Goal: Task Accomplishment & Management: Complete application form

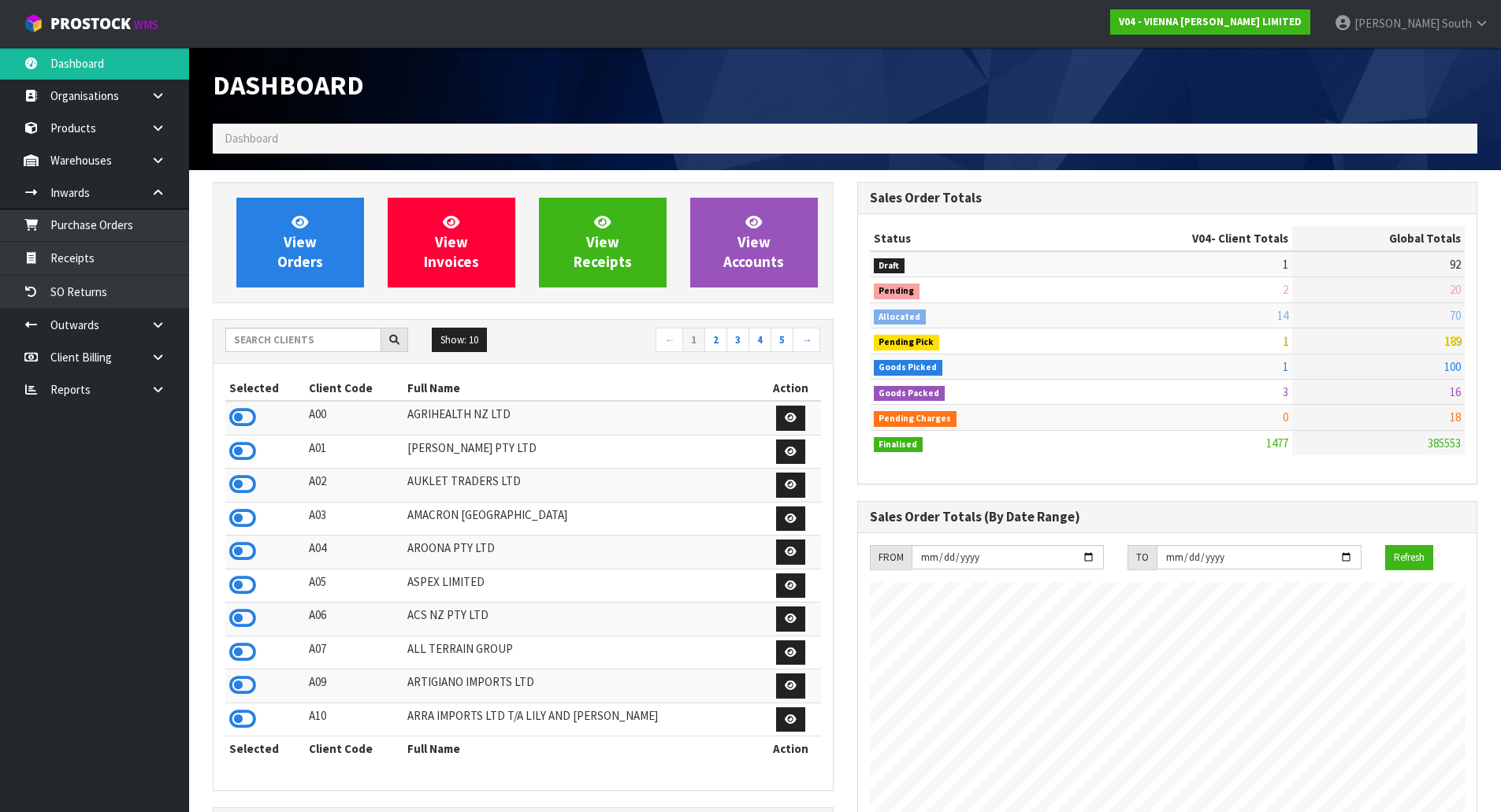
scroll to position [1260, 643]
click at [283, 334] on input "text" at bounding box center [303, 340] width 156 height 24
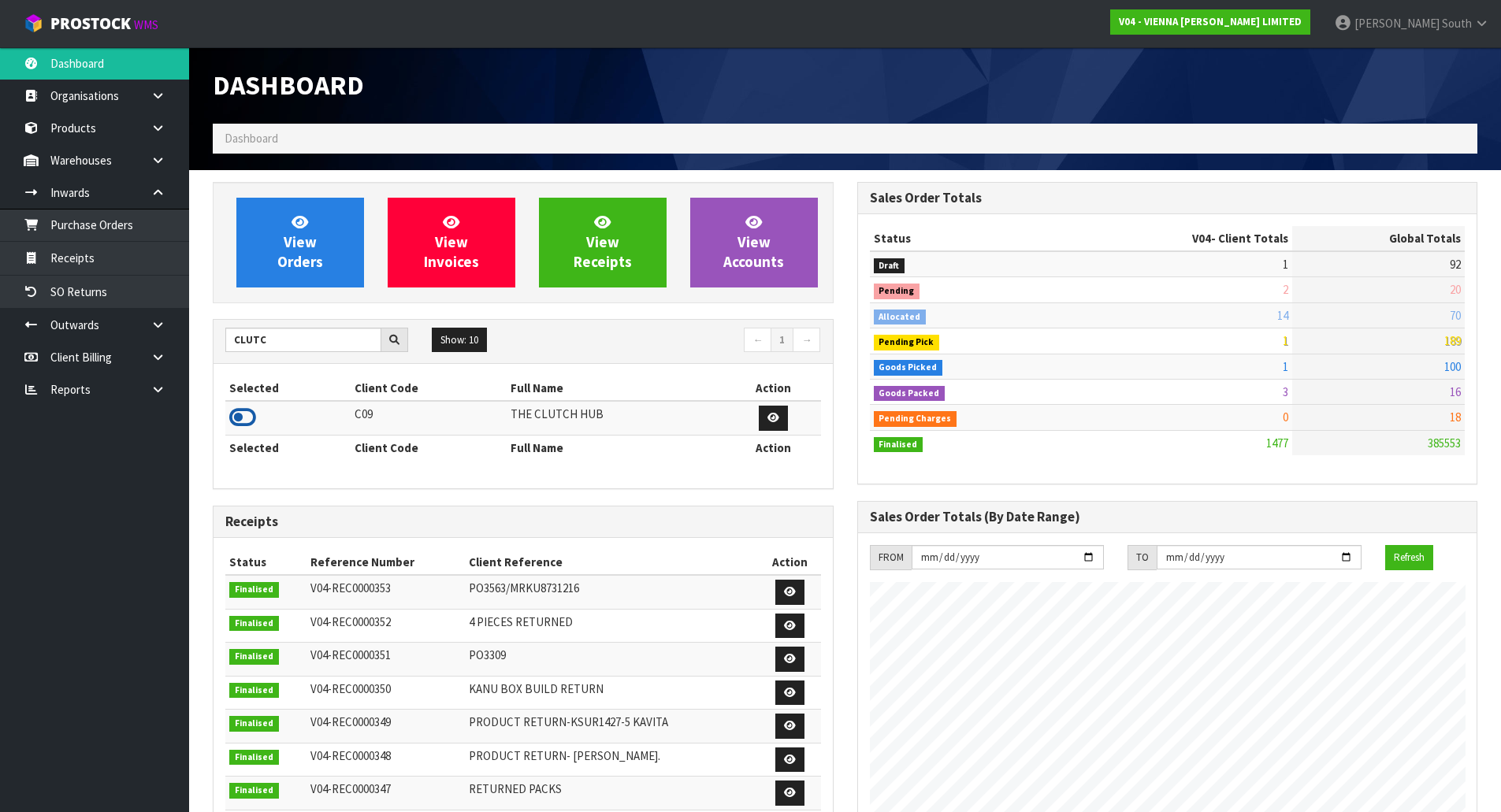
type input "CLUTC"
click at [249, 408] on icon at bounding box center [243, 417] width 27 height 23
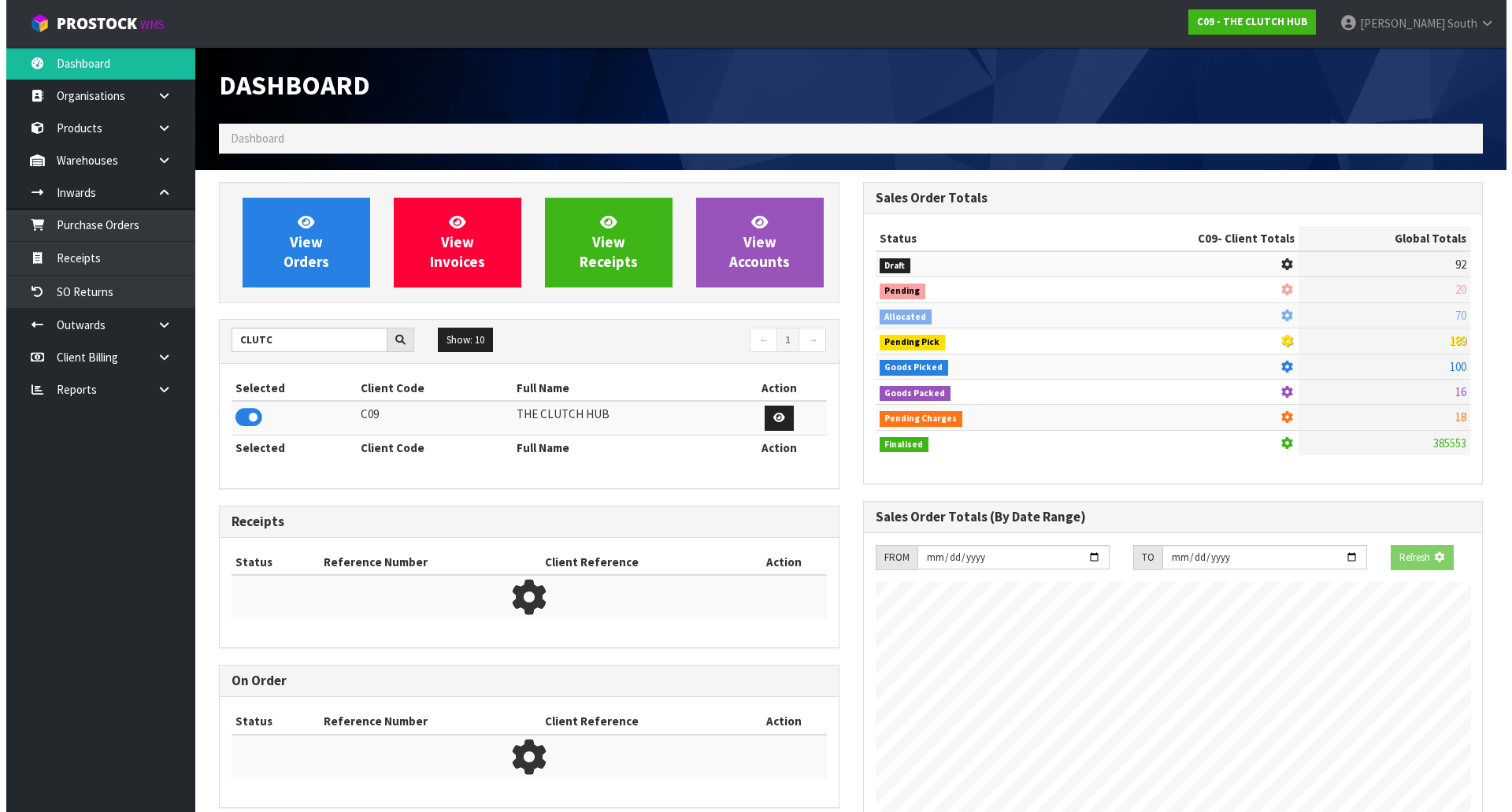
scroll to position [1065, 643]
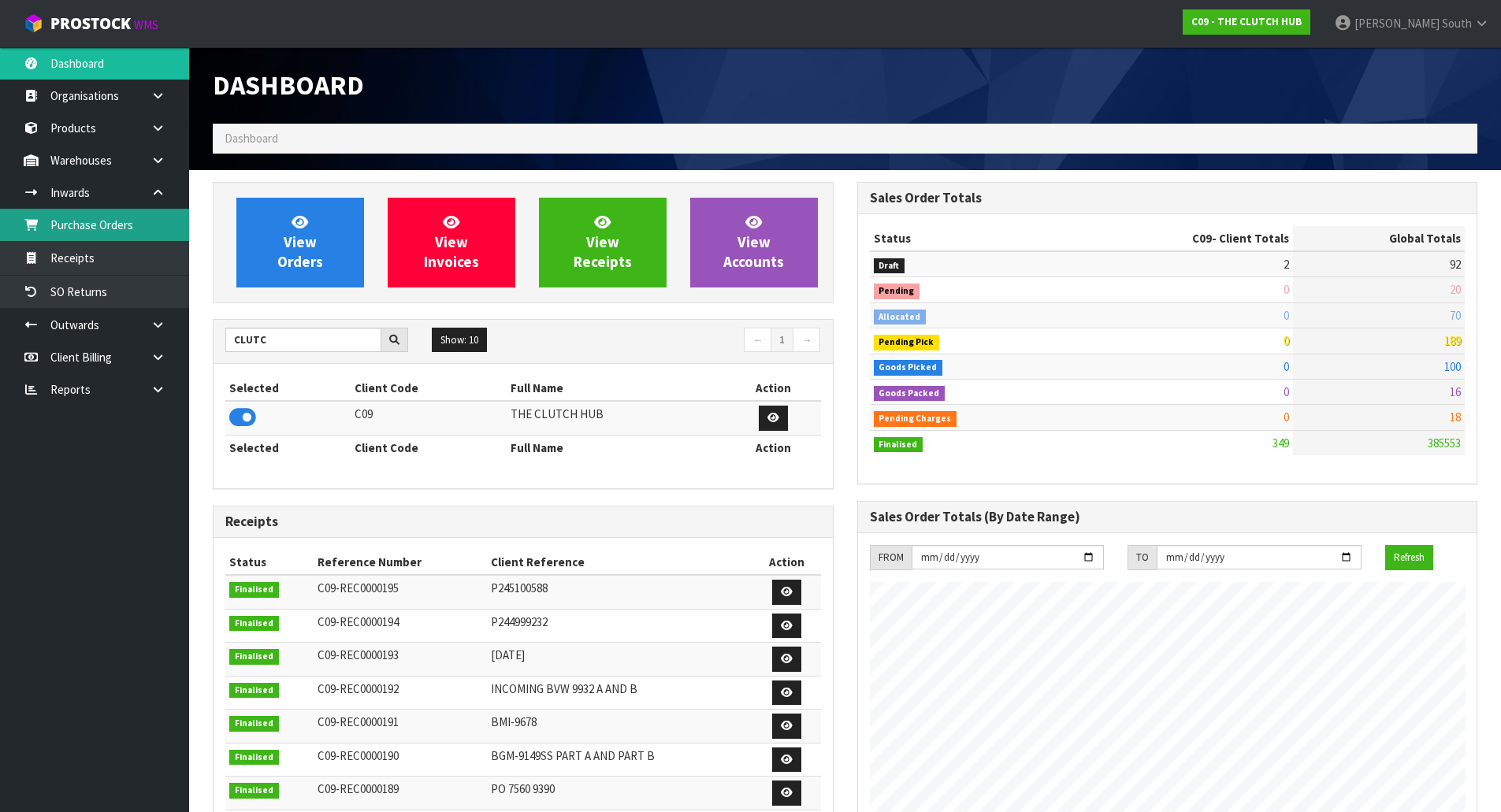
click at [173, 236] on link "Purchase Orders" at bounding box center [95, 225] width 189 height 33
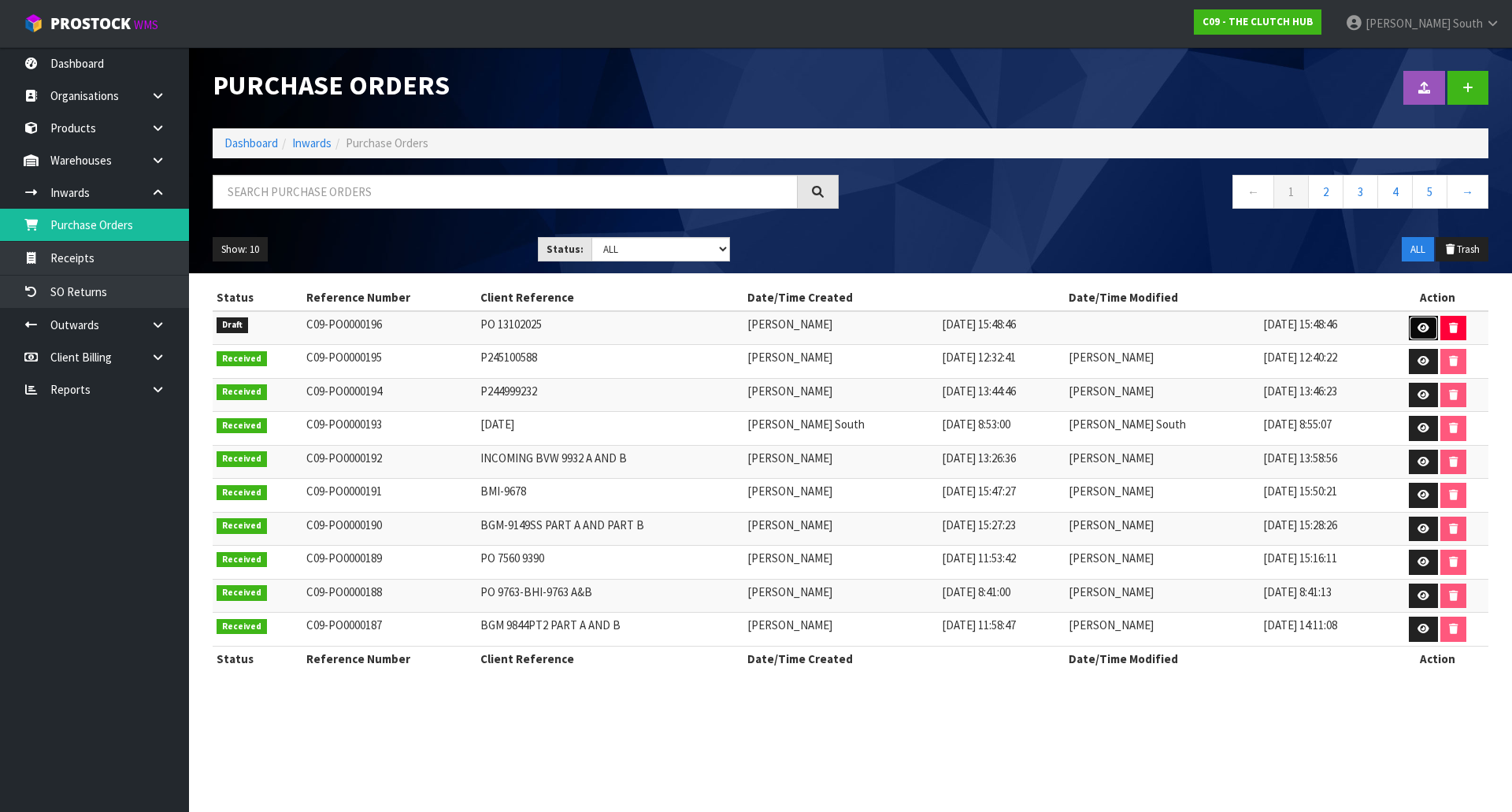
click at [1419, 331] on icon at bounding box center [1423, 328] width 12 height 10
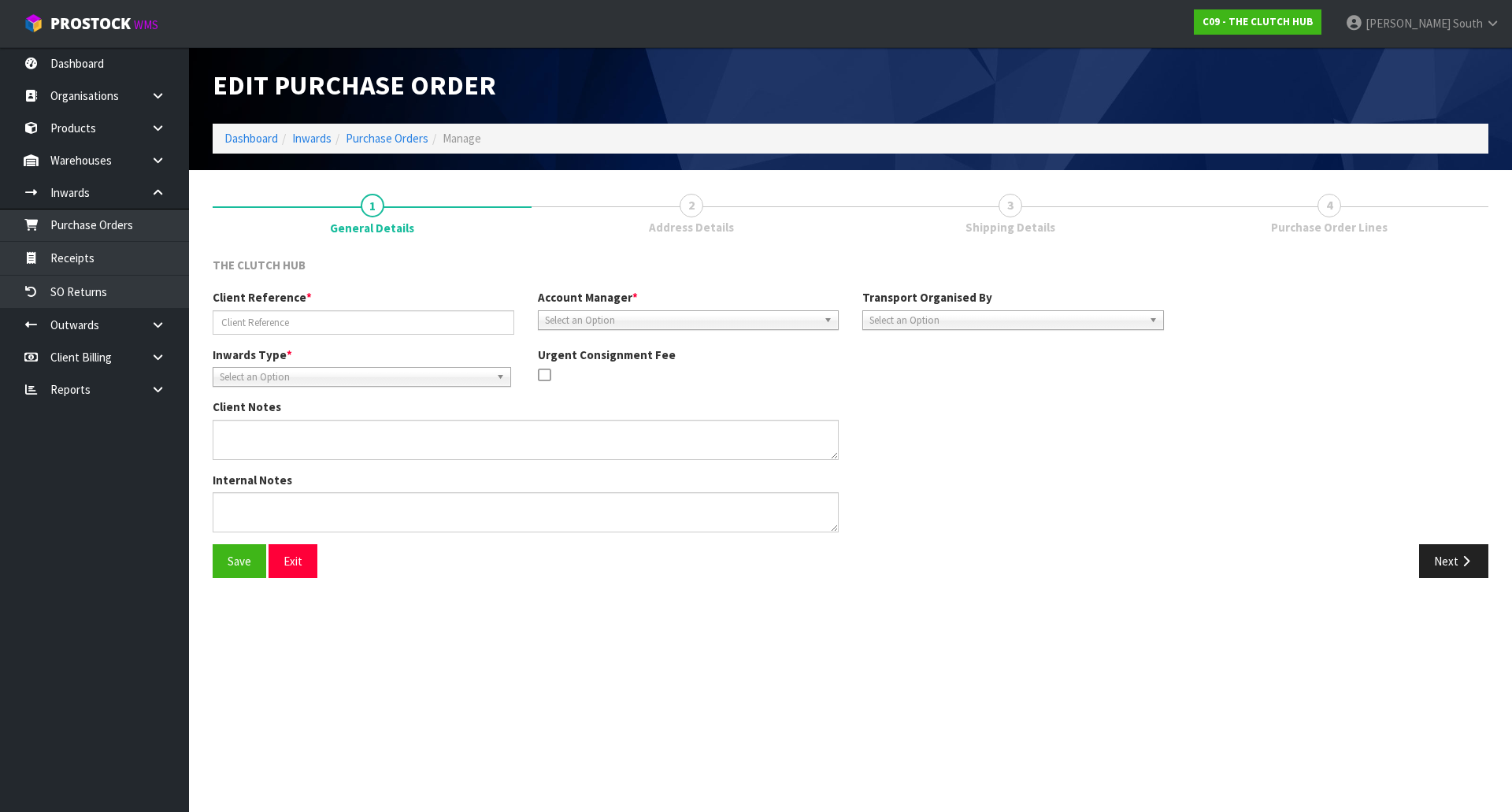
type input "PO 13102025"
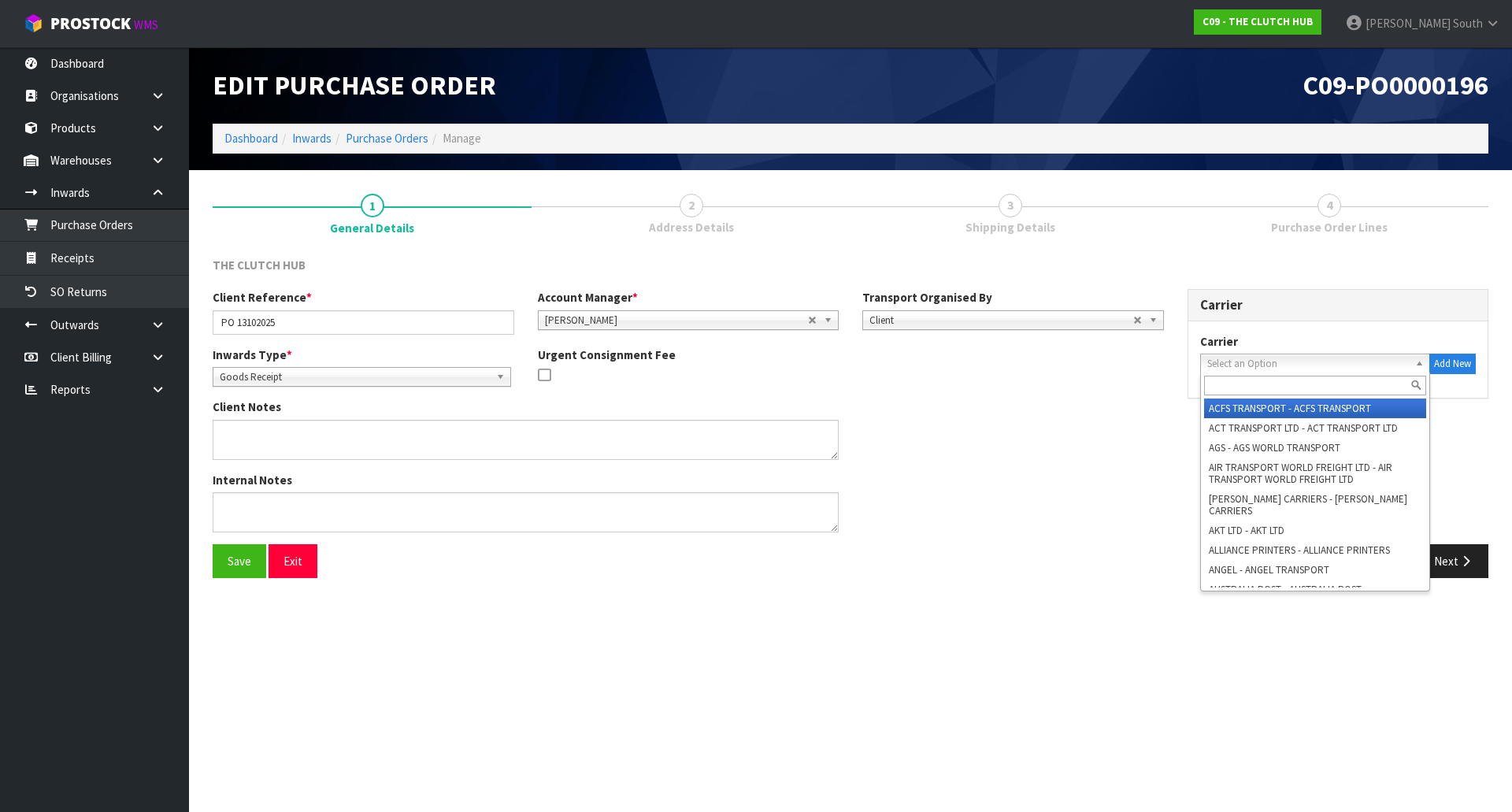
click at [1355, 369] on span "Select an Option" at bounding box center [1309, 364] width 202 height 19
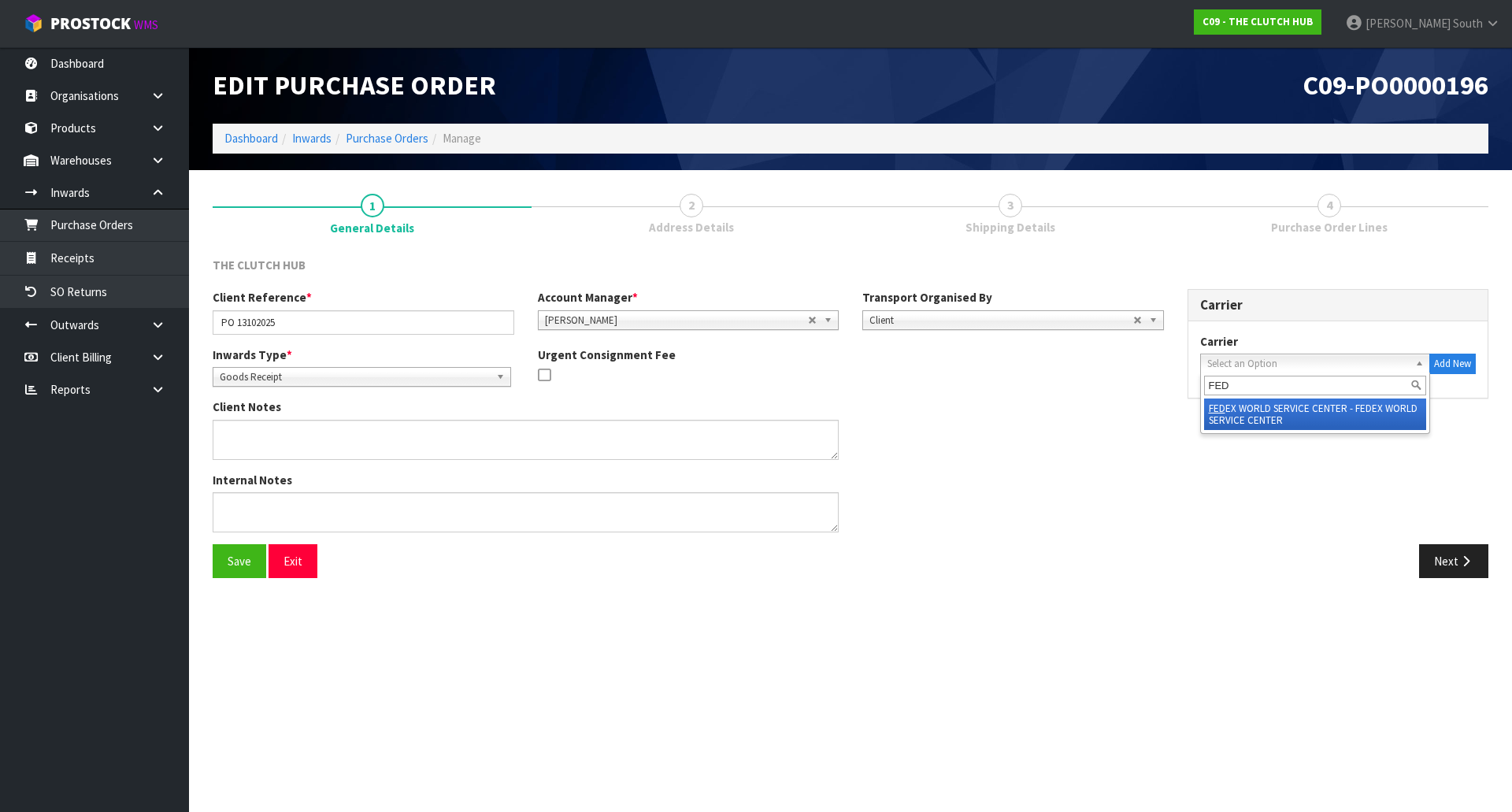
type input "FED"
click at [1272, 410] on li "FED EX WORLD SERVICE CENTER - FEDEX WORLD SERVICE CENTER" at bounding box center [1315, 415] width 223 height 32
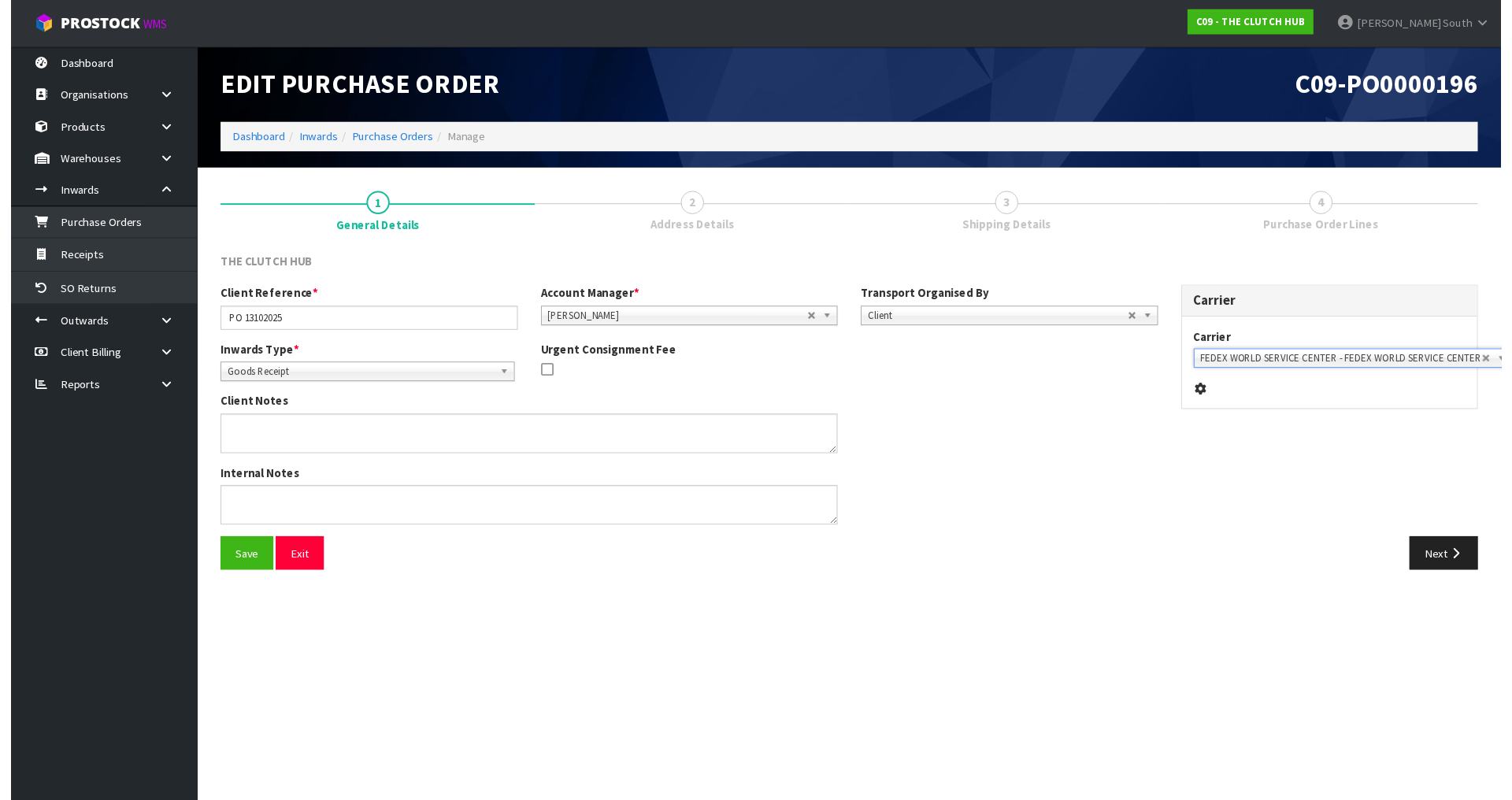
scroll to position [0, 1]
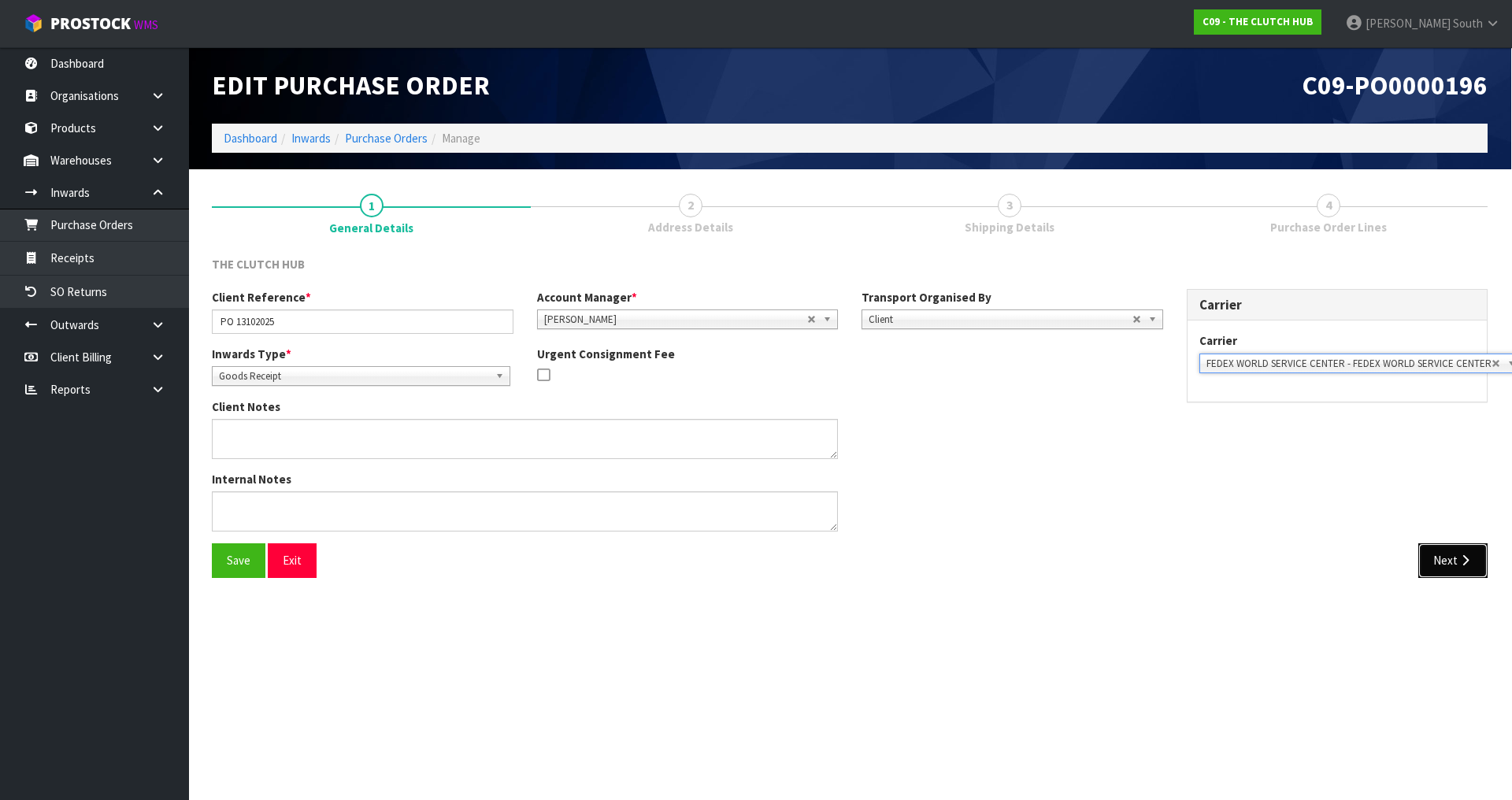
click at [1461, 563] on icon "button" at bounding box center [1465, 560] width 15 height 12
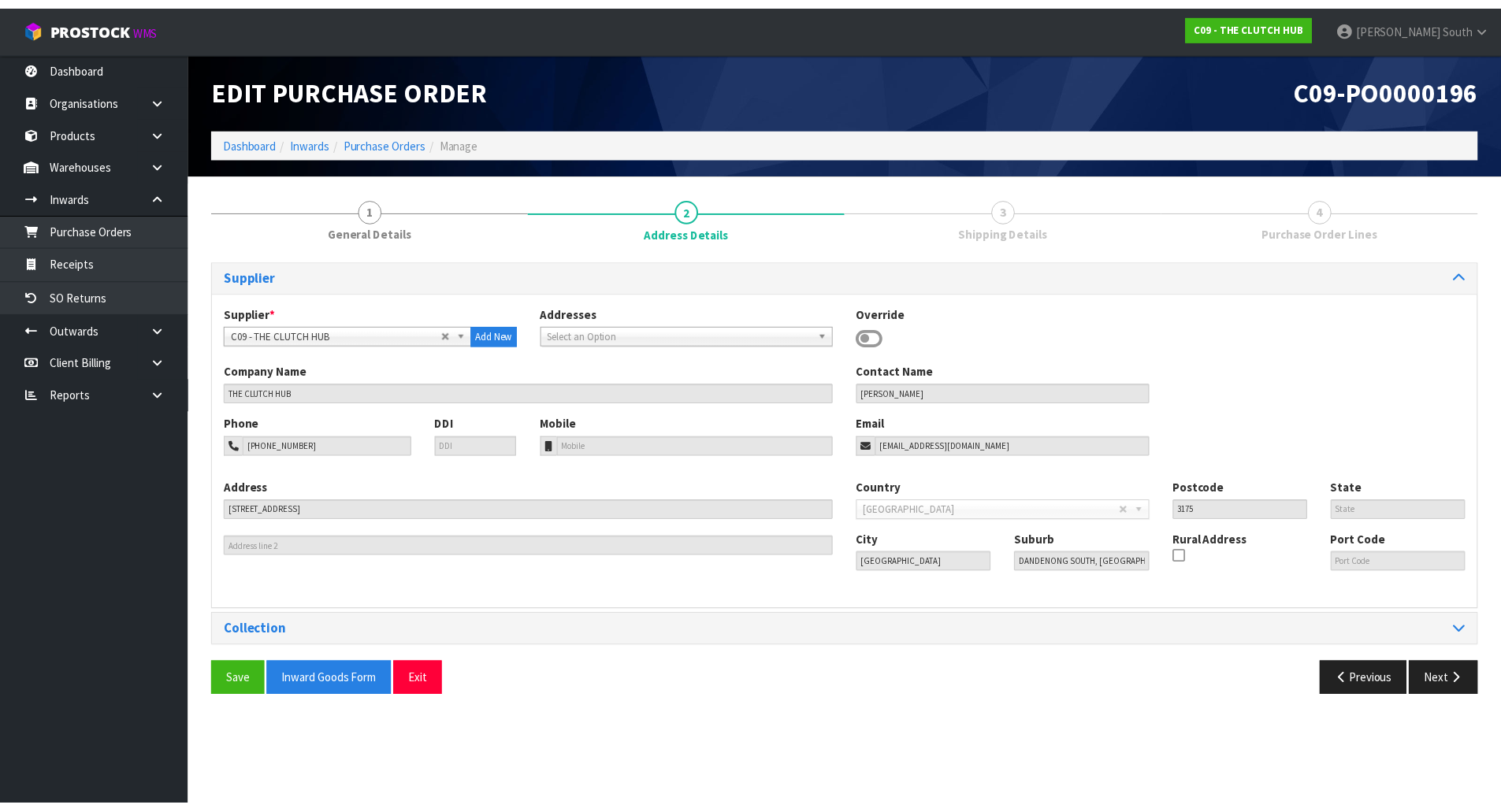
scroll to position [0, 0]
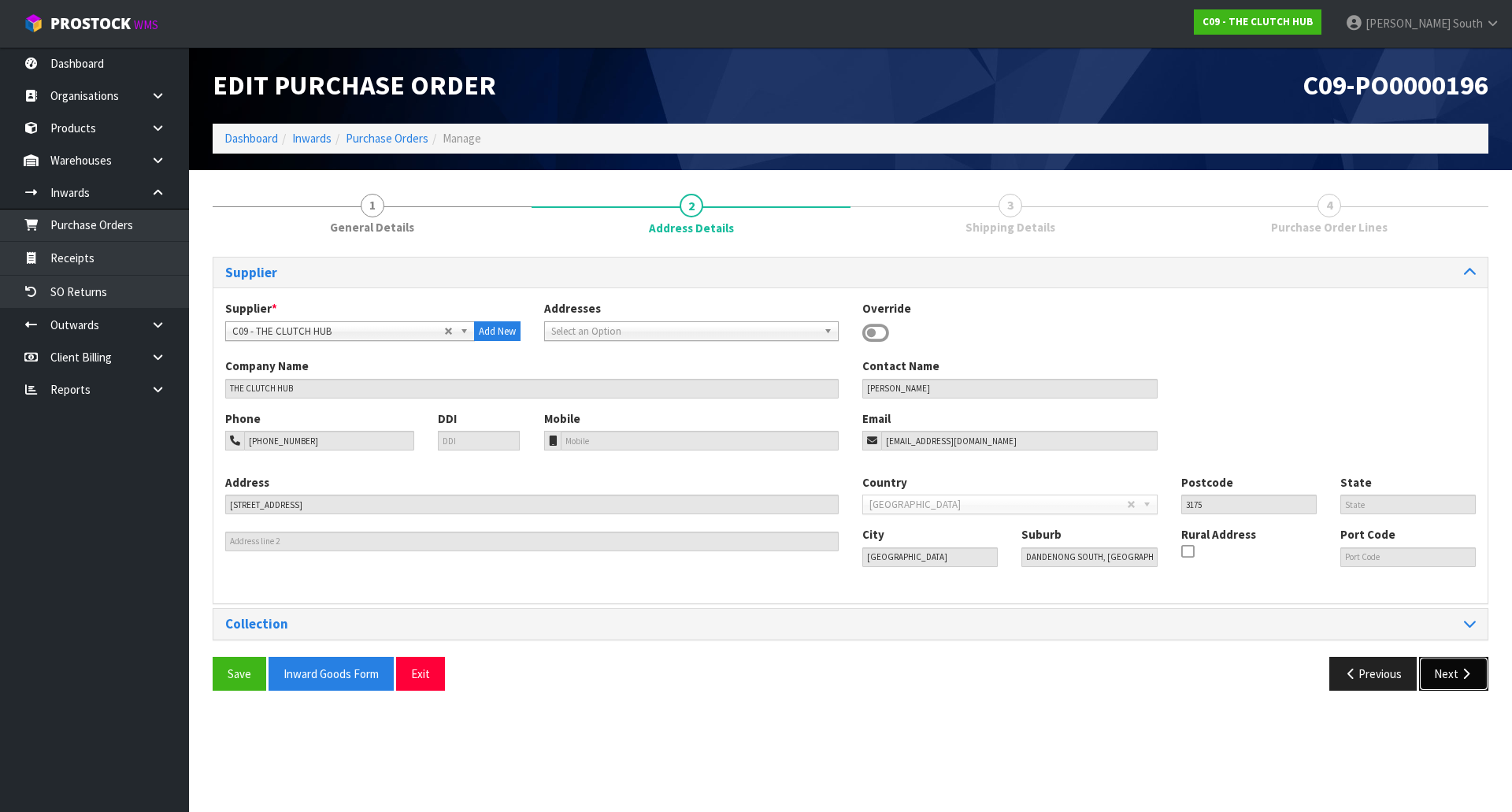
click at [1451, 669] on button "Next" at bounding box center [1453, 673] width 69 height 33
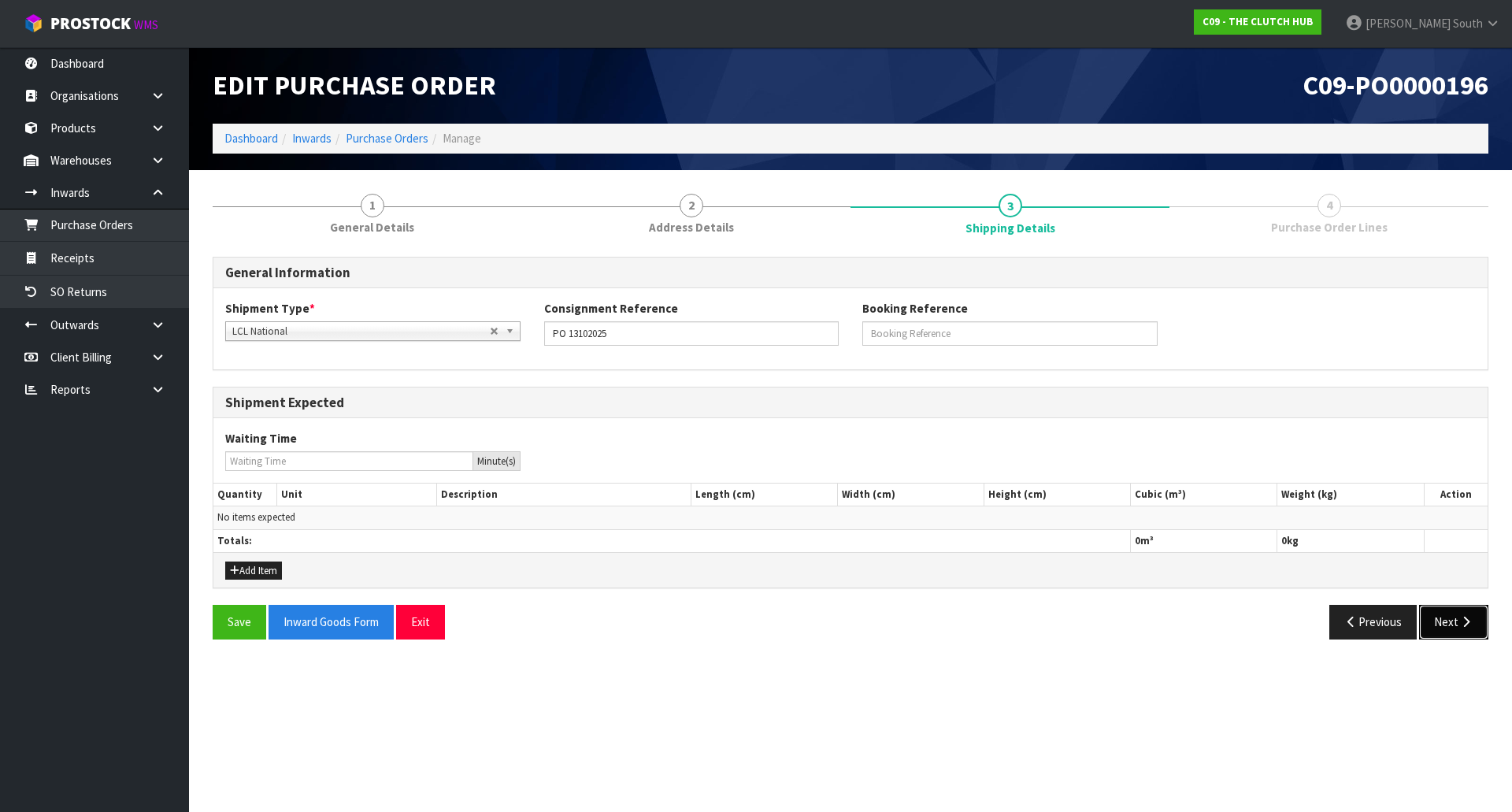
click at [1455, 620] on button "Next" at bounding box center [1453, 621] width 69 height 33
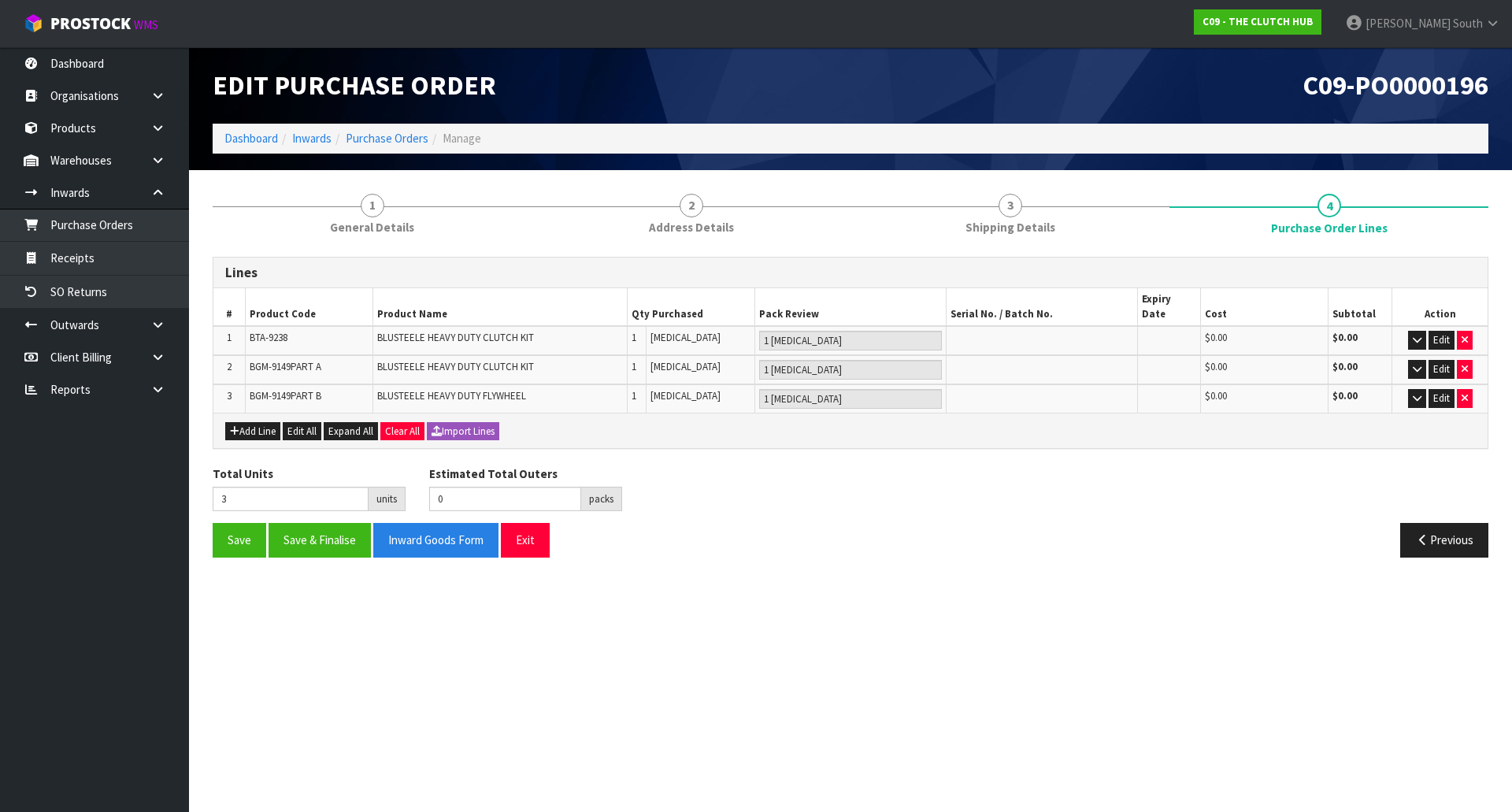
click at [1217, 505] on div "Total Units 3 units Estimated Total Outers 0 packs Estimated Total Pallets 0 pa…" at bounding box center [850, 494] width 1300 height 58
click at [313, 530] on button "Save & Finalise" at bounding box center [319, 539] width 102 height 33
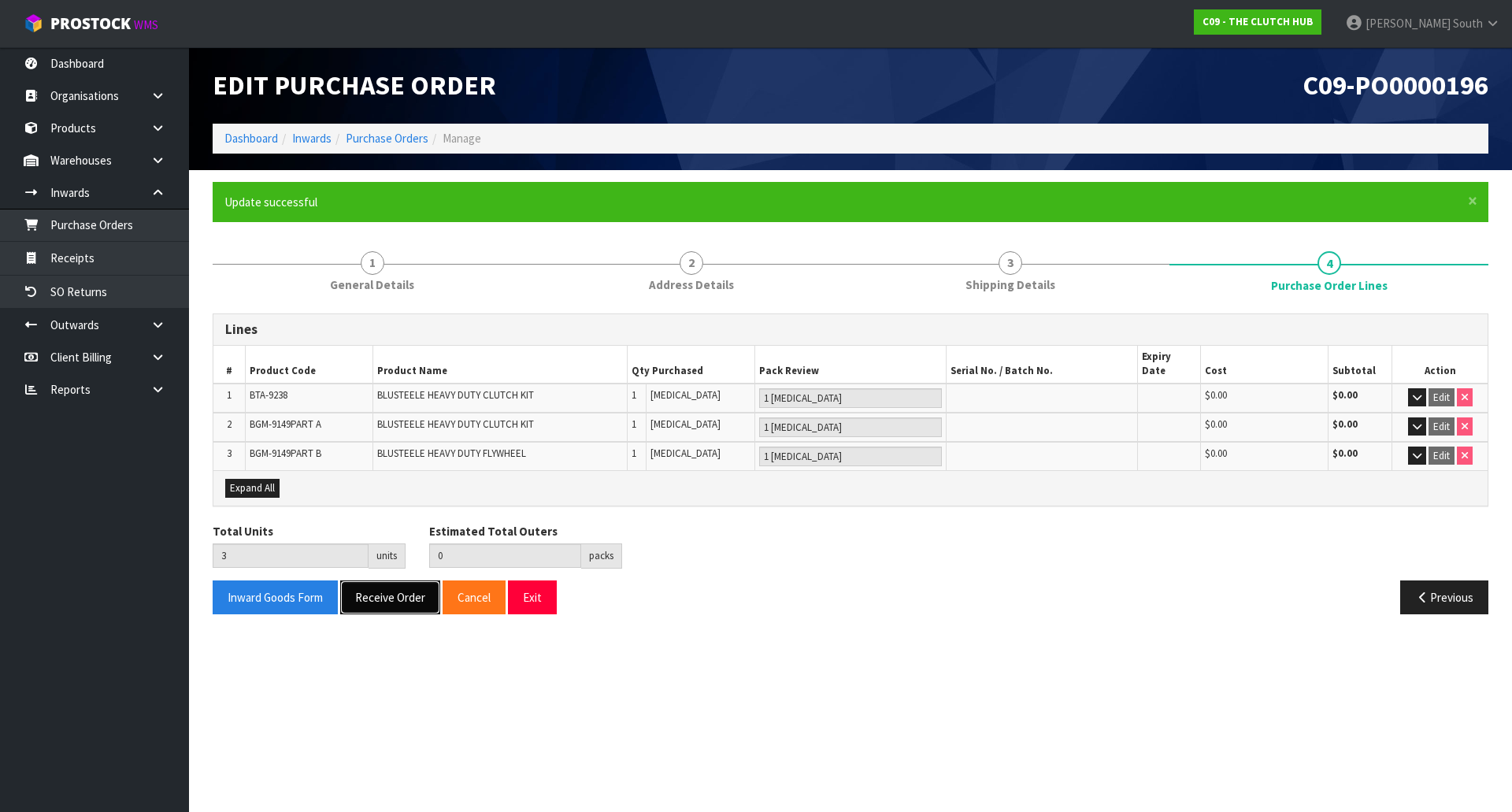
click at [388, 582] on button "Receive Order" at bounding box center [391, 597] width 100 height 33
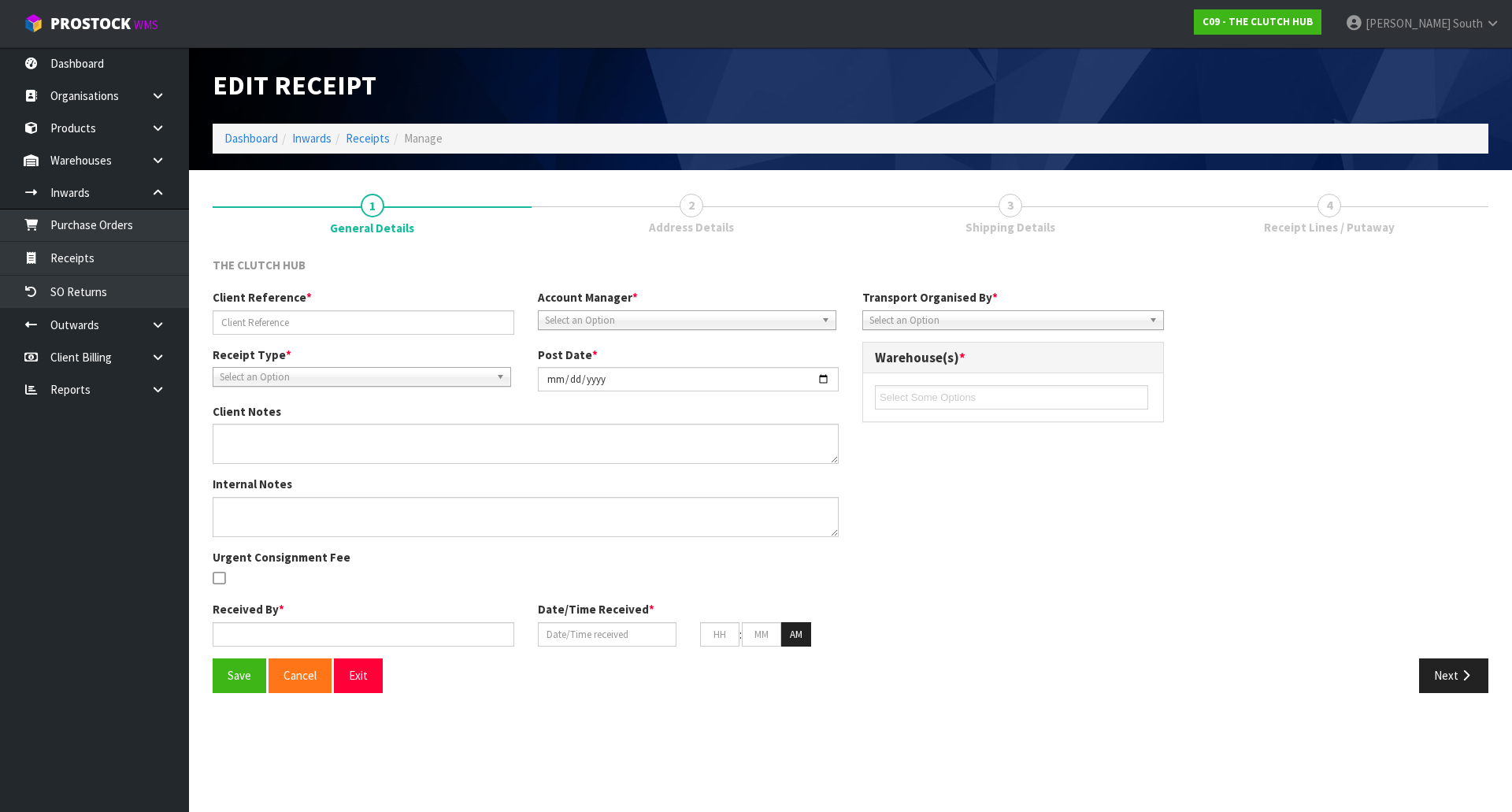
type input "PO 13102025"
type input "[DATE]"
type input "[PERSON_NAME] South"
type input "[DATE]"
type input "12"
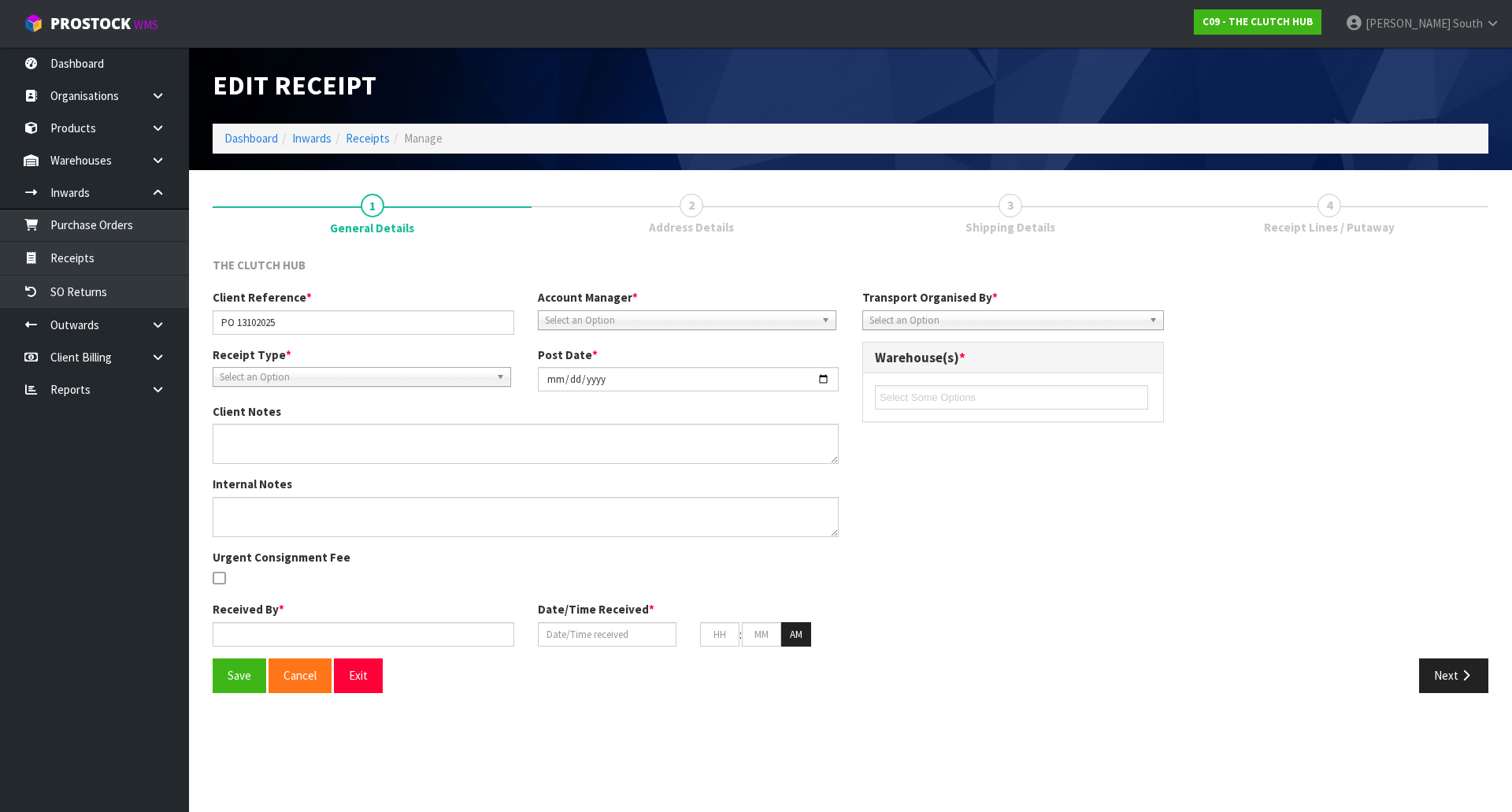
type input "05"
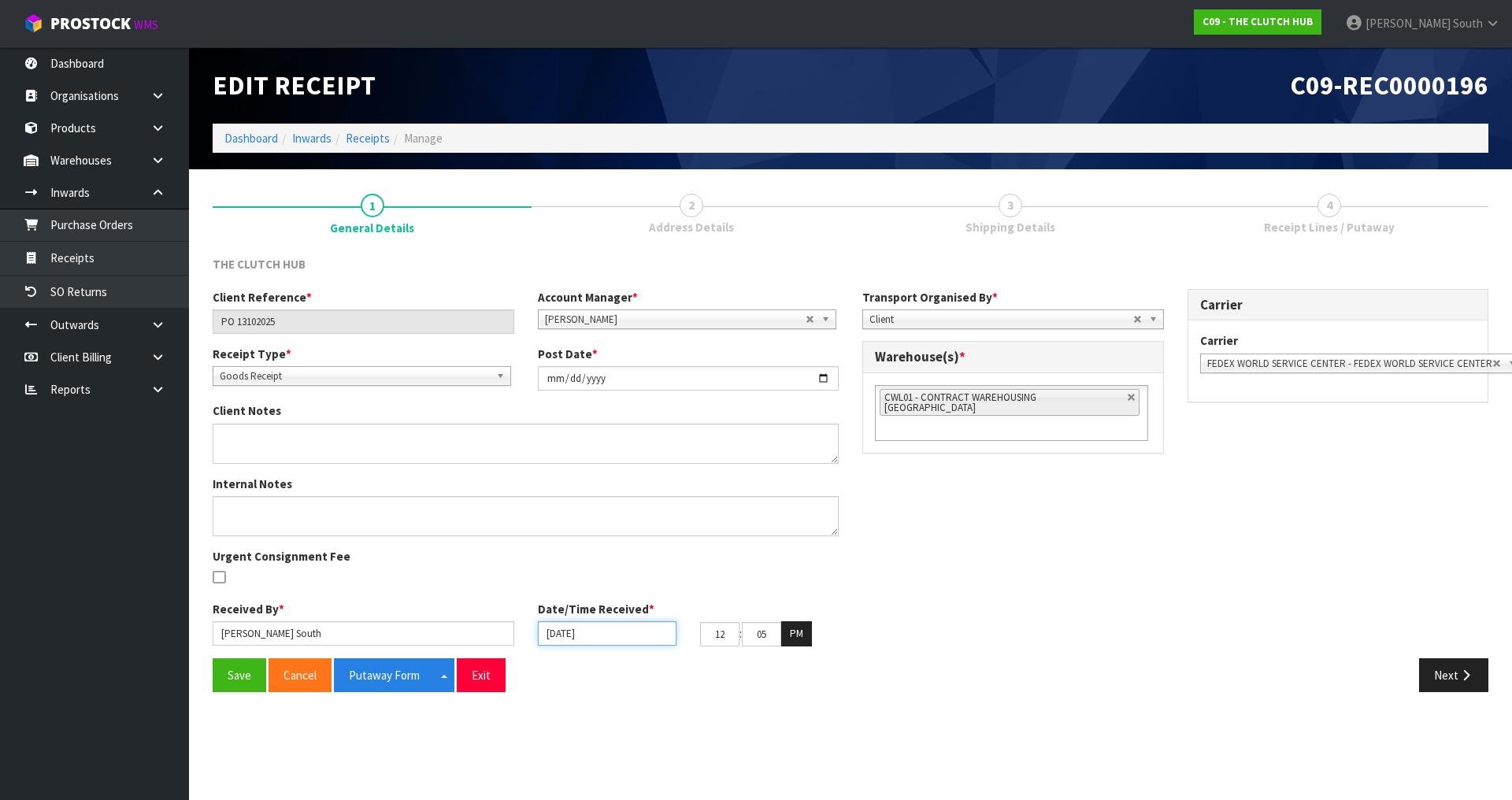
click at [575, 635] on input "[DATE]" at bounding box center [607, 633] width 139 height 24
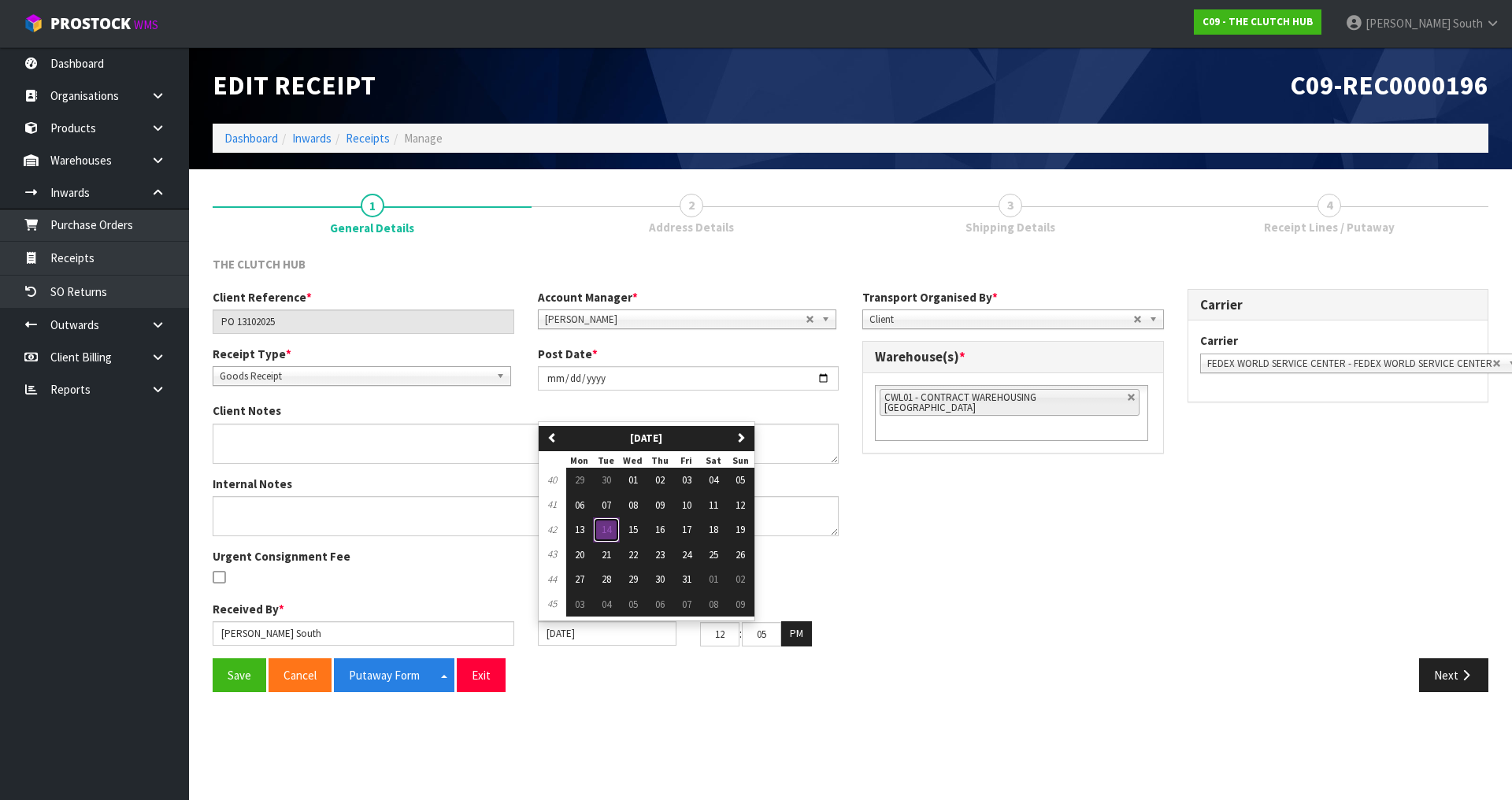
click at [604, 538] on button "14" at bounding box center [606, 530] width 27 height 25
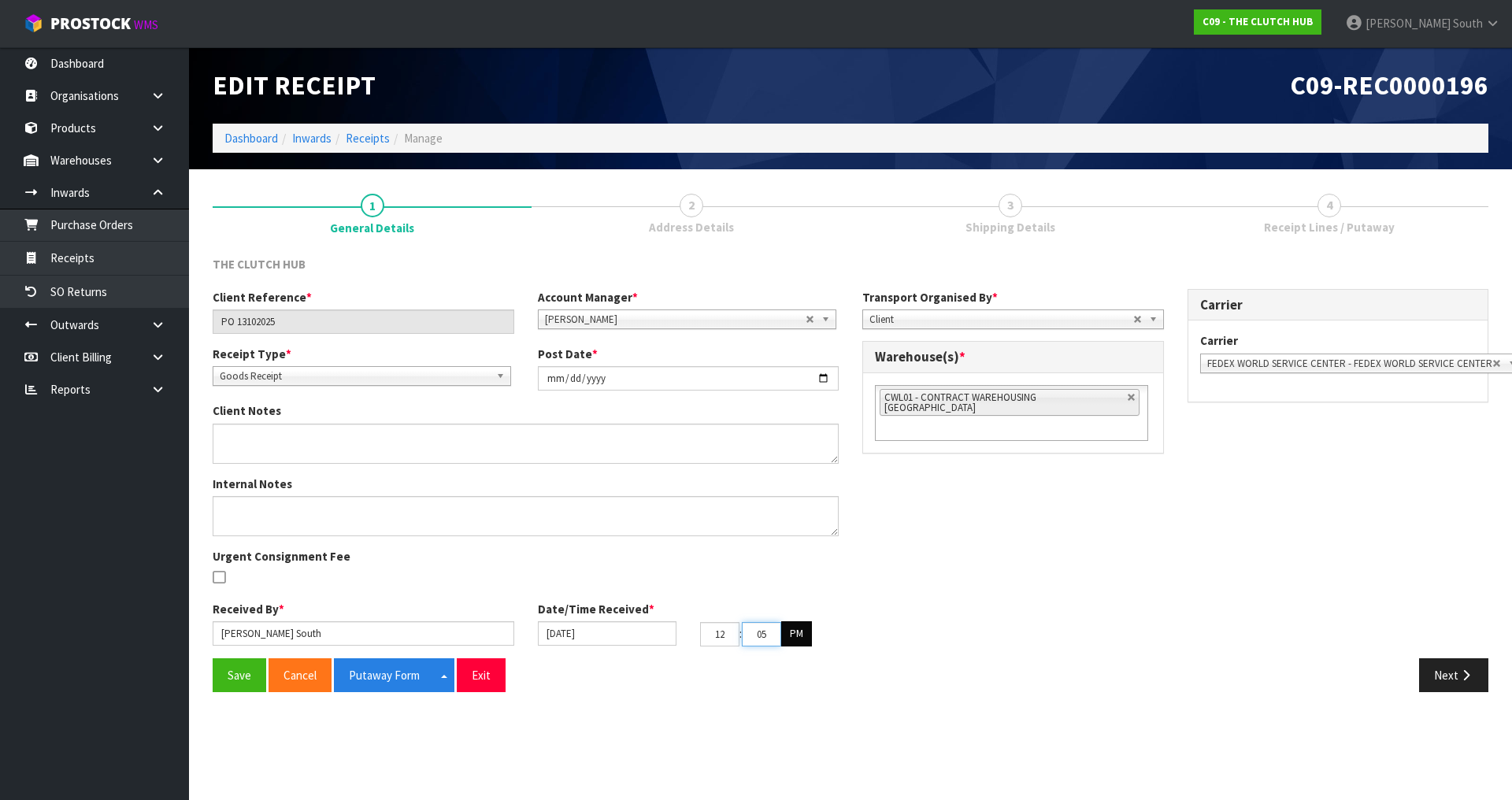
drag, startPoint x: 754, startPoint y: 636, endPoint x: 798, endPoint y: 639, distance: 44.1
click at [798, 639] on tr "12 : 05 : 07 PM" at bounding box center [756, 634] width 112 height 25
type input "00"
click at [1007, 647] on div "Client Reference * PO 13102025 Account Manager * [PERSON_NAME] [PERSON_NAME] [P…" at bounding box center [850, 474] width 1300 height 369
drag, startPoint x: 306, startPoint y: 637, endPoint x: 225, endPoint y: 639, distance: 81.0
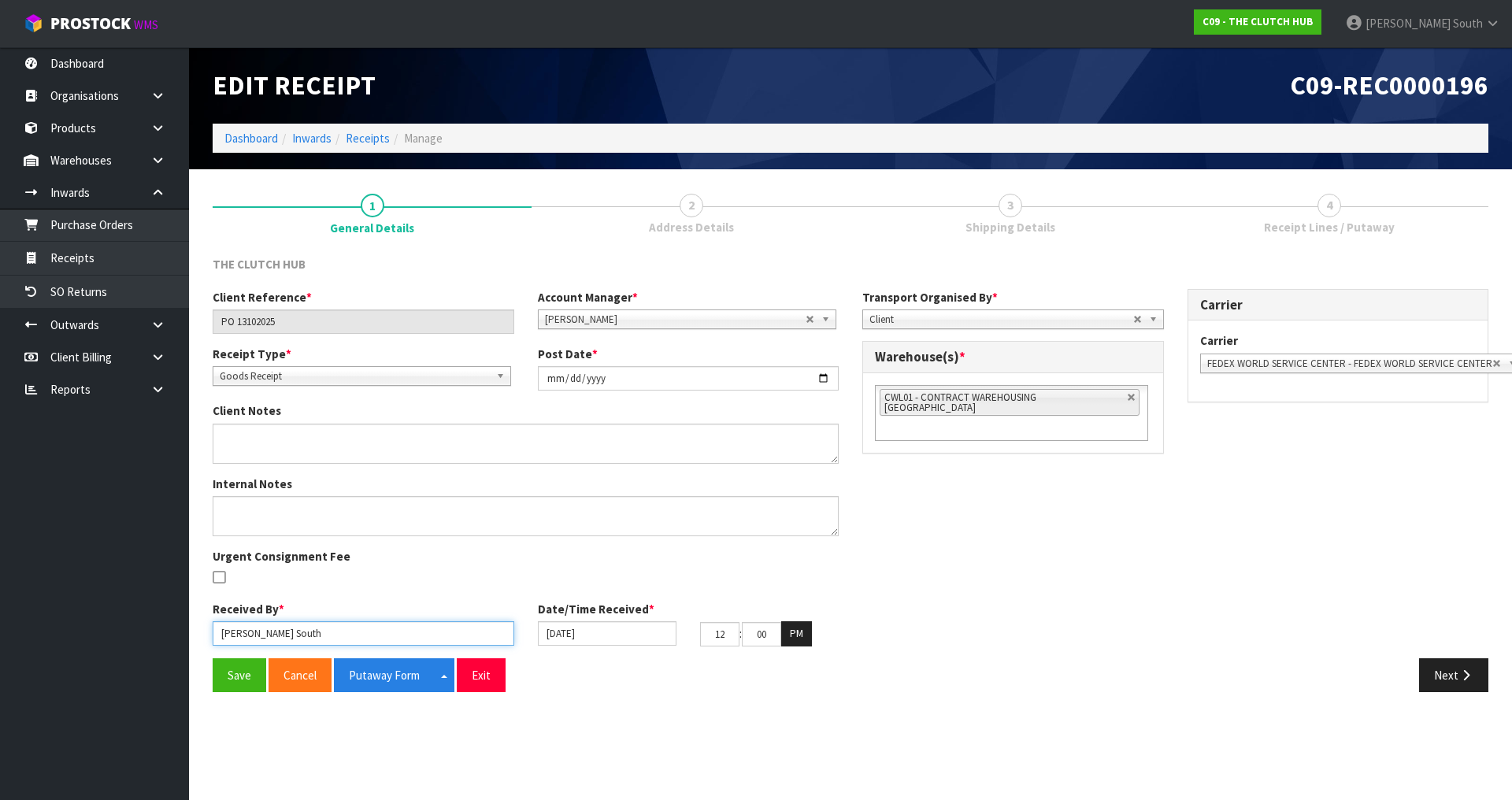
click at [224, 639] on input "[PERSON_NAME] South" at bounding box center [363, 633] width 302 height 24
click at [227, 639] on input "[PERSON_NAME] South" at bounding box center [363, 633] width 302 height 24
type input "[PERSON_NAME]"
click at [333, 567] on div "Urgent Consignment Fee" at bounding box center [363, 568] width 325 height 41
click at [411, 568] on div "Urgent Consignment Fee" at bounding box center [363, 568] width 325 height 41
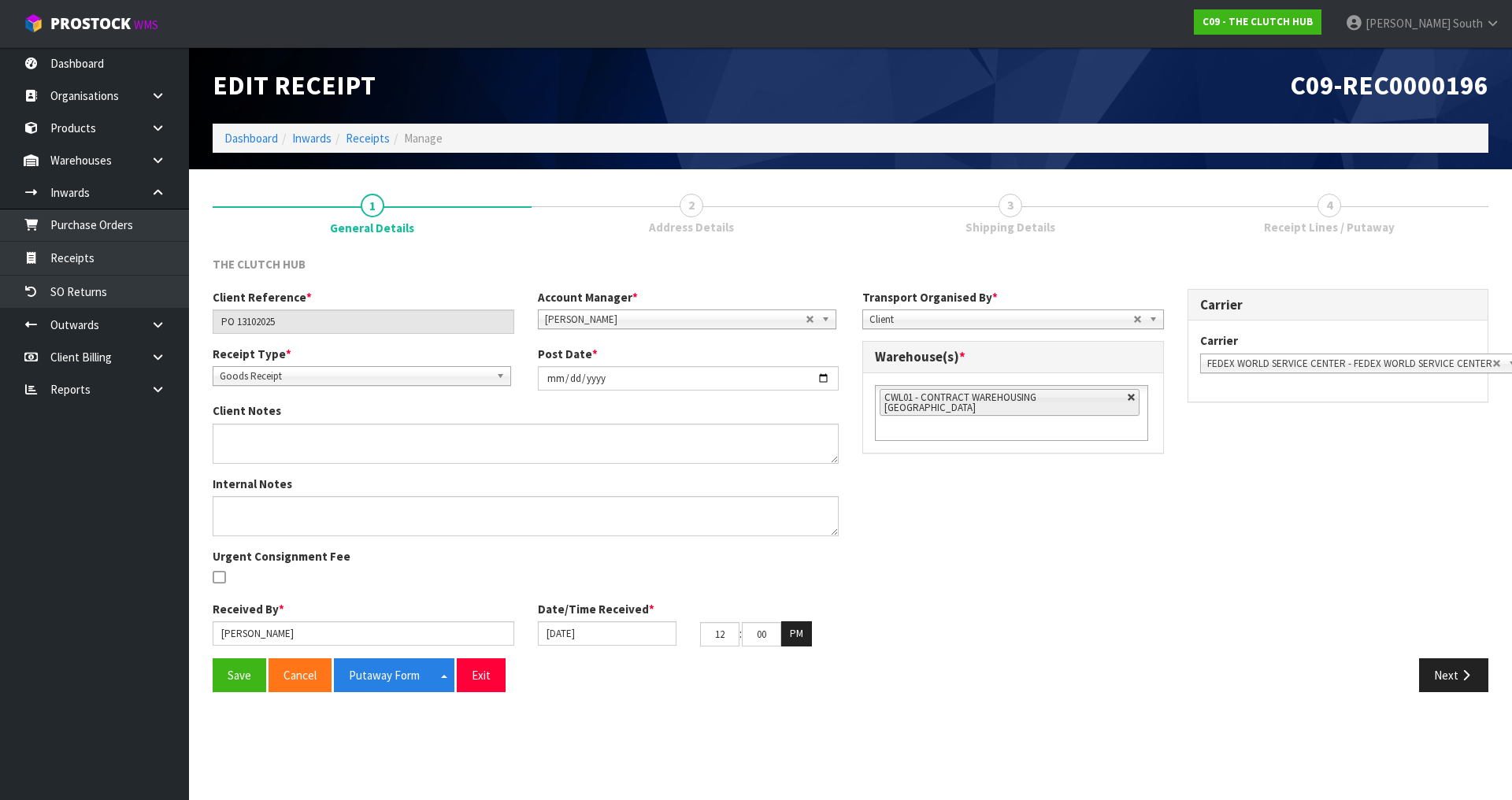
click at [1127, 399] on link at bounding box center [1131, 397] width 9 height 9
type input "Select Some Options"
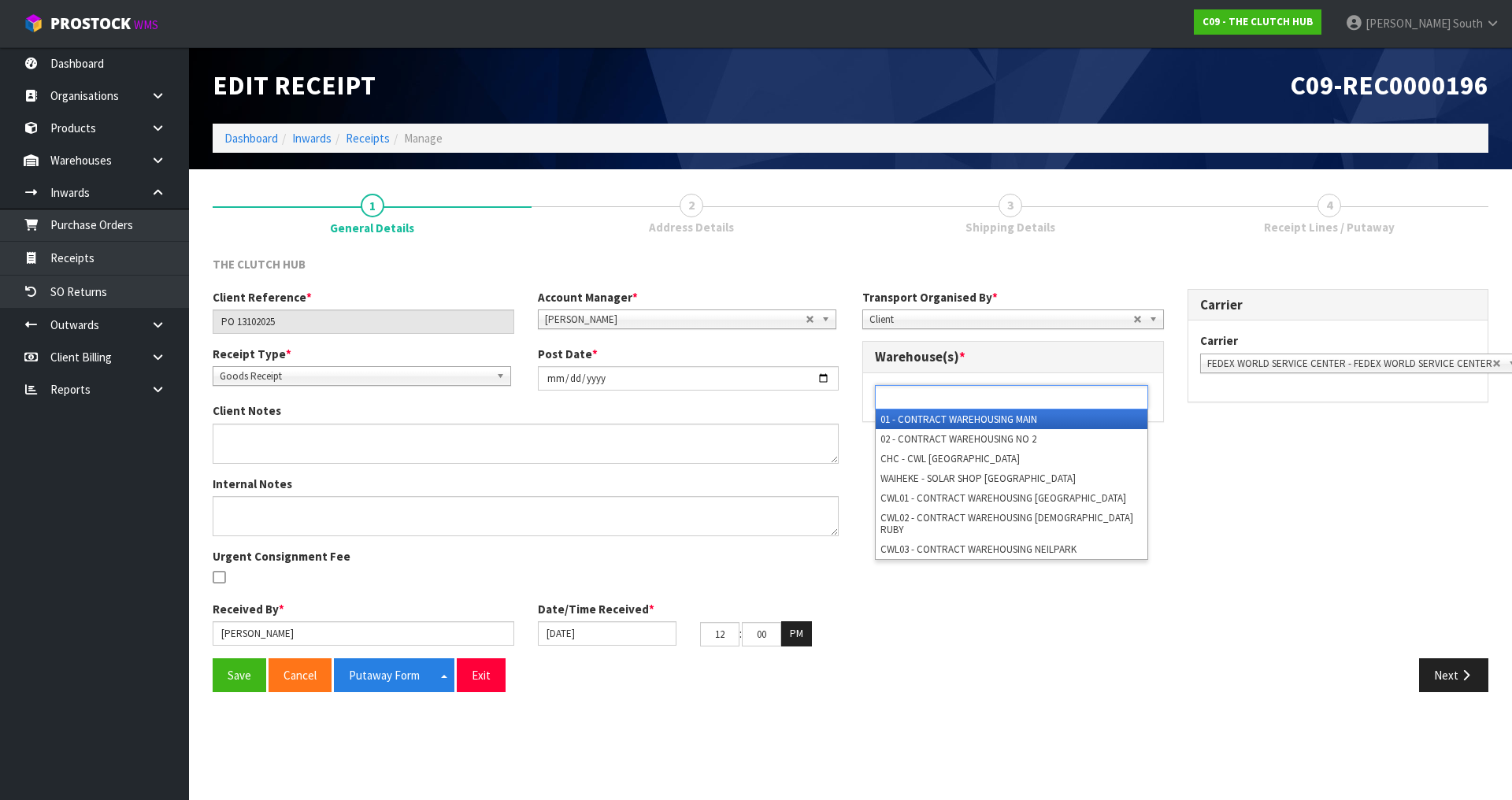
click at [1106, 399] on ul at bounding box center [1011, 397] width 273 height 24
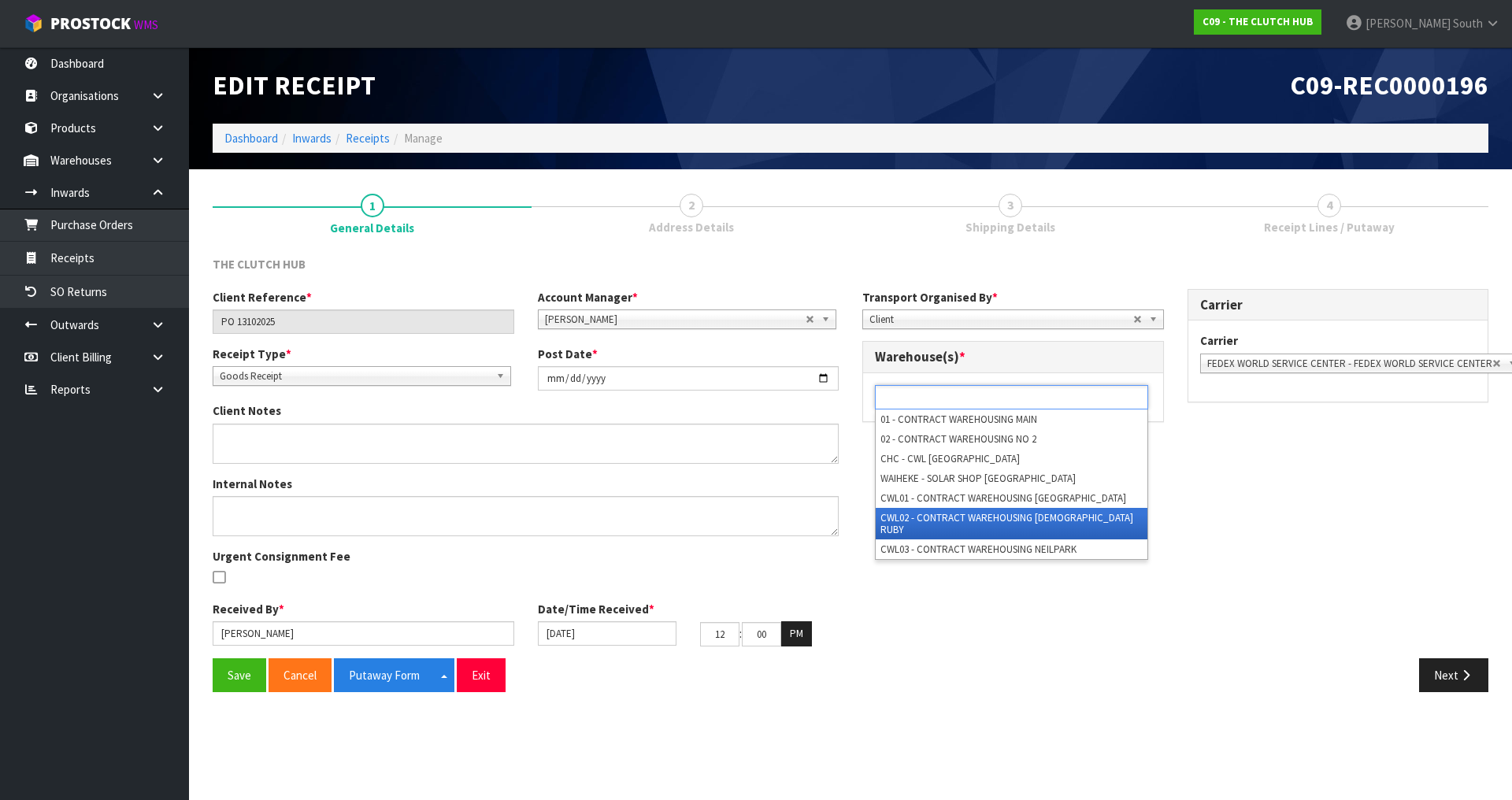
click at [1041, 510] on li "CWL02 - CONTRACT WAREHOUSING [DEMOGRAPHIC_DATA] RUBY" at bounding box center [1011, 523] width 272 height 32
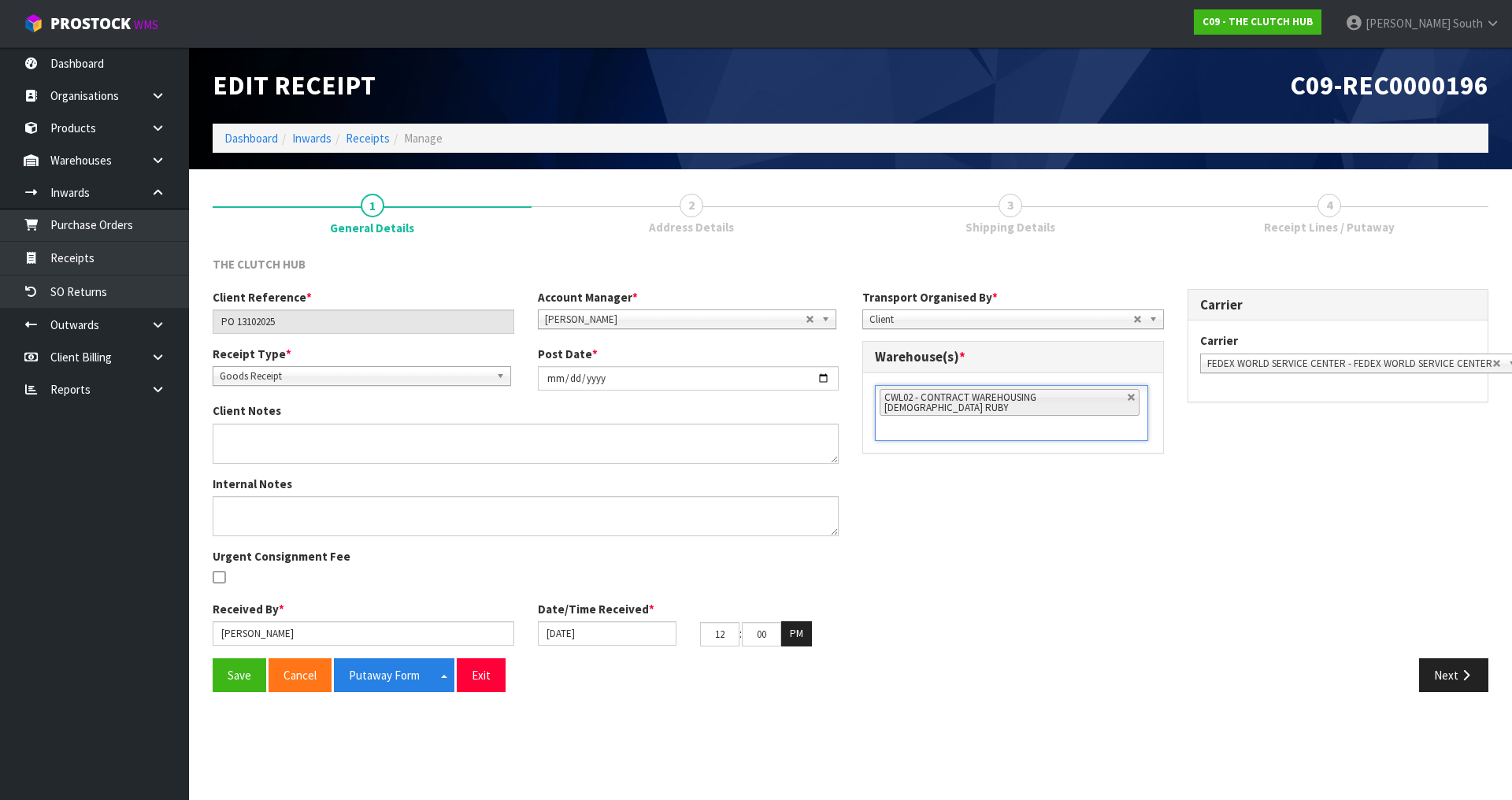
click at [1041, 514] on div "Client Reference * PO 13102025 Account Manager * [PERSON_NAME] [PERSON_NAME] [P…" at bounding box center [850, 474] width 1300 height 369
click at [245, 681] on button "Save" at bounding box center [239, 675] width 54 height 33
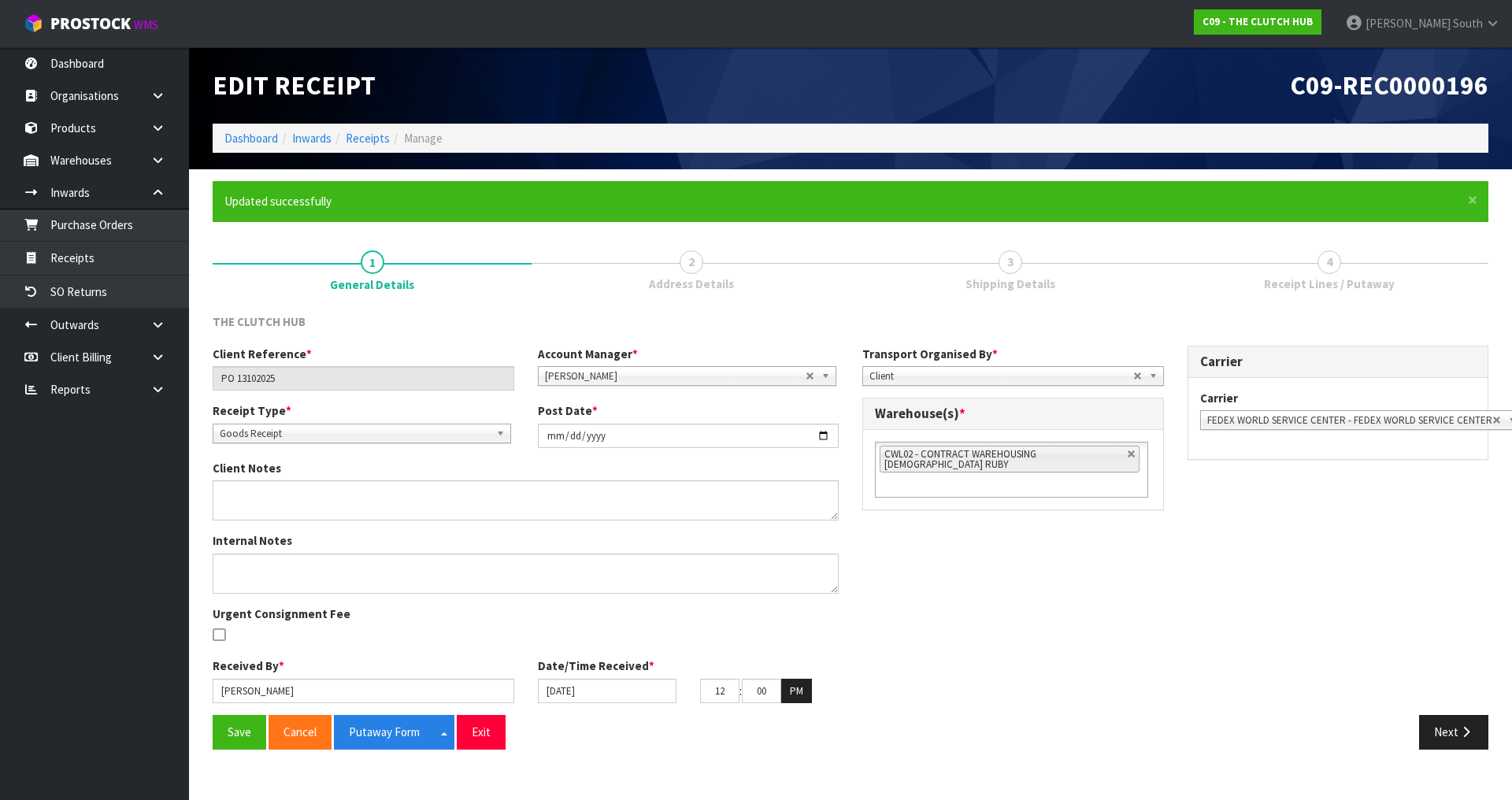
click at [1271, 657] on div "Client Reference * PO 13102025 Account Manager * [PERSON_NAME] [PERSON_NAME] [P…" at bounding box center [850, 530] width 1300 height 369
click at [1455, 730] on button "Next" at bounding box center [1453, 731] width 69 height 33
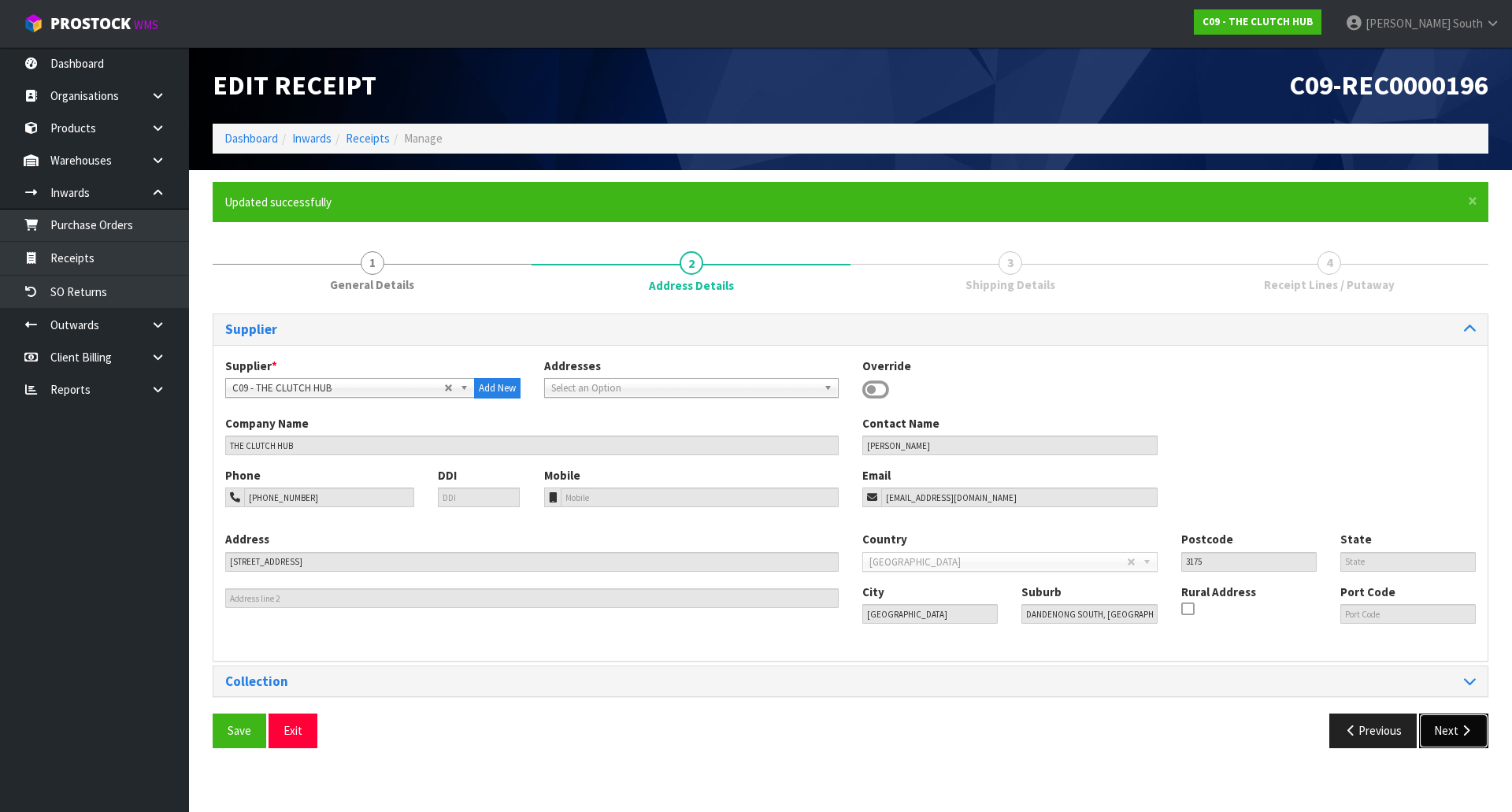
click at [1460, 744] on button "Next" at bounding box center [1453, 730] width 69 height 33
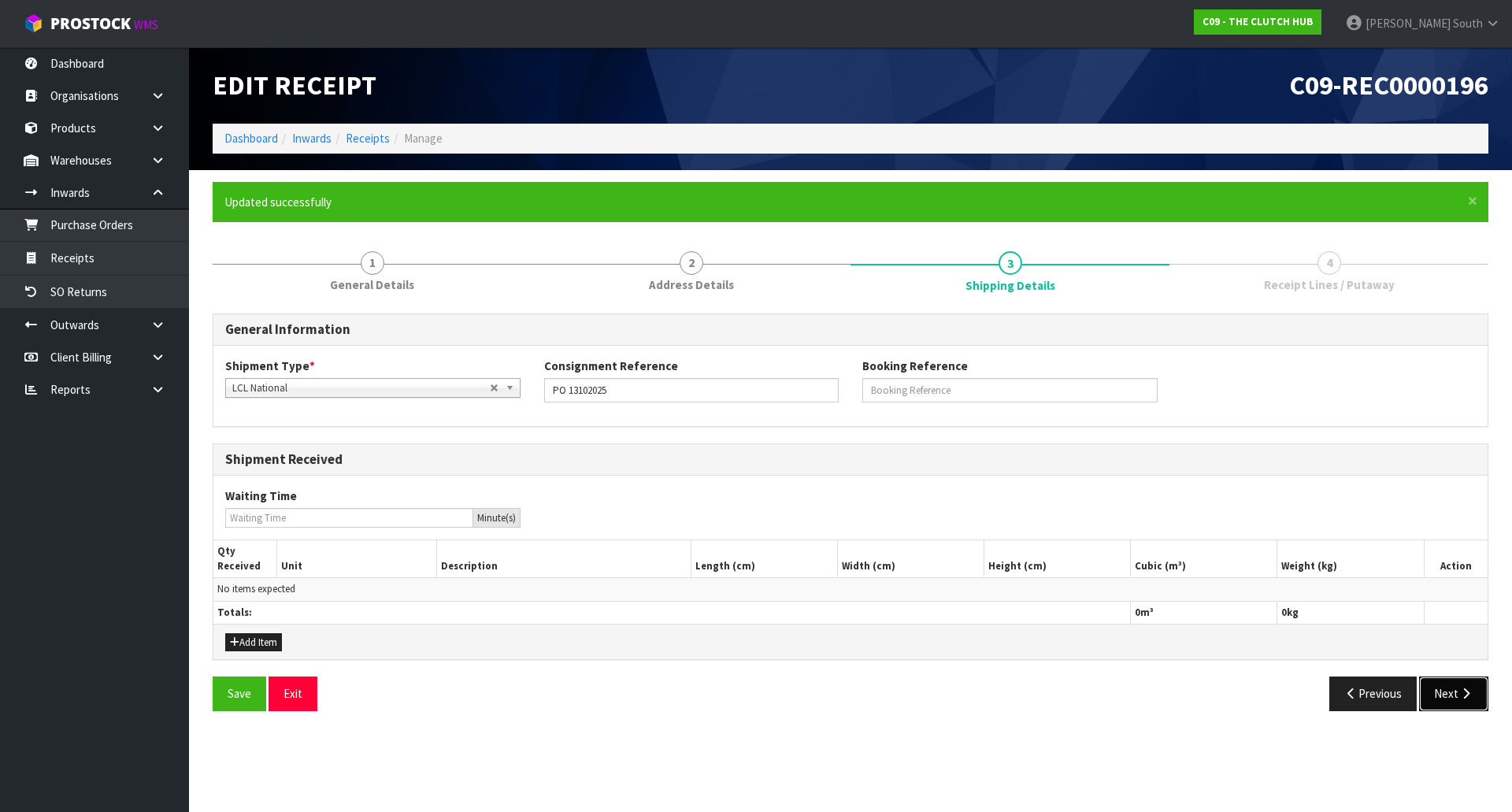
click at [1438, 692] on button "Next" at bounding box center [1453, 693] width 69 height 33
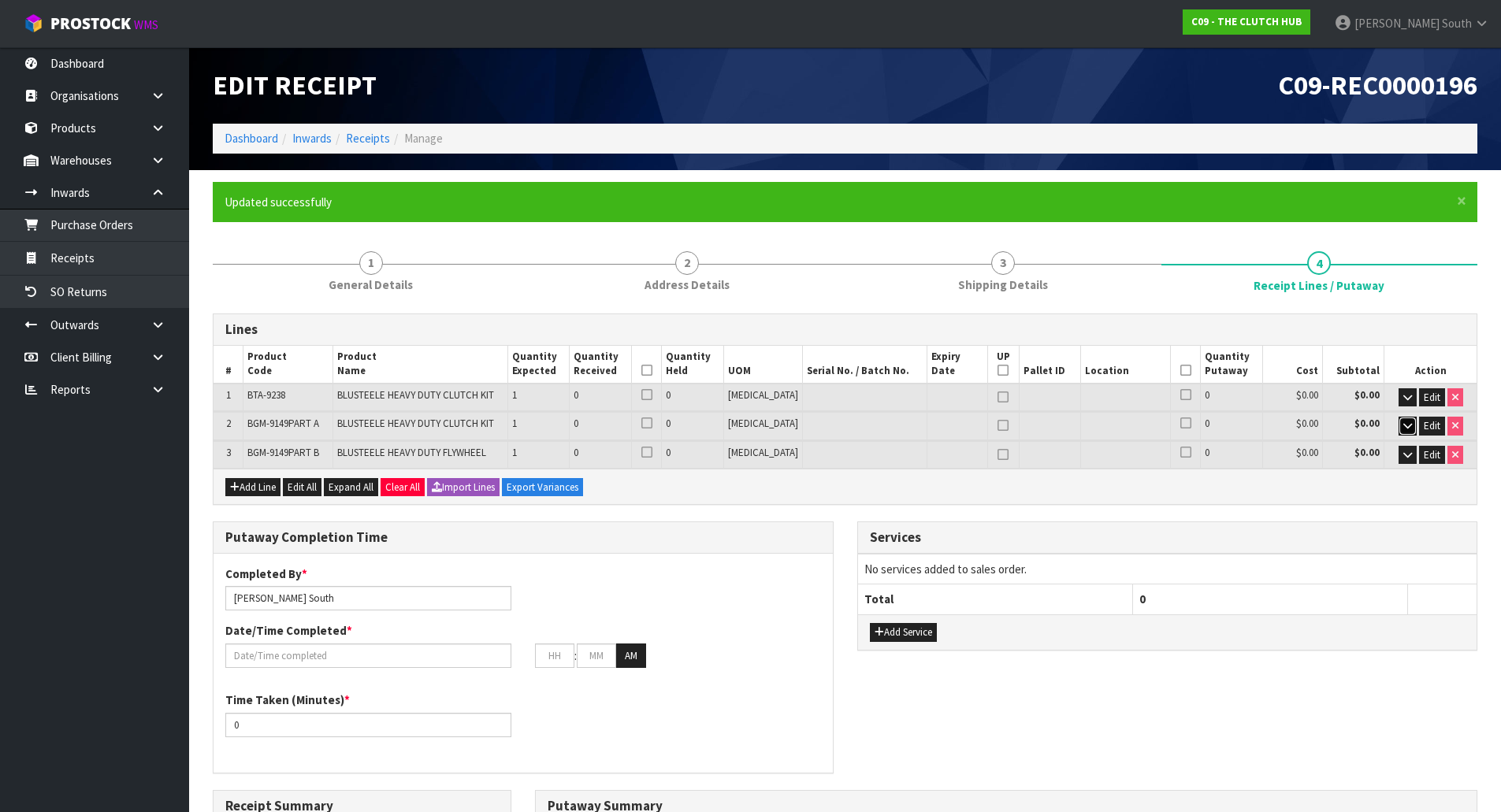
click at [1408, 426] on icon "button" at bounding box center [1407, 426] width 8 height 10
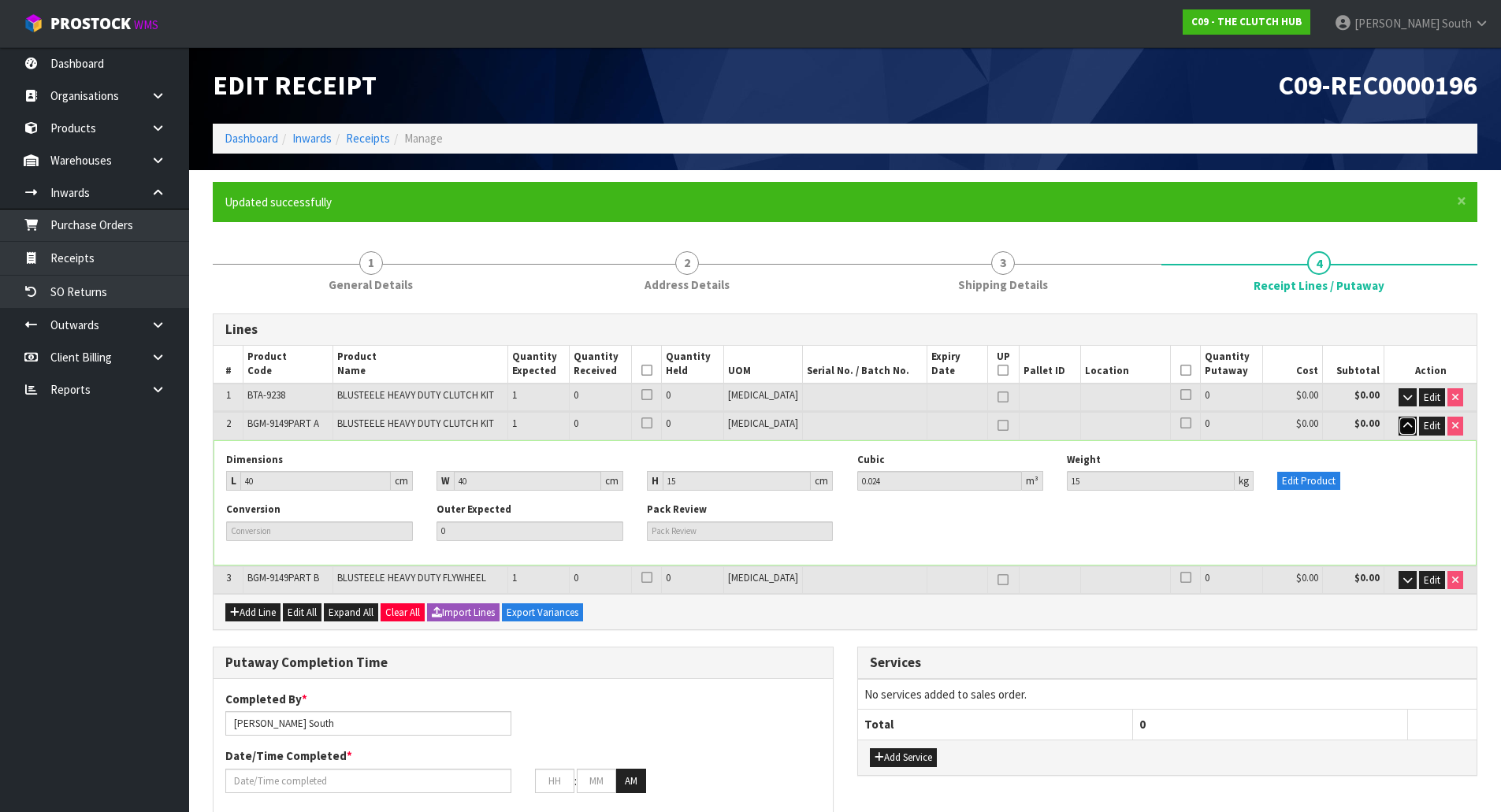
click at [1408, 426] on icon "button" at bounding box center [1407, 426] width 8 height 10
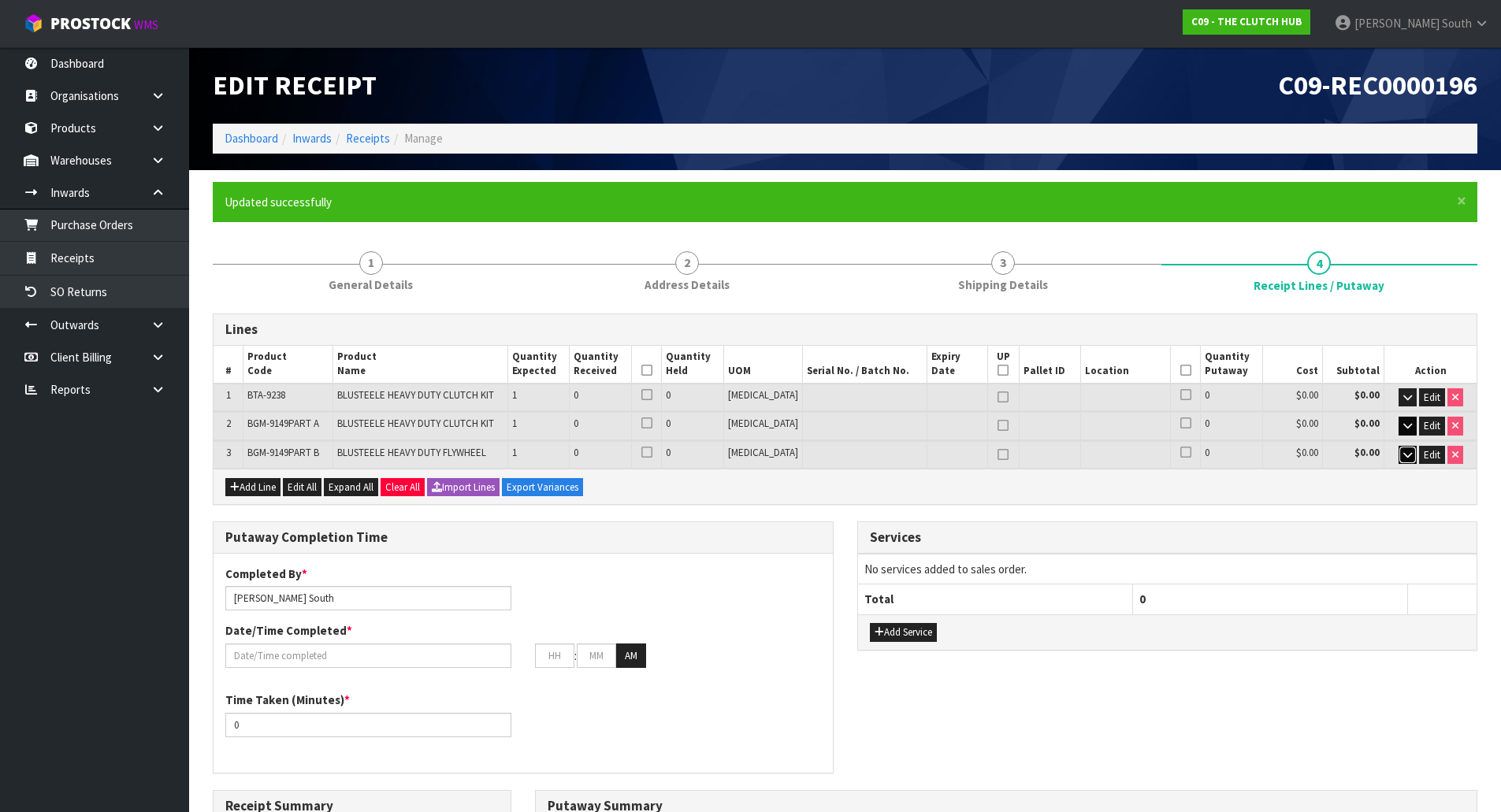
click at [1408, 455] on icon "button" at bounding box center [1407, 455] width 8 height 10
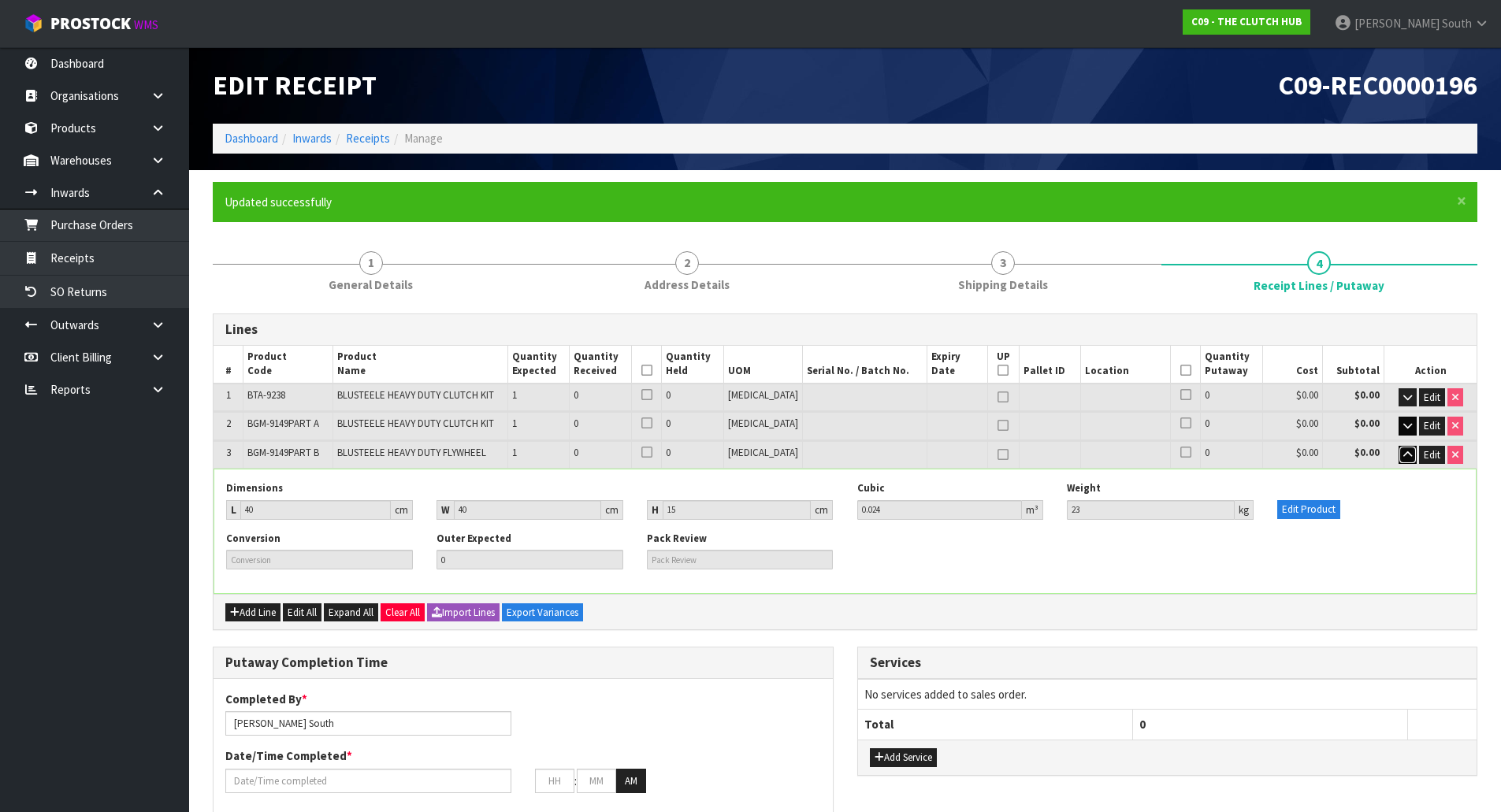
click at [1408, 455] on icon "button" at bounding box center [1407, 455] width 8 height 10
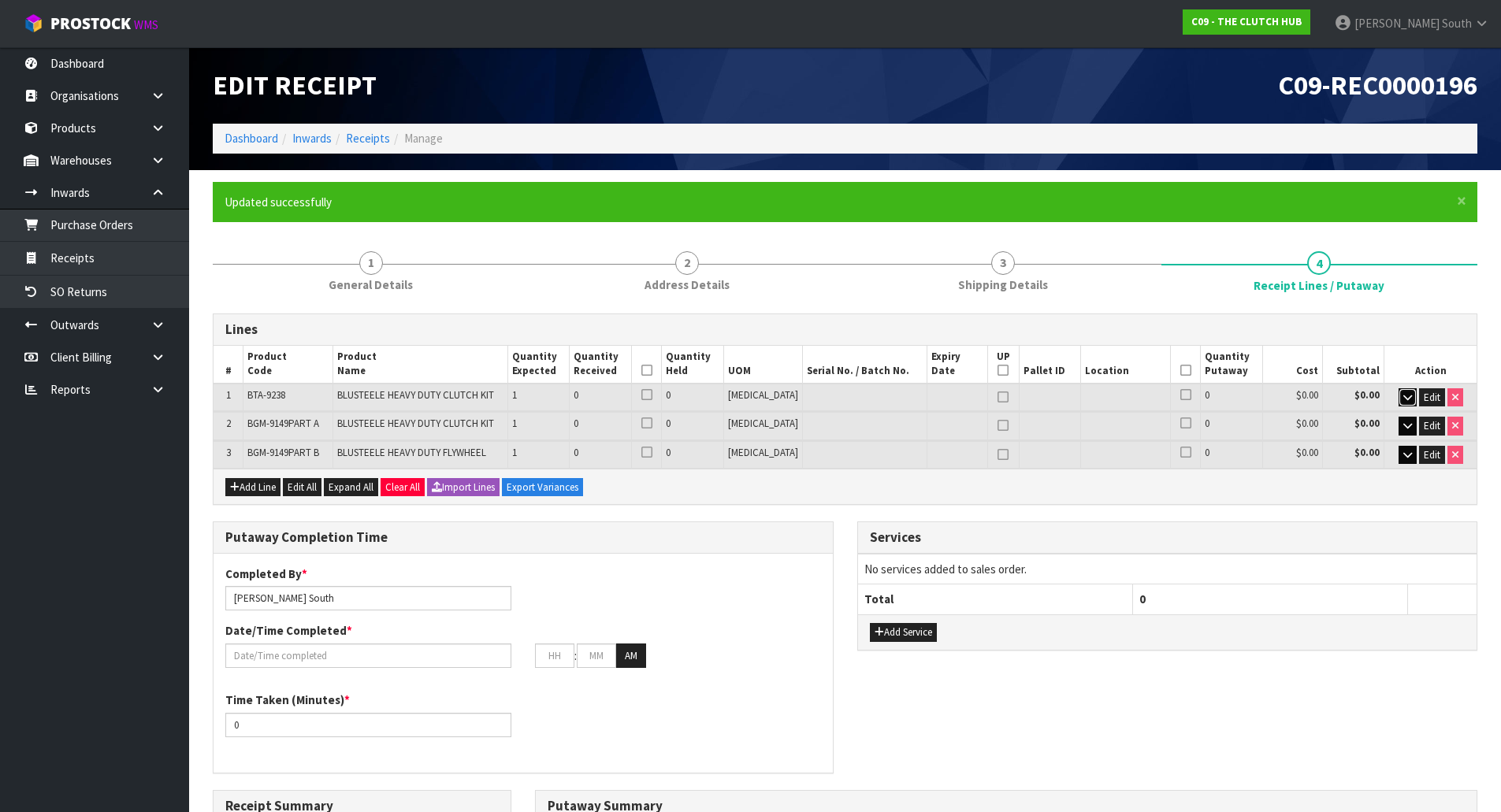
click at [1400, 388] on button "button" at bounding box center [1408, 397] width 18 height 19
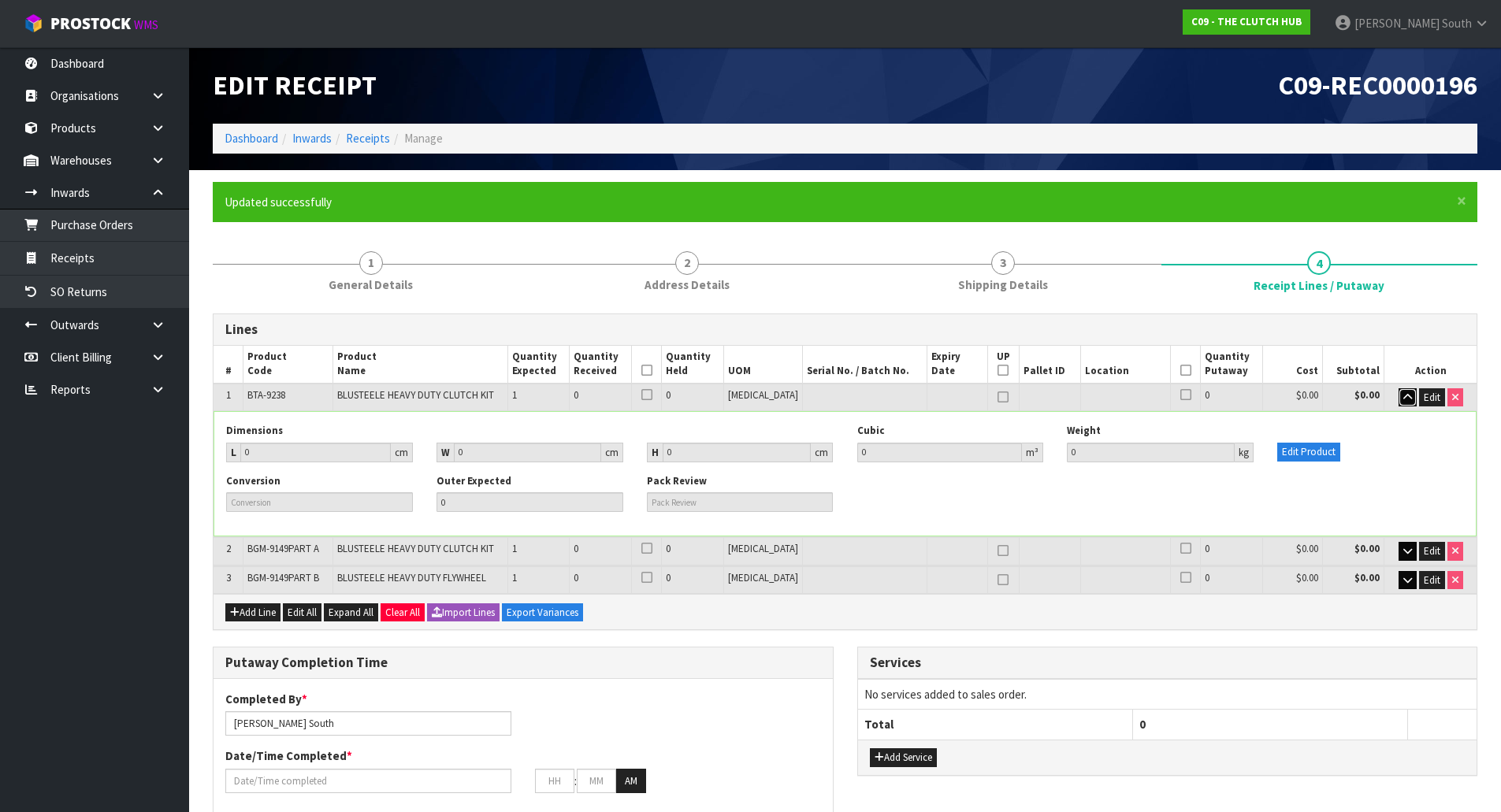
click at [1400, 391] on button "button" at bounding box center [1408, 397] width 18 height 19
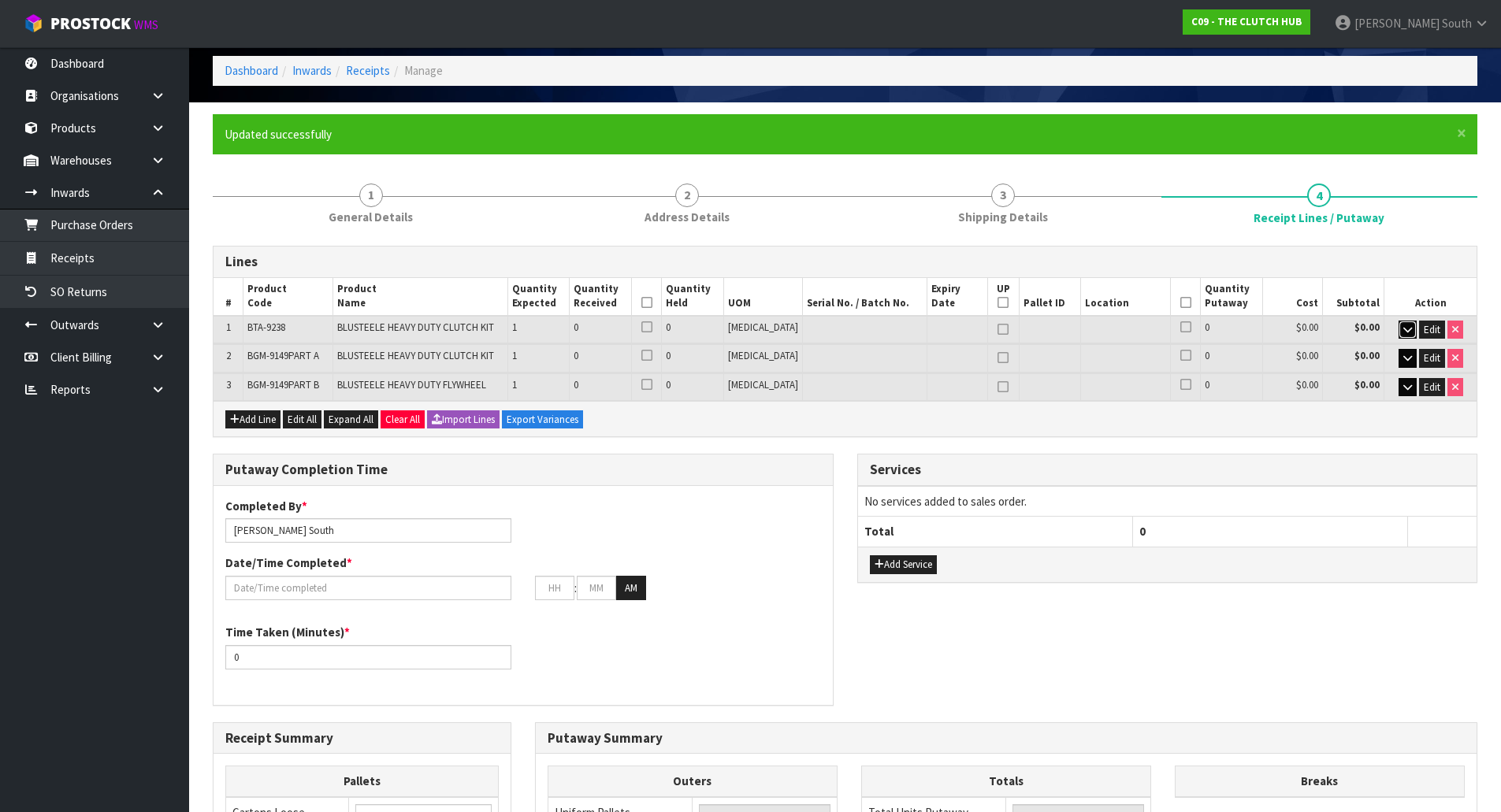
scroll to position [157, 0]
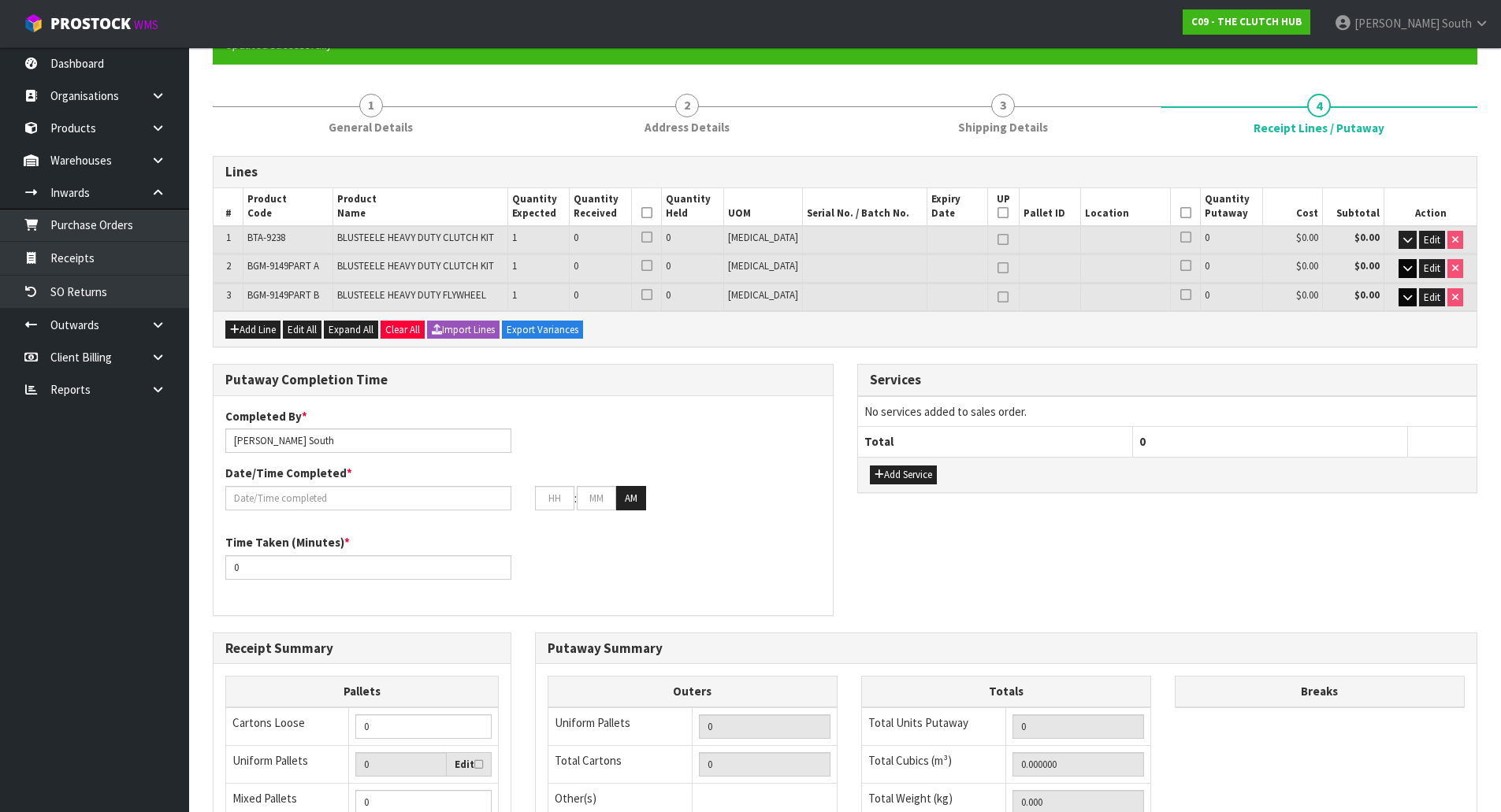
click at [872, 534] on div "Putaway Completion Time Completed By * [PERSON_NAME] Date/Time Completed * : : …" at bounding box center [845, 498] width 1288 height 268
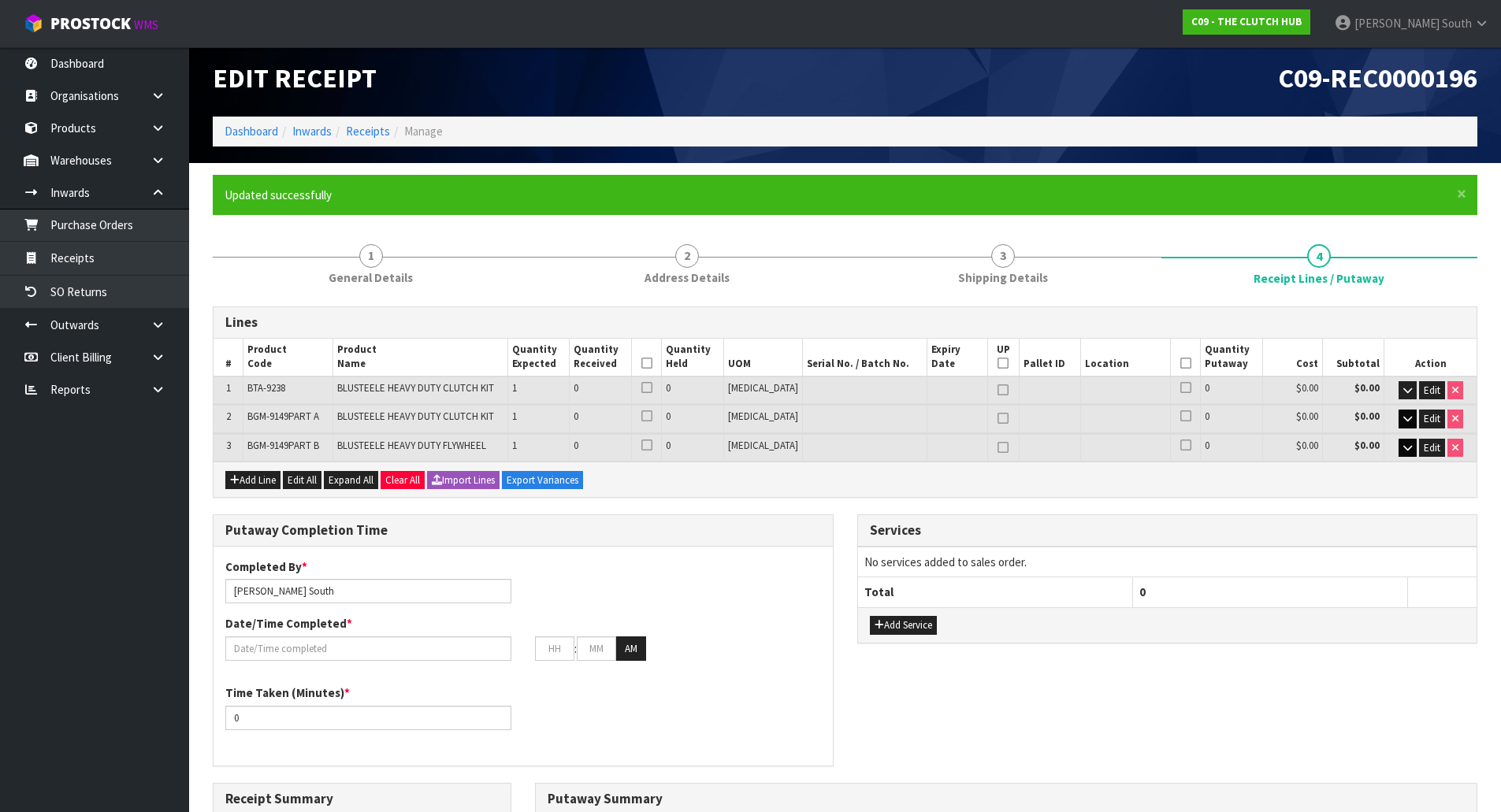
scroll to position [0, 0]
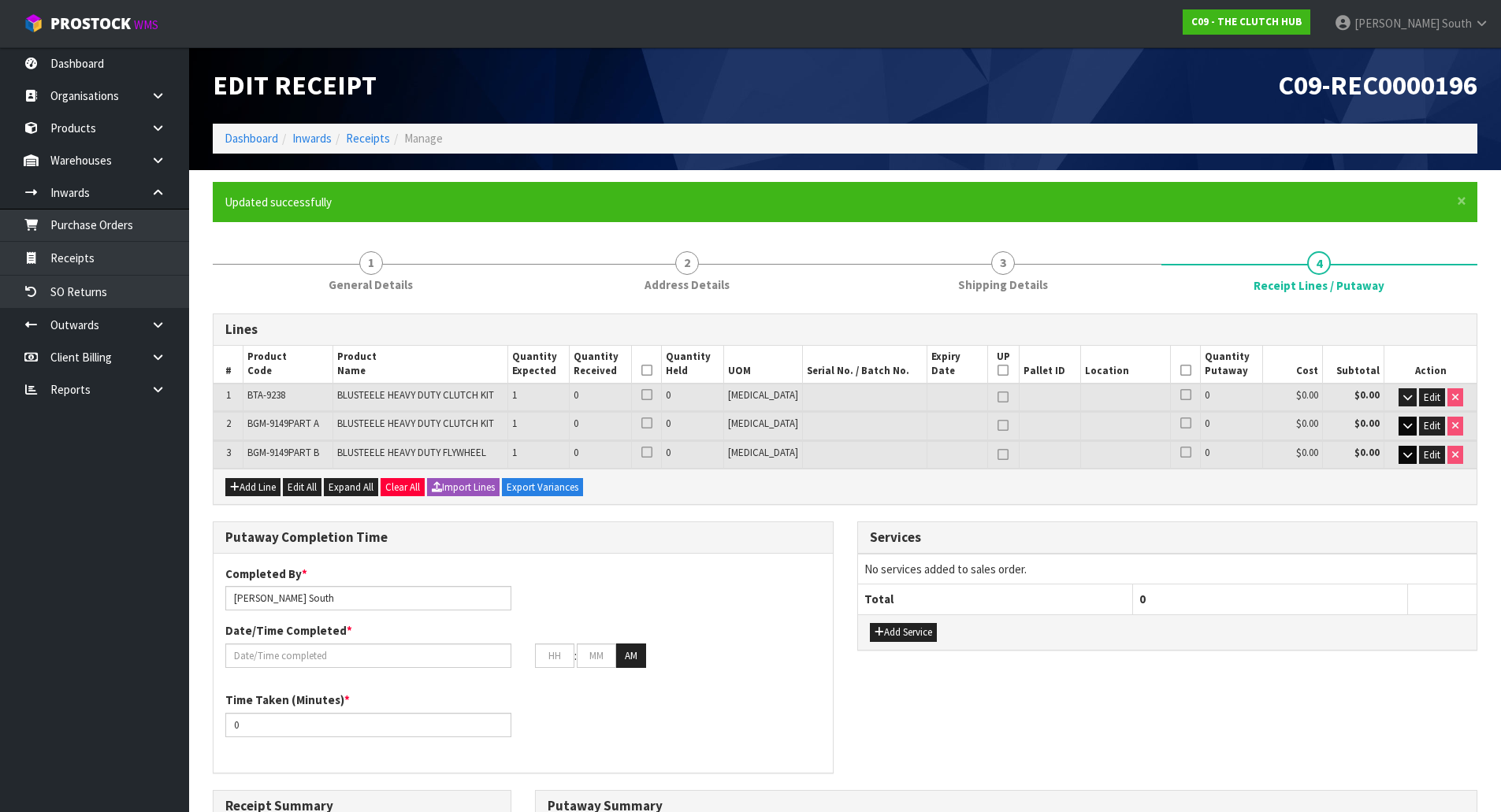
click at [812, 660] on div ": : AM" at bounding box center [678, 656] width 286 height 25
click at [1427, 428] on span "Edit" at bounding box center [1432, 426] width 17 height 13
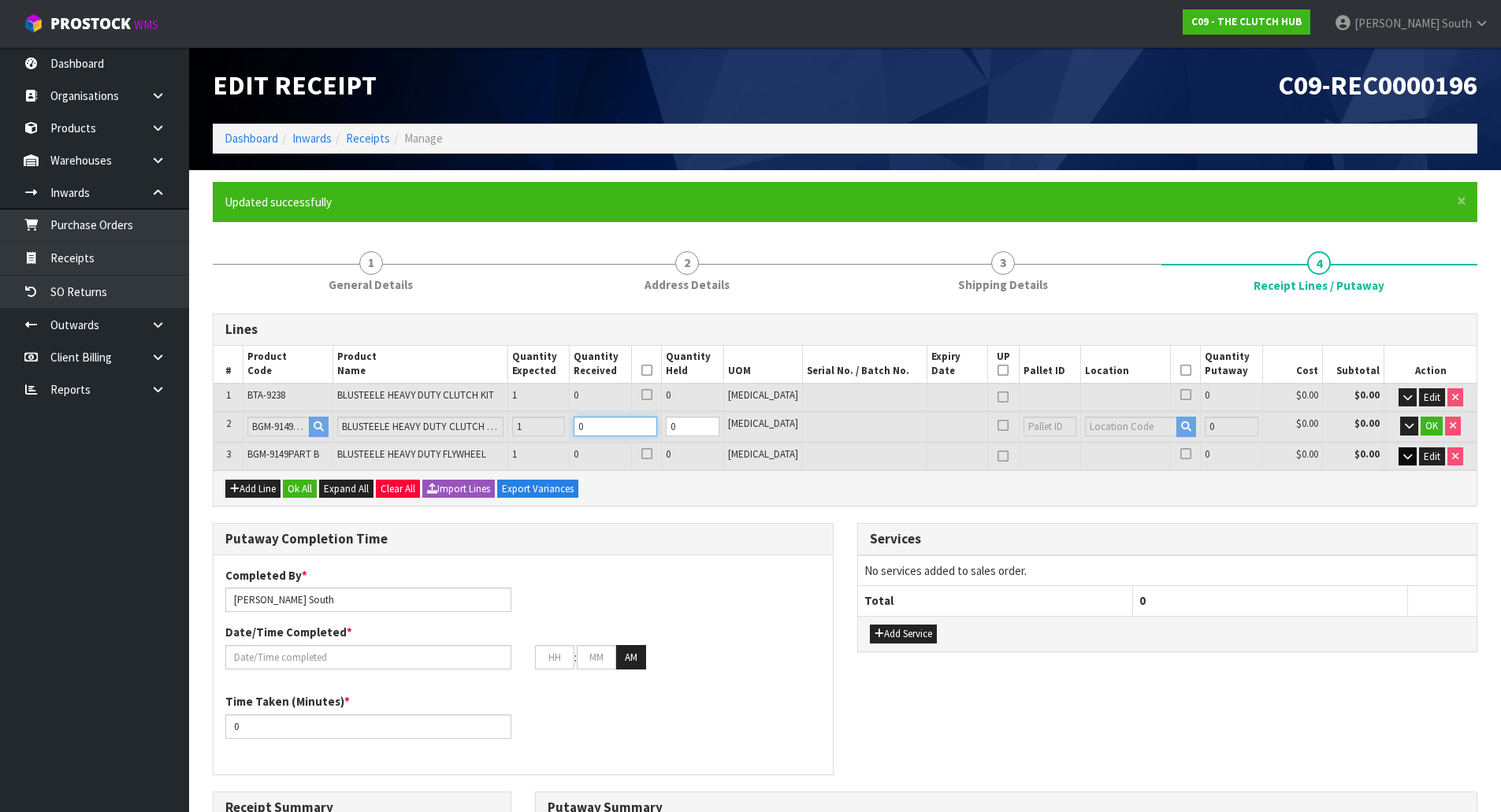
drag, startPoint x: 635, startPoint y: 429, endPoint x: 550, endPoint y: 440, distance: 85.7
click at [550, 440] on tr "2 BGM-9149PART A BLUSTEELE HEAVY DUTY CLUTCH KIT 1 0 0 [MEDICAL_DATA] 0 $0.00 $…" at bounding box center [845, 426] width 1263 height 29
type input "0.024"
type input "15"
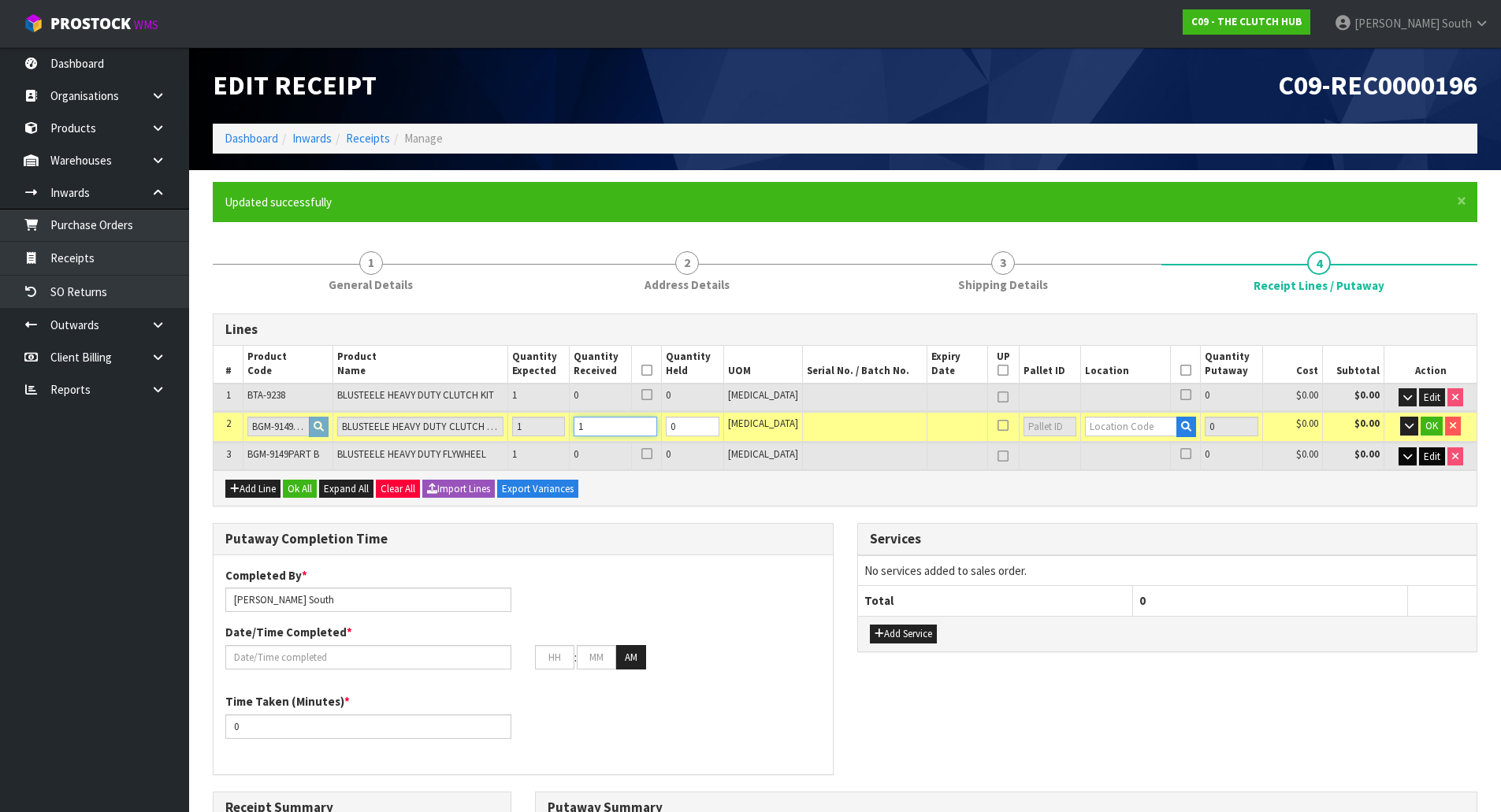
type input "1"
drag, startPoint x: 1432, startPoint y: 452, endPoint x: 1027, endPoint y: 437, distance: 405.3
click at [1431, 452] on span "Edit" at bounding box center [1432, 457] width 17 height 13
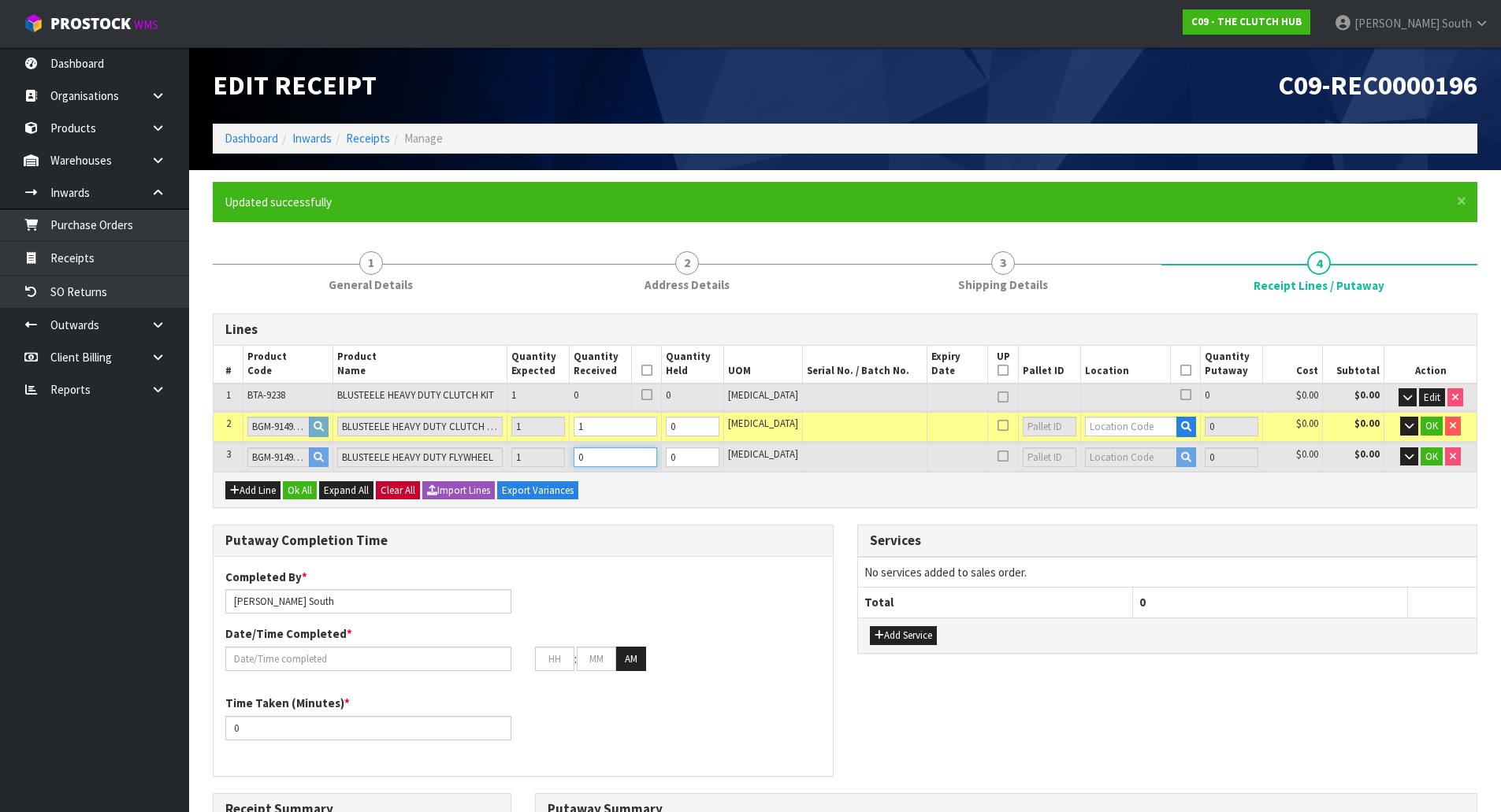
drag, startPoint x: 655, startPoint y: 454, endPoint x: 380, endPoint y: 484, distance: 276.6
click at [380, 484] on div "Lines # Product Code Product Name Quantity Expected Quantity Received Quantity …" at bounding box center [845, 411] width 1265 height 195
type input "0.048"
type input "38"
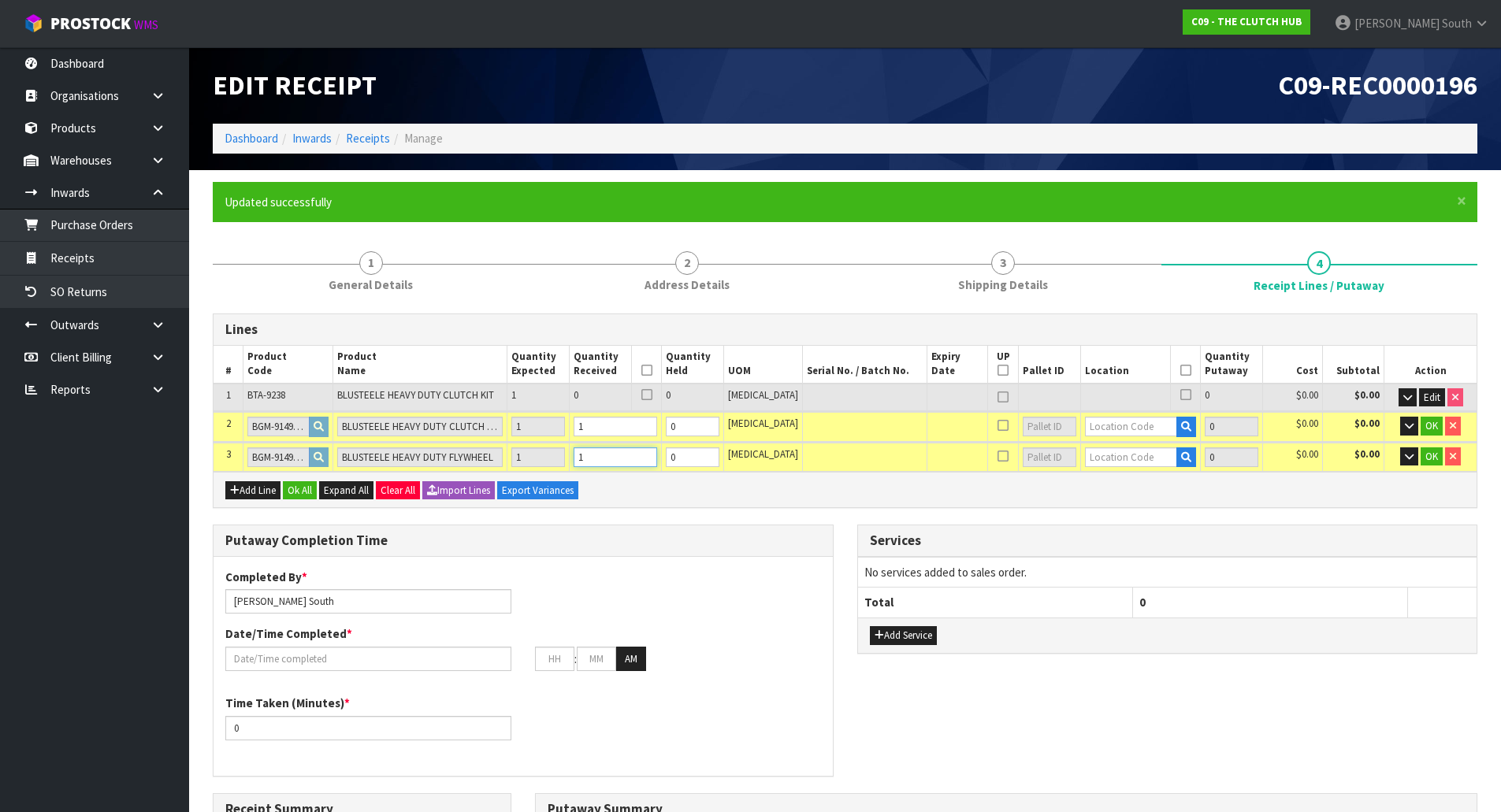
type input "1"
click at [1130, 428] on input "text" at bounding box center [1131, 426] width 93 height 20
type input "01-21-3"
click at [1132, 445] on link "01-21-3 -A" at bounding box center [1133, 452] width 125 height 21
type input "1"
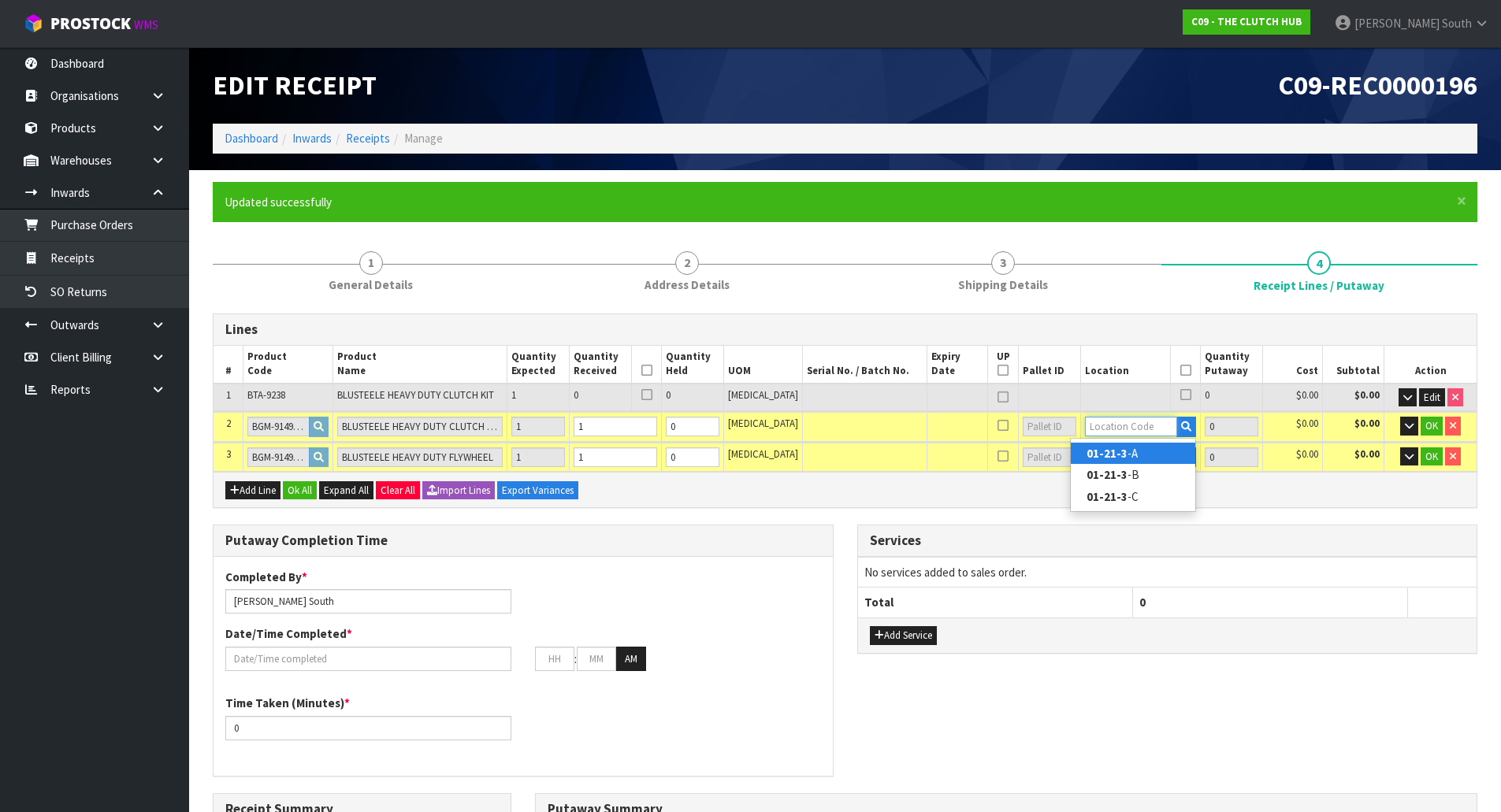
type input "01-21-3-A"
type input "1"
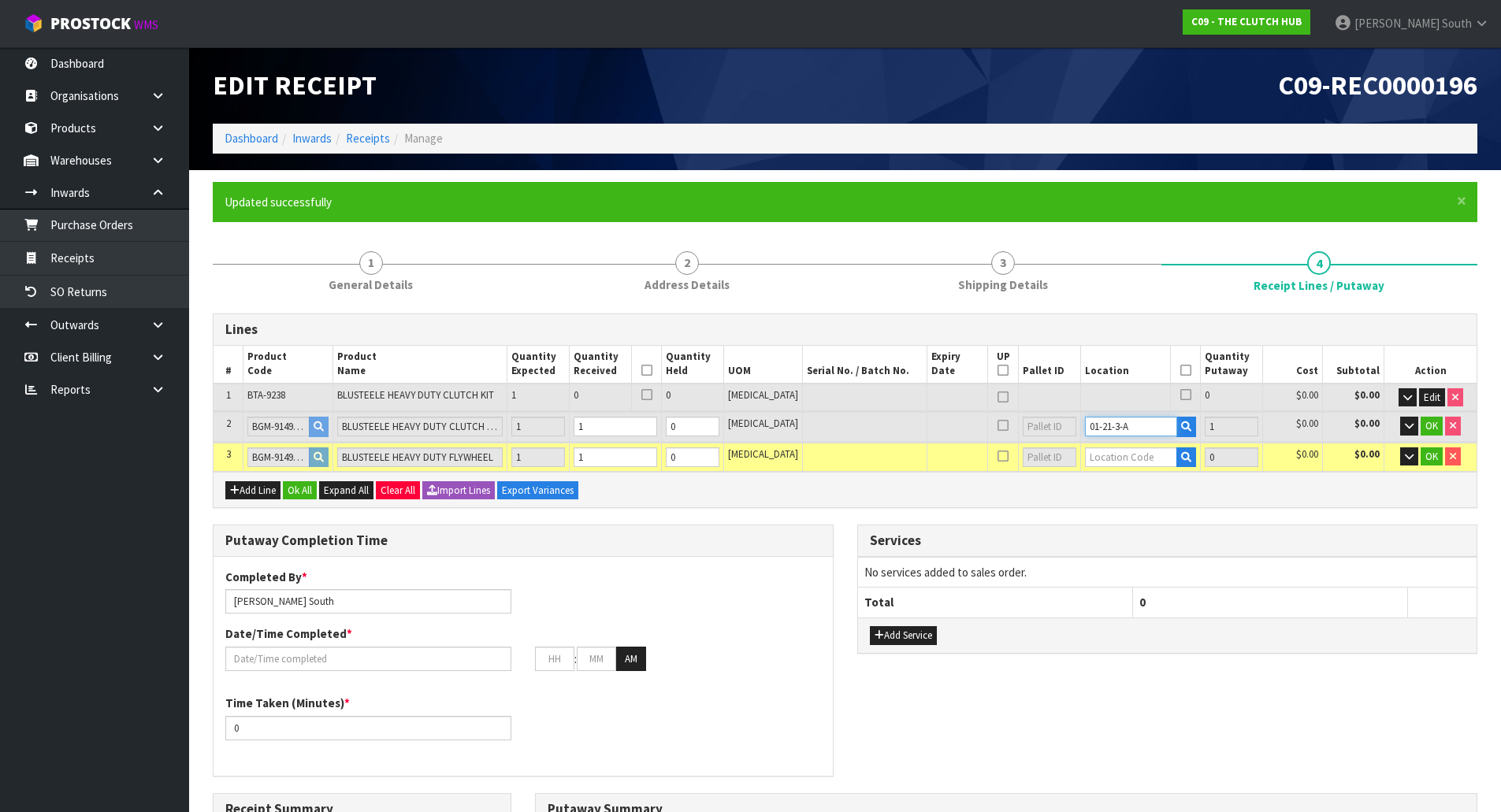
drag, startPoint x: 1141, startPoint y: 428, endPoint x: 1050, endPoint y: 438, distance: 91.5
click at [1050, 438] on tr "2 BGM-9149PART A BLUSTEELE HEAVY DUTY CLUTCH KIT 1 1 0 [MEDICAL_DATA] 01-21-3-A…" at bounding box center [845, 426] width 1263 height 29
click at [1112, 453] on input "text" at bounding box center [1131, 457] width 93 height 20
paste input "01-21-3-A"
type input "01-21-3-A"
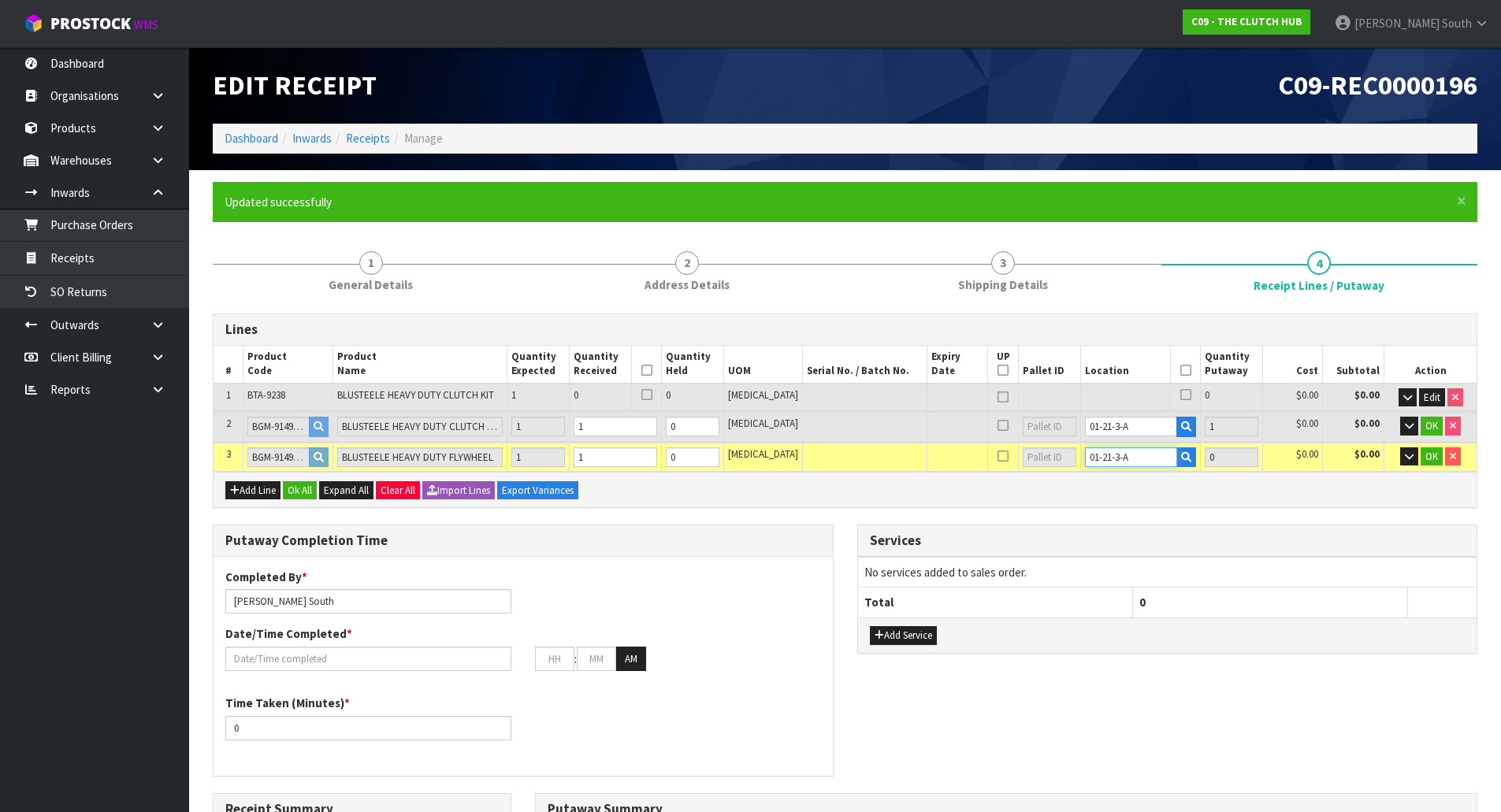
type input "2"
type input "1"
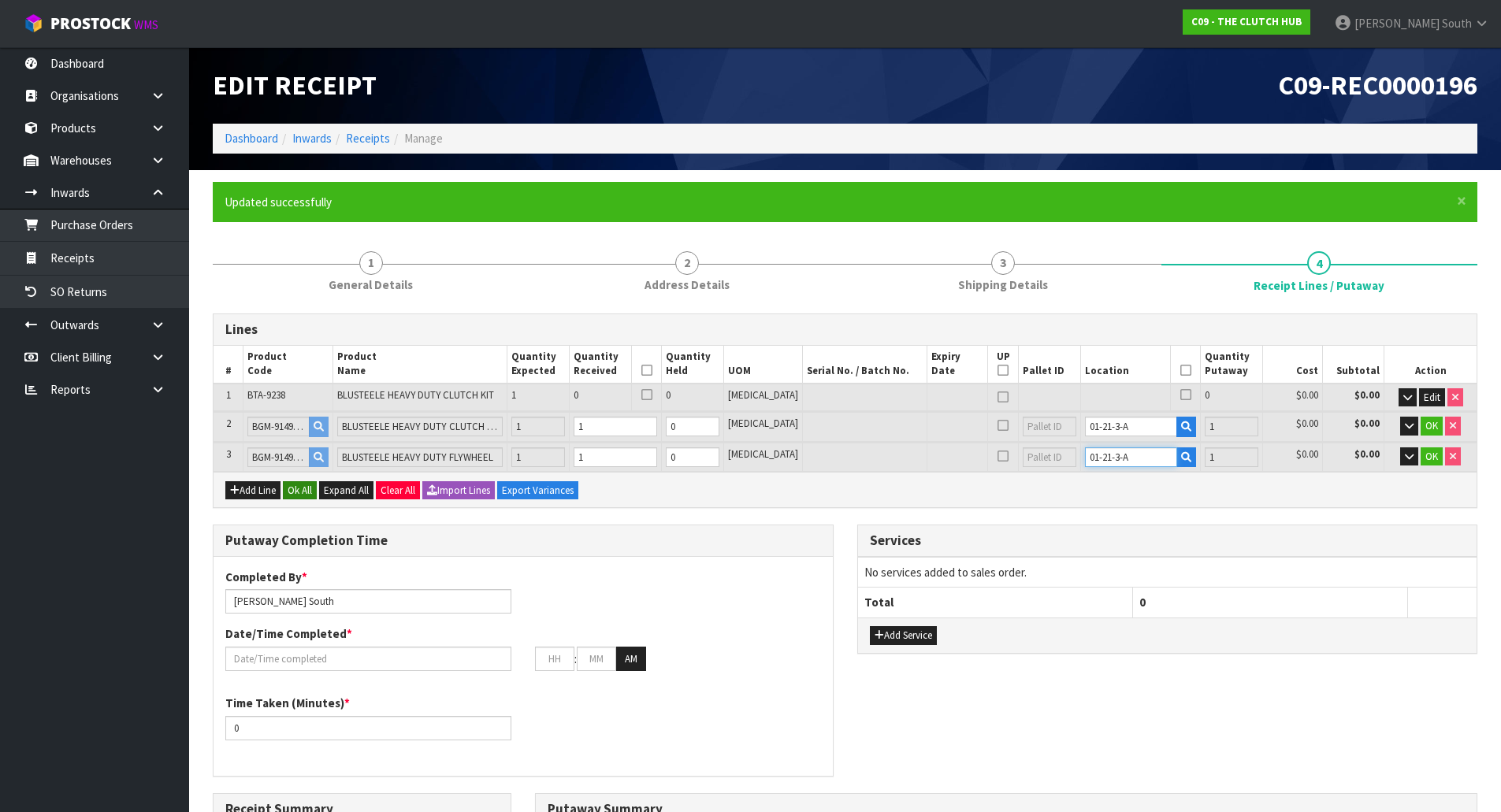
type input "01-21-3-A"
click at [309, 491] on button "Ok All" at bounding box center [300, 490] width 33 height 19
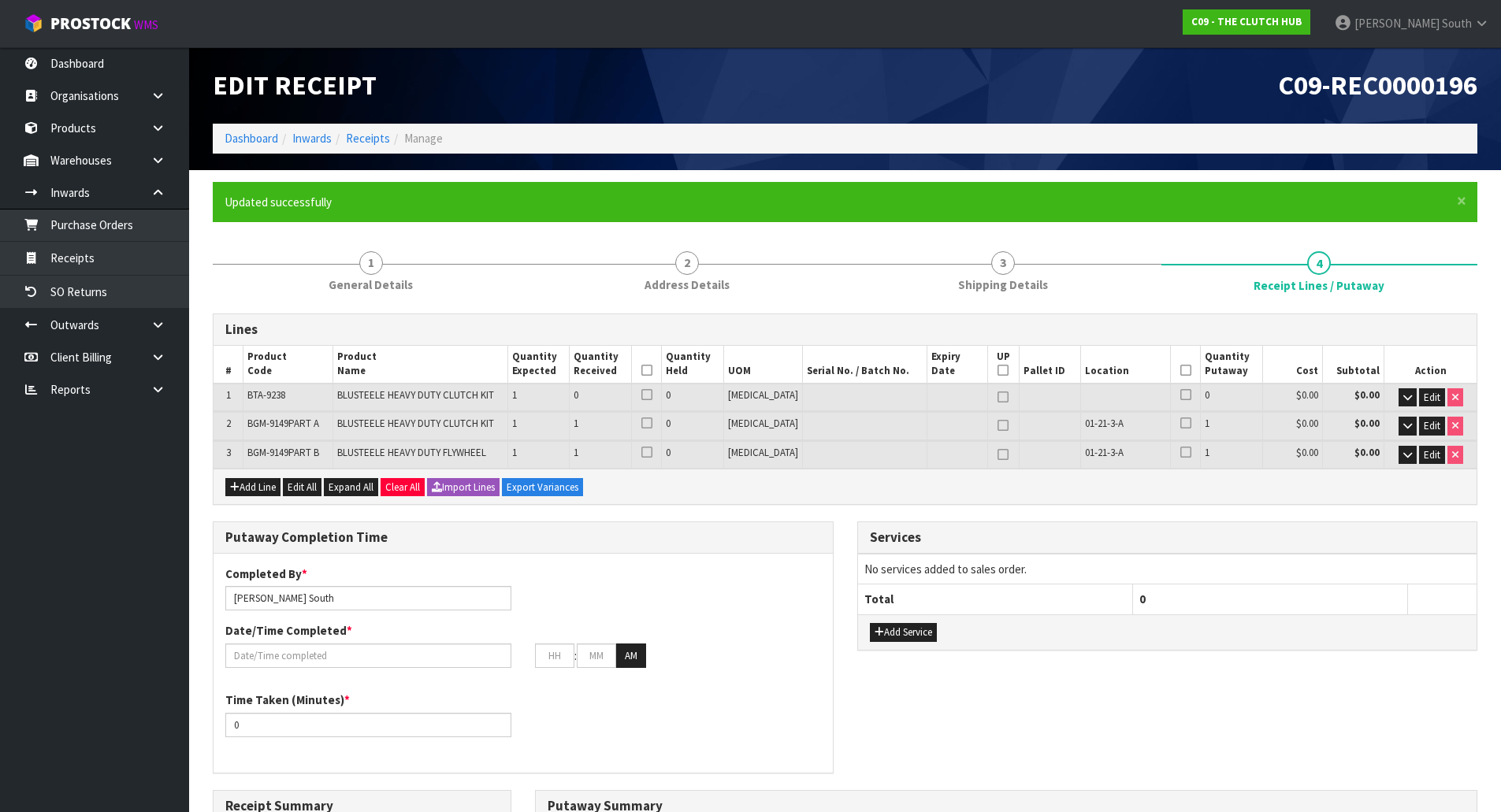
click at [653, 371] on icon at bounding box center [647, 370] width 11 height 1
click at [1181, 371] on icon at bounding box center [1186, 370] width 11 height 1
click at [1178, 542] on h3 "Services" at bounding box center [1168, 538] width 596 height 15
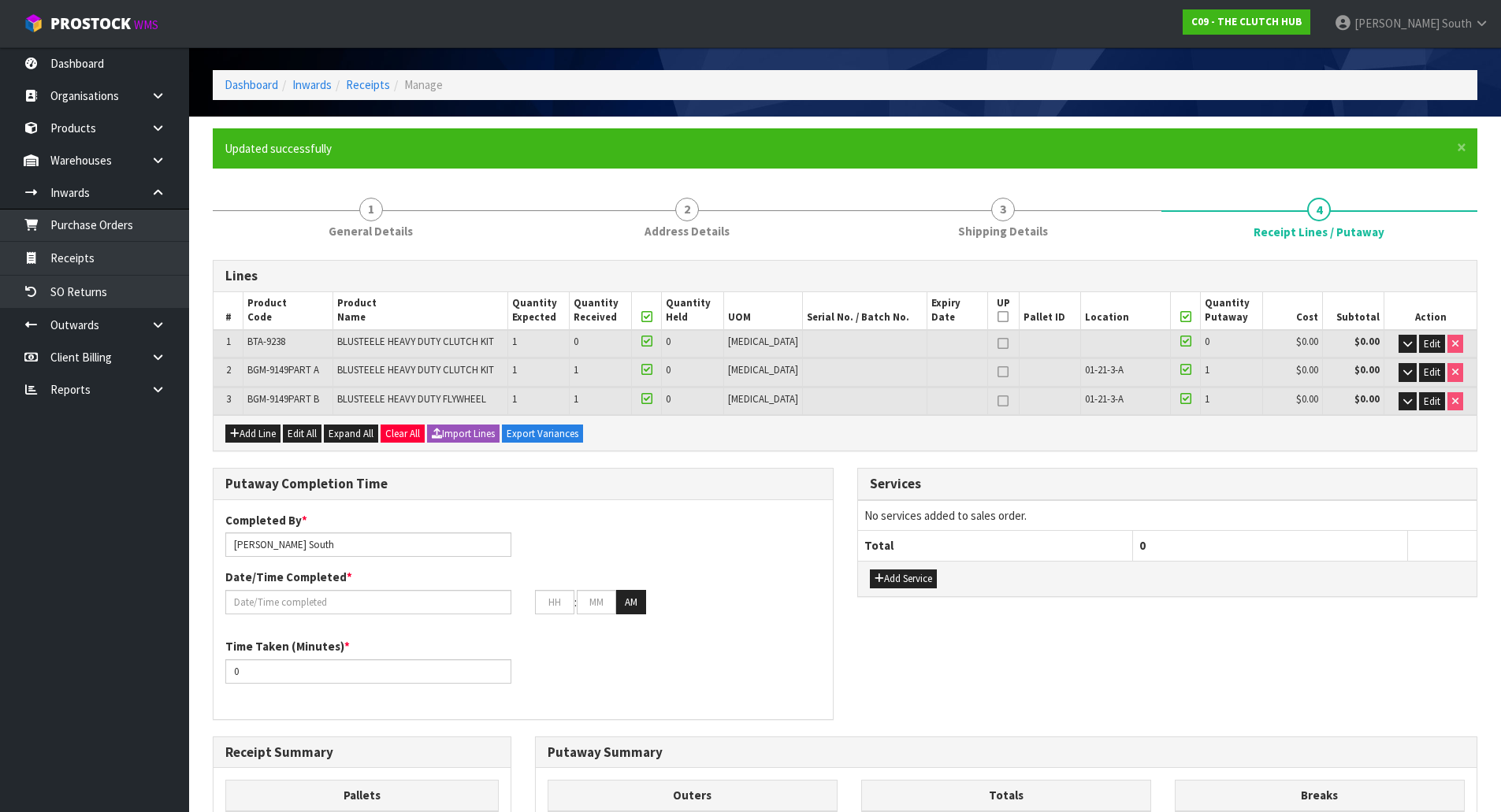
scroll to position [79, 0]
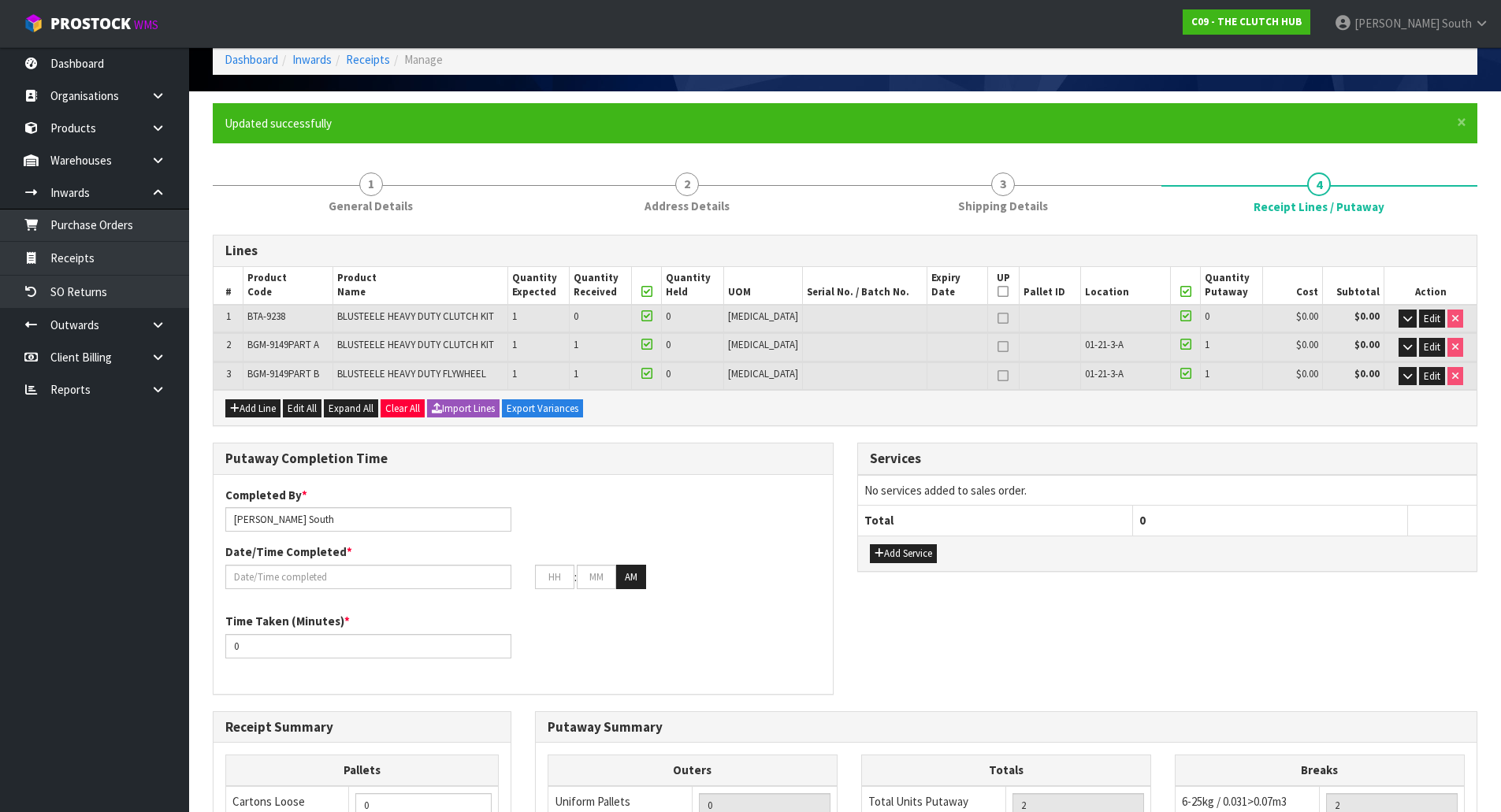
click at [852, 501] on div "Services No services added to sales order. Total 0 Add Service" at bounding box center [1168, 515] width 644 height 146
drag, startPoint x: 694, startPoint y: 462, endPoint x: 1118, endPoint y: 343, distance: 440.4
click at [704, 459] on h3 "Putaway Completion Time" at bounding box center [523, 459] width 596 height 15
click at [1181, 316] on icon at bounding box center [1186, 316] width 11 height 1
click at [0, 0] on input "checkbox" at bounding box center [0, 0] width 0 height 0
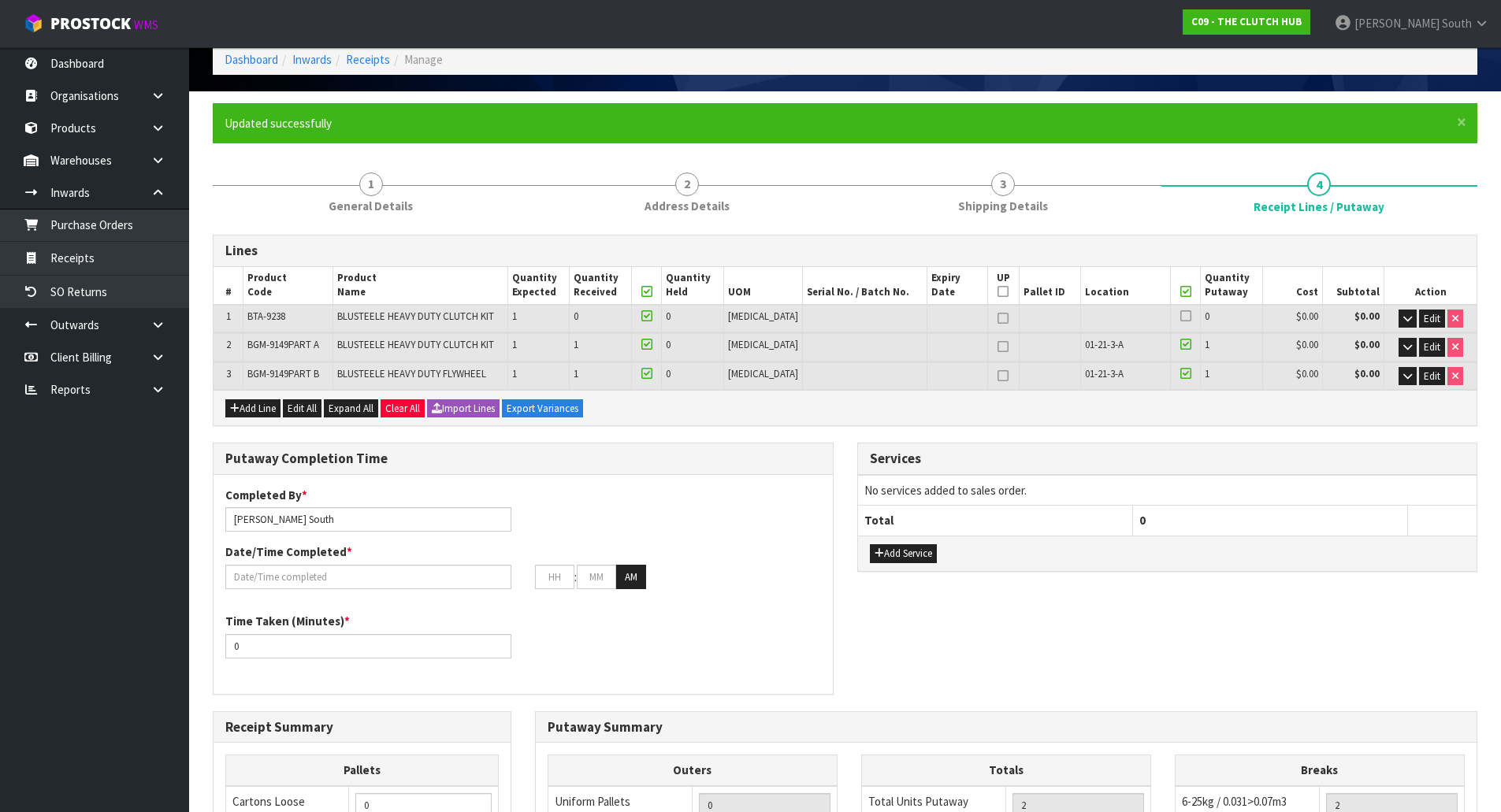
click at [657, 311] on div at bounding box center [646, 319] width 21 height 18
click at [653, 316] on icon at bounding box center [647, 316] width 11 height 1
click at [0, 0] on input "checkbox" at bounding box center [0, 0] width 0 height 0
click at [653, 292] on icon at bounding box center [647, 291] width 11 height 1
click at [657, 343] on div at bounding box center [646, 347] width 21 height 18
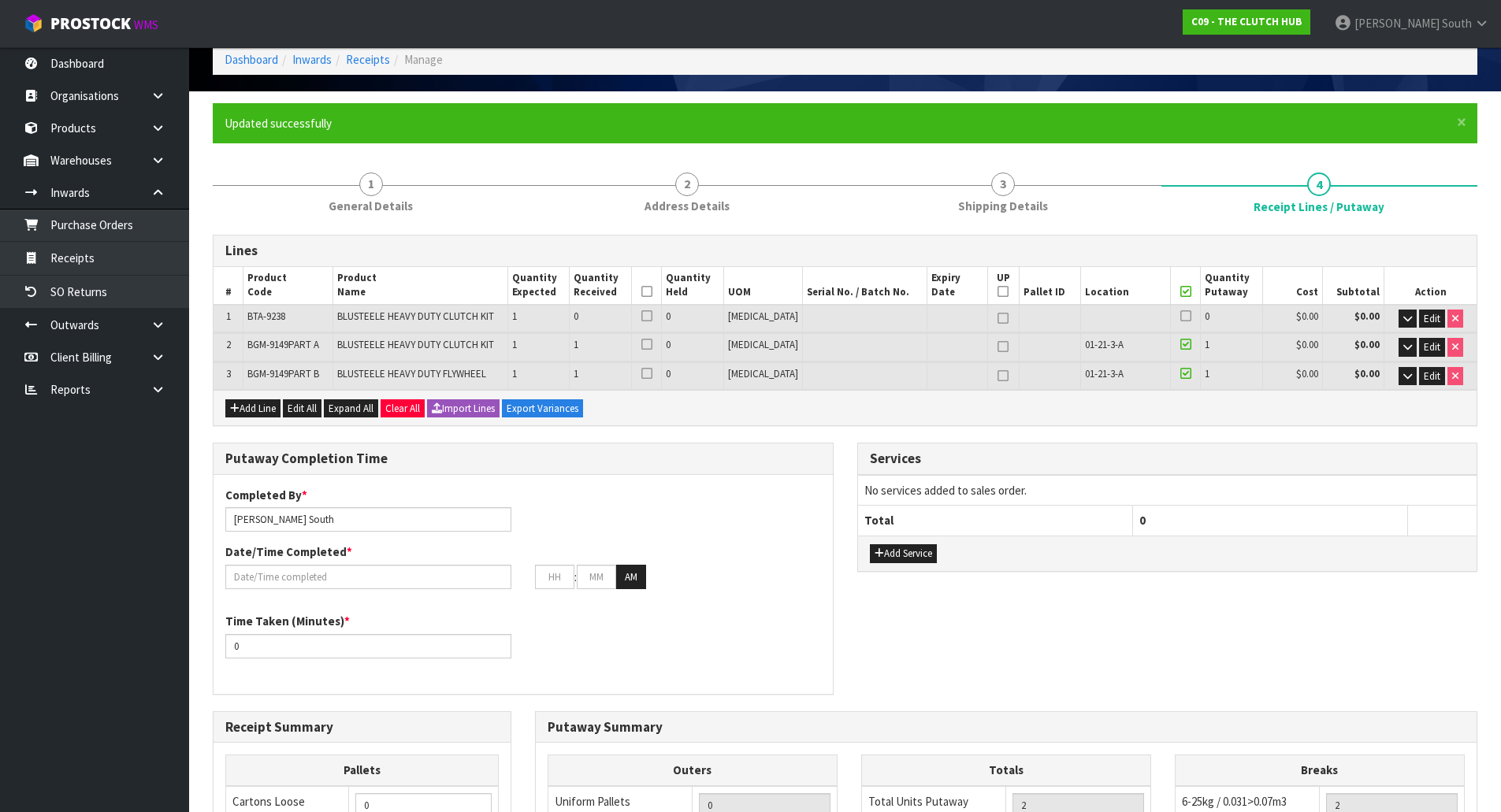
click at [653, 345] on icon at bounding box center [647, 345] width 11 height 1
click at [0, 0] on input "checkbox" at bounding box center [0, 0] width 0 height 0
click at [653, 373] on icon at bounding box center [647, 373] width 11 height 1
click at [0, 0] on input "checkbox" at bounding box center [0, 0] width 0 height 0
click at [688, 433] on div "Lines # Product Code Product Name Quantity Expected Quantity Received Quantity …" at bounding box center [845, 688] width 1265 height 907
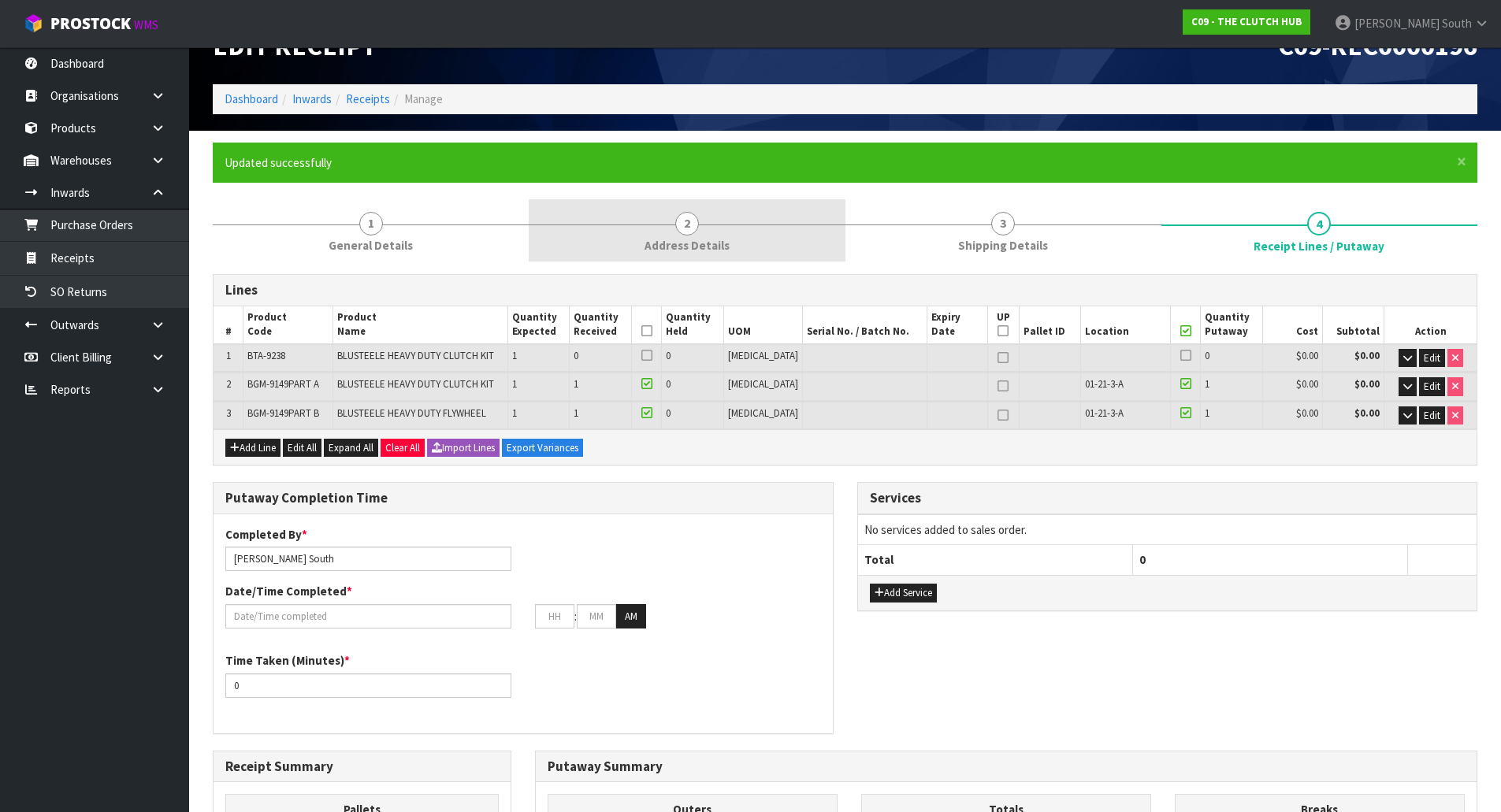
scroll to position [0, 0]
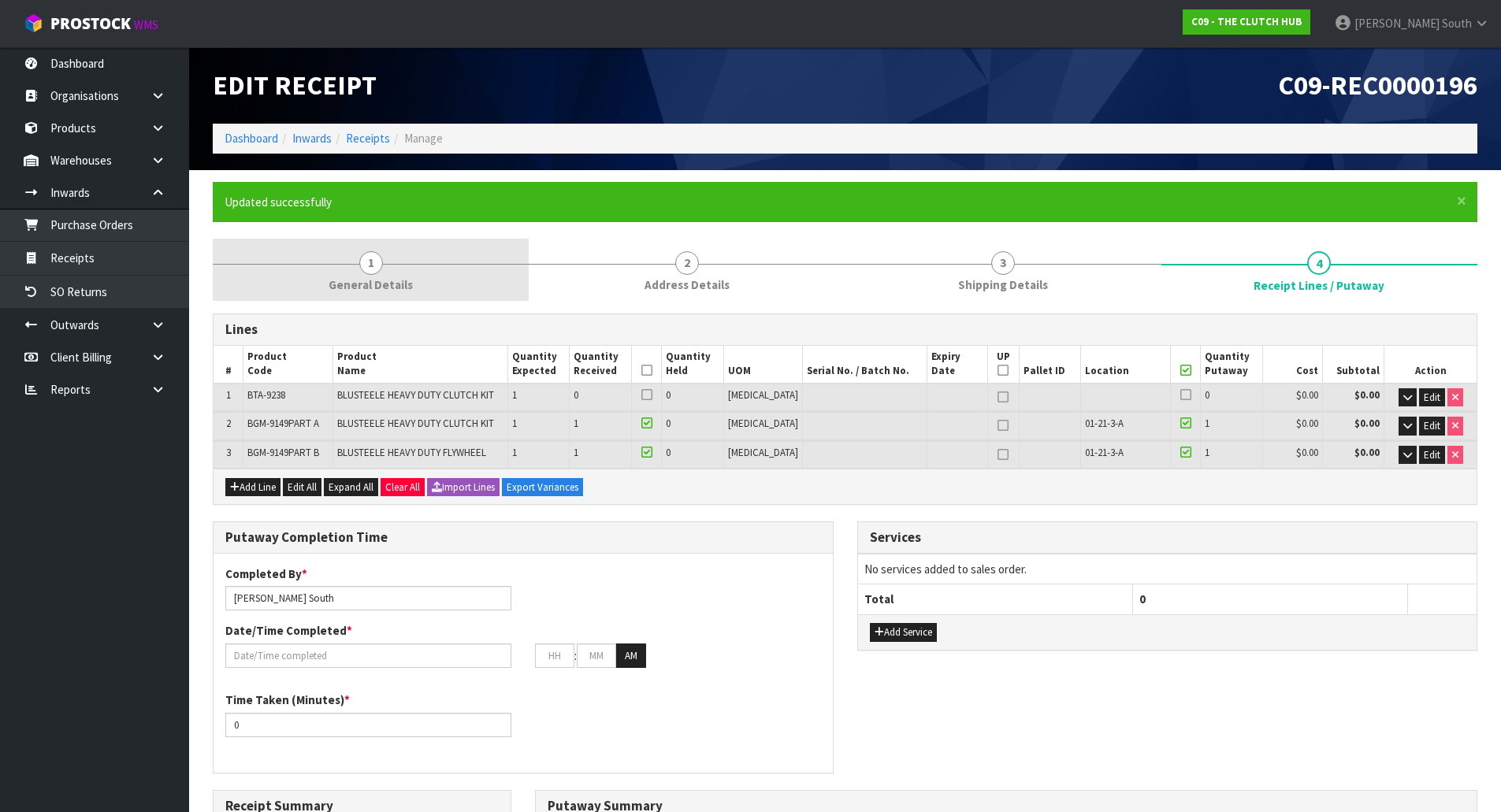
click at [357, 278] on span "General Details" at bounding box center [371, 285] width 85 height 17
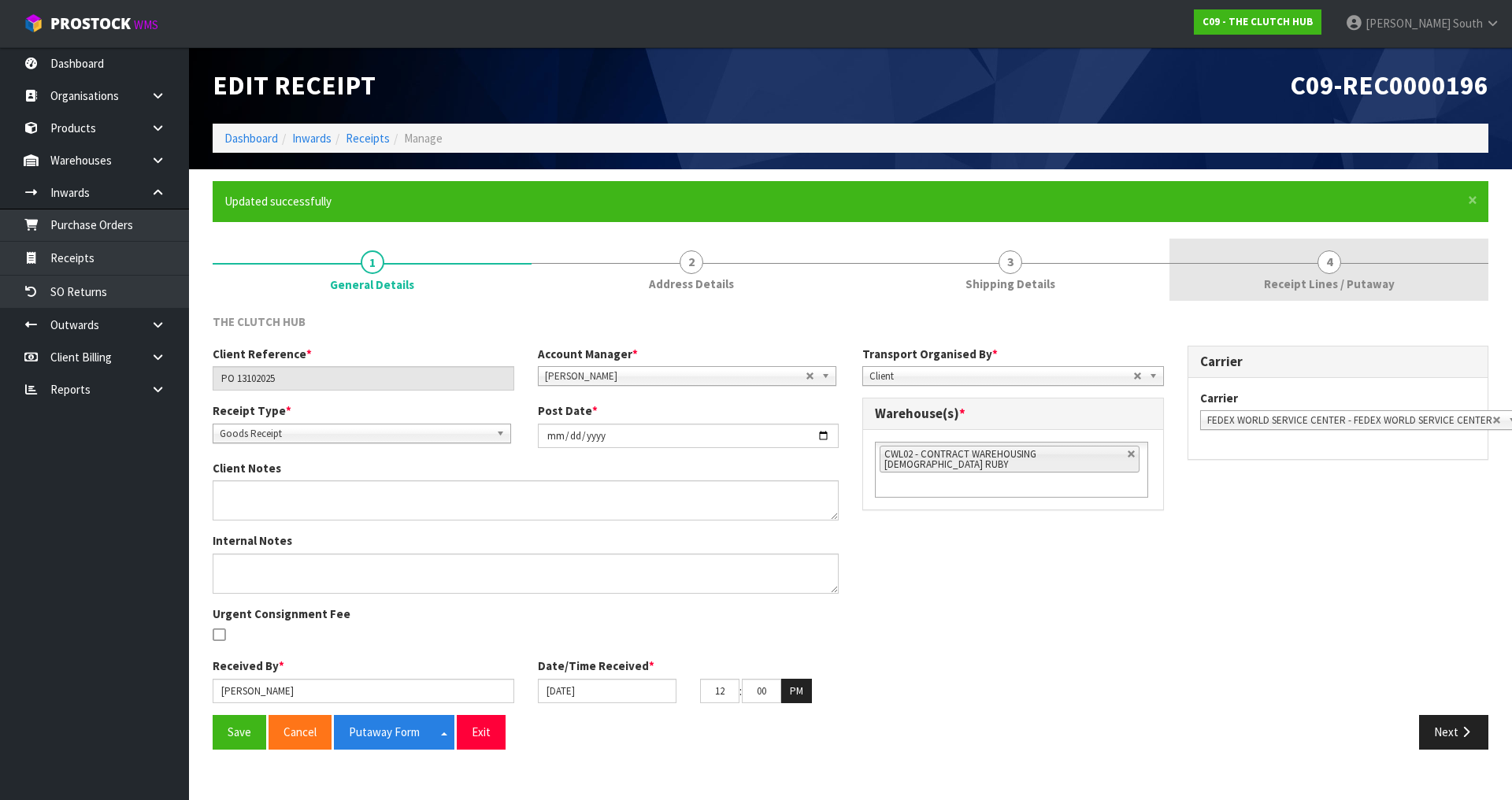
click at [1281, 268] on link "4 Receipt Lines / Putaway" at bounding box center [1329, 269] width 319 height 62
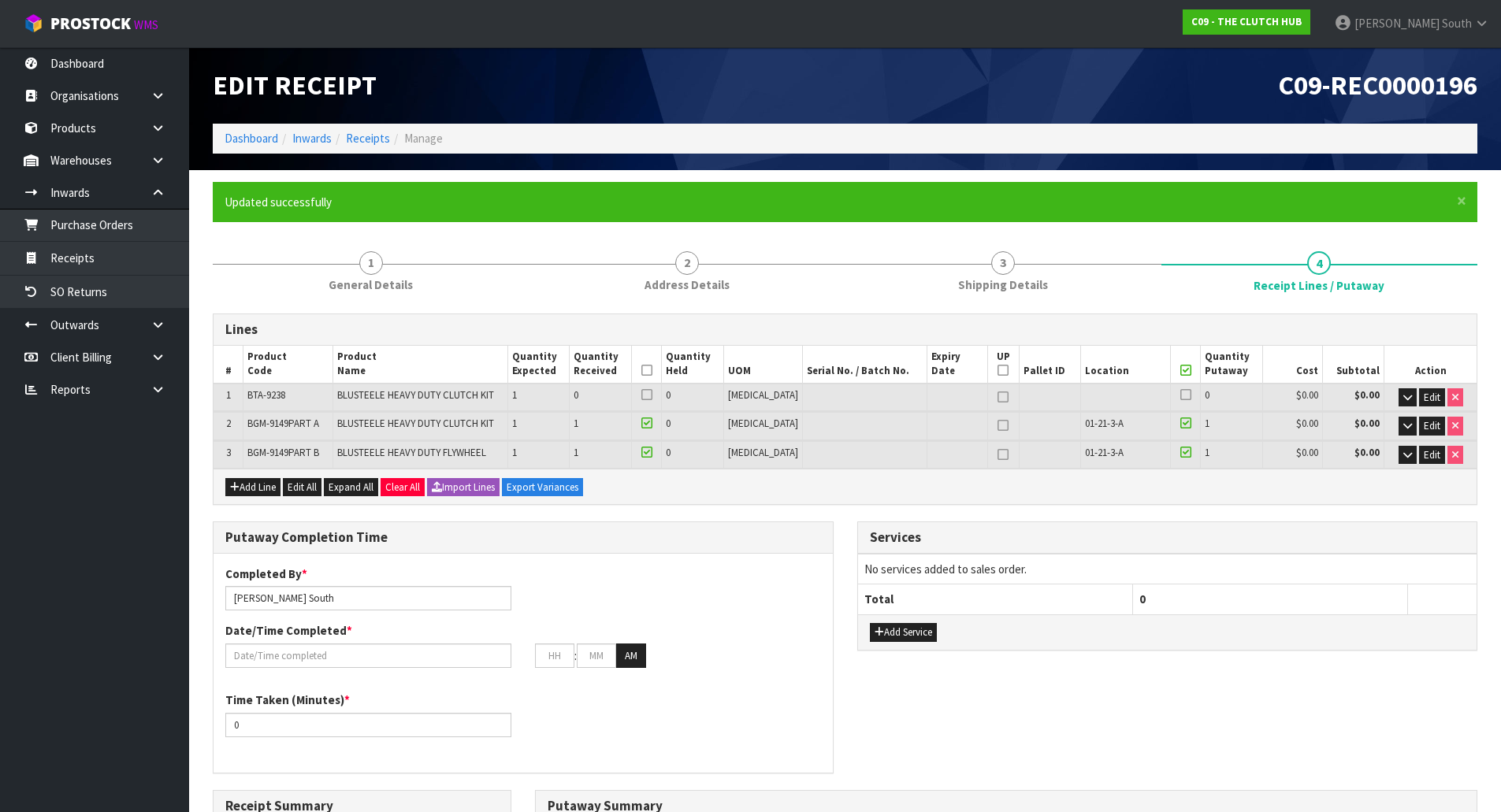
drag, startPoint x: 669, startPoint y: 370, endPoint x: 695, endPoint y: 372, distance: 26.1
click at [653, 370] on icon at bounding box center [647, 370] width 11 height 1
click at [1181, 370] on icon at bounding box center [1186, 370] width 11 height 1
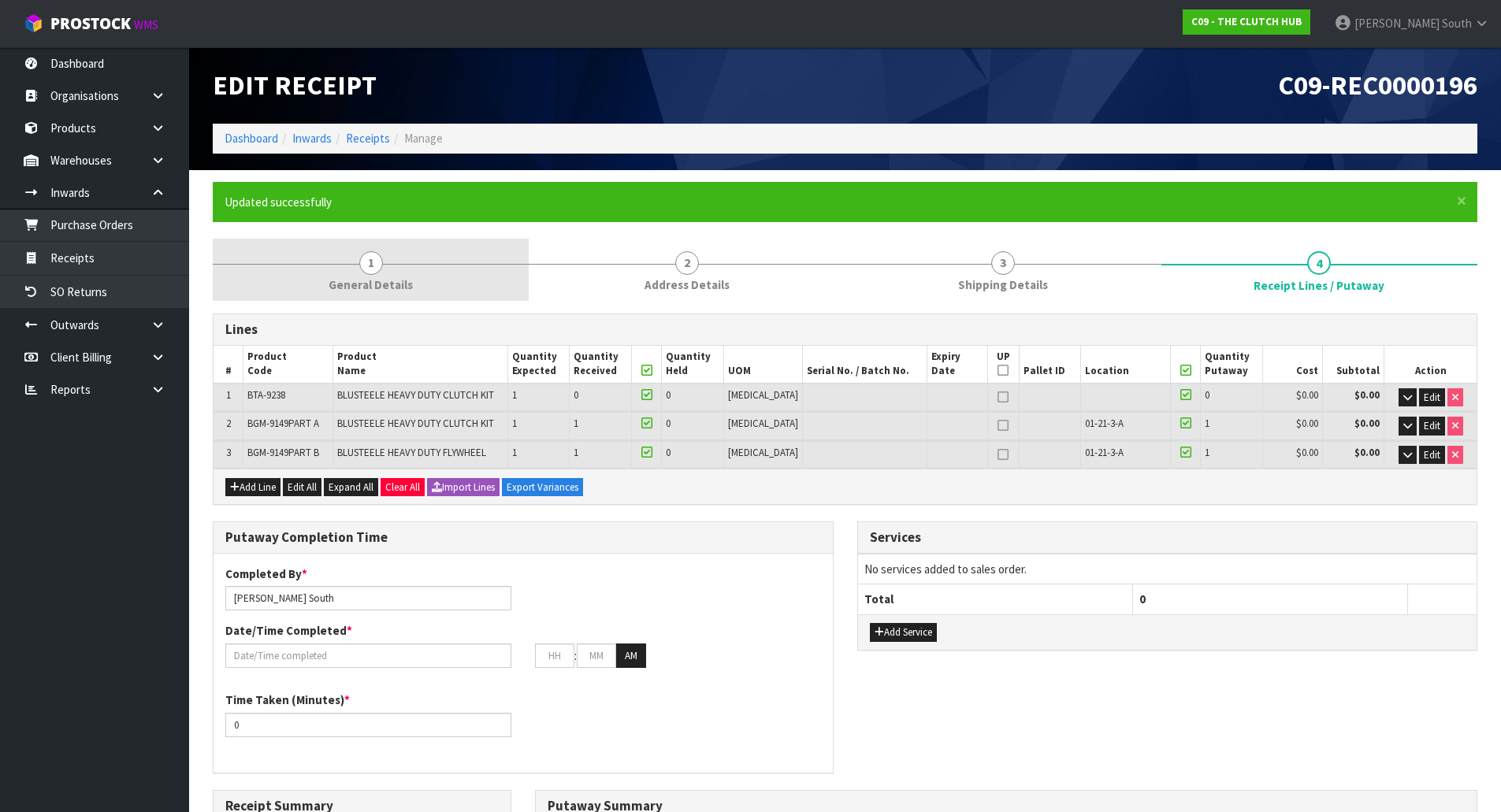
click at [284, 271] on link "1 General Details" at bounding box center [371, 269] width 316 height 62
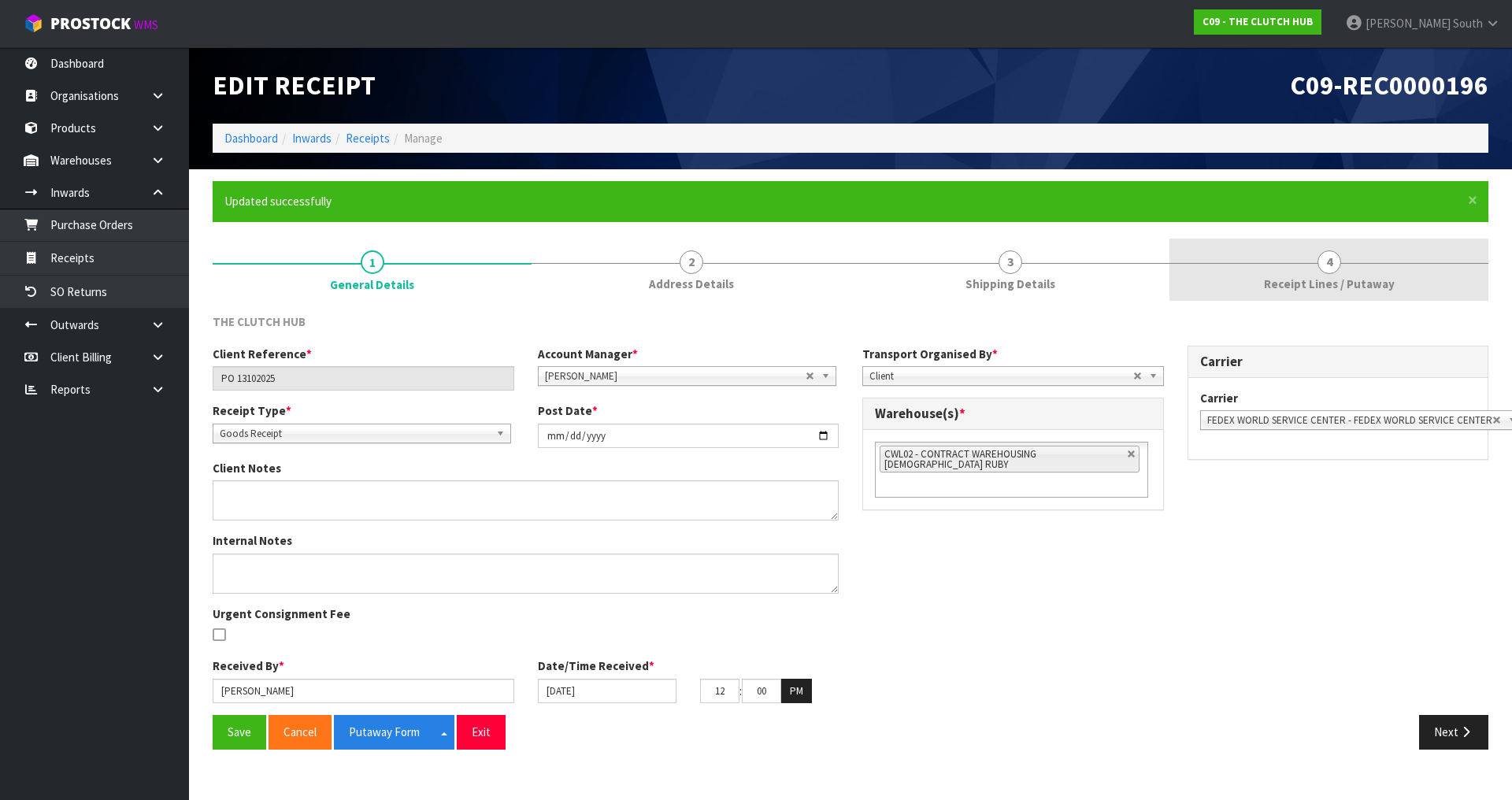
click at [1303, 263] on div at bounding box center [1329, 263] width 319 height 1
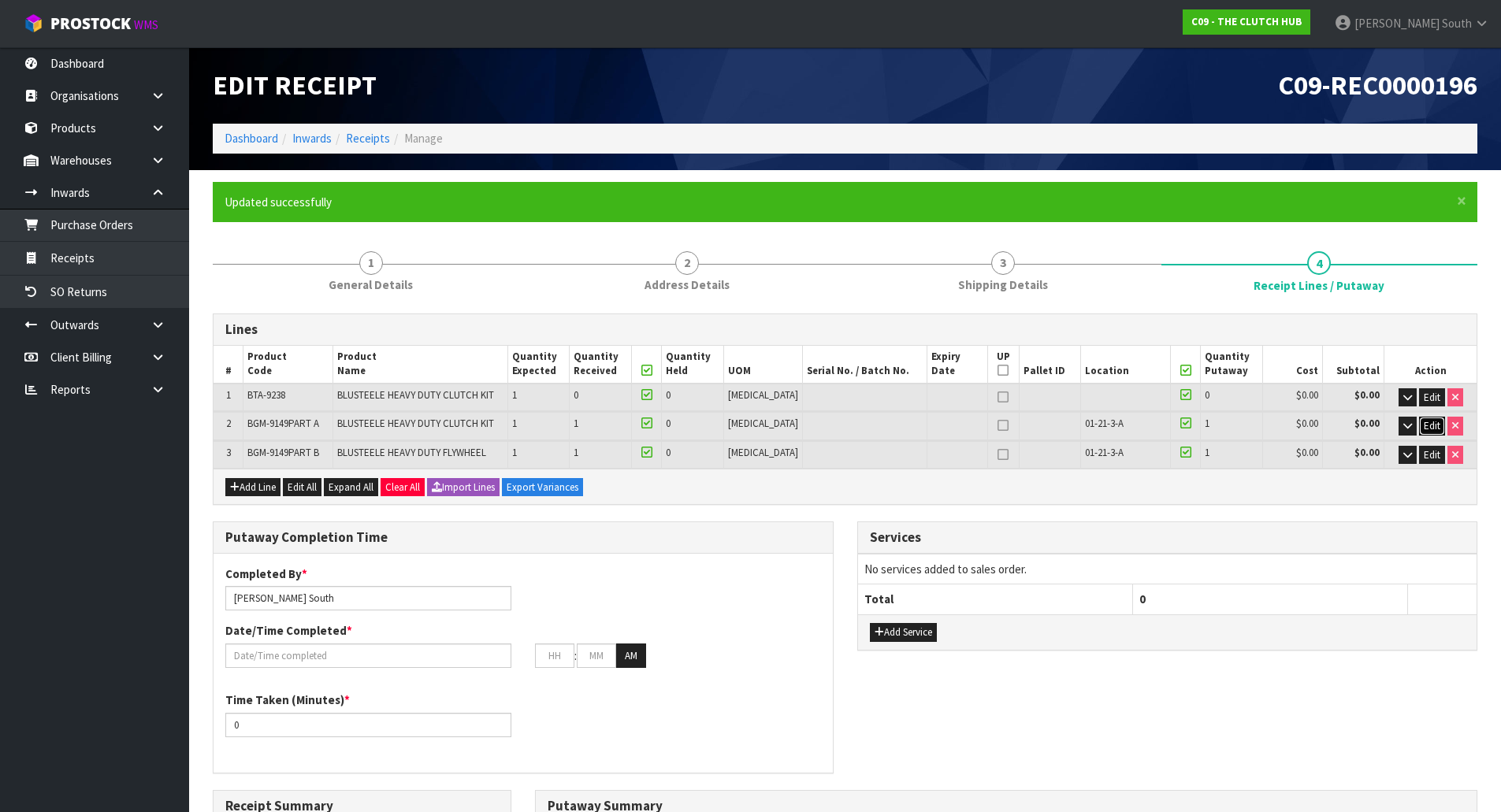
click at [1434, 420] on span "Edit" at bounding box center [1432, 426] width 17 height 13
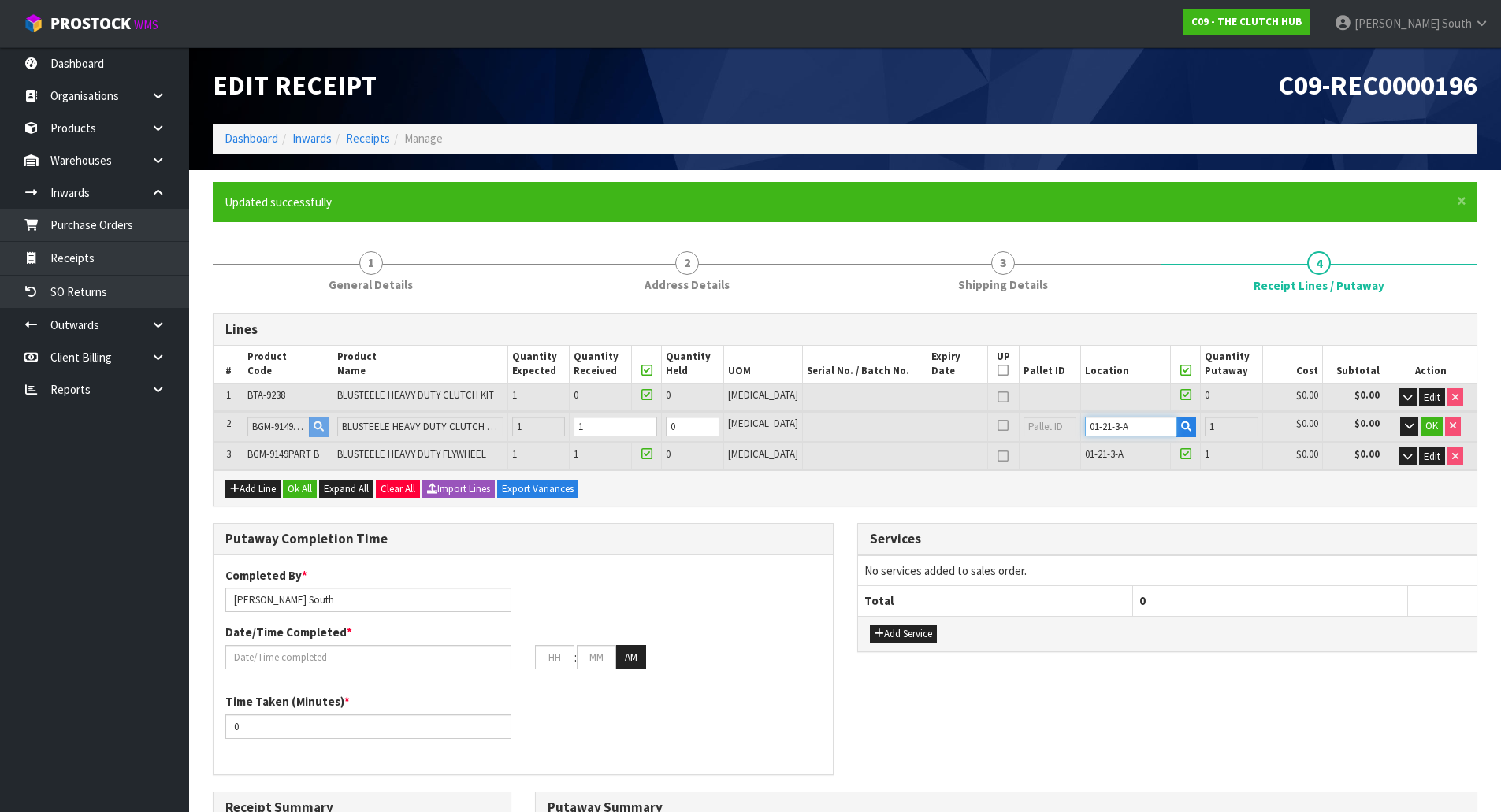
click at [1036, 431] on tr "2 BGM-9149PART A BLUSTEELE HEAVY DUTY CLUTCH KIT 1 1 0 [MEDICAL_DATA] 01-21-3-A…" at bounding box center [845, 426] width 1263 height 29
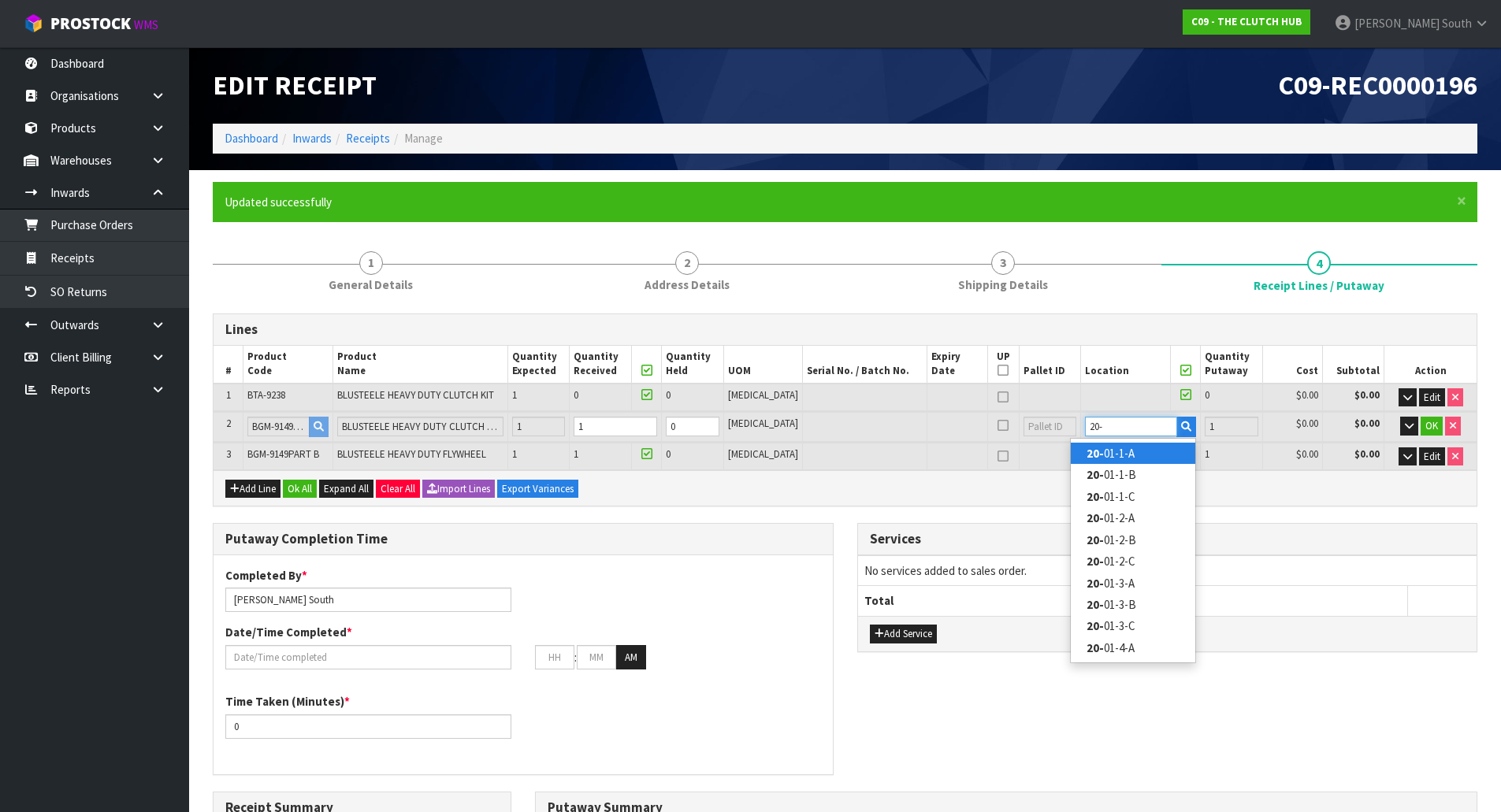
type input "20-"
click at [1110, 454] on link "20- 01-1-A" at bounding box center [1133, 452] width 125 height 21
type input "2"
type input "20-01-1-A"
type input "1"
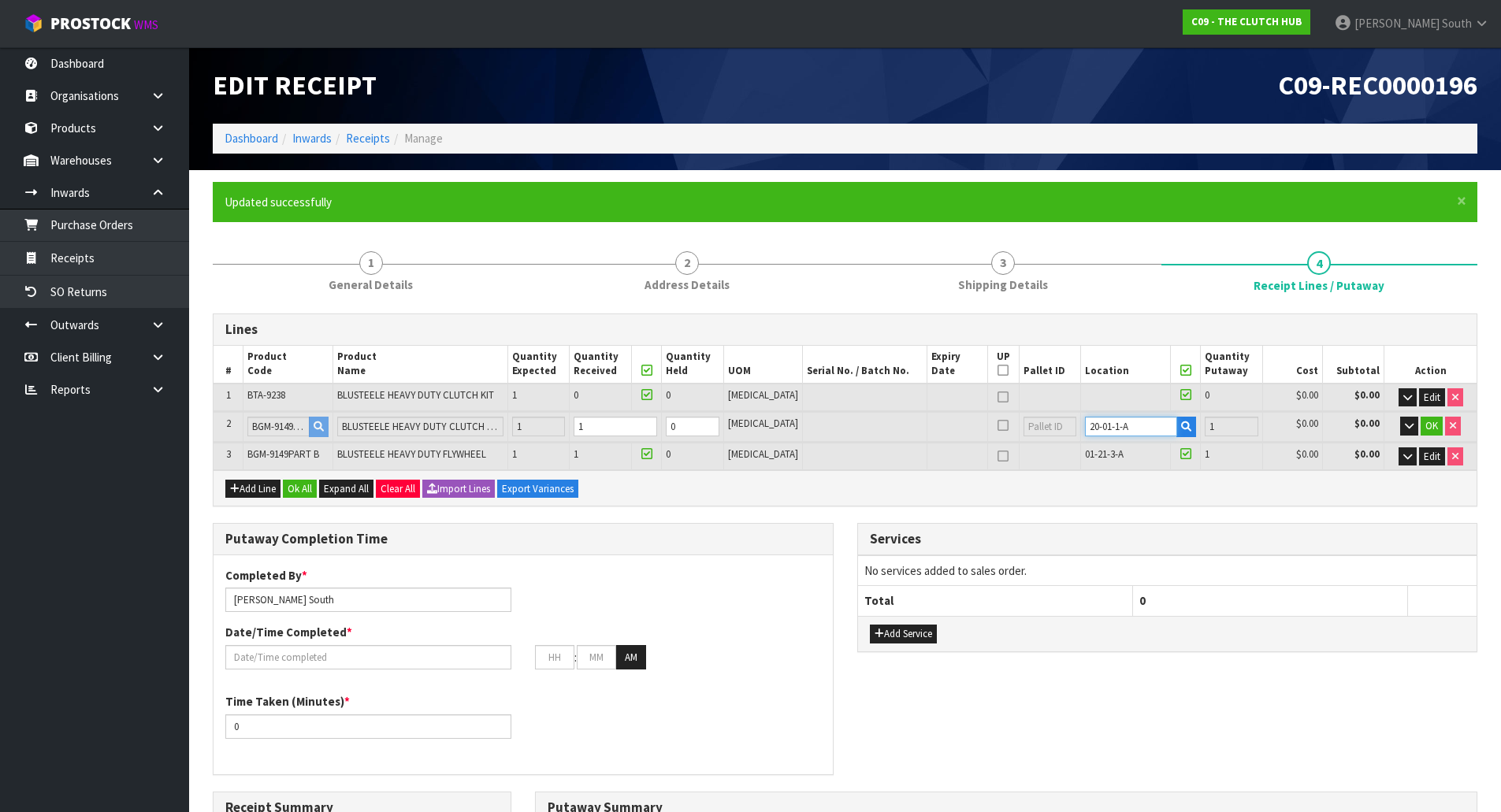
click at [1048, 421] on tr "2 BGM-9149PART A BLUSTEELE HEAVY DUTY CLUTCH KIT 1 1 0 [MEDICAL_DATA] 20-01-1-A…" at bounding box center [845, 426] width 1263 height 29
click at [1432, 419] on span "OK" at bounding box center [1432, 426] width 13 height 13
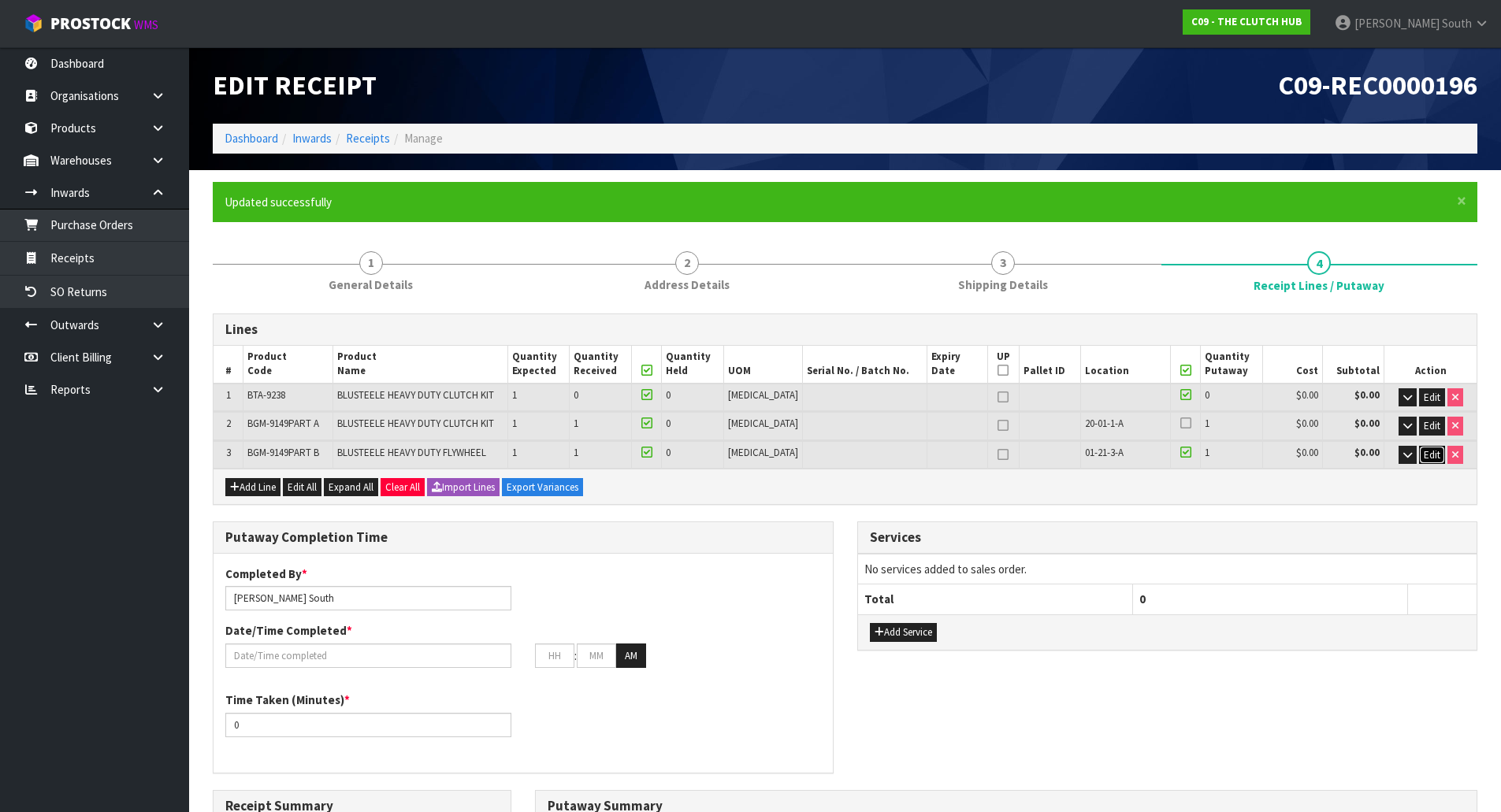
click at [1431, 455] on span "Edit" at bounding box center [1432, 455] width 17 height 13
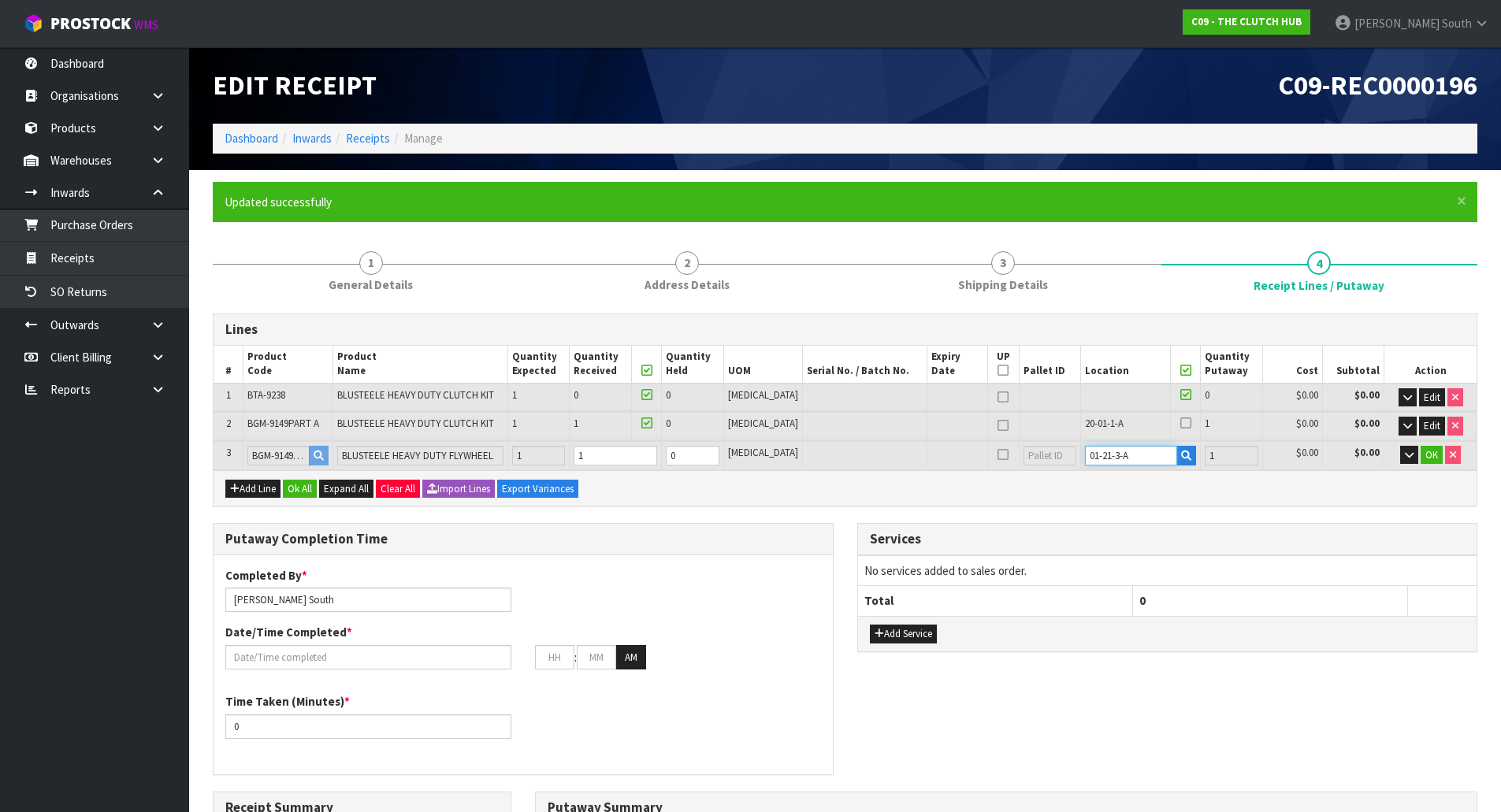
drag, startPoint x: 1146, startPoint y: 450, endPoint x: 974, endPoint y: 473, distance: 173.5
click at [964, 470] on div "Lines # Product Code Product Name Quantity Expected Quantity Received Quantity …" at bounding box center [845, 410] width 1265 height 193
paste input "20-01-1-A"
click at [1085, 460] on input "V20-01-1-A" at bounding box center [1131, 456] width 93 height 20
type input "20-01-1-A"
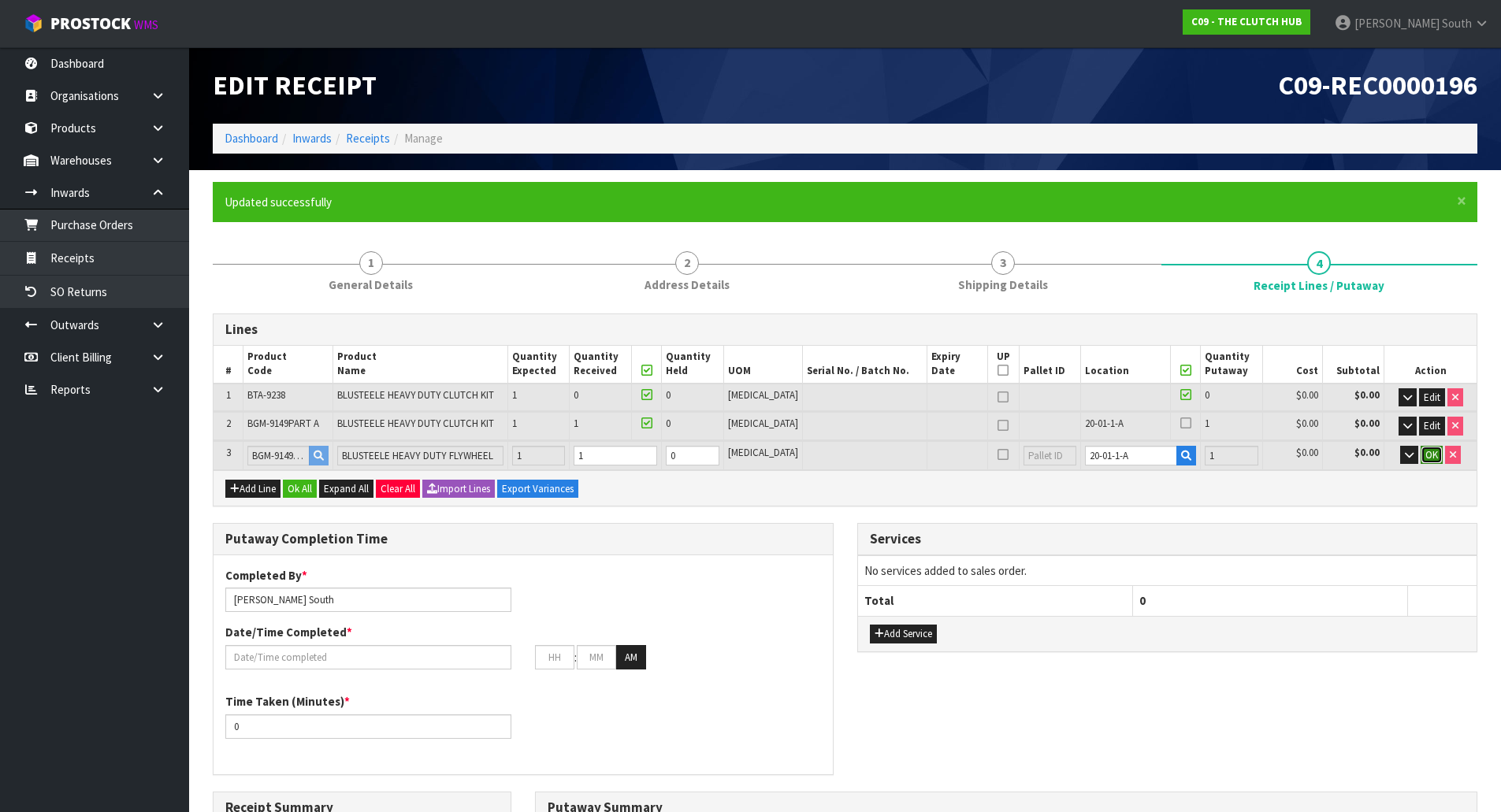
click at [1426, 460] on span "OK" at bounding box center [1432, 455] width 13 height 13
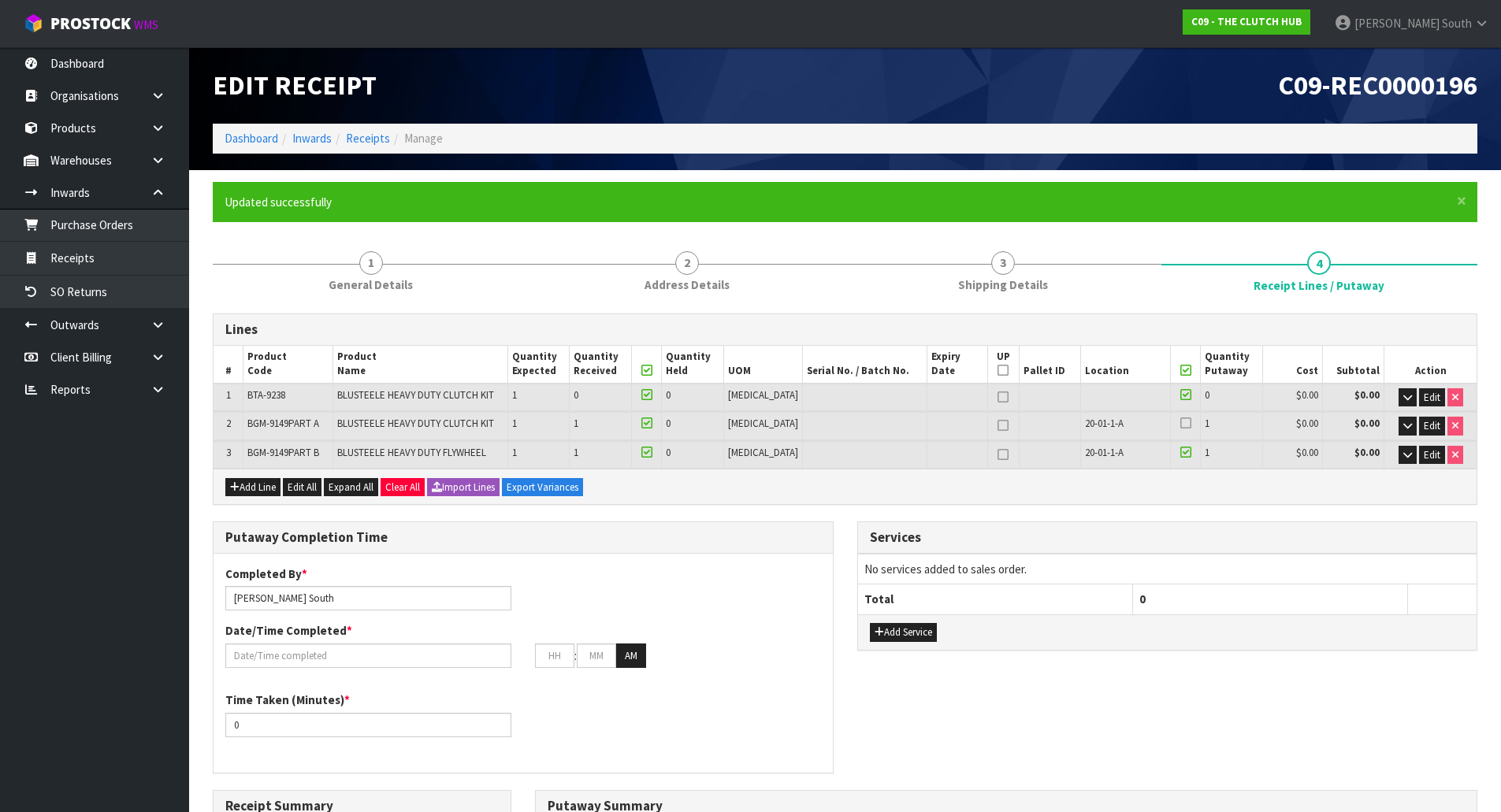
click at [1181, 423] on icon at bounding box center [1186, 423] width 11 height 1
click at [0, 0] on input "checkbox" at bounding box center [0, 0] width 0 height 0
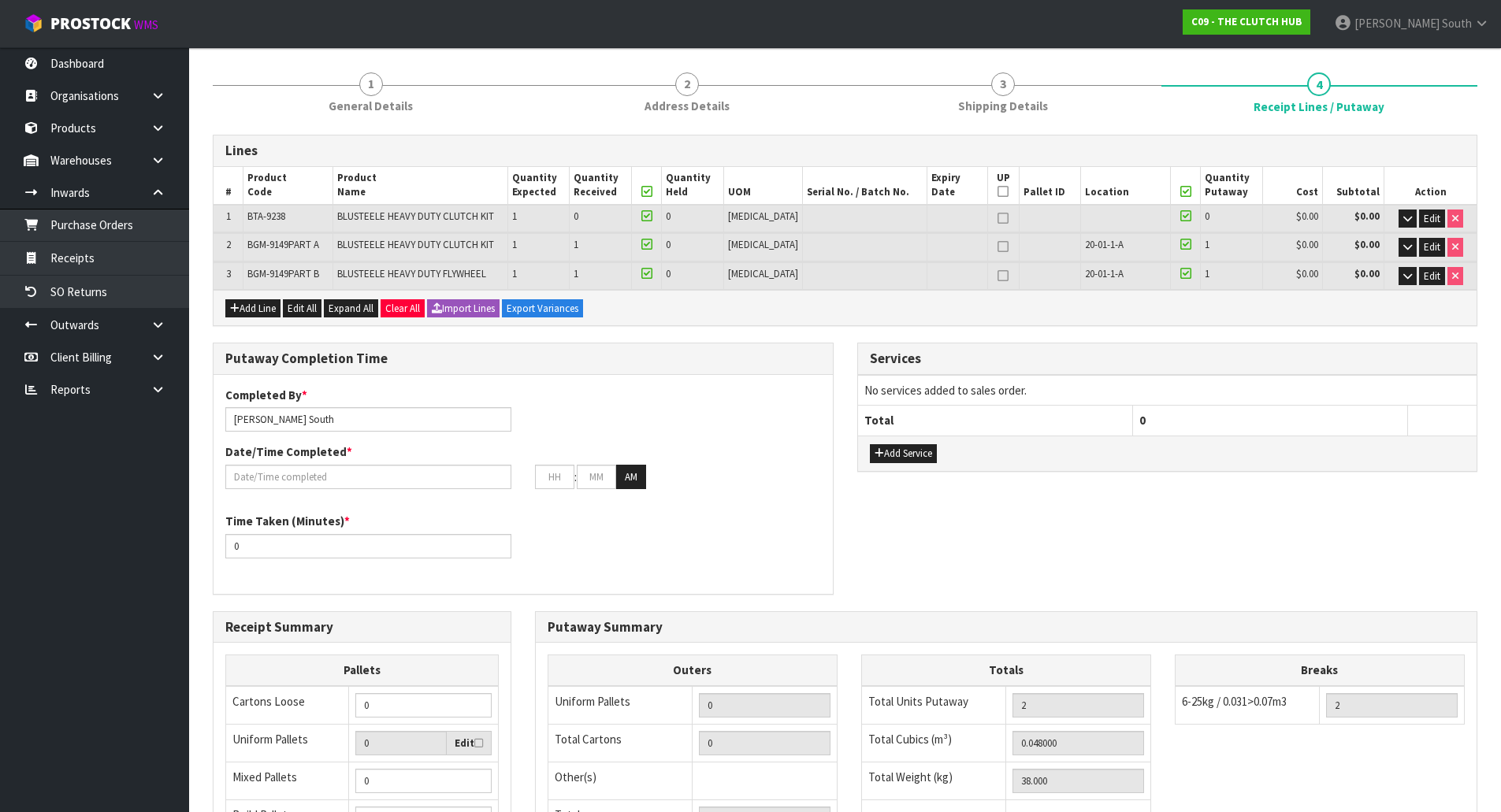
scroll to position [157, 0]
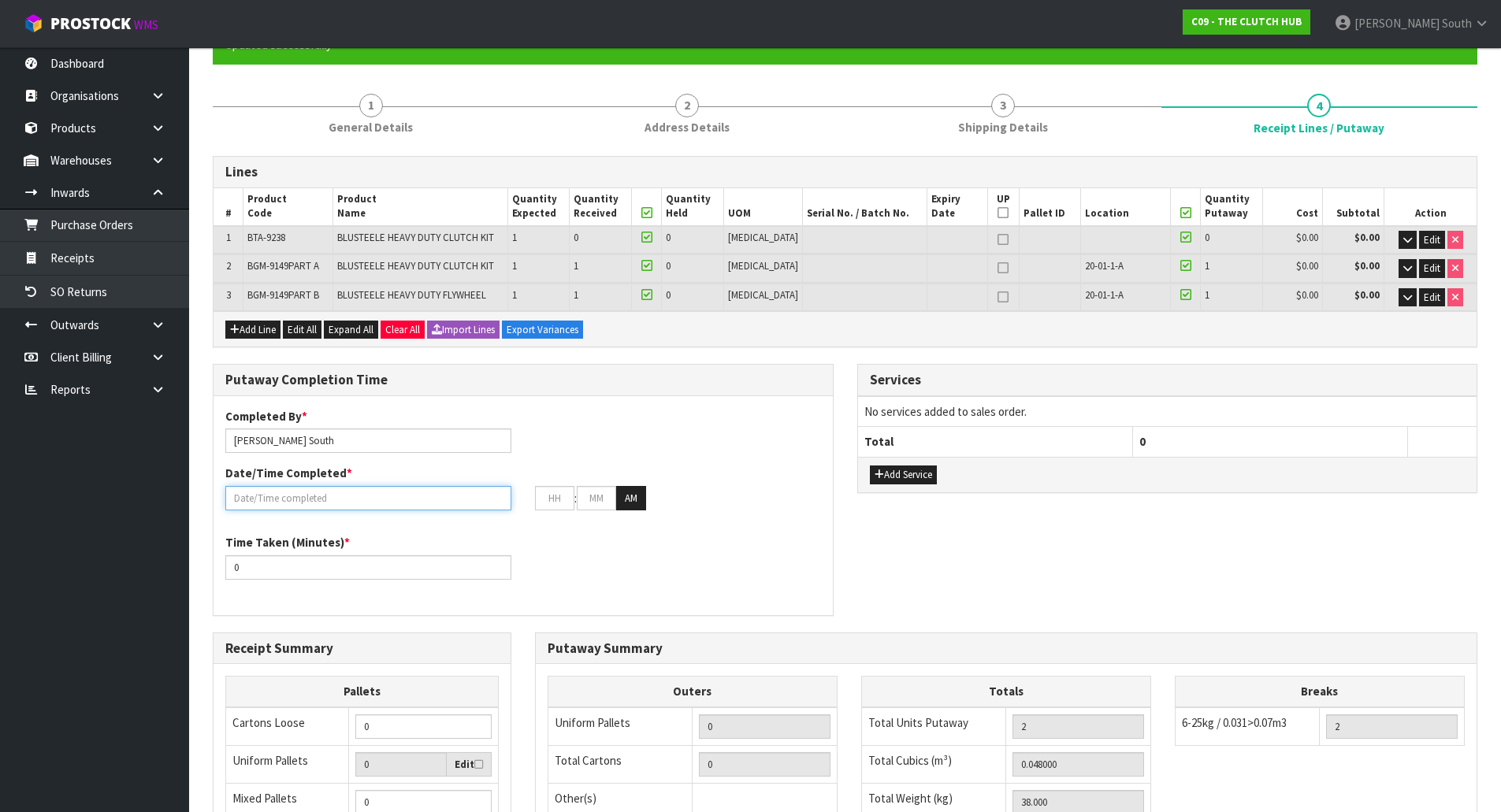
click at [282, 490] on input "text" at bounding box center [368, 498] width 286 height 24
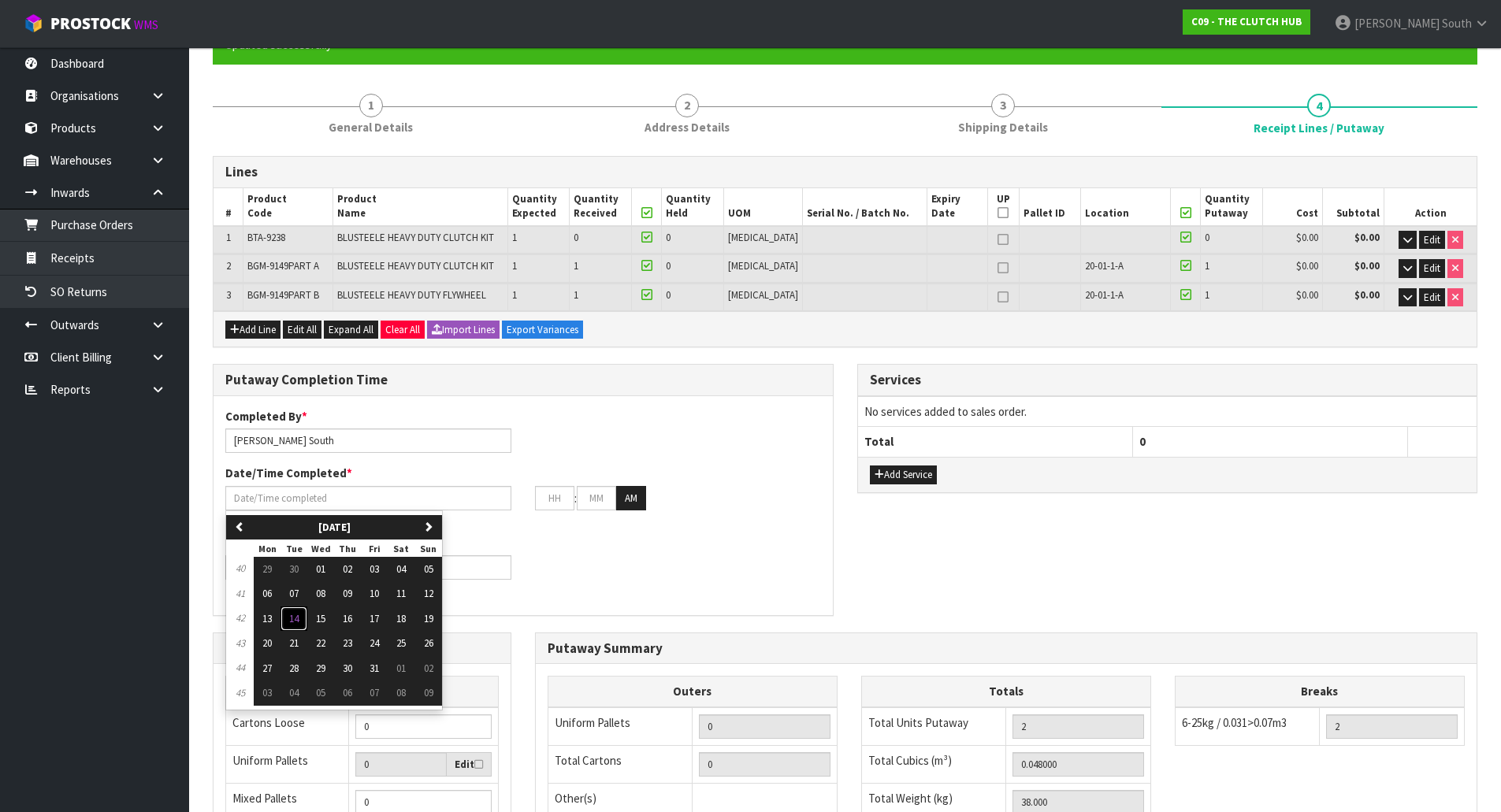
click at [300, 617] on button "14" at bounding box center [294, 619] width 27 height 25
type input "[DATE]"
type input "12"
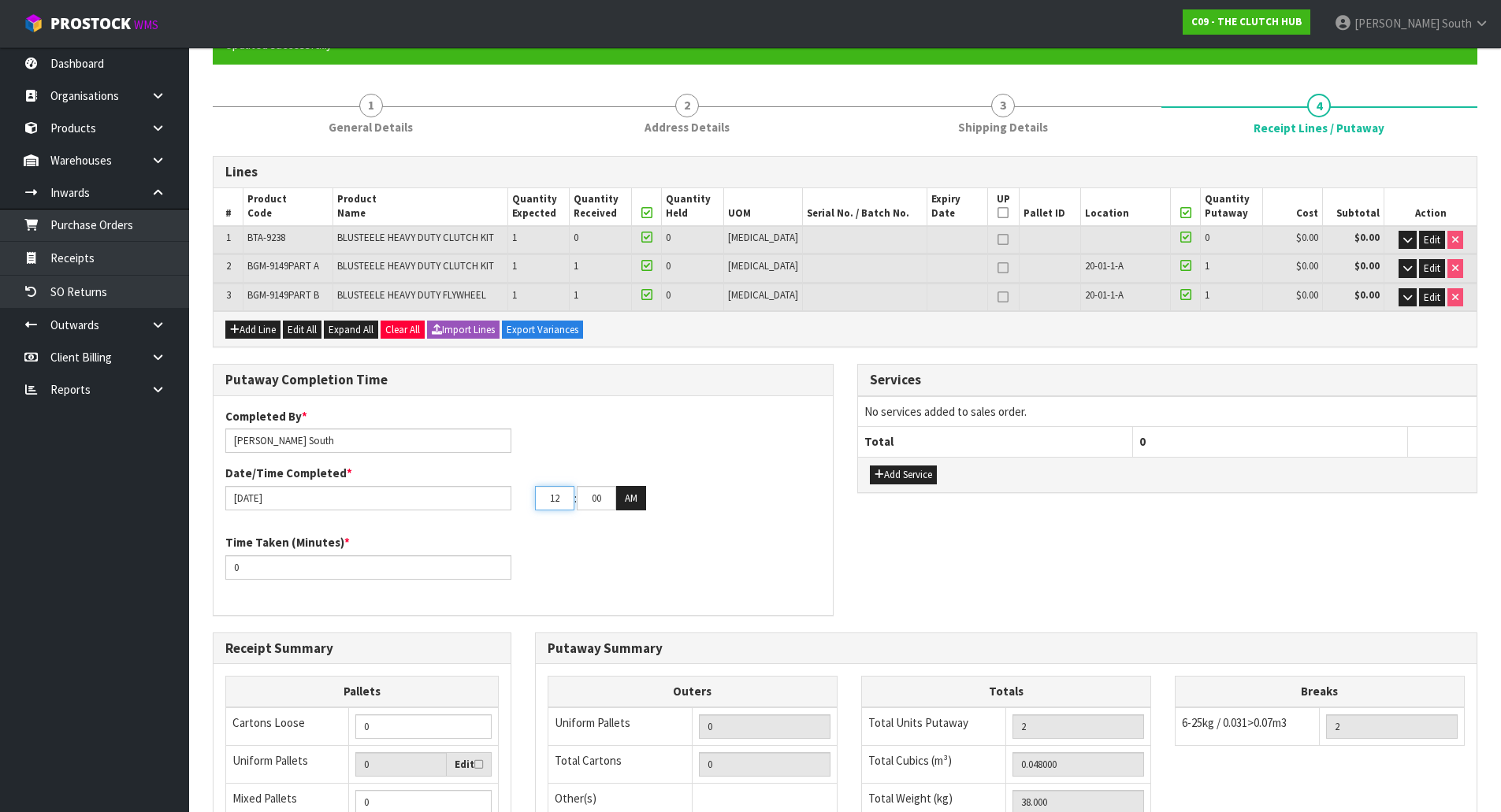
click at [568, 496] on input "12" at bounding box center [554, 498] width 39 height 24
drag, startPoint x: 589, startPoint y: 501, endPoint x: 628, endPoint y: 501, distance: 39.0
click at [628, 501] on tr "12 : 00 : 00 AM" at bounding box center [590, 498] width 111 height 25
type input "1"
type input "[DATE]"
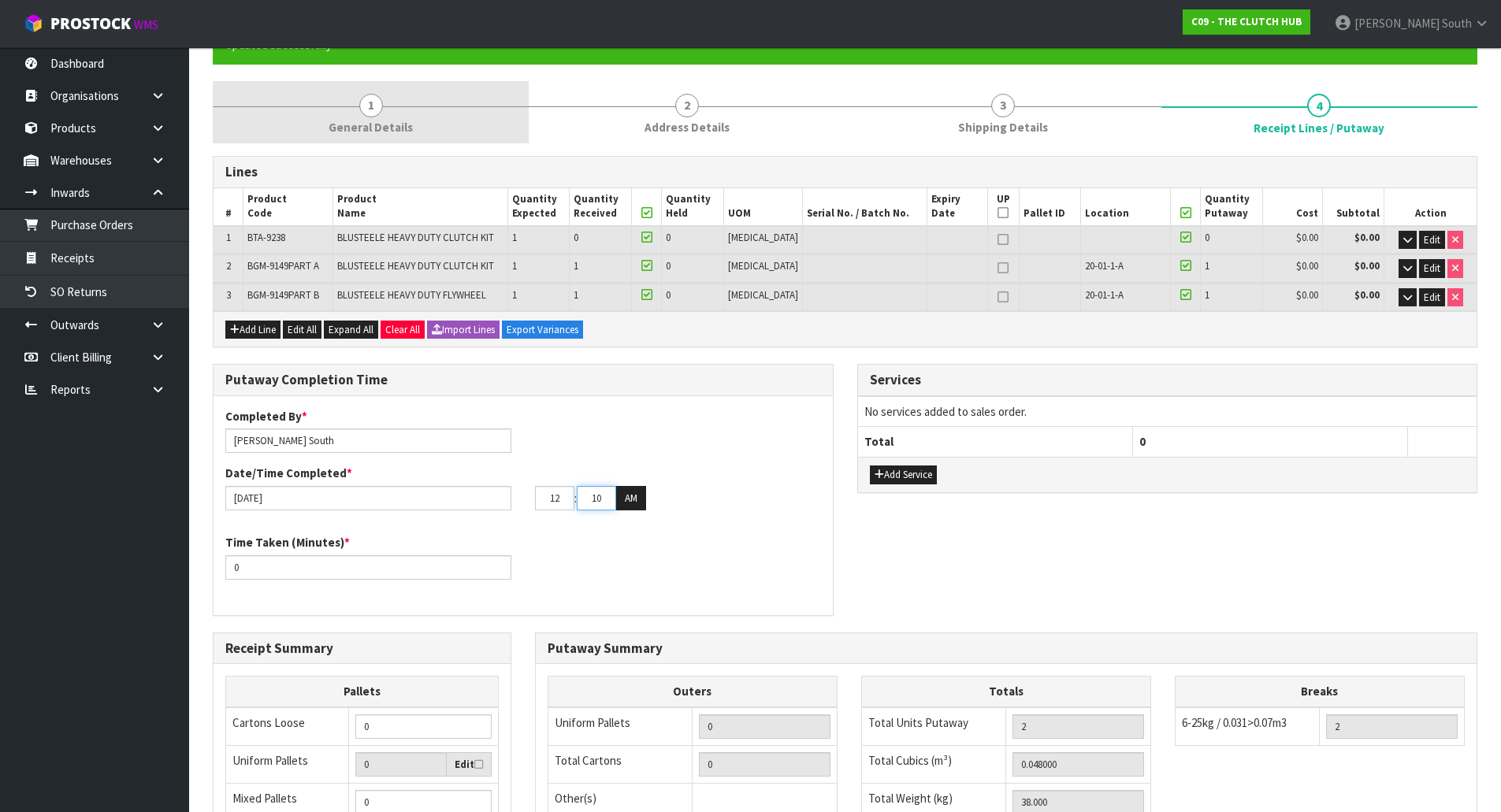
type input "10"
click at [422, 113] on link "1 General Details" at bounding box center [371, 112] width 316 height 62
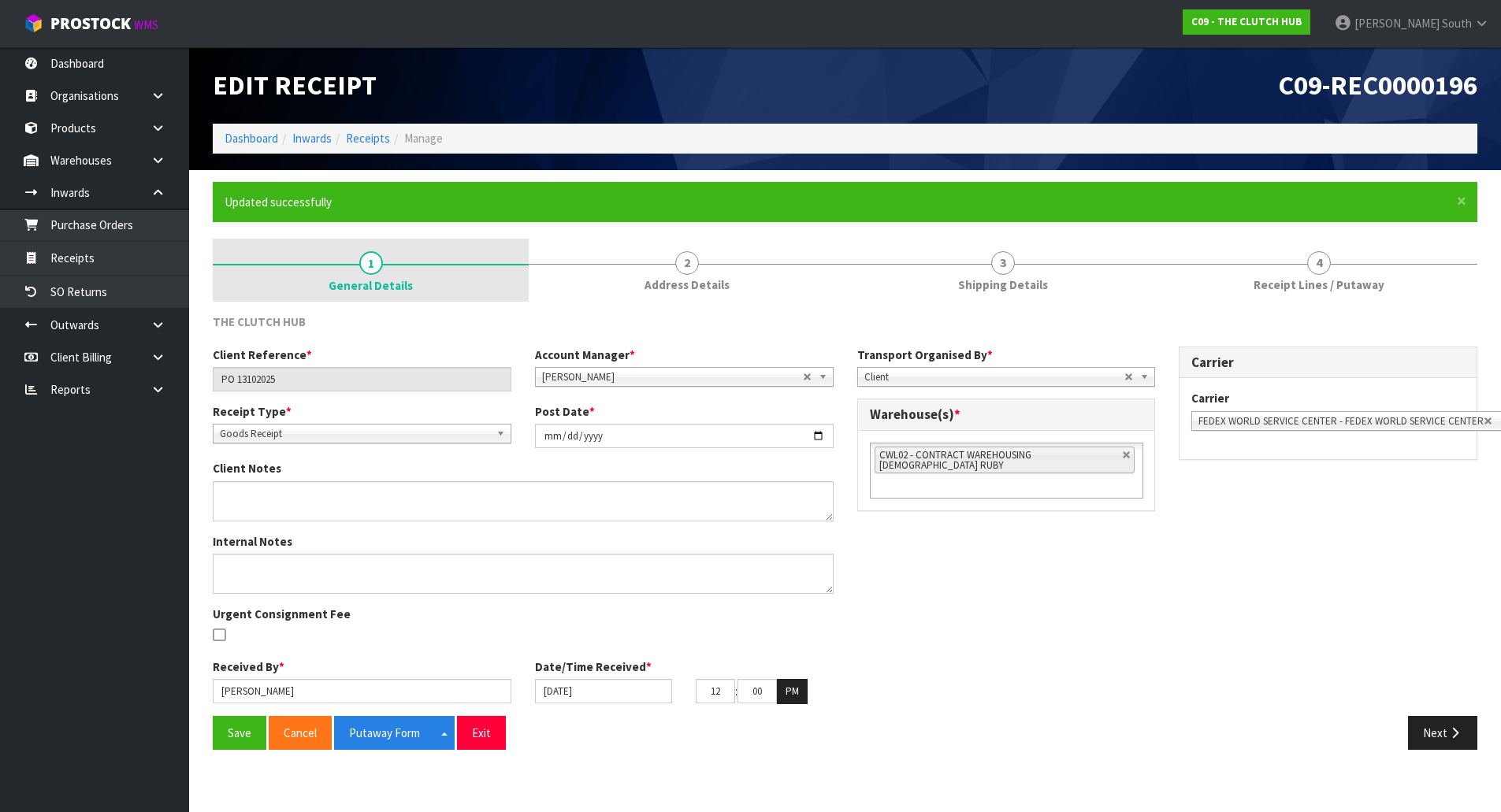
scroll to position [0, 0]
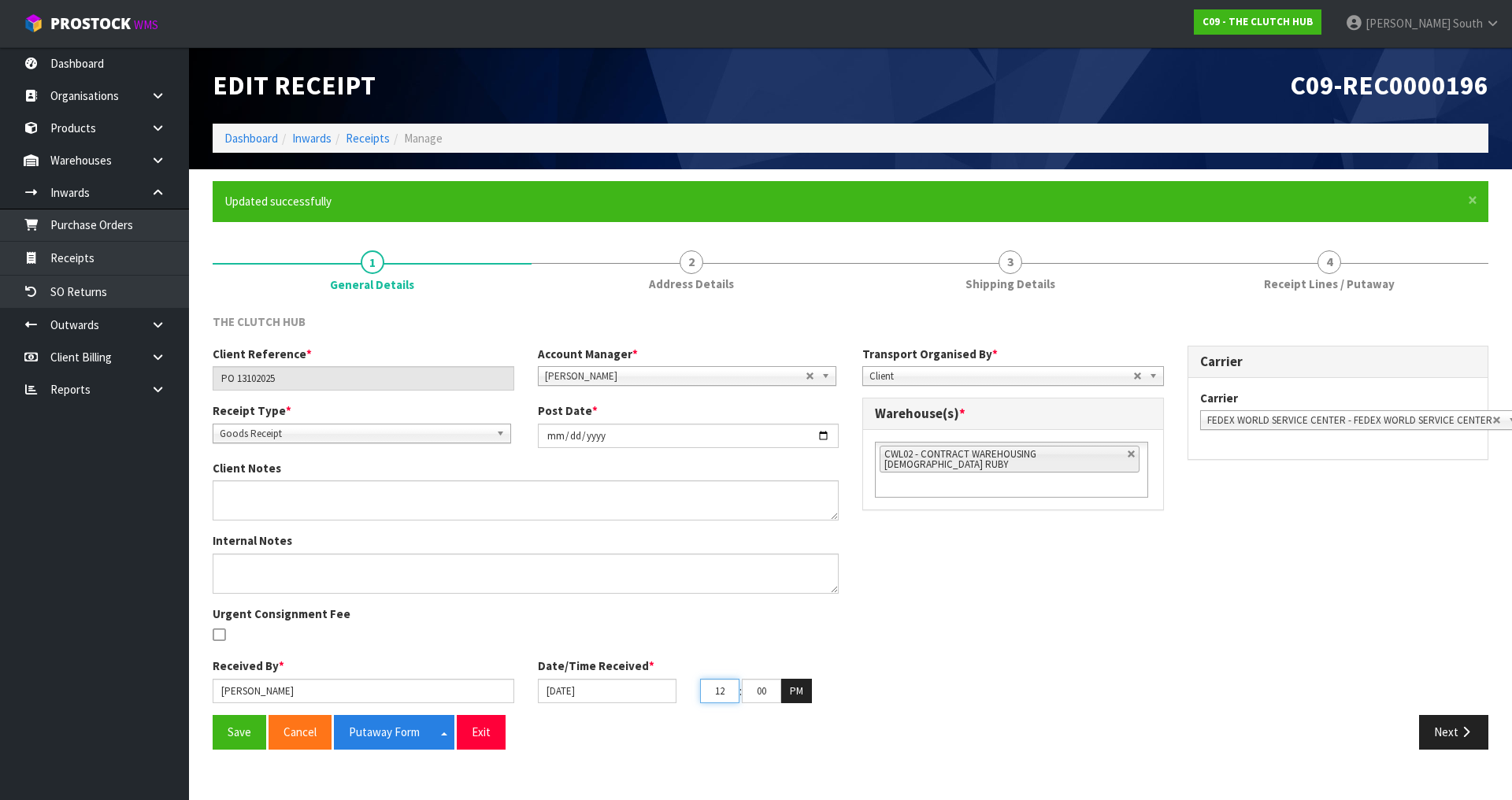
drag, startPoint x: 732, startPoint y: 691, endPoint x: 712, endPoint y: 691, distance: 20.0
click at [712, 691] on input "12" at bounding box center [719, 690] width 39 height 24
type input "11"
drag, startPoint x: 750, startPoint y: 688, endPoint x: 840, endPoint y: 702, distance: 91.1
click at [813, 702] on div "11 : 00 : 07 PM" at bounding box center [769, 691] width 139 height 25
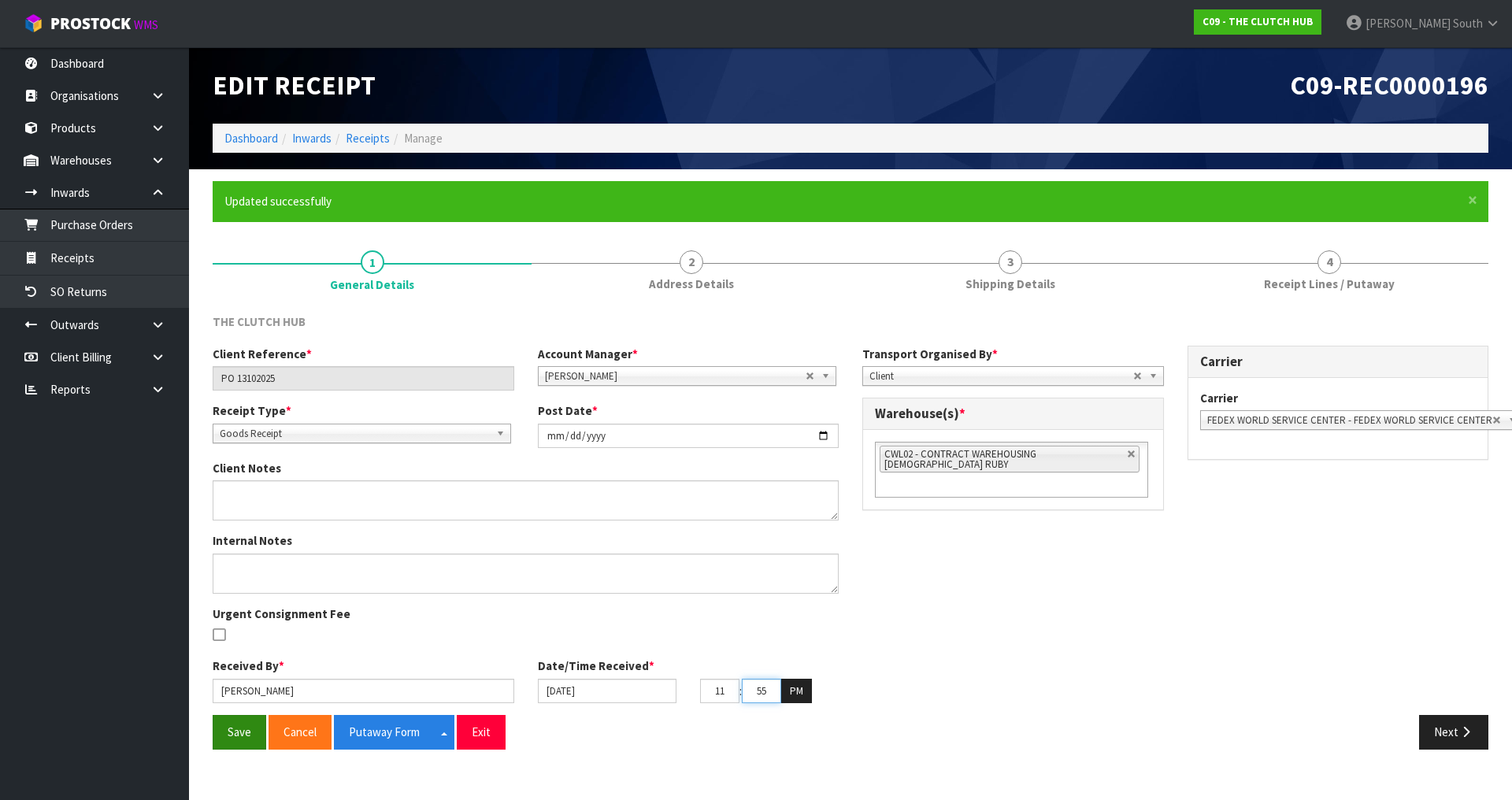
type input "55"
click at [243, 721] on button "Save" at bounding box center [239, 731] width 54 height 33
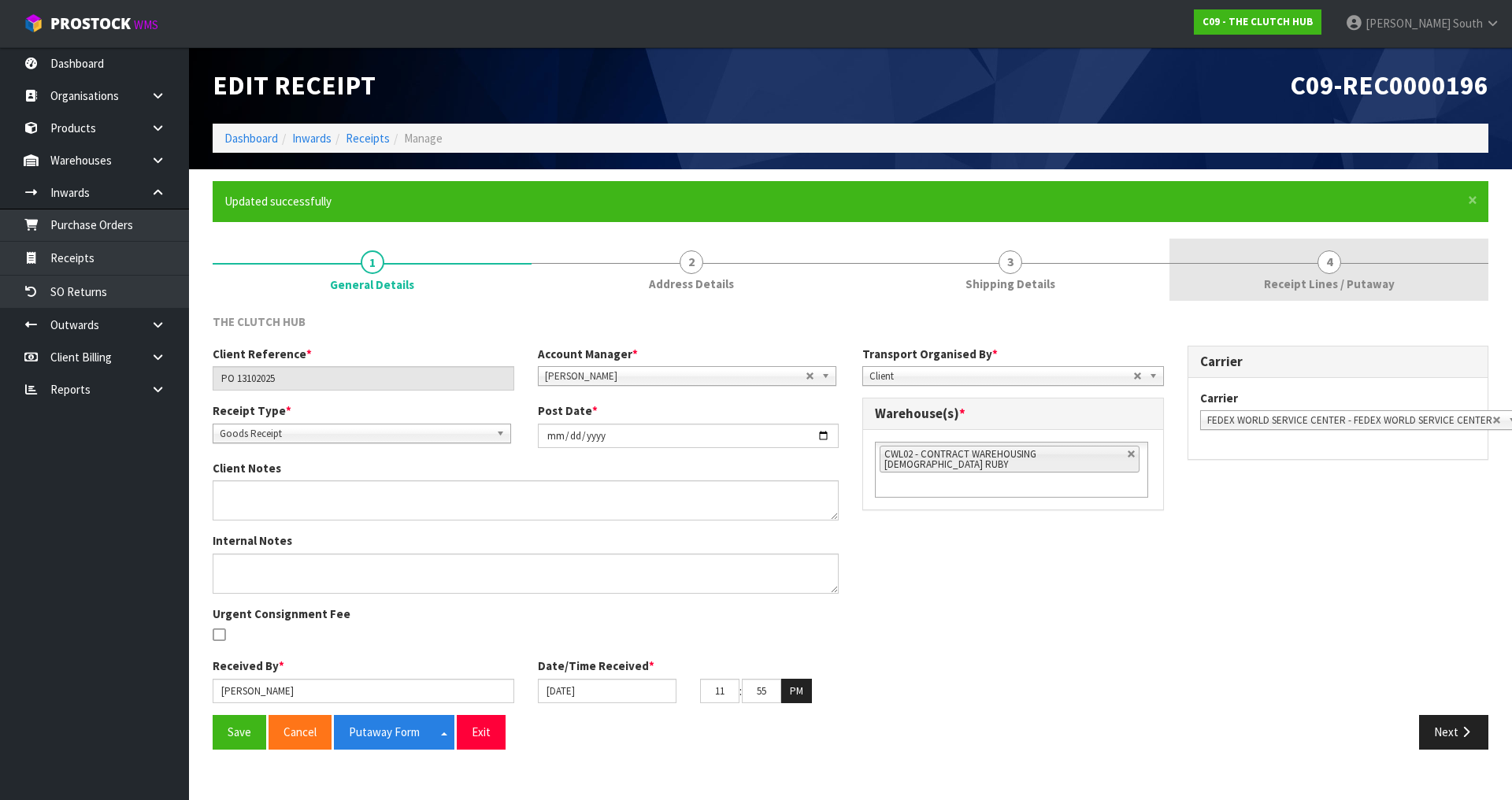
click at [1269, 275] on link "4 Receipt Lines / Putaway" at bounding box center [1329, 269] width 319 height 62
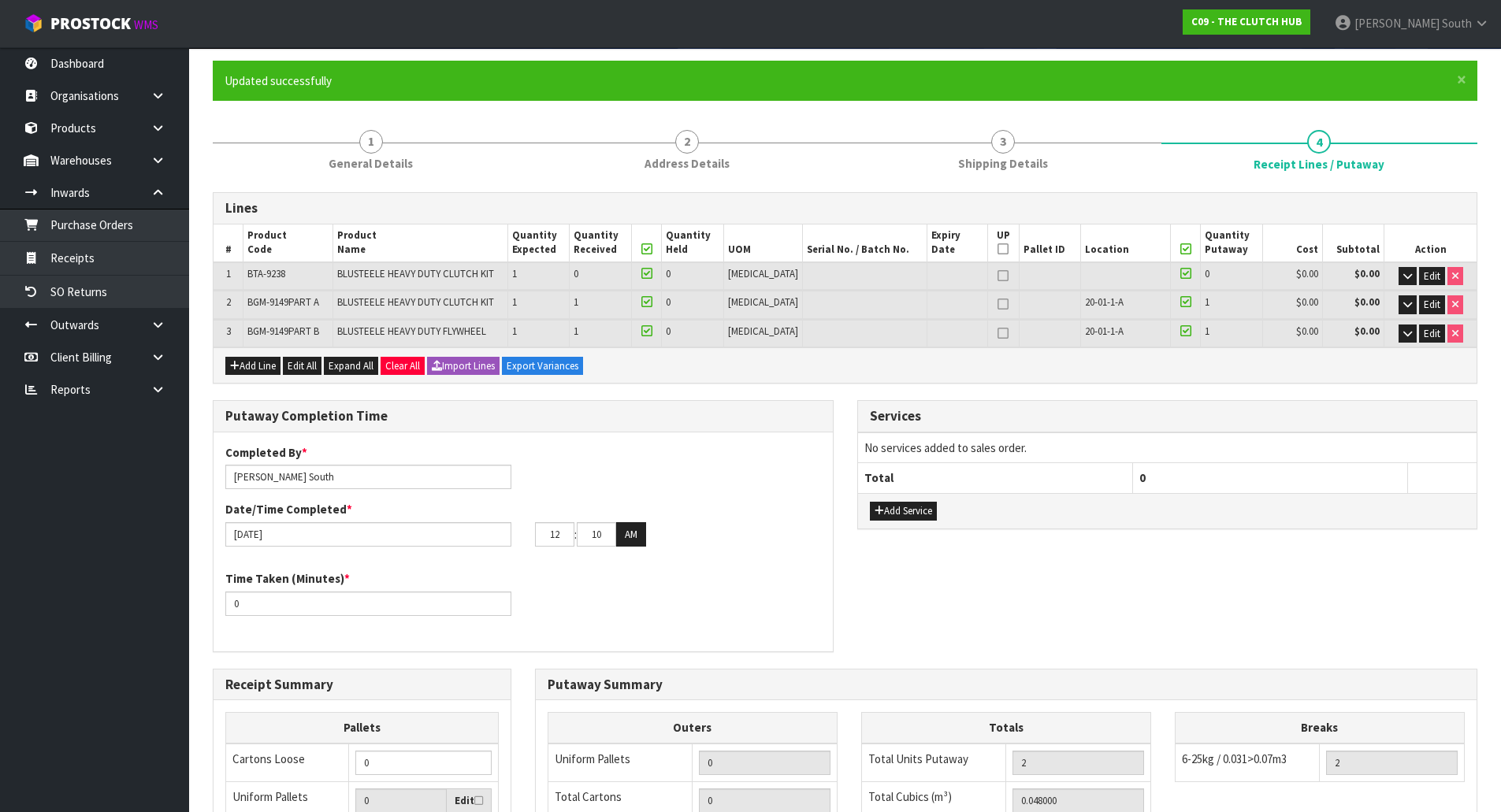
scroll to position [237, 0]
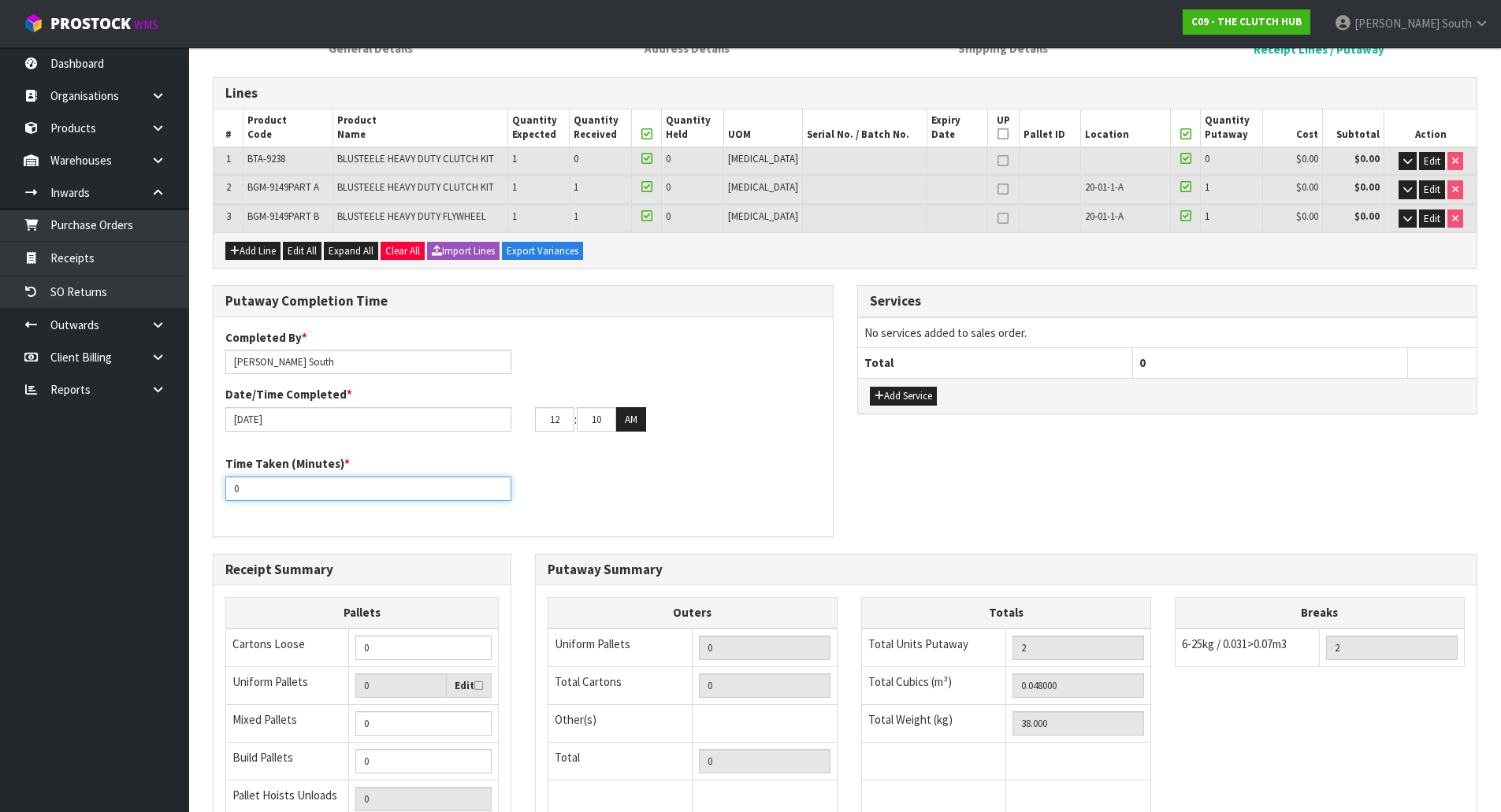
drag, startPoint x: 61, startPoint y: 490, endPoint x: 7, endPoint y: 491, distance: 54.0
click at [2, 491] on body "Toggle navigation ProStock WMS C09 - THE CLUTCH HUB [PERSON_NAME] South Logout …" at bounding box center [750, 169] width 1501 height 812
type input "15"
drag, startPoint x: 930, startPoint y: 478, endPoint x: 909, endPoint y: 478, distance: 21.0
click at [918, 478] on div "Putaway Completion Time Completed By * [PERSON_NAME] Date/Time Completed * [DAT…" at bounding box center [845, 419] width 1288 height 268
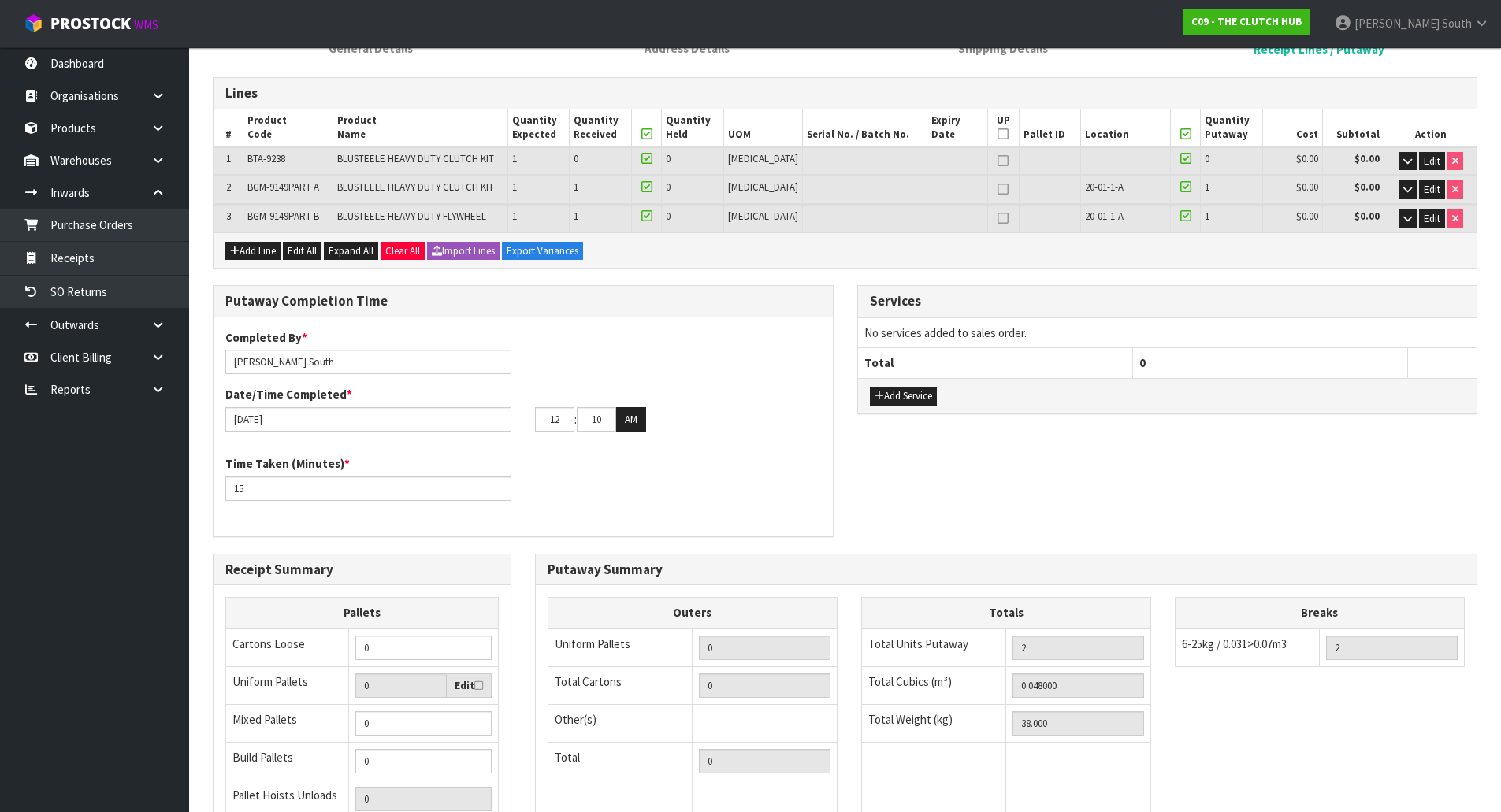
click at [761, 411] on div "12 : 10 : 00 AM" at bounding box center [678, 420] width 286 height 25
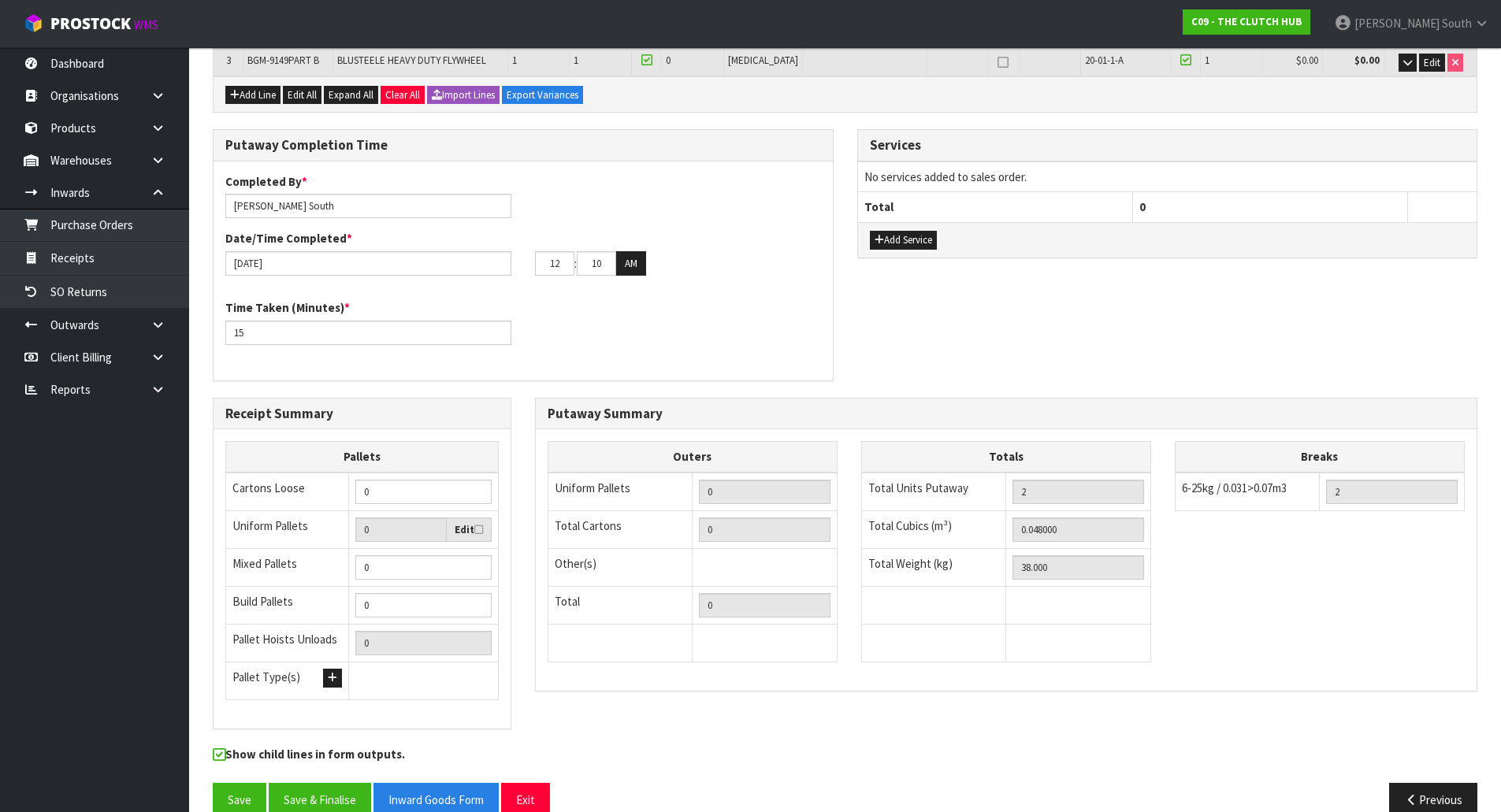
scroll to position [394, 0]
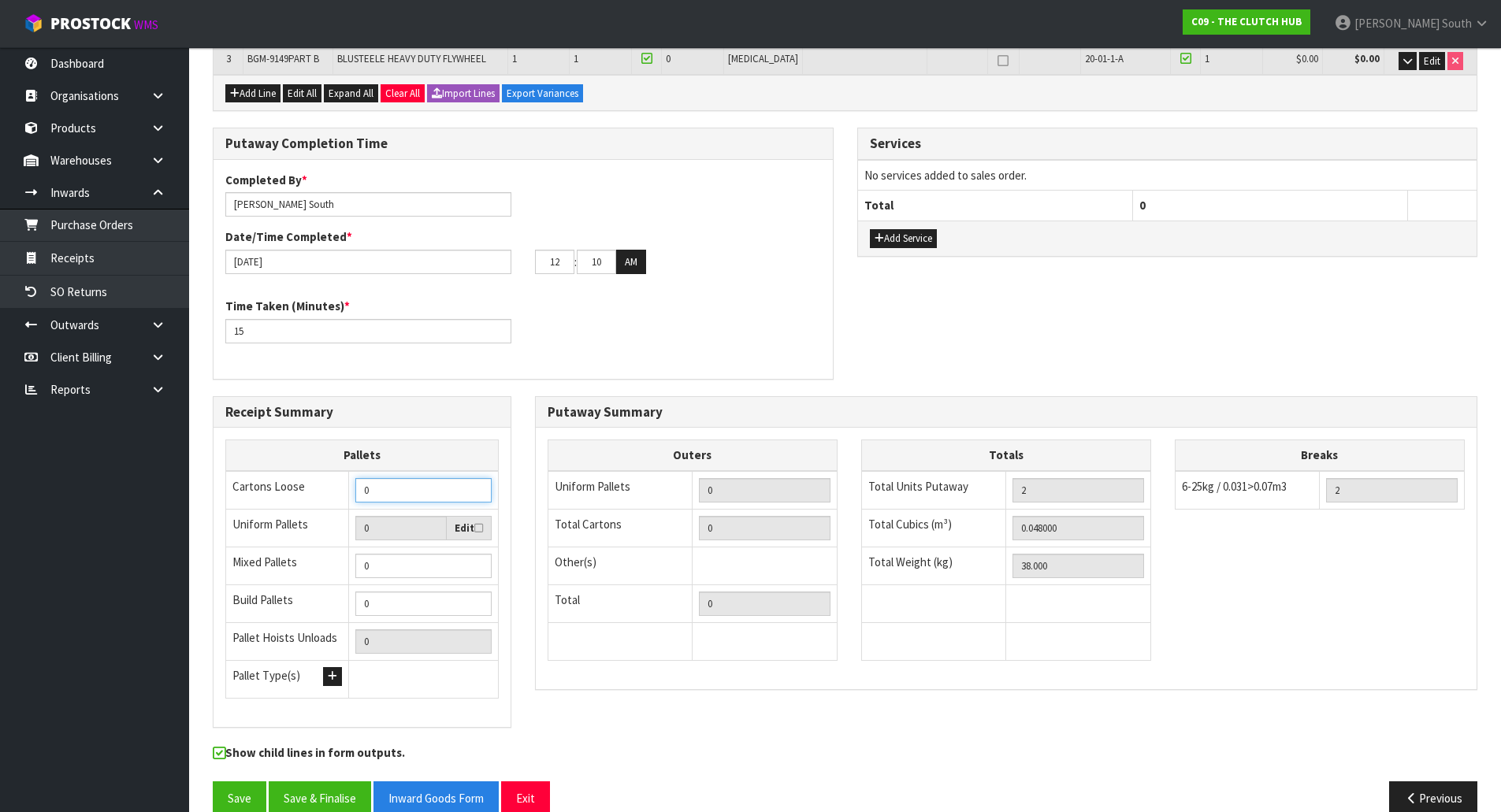
drag, startPoint x: 272, startPoint y: 491, endPoint x: 256, endPoint y: 491, distance: 16.0
click at [256, 491] on tr "Cartons Loose 0" at bounding box center [362, 490] width 273 height 38
type input "2"
click at [648, 397] on div "Putaway Summary" at bounding box center [1006, 413] width 941 height 32
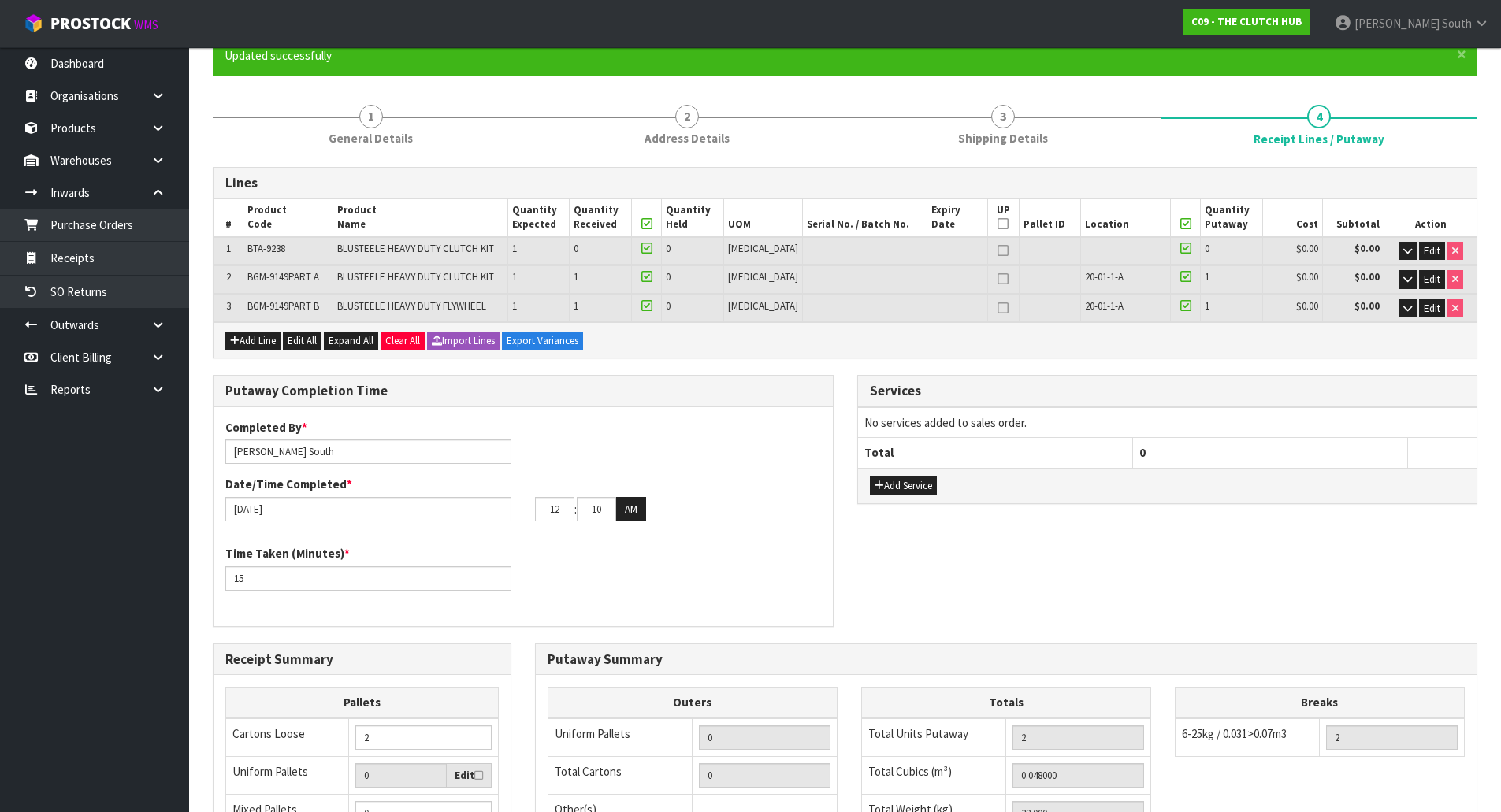
scroll to position [0, 0]
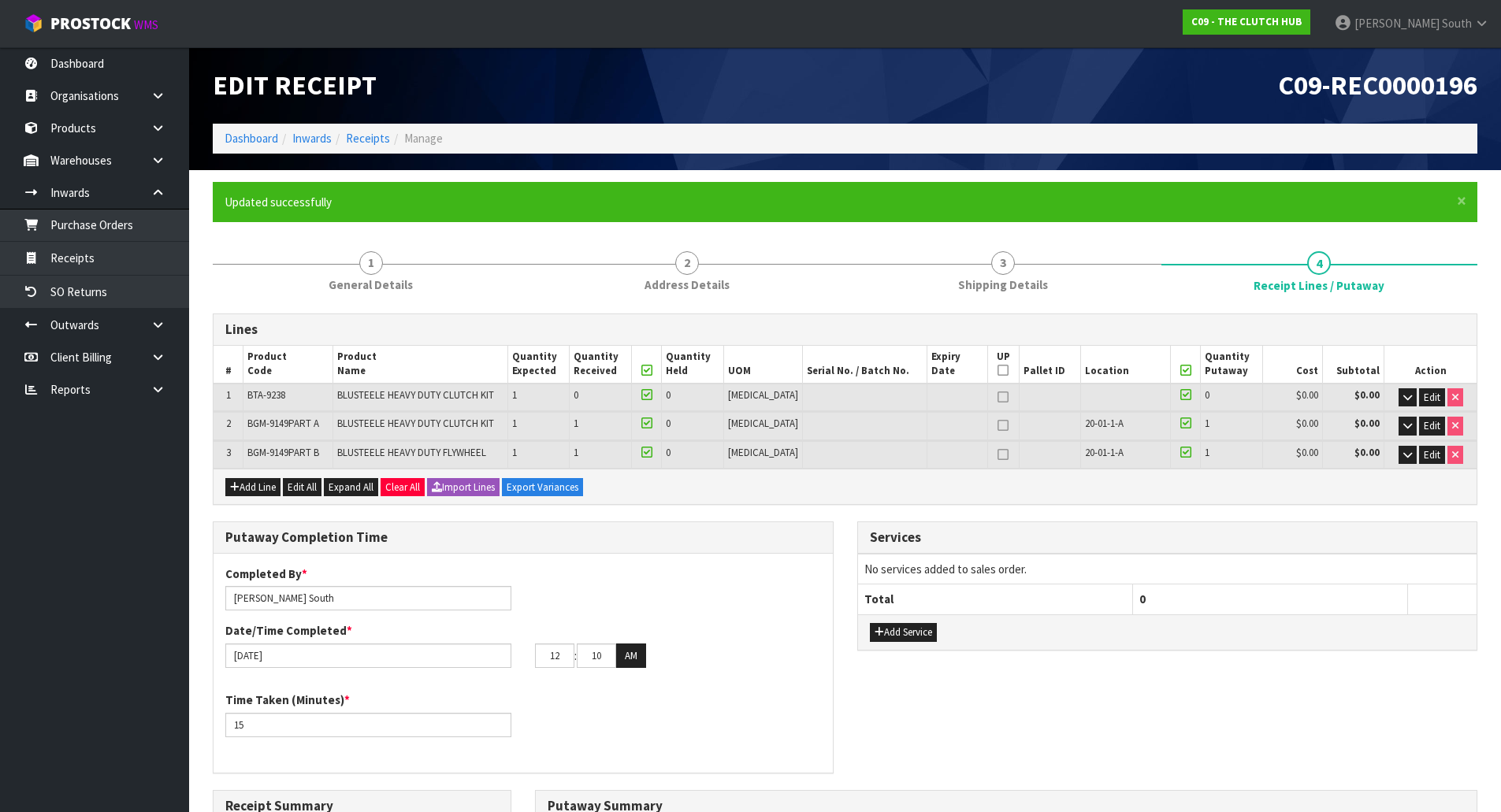
click at [1019, 302] on li "3 Shipping Details" at bounding box center [1004, 269] width 316 height 63
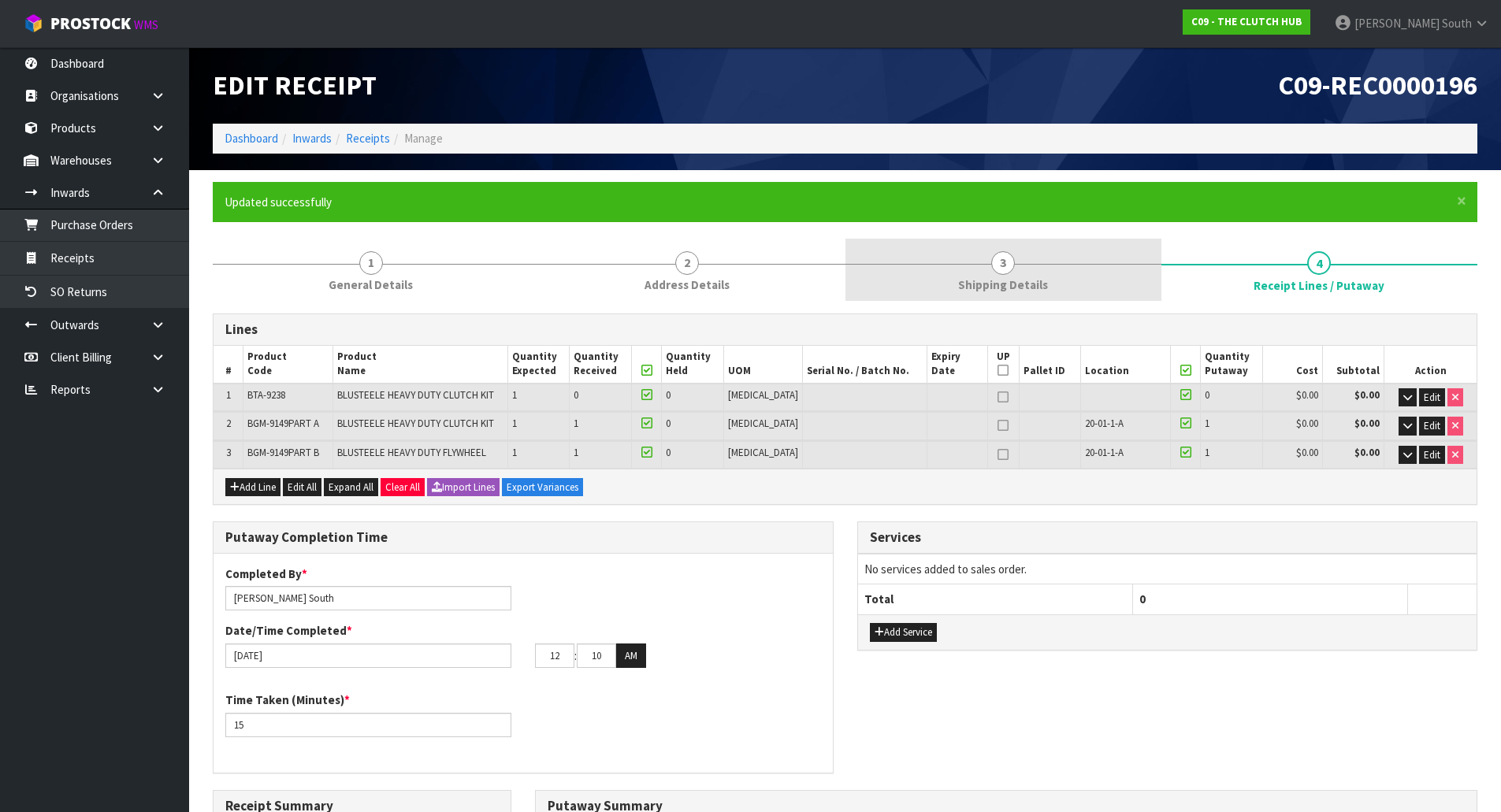
click at [1022, 289] on span "Shipping Details" at bounding box center [1002, 285] width 90 height 17
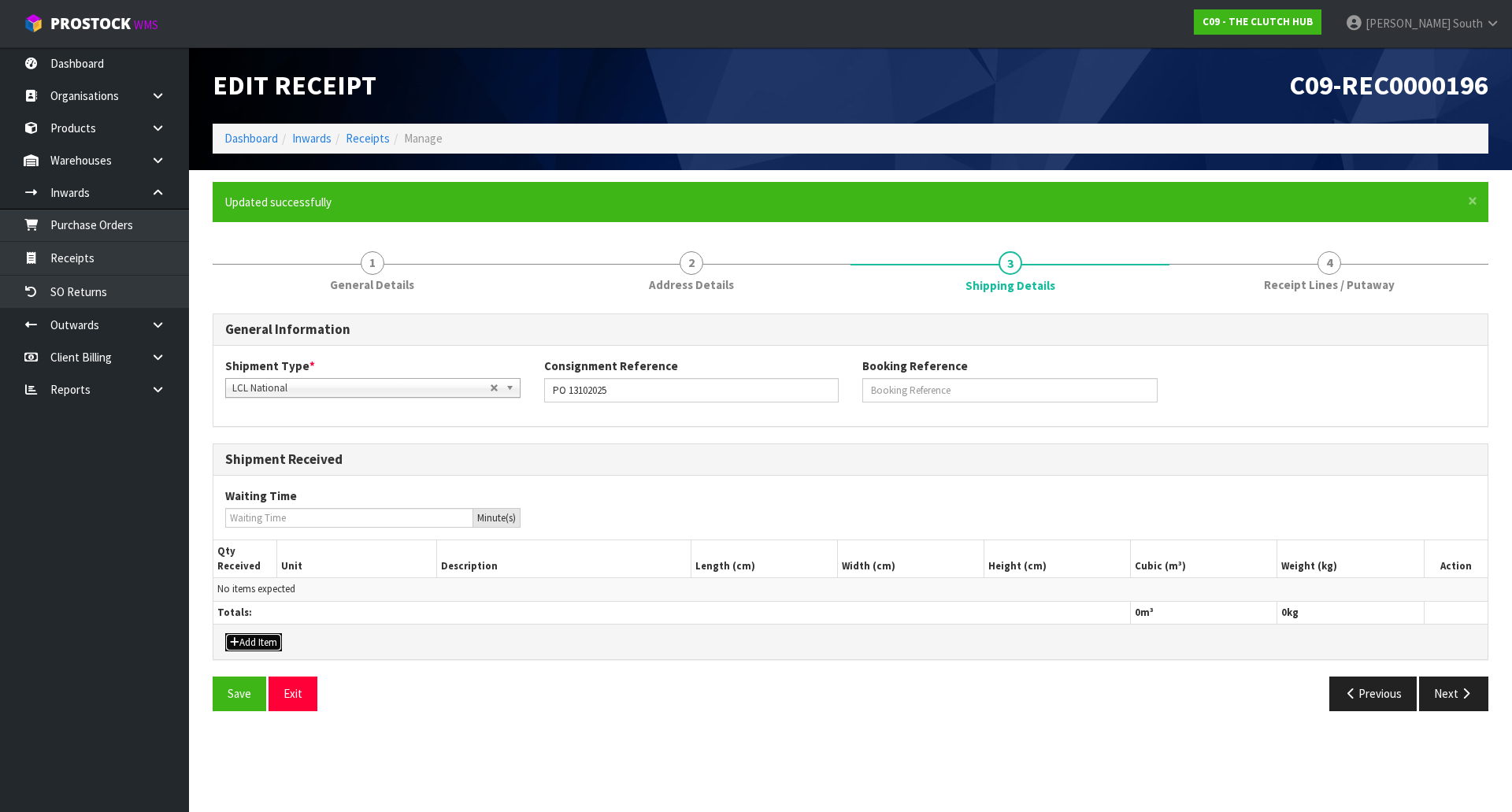
click at [239, 639] on button "Add Item" at bounding box center [253, 642] width 57 height 19
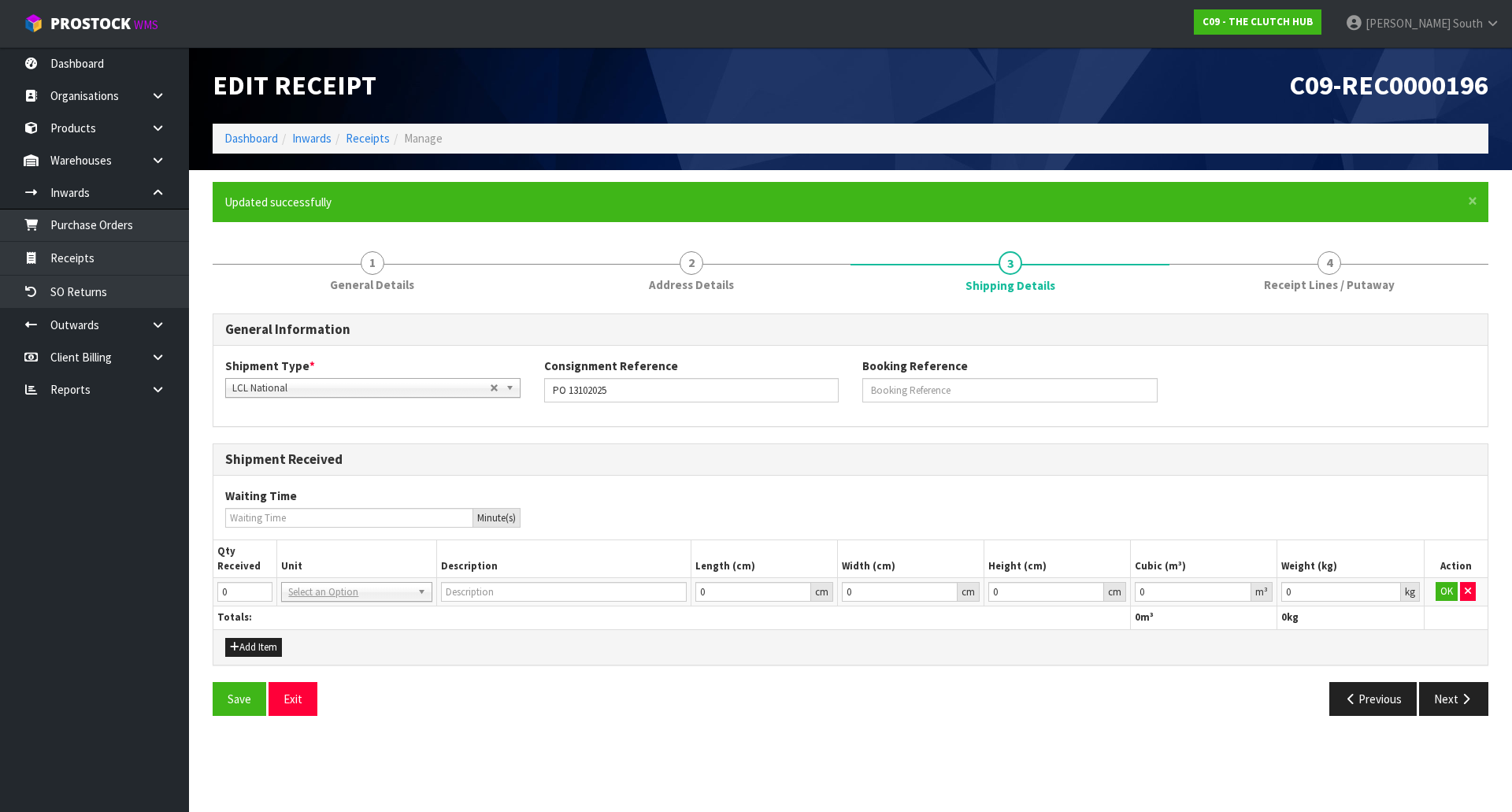
click at [1459, 591] on td "OK" at bounding box center [1456, 592] width 64 height 28
drag, startPoint x: 240, startPoint y: 582, endPoint x: 202, endPoint y: 580, distance: 38.1
click at [202, 580] on div "× Close Updated successfully 1 General Details 2 Address Details 3 Shipping Det…" at bounding box center [850, 455] width 1300 height 546
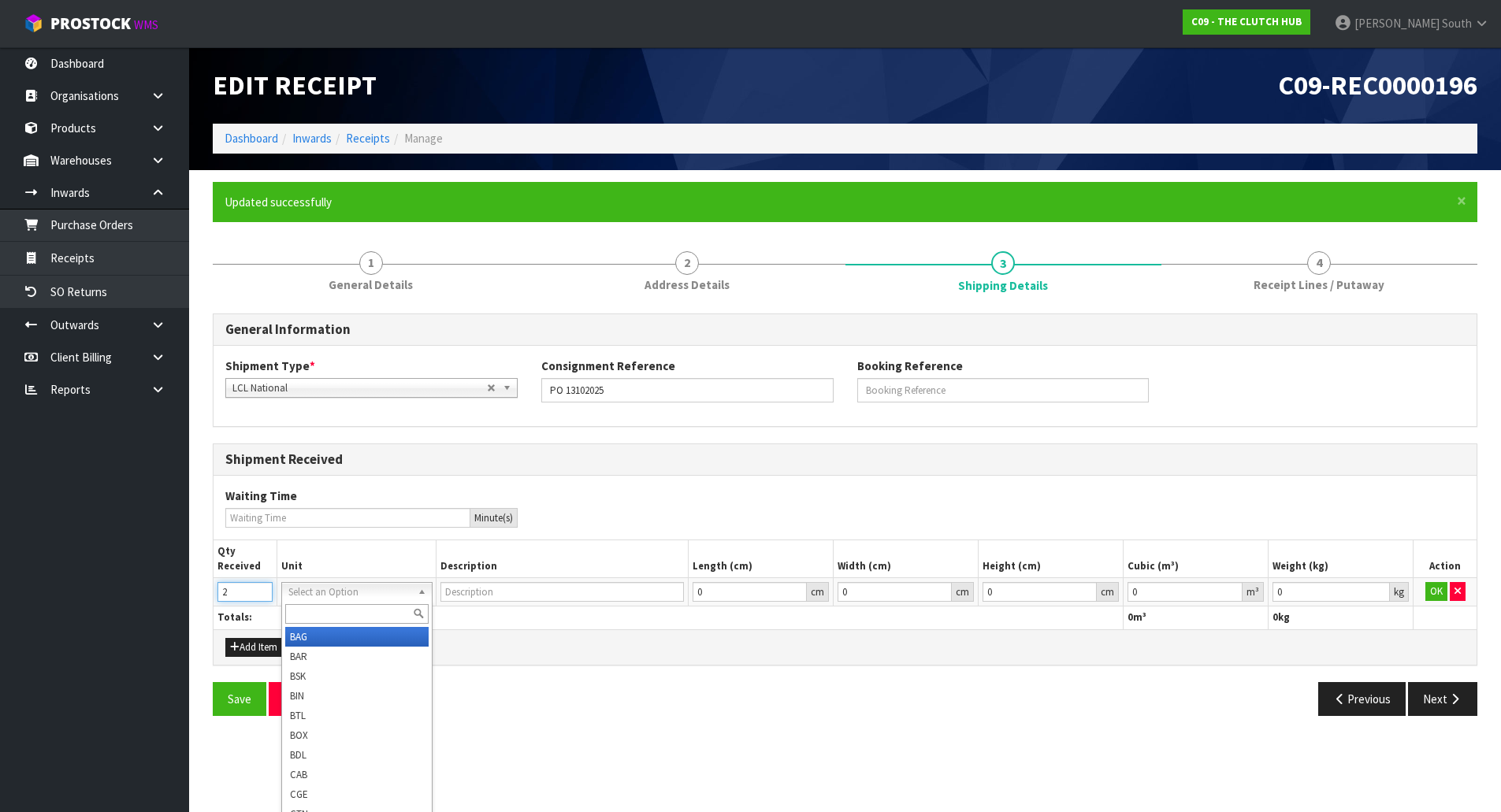
type input "2"
click at [331, 615] on input "text" at bounding box center [356, 614] width 142 height 20
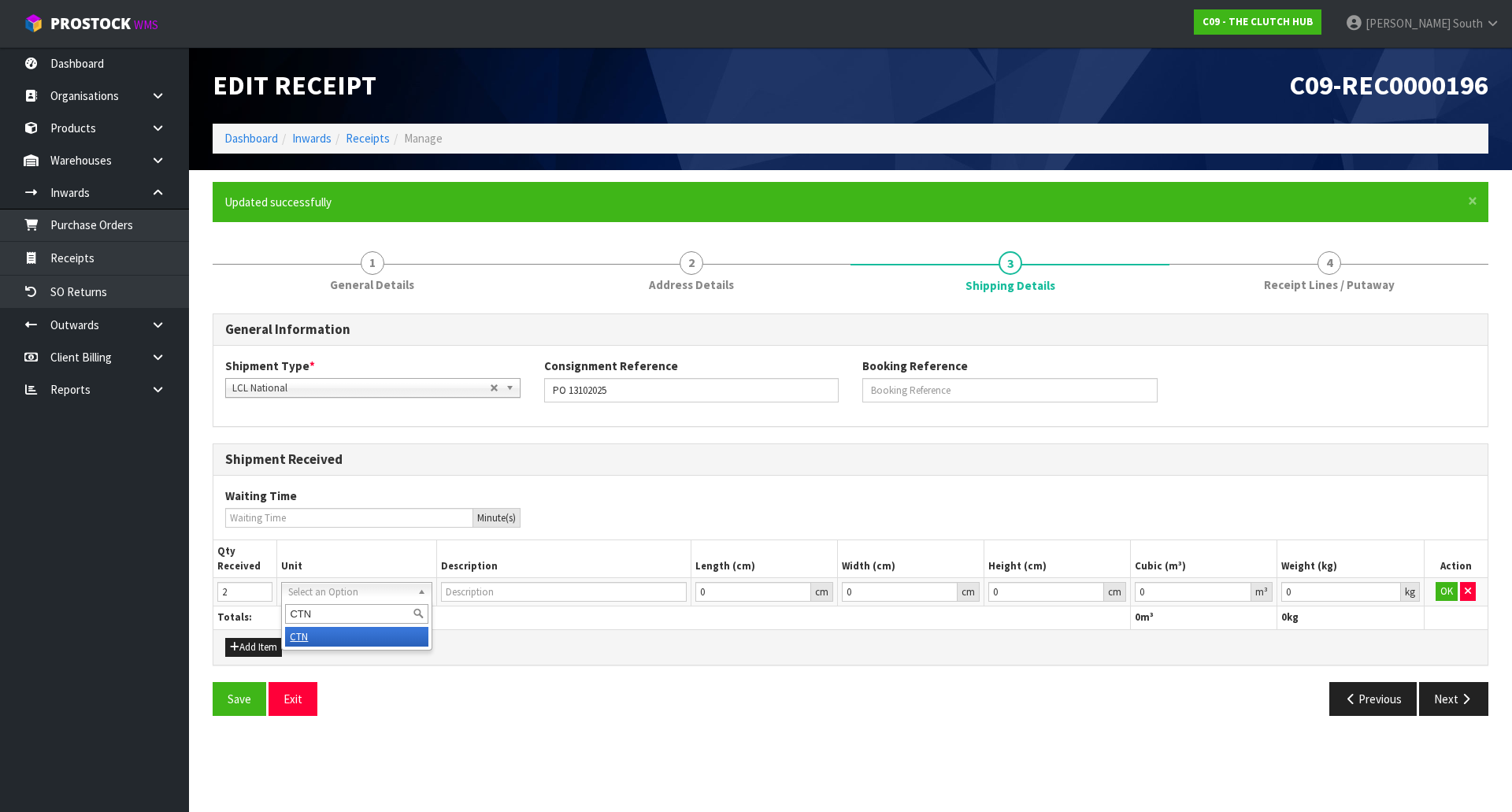
type input "CTN"
type input "CARTON"
click at [1440, 589] on button "OK" at bounding box center [1447, 591] width 22 height 19
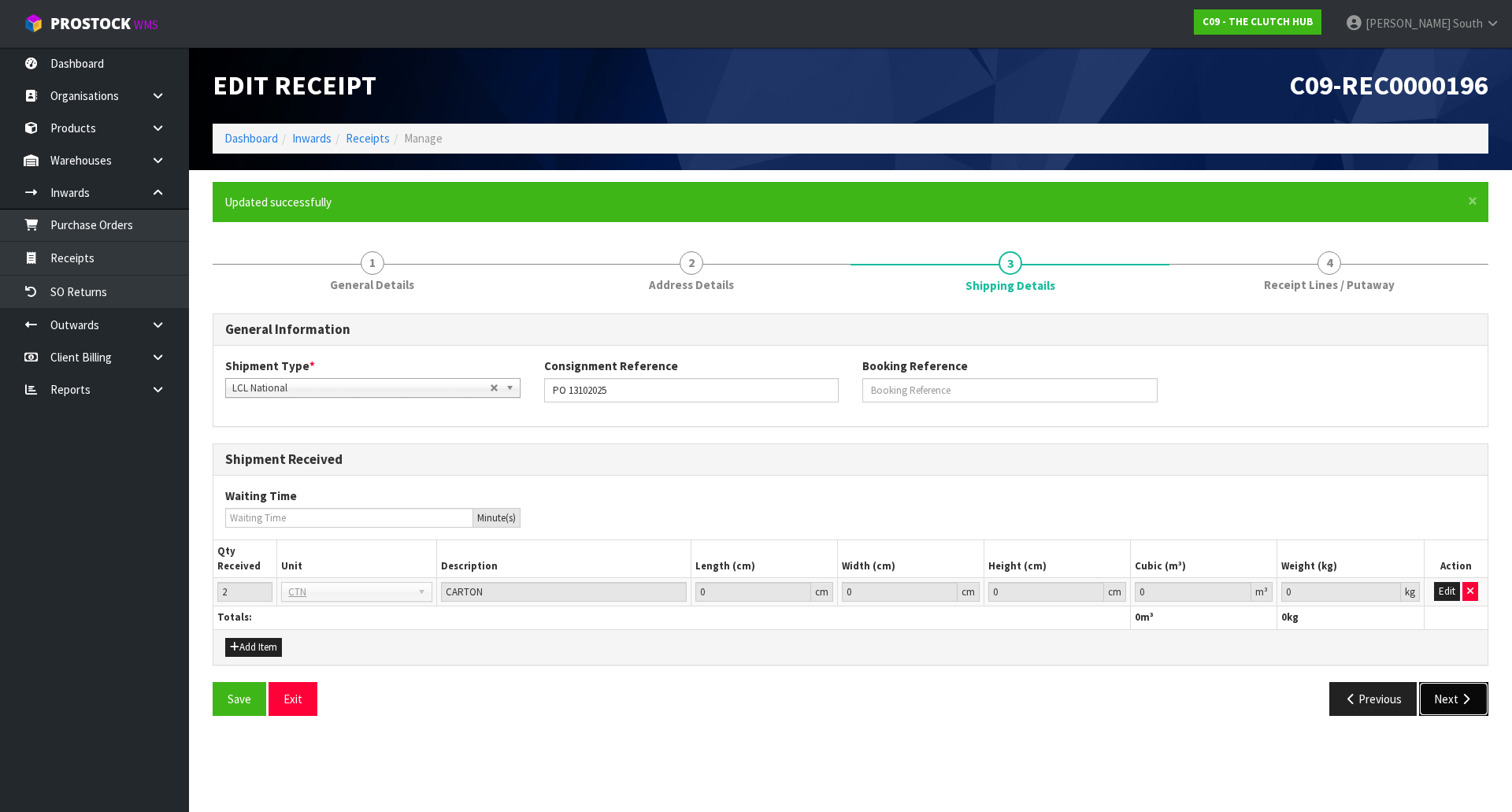
click at [1451, 697] on button "Next" at bounding box center [1453, 699] width 69 height 33
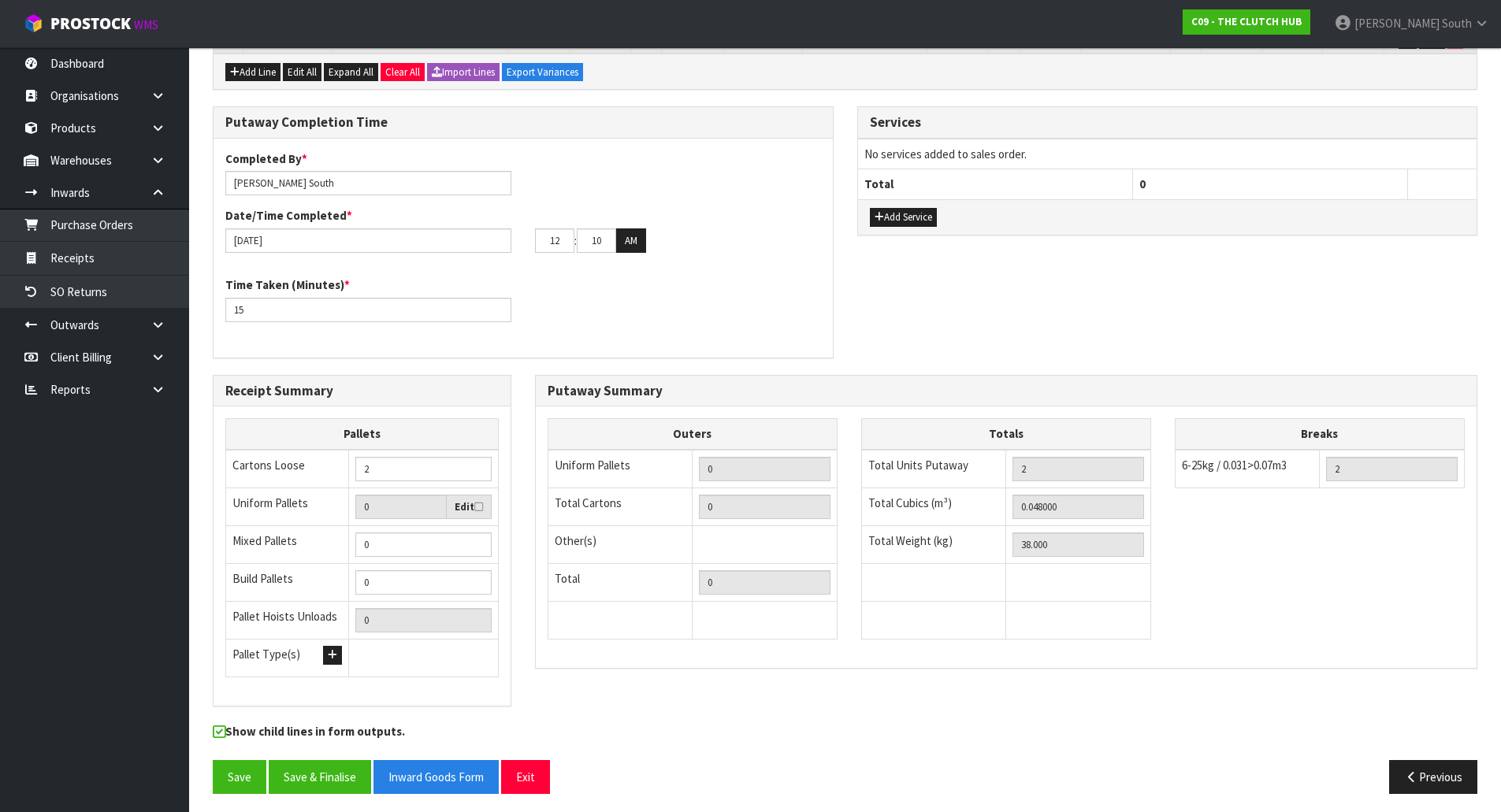
scroll to position [421, 0]
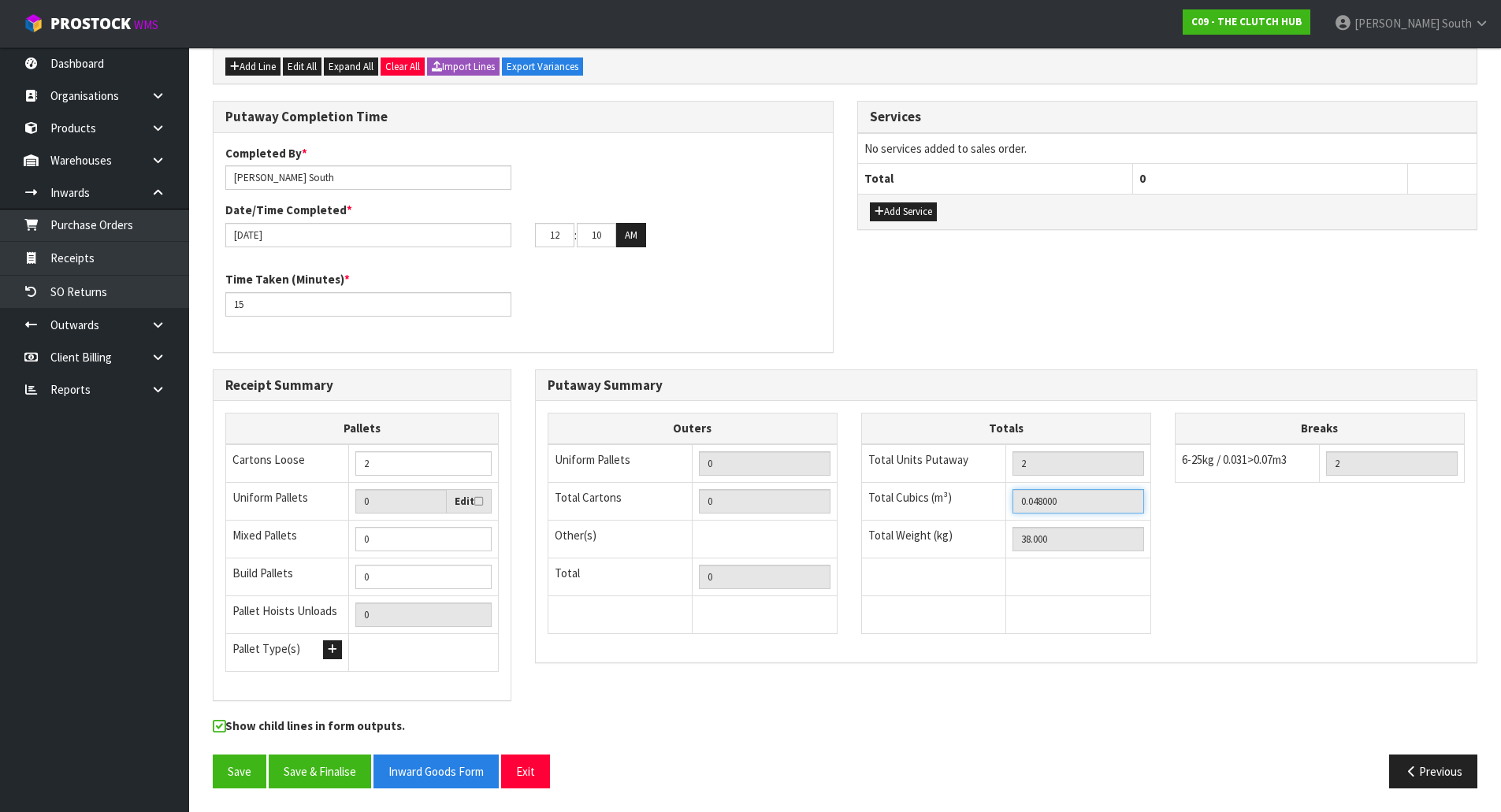
drag, startPoint x: 1091, startPoint y: 507, endPoint x: 988, endPoint y: 503, distance: 103.1
click at [984, 503] on tr "Total Cubics (m³) 0.048000" at bounding box center [1006, 500] width 289 height 38
click at [1409, 758] on button "Previous" at bounding box center [1432, 771] width 88 height 33
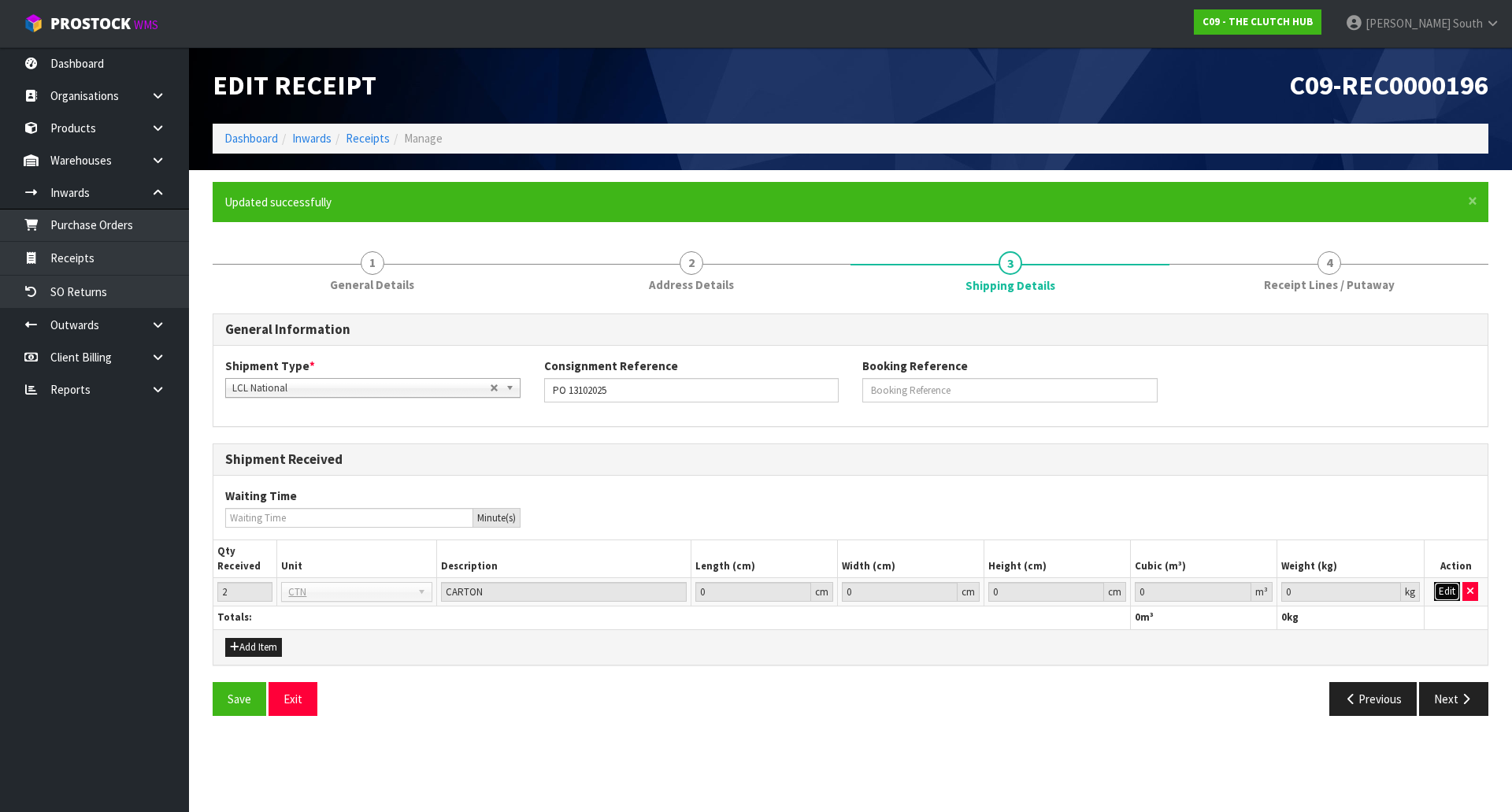
click at [1445, 594] on button "Edit" at bounding box center [1447, 591] width 26 height 19
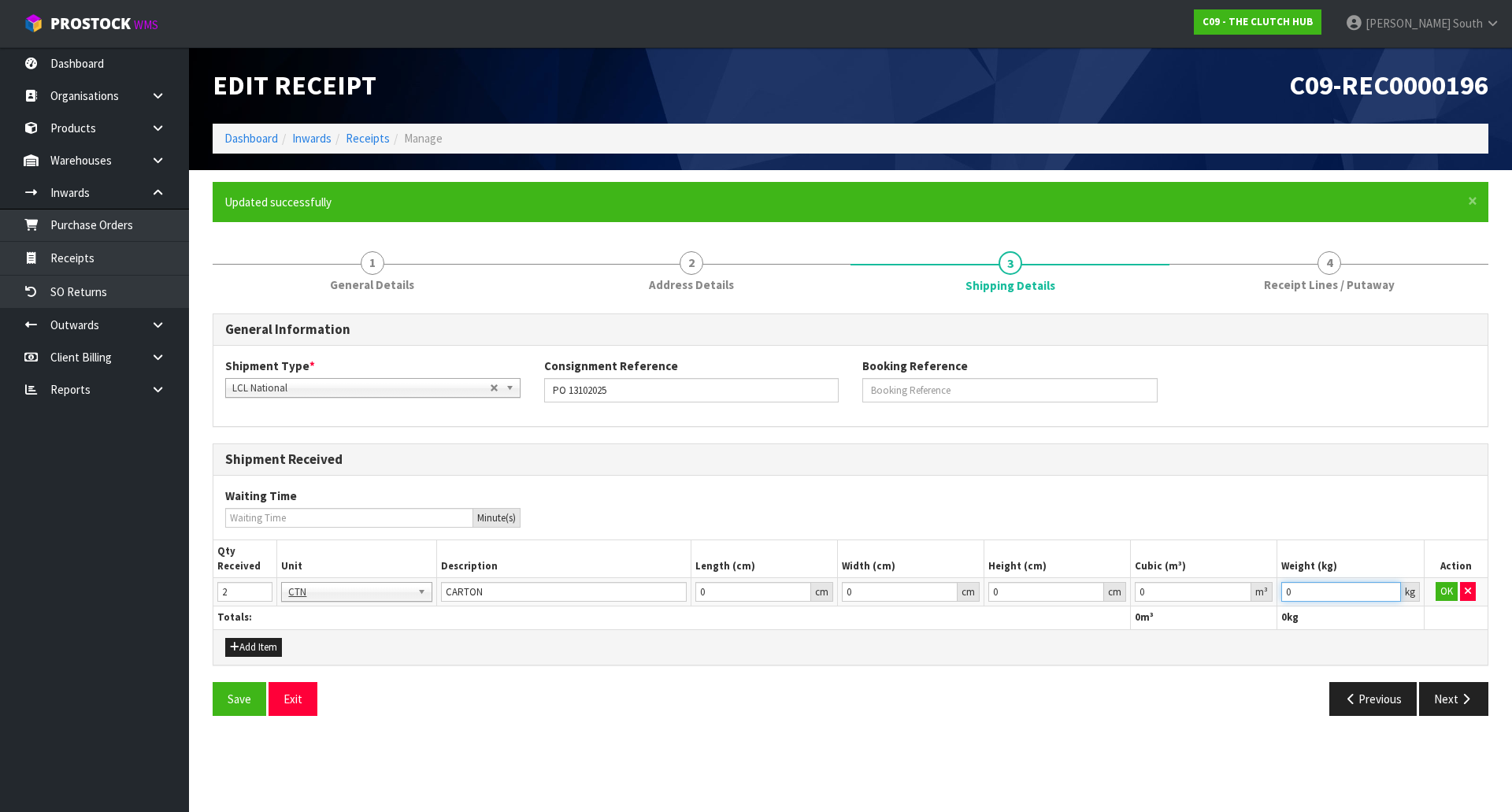
drag, startPoint x: 1342, startPoint y: 591, endPoint x: 1234, endPoint y: 601, distance: 108.5
click at [1235, 601] on tr "2 BAG BAR BSK BIN BTL BOX BDL CAB CGE CTN CSE COI CRA CRT CBE CYL DRM JAR MTR P…" at bounding box center [850, 592] width 1274 height 28
type input "38"
click at [1178, 581] on td "0 m³" at bounding box center [1203, 592] width 146 height 28
drag, startPoint x: 1178, startPoint y: 585, endPoint x: 1103, endPoint y: 591, distance: 75.2
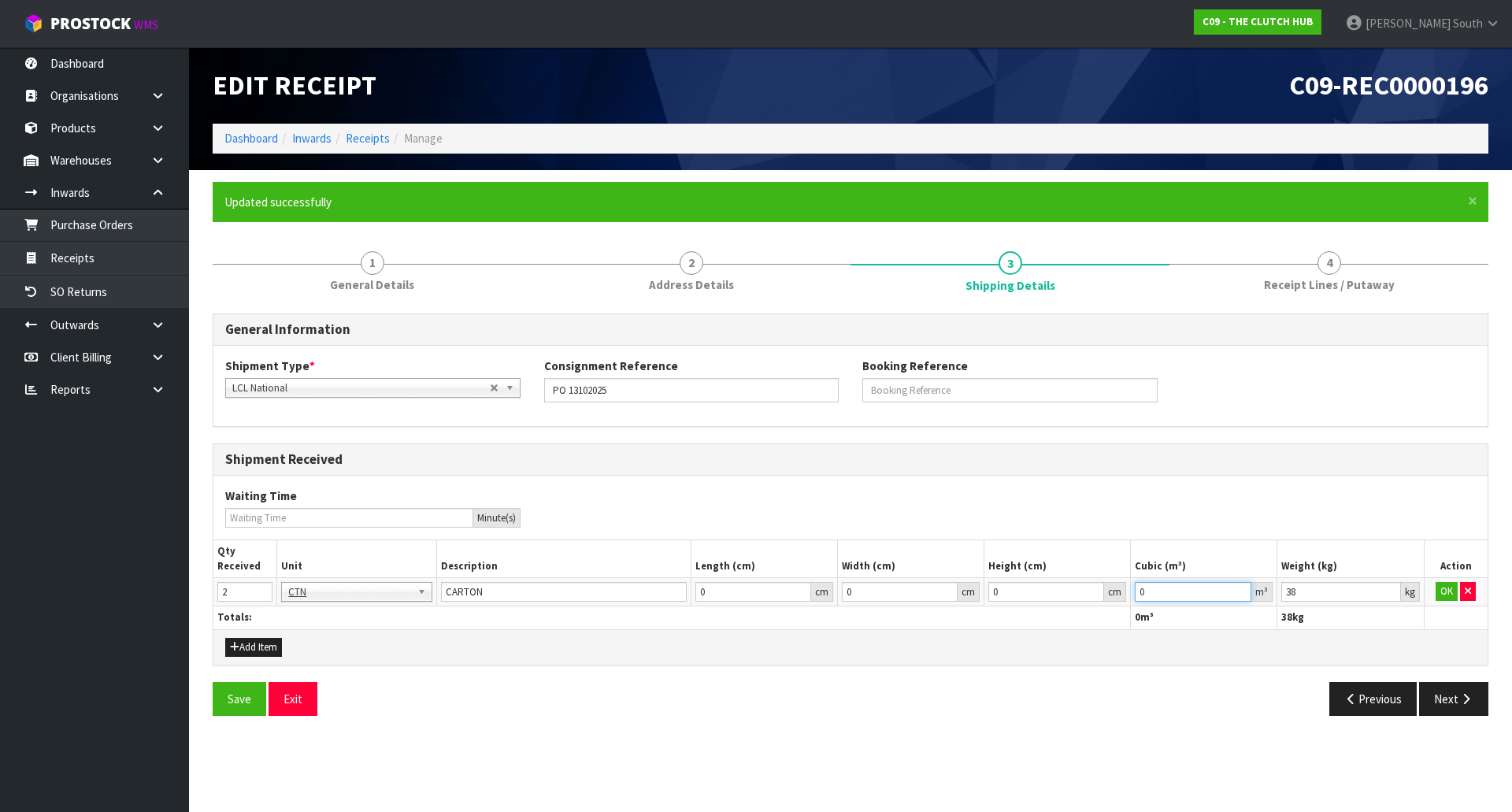
click at [1103, 591] on tr "2 BAG BAR BSK BIN BTL BOX BDL CAB CGE CTN CSE COI CRA CRT CBE CYL DRM JAR MTR P…" at bounding box center [850, 592] width 1274 height 28
paste input ".048"
type input "0.048"
click at [1442, 589] on button "OK" at bounding box center [1447, 591] width 22 height 19
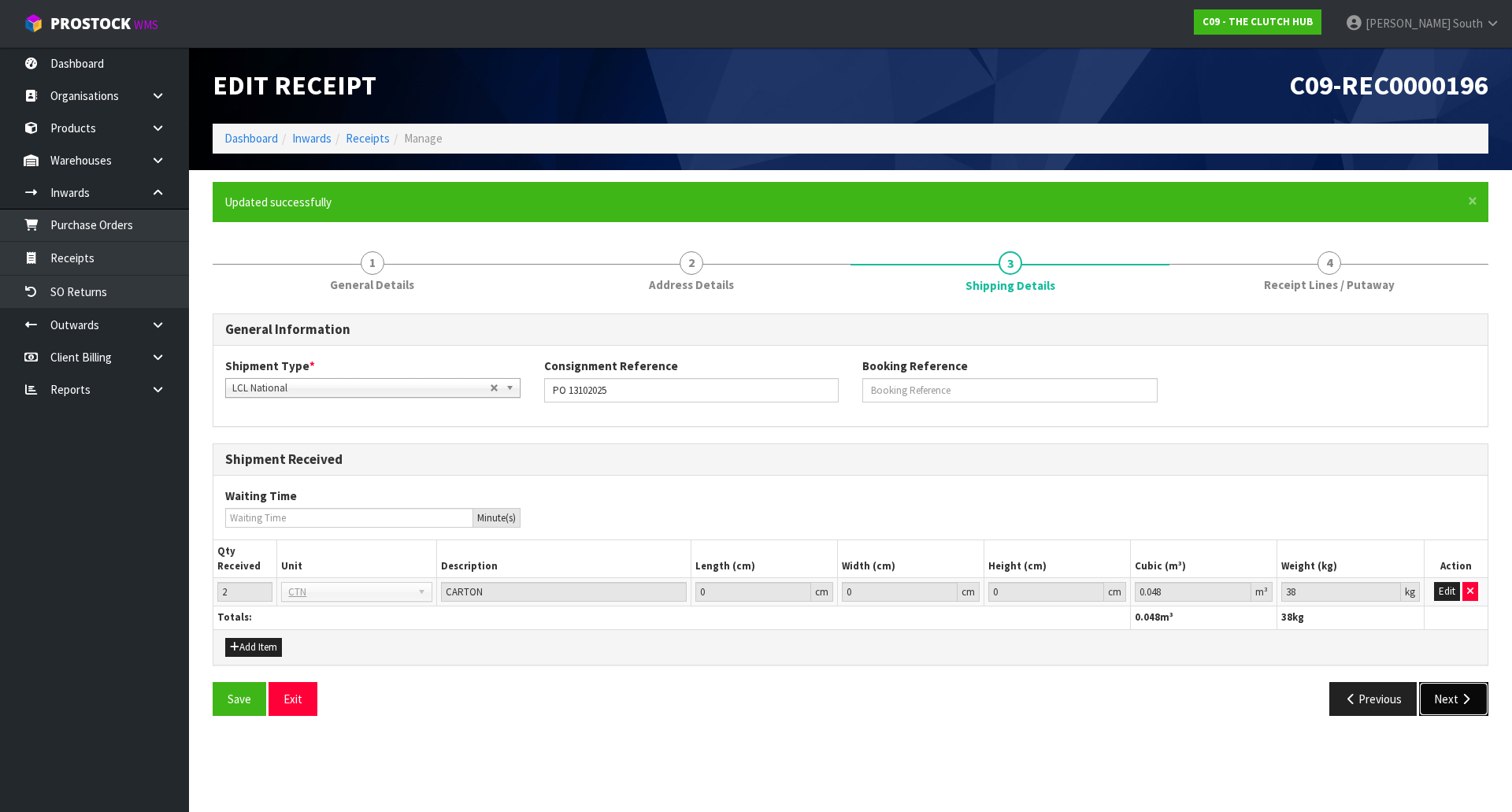
click at [1436, 689] on button "Next" at bounding box center [1453, 699] width 69 height 33
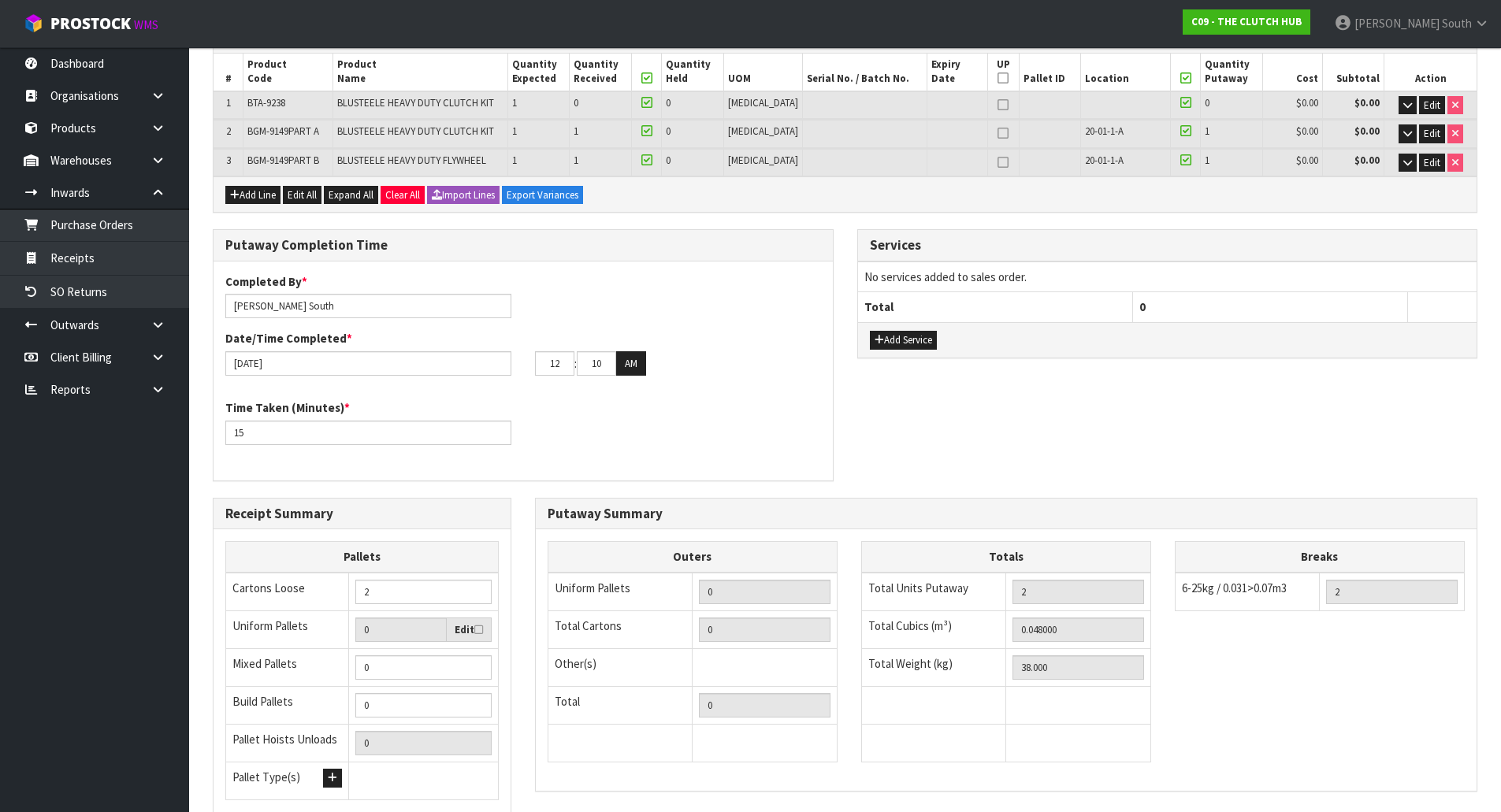
scroll to position [421, 0]
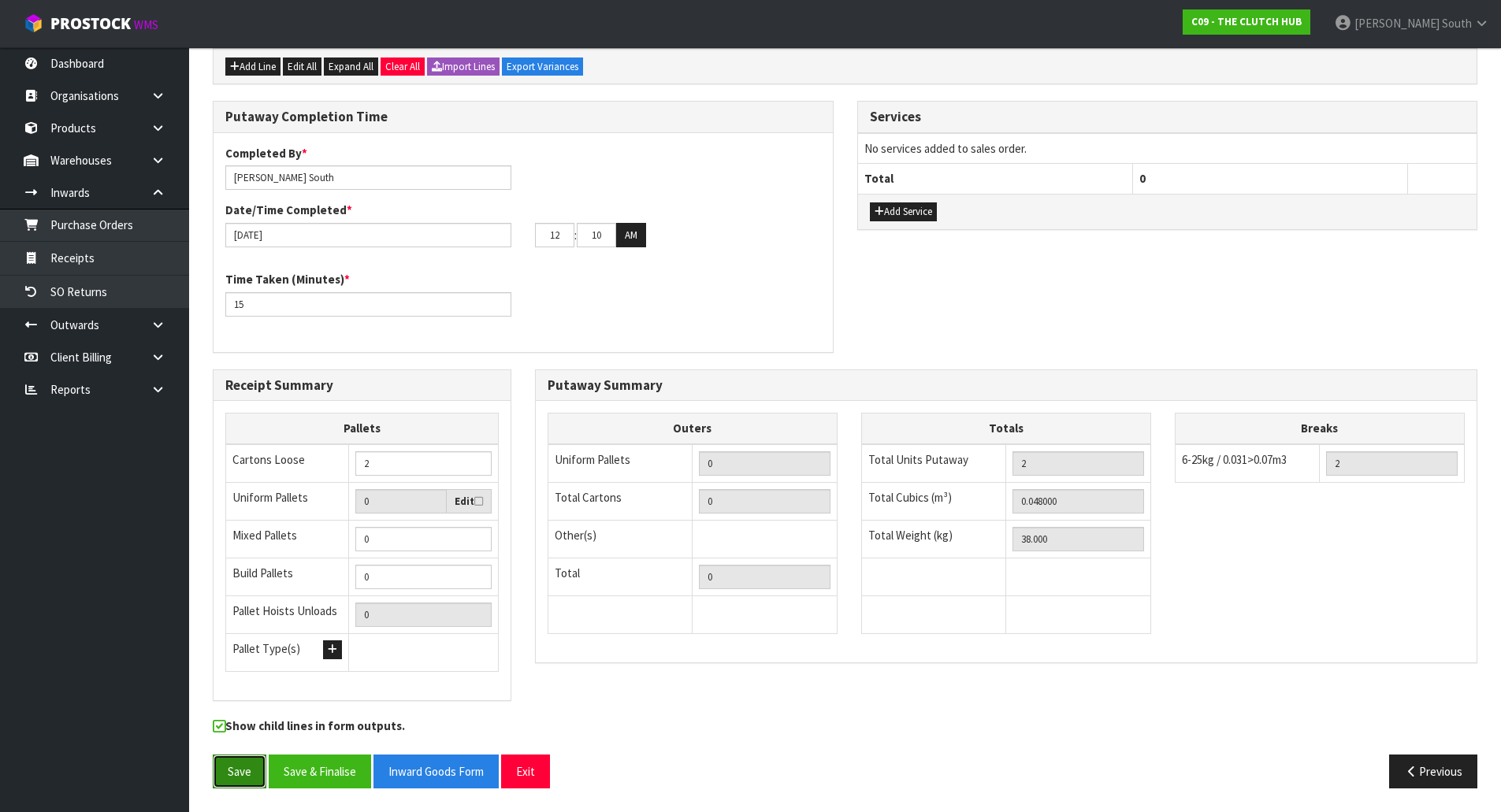
click at [237, 776] on button "Save" at bounding box center [239, 771] width 54 height 33
click at [326, 760] on button "Save & Finalise" at bounding box center [320, 771] width 102 height 33
click at [638, 235] on button "AM" at bounding box center [631, 236] width 30 height 25
click at [638, 235] on button "PM" at bounding box center [631, 236] width 31 height 25
click at [638, 235] on button "AM" at bounding box center [631, 236] width 30 height 25
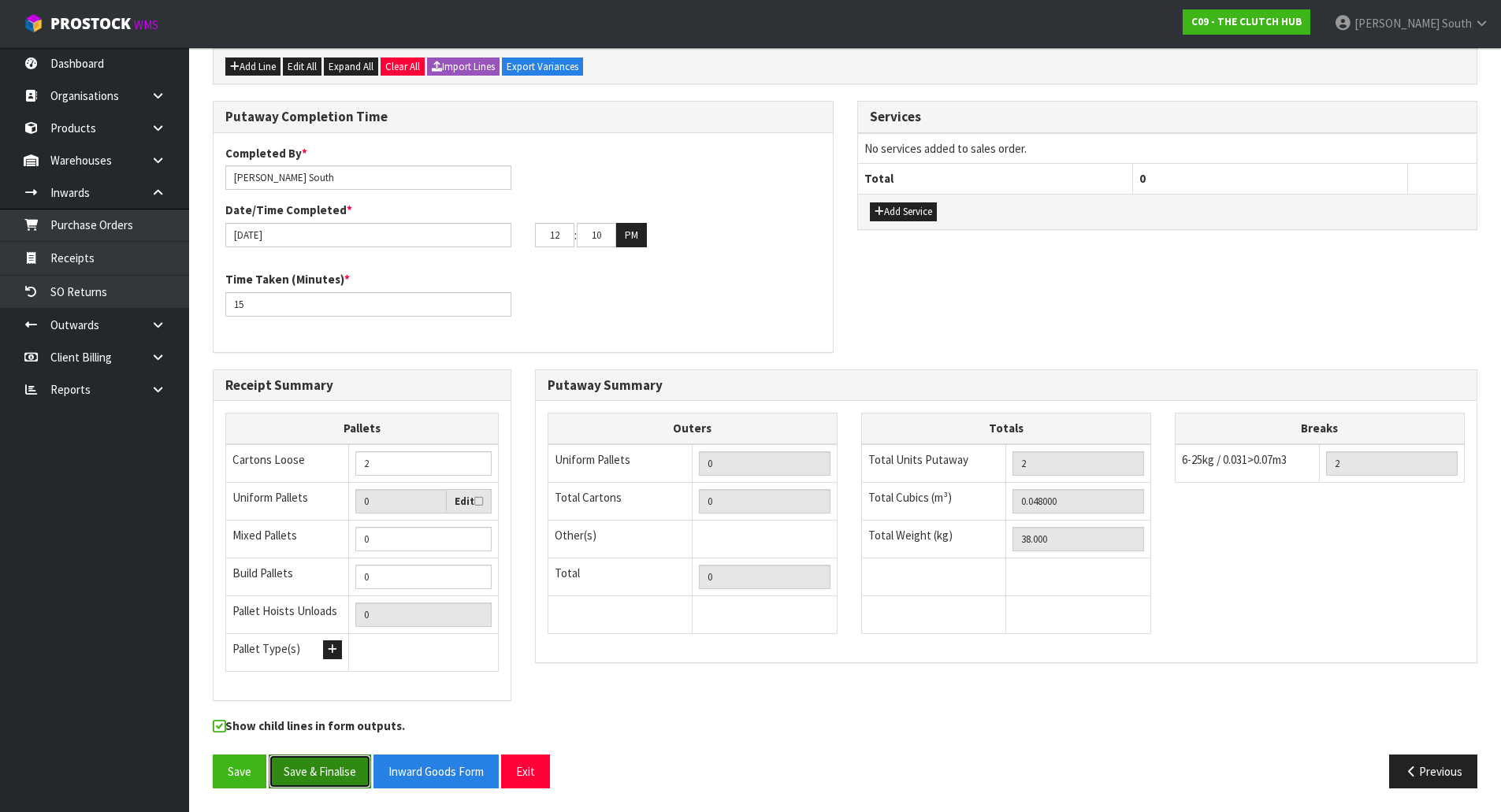
click at [325, 767] on button "Save & Finalise" at bounding box center [320, 771] width 102 height 33
click at [381, 231] on input "[DATE]" at bounding box center [368, 235] width 286 height 24
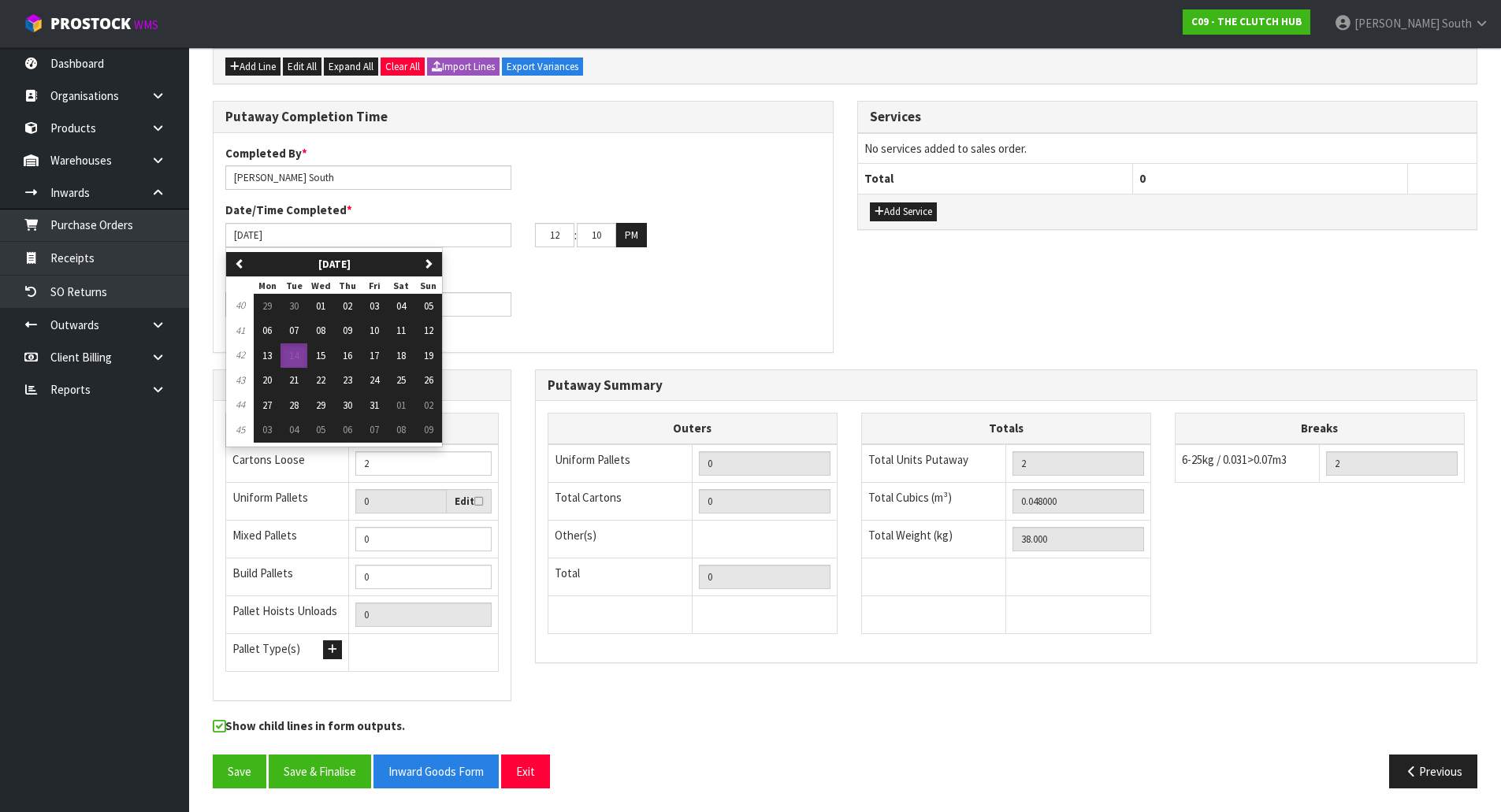
click at [586, 291] on div "Time Taken (Minutes) * 15" at bounding box center [523, 299] width 619 height 57
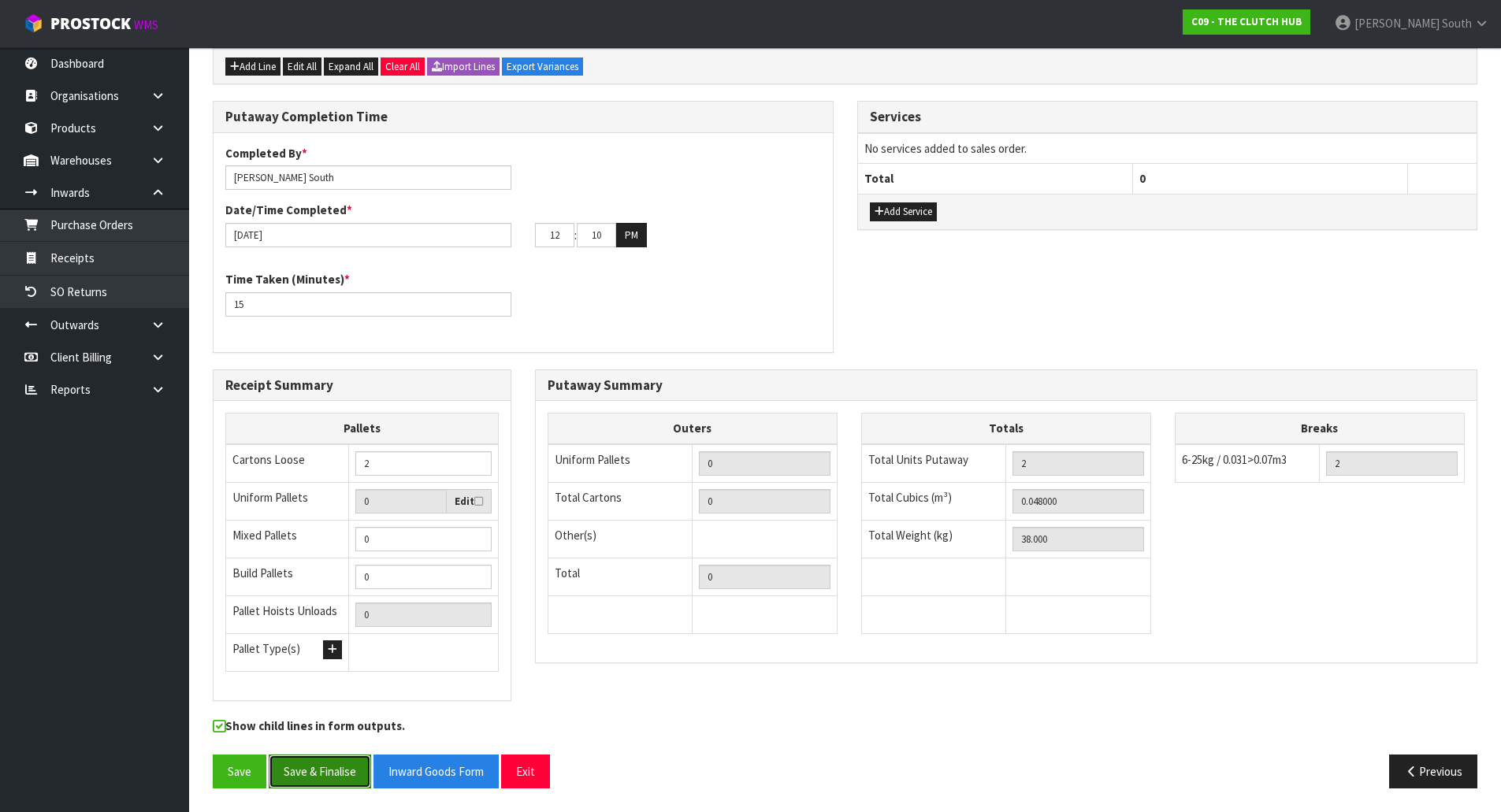
click at [341, 775] on button "Save & Finalise" at bounding box center [320, 771] width 102 height 33
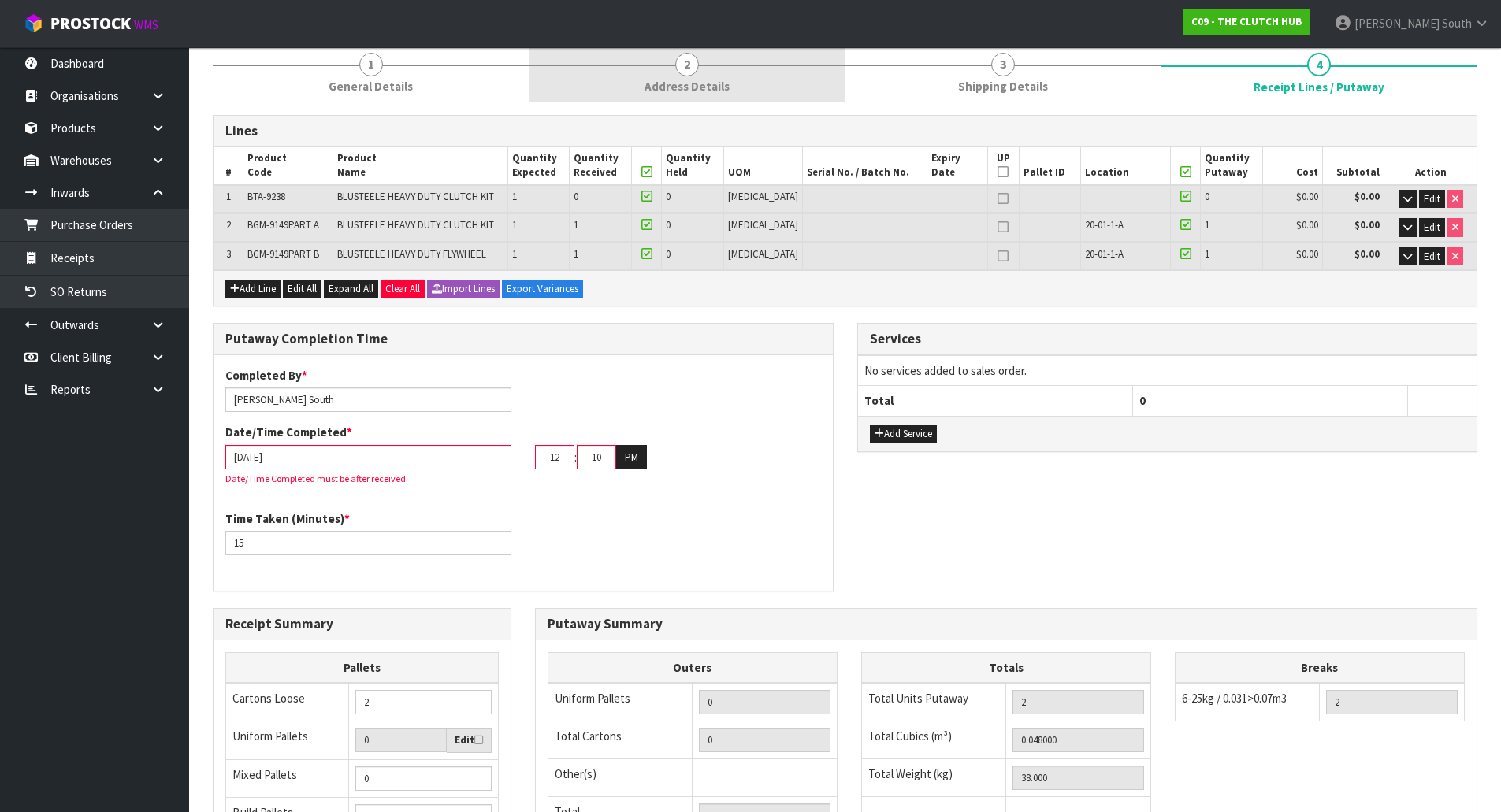
scroll to position [0, 0]
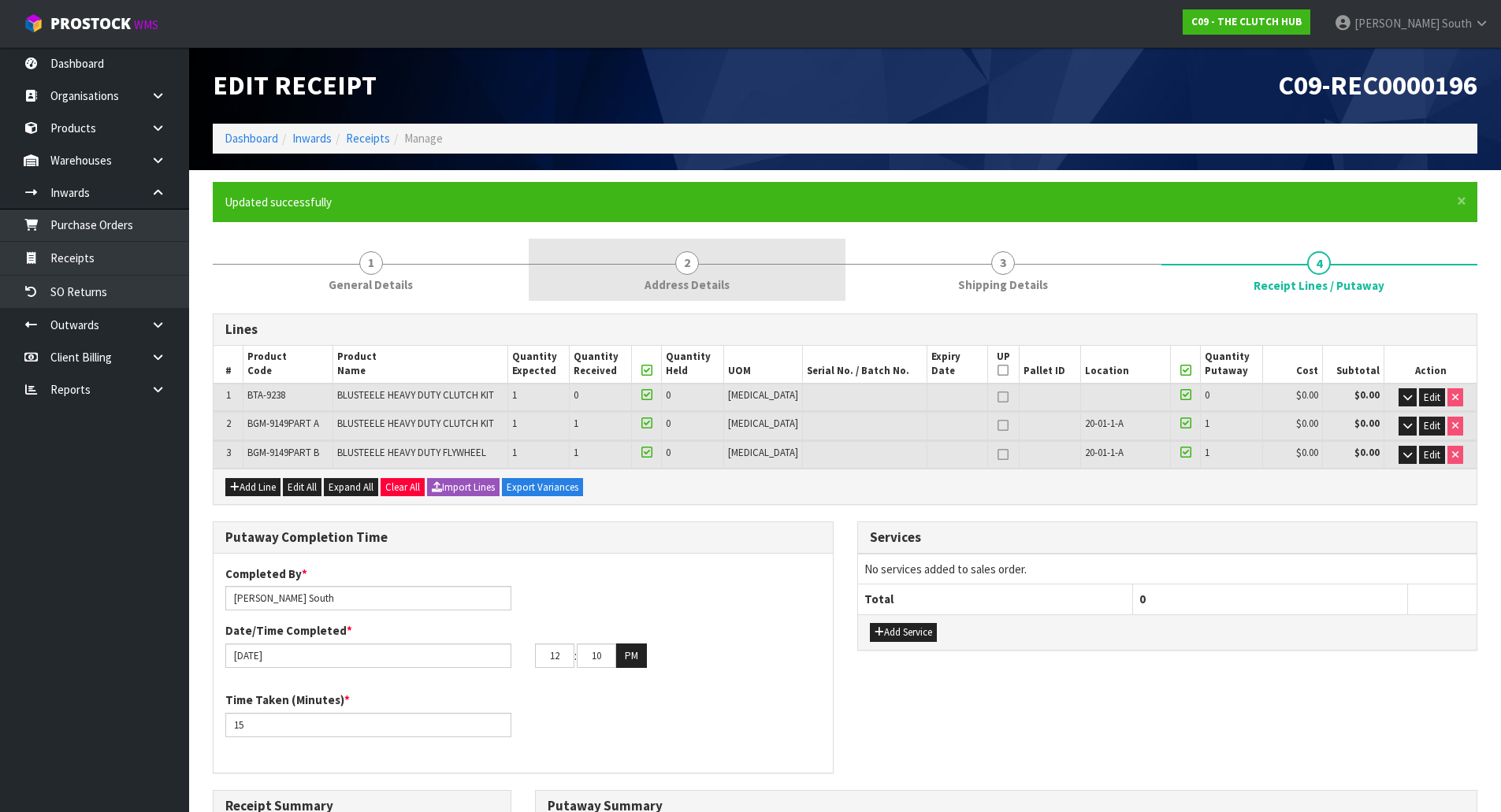
click at [468, 258] on link "1 General Details" at bounding box center [371, 269] width 316 height 62
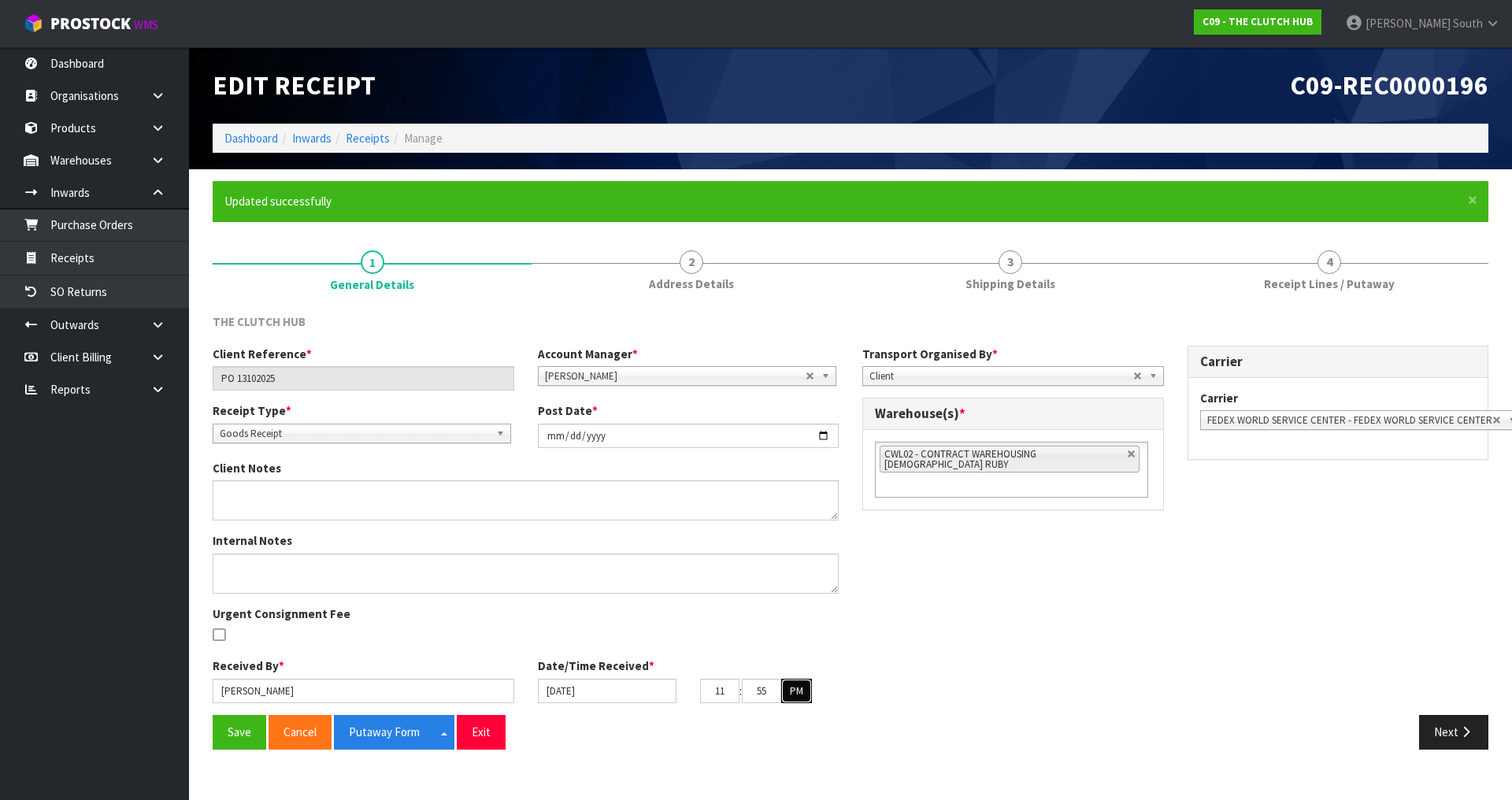
click at [794, 691] on button "PM" at bounding box center [796, 691] width 31 height 25
click at [248, 736] on button "Save" at bounding box center [239, 731] width 54 height 33
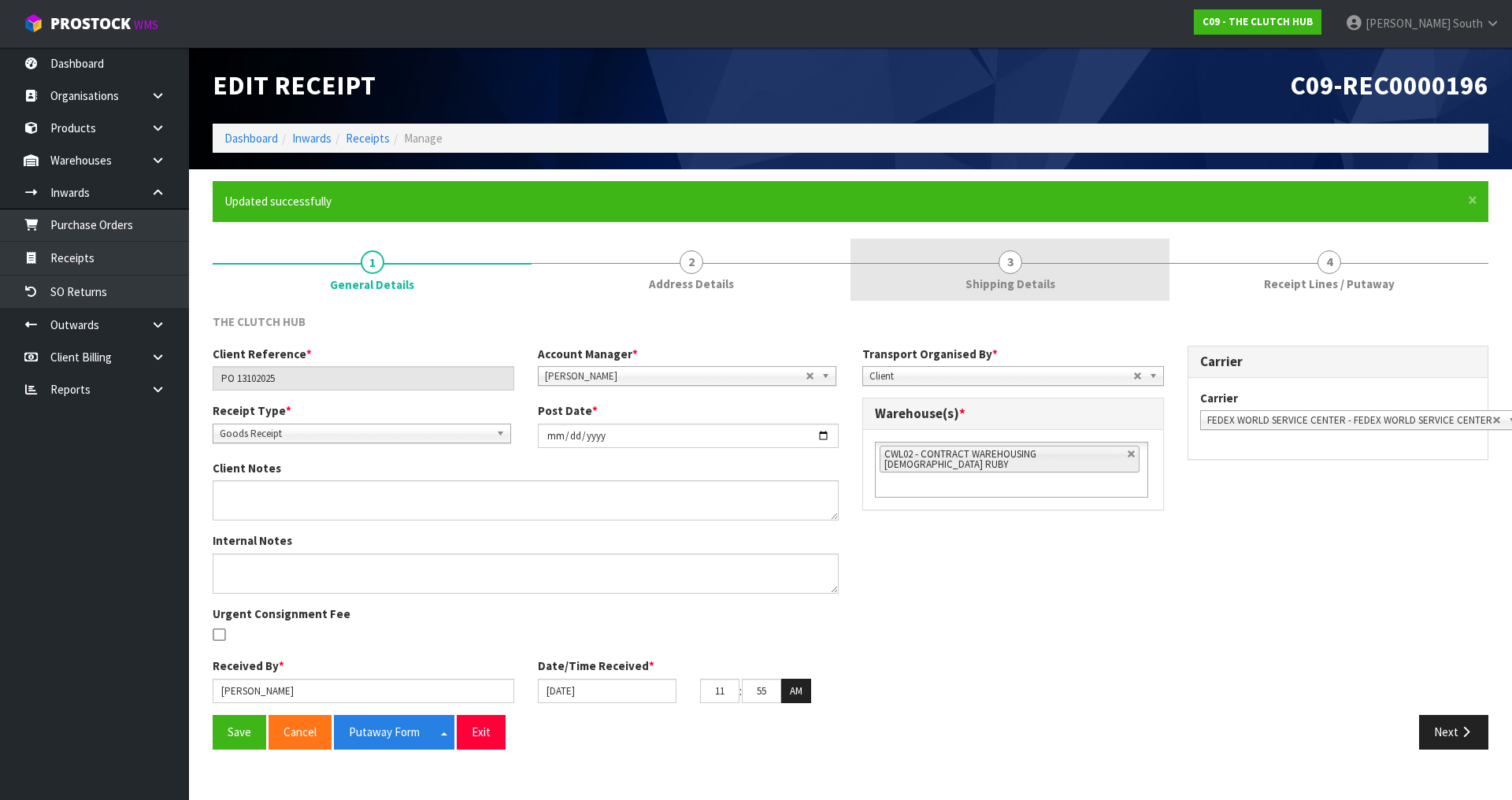
click at [1206, 278] on link "4 Receipt Lines / Putaway" at bounding box center [1329, 269] width 319 height 62
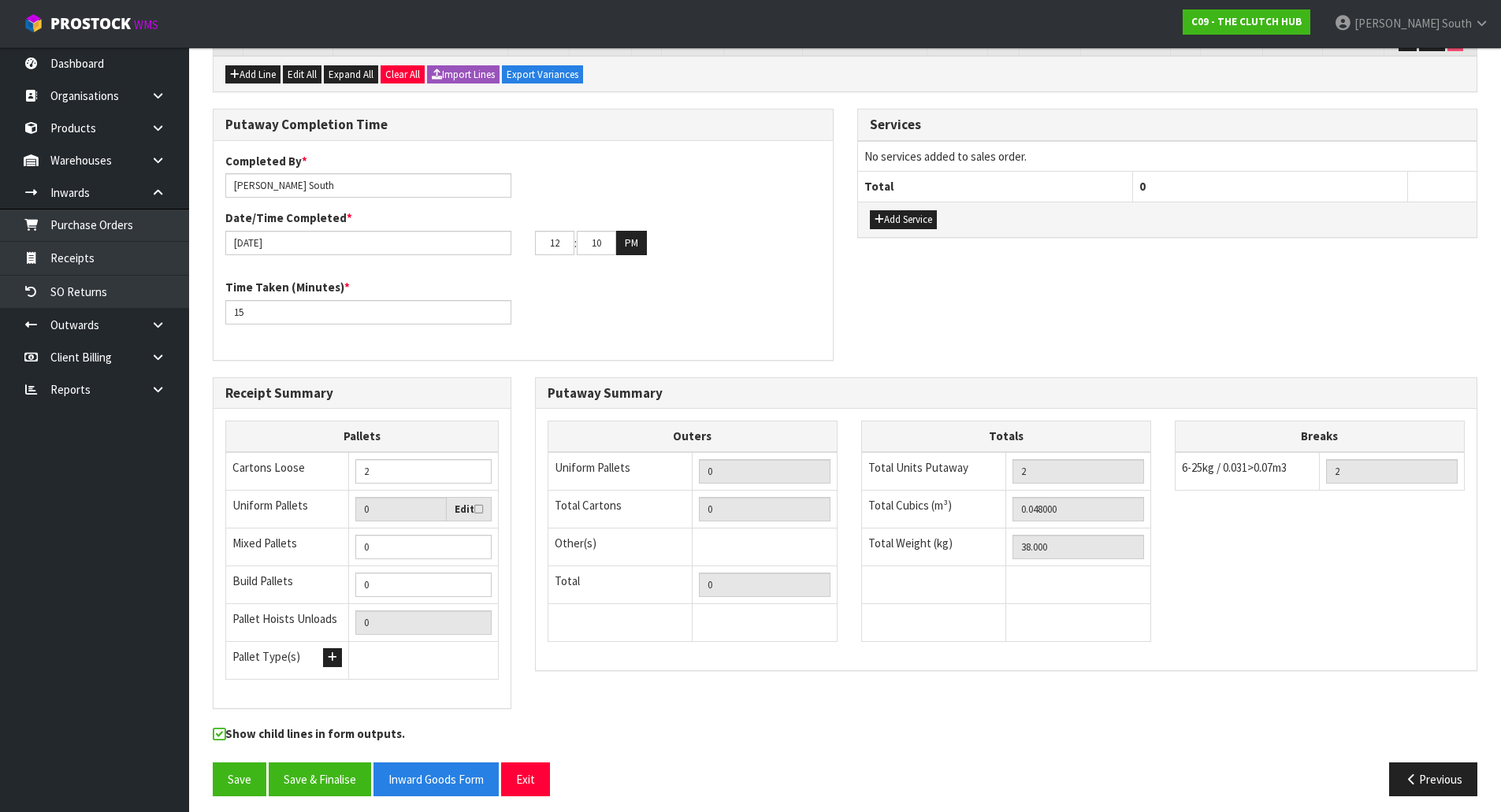
scroll to position [421, 0]
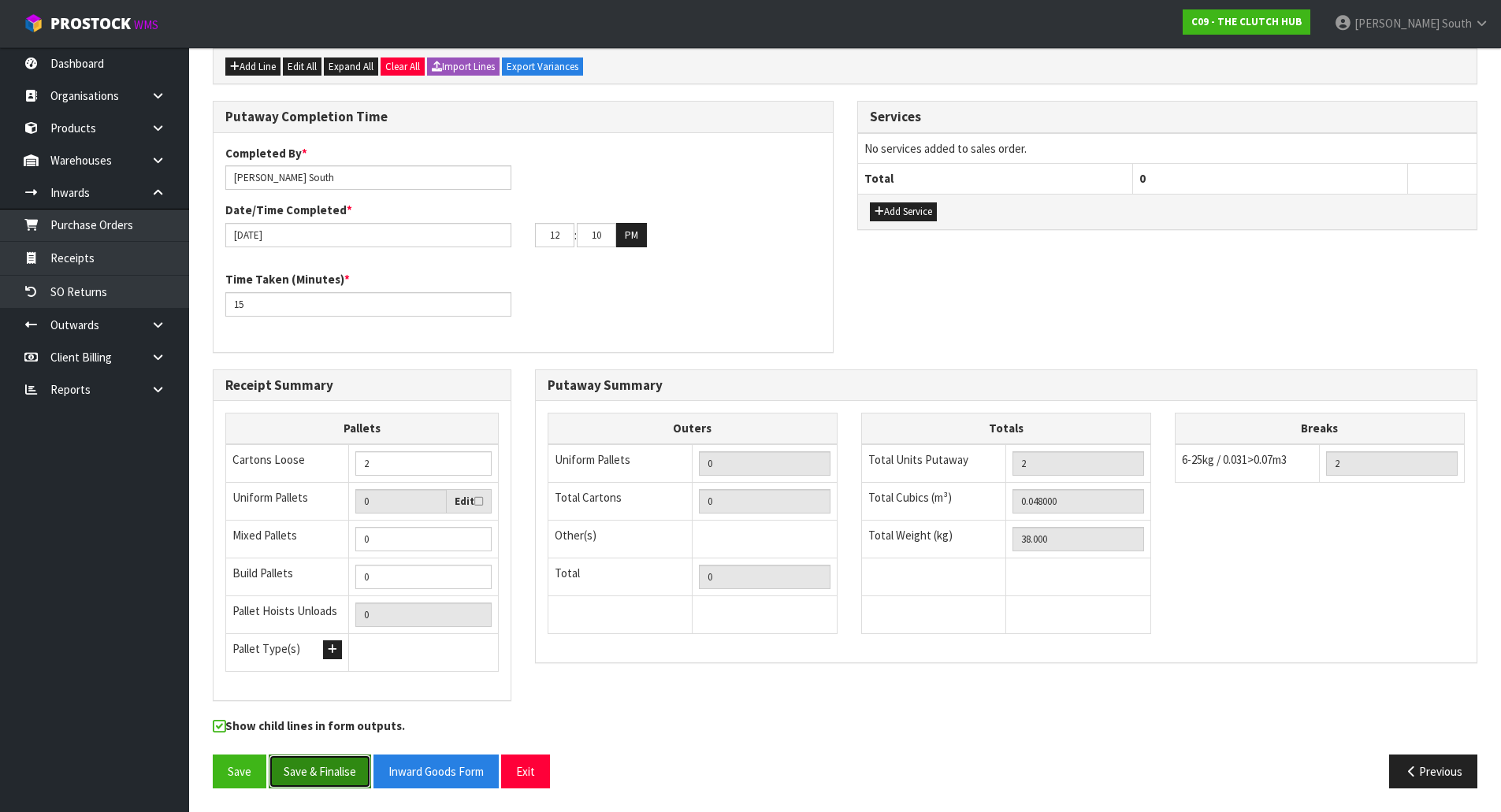
click at [305, 763] on button "Save & Finalise" at bounding box center [320, 771] width 102 height 33
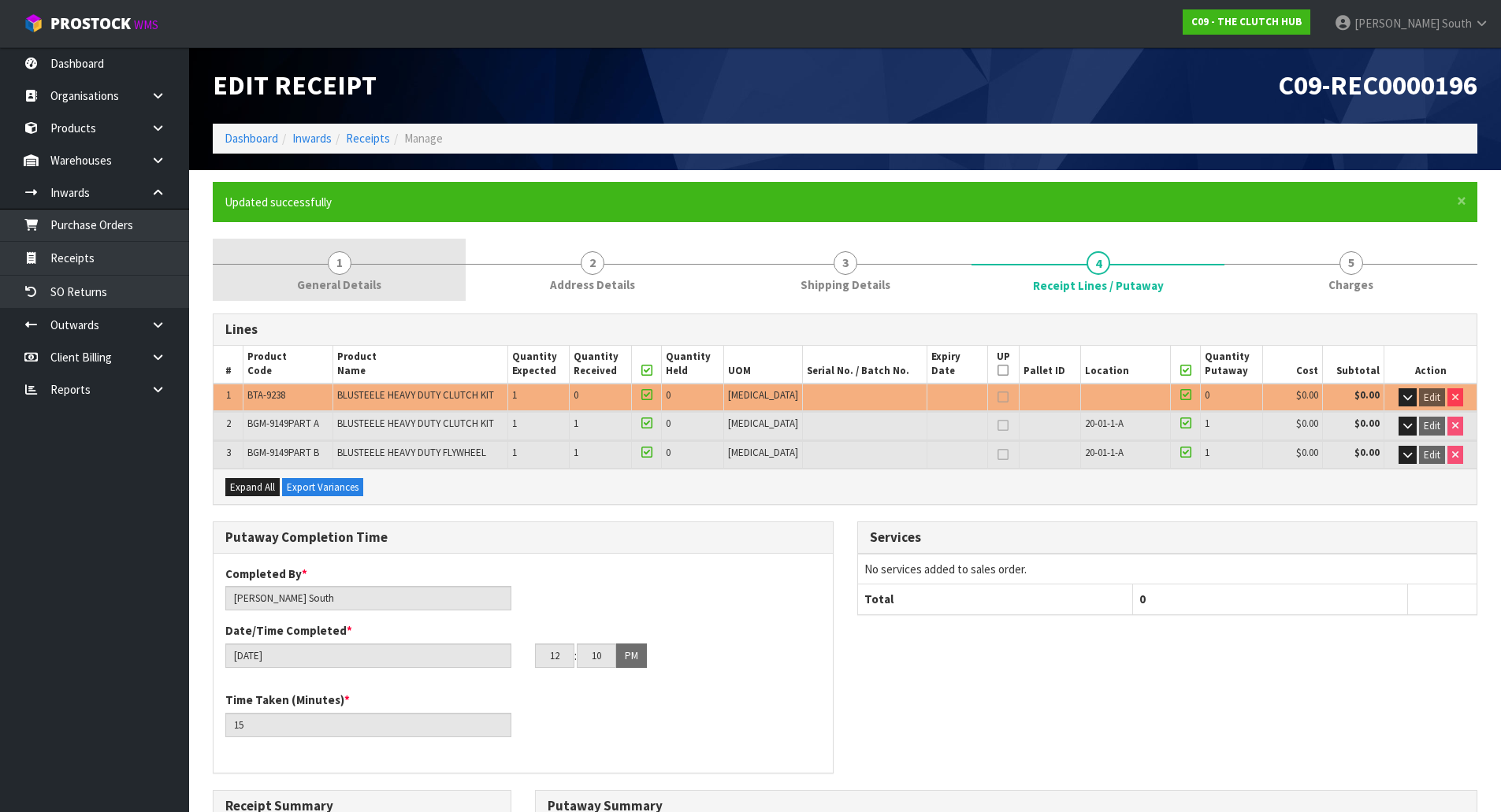
click at [352, 271] on link "1 General Details" at bounding box center [339, 269] width 253 height 62
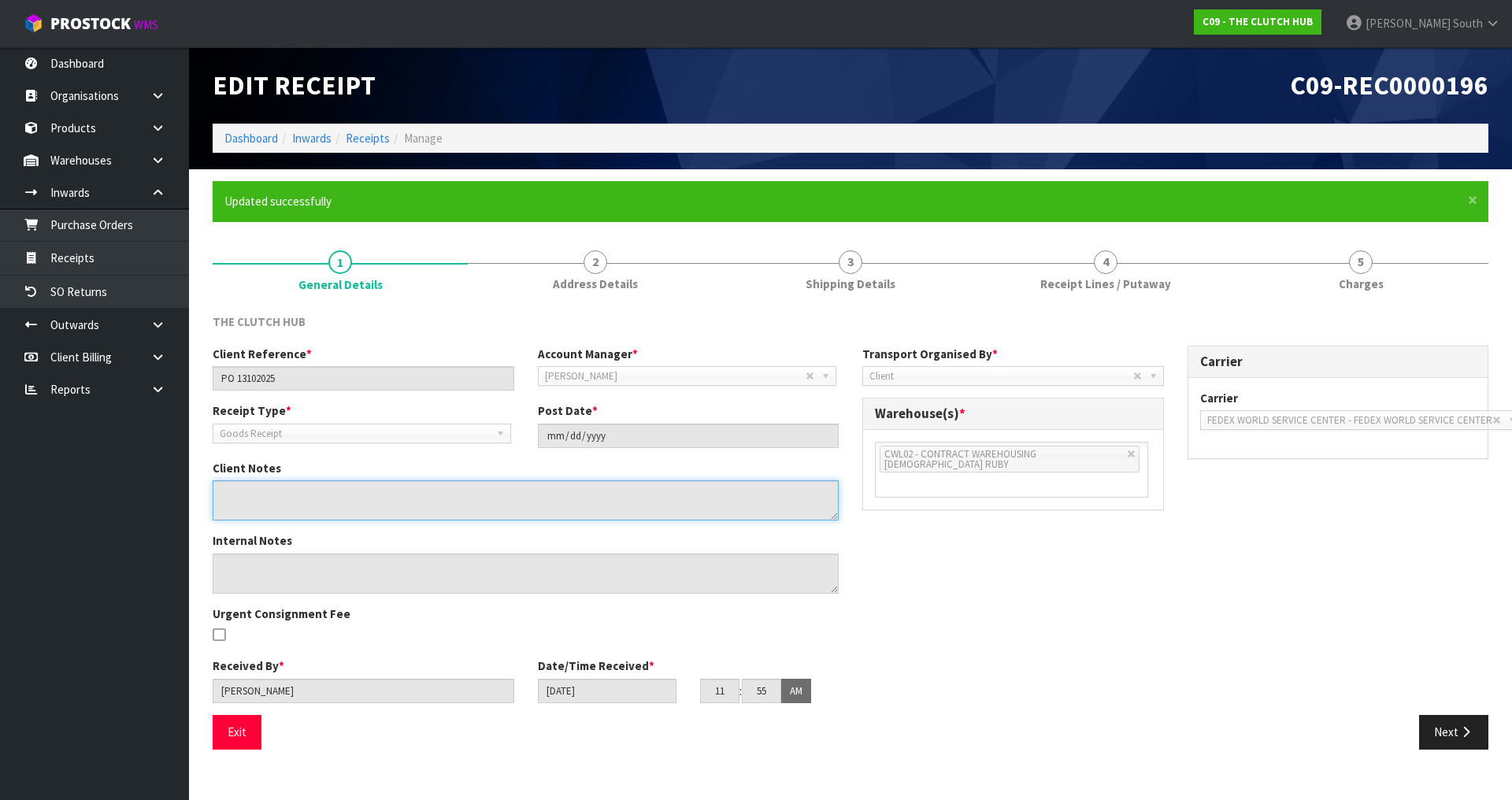
click at [340, 511] on textarea at bounding box center [525, 500] width 626 height 40
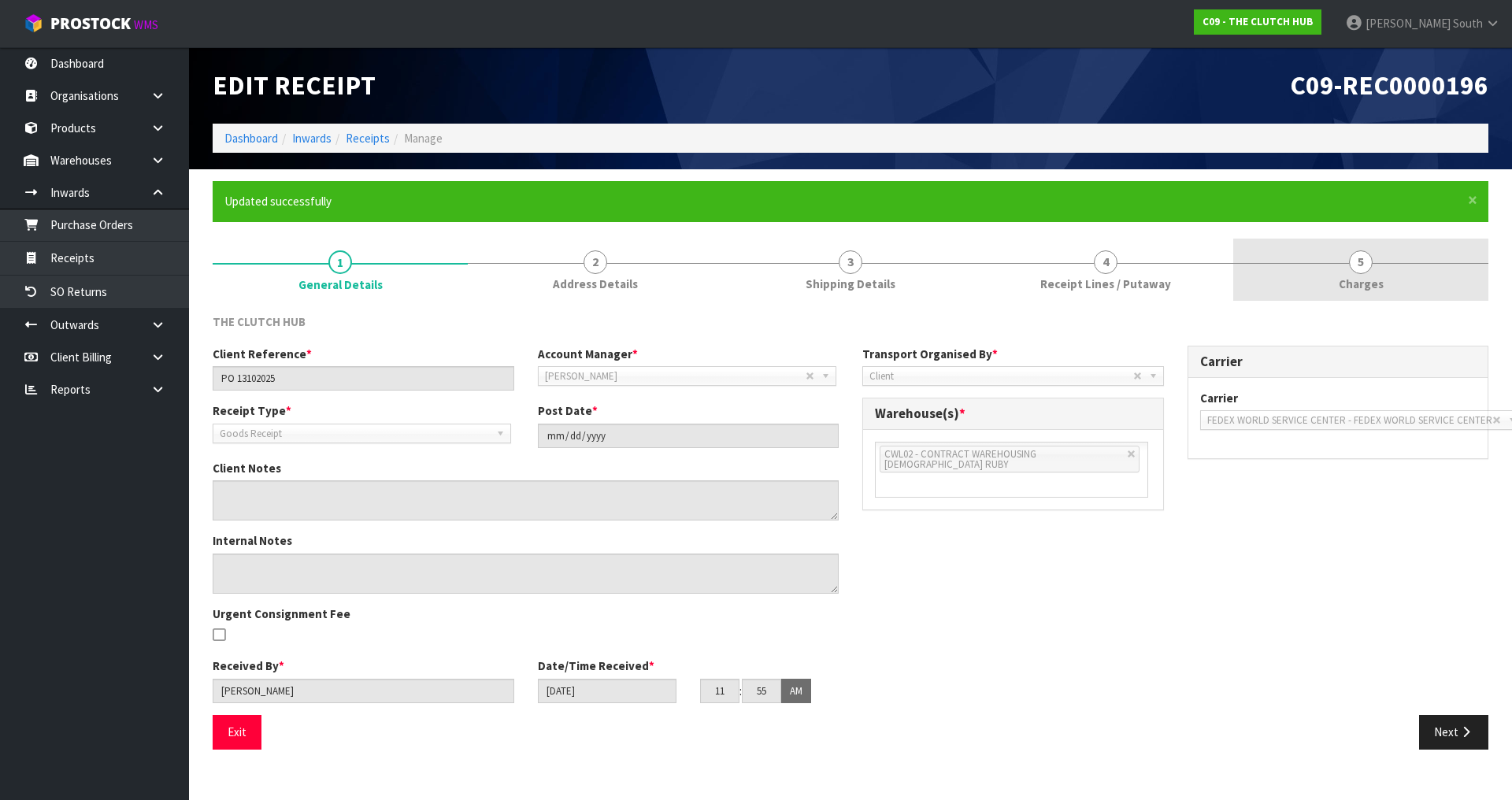
click at [1380, 282] on span "Charges" at bounding box center [1361, 284] width 45 height 17
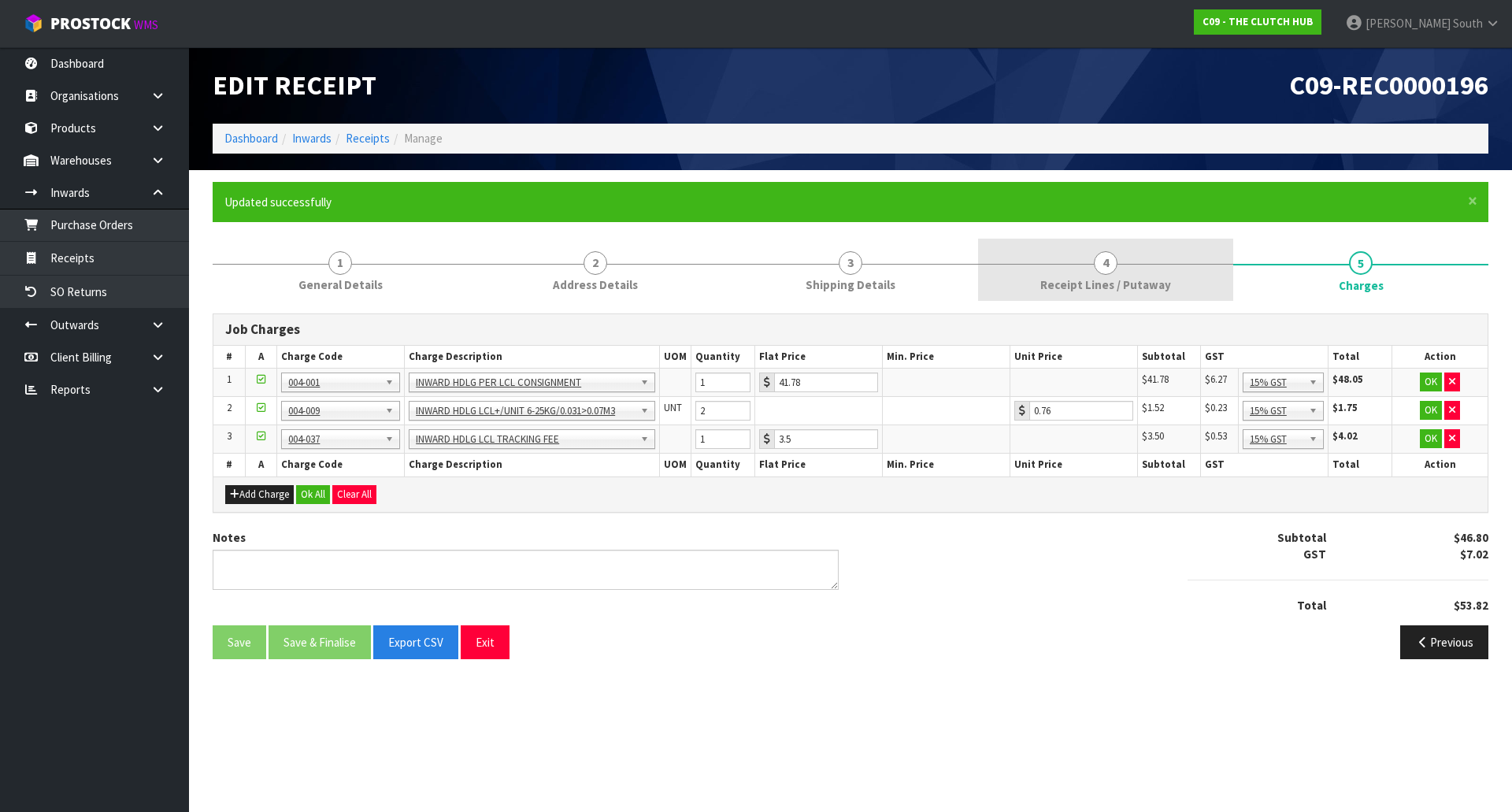
click at [1155, 271] on link "4 Receipt Lines / Putaway" at bounding box center [1106, 269] width 255 height 62
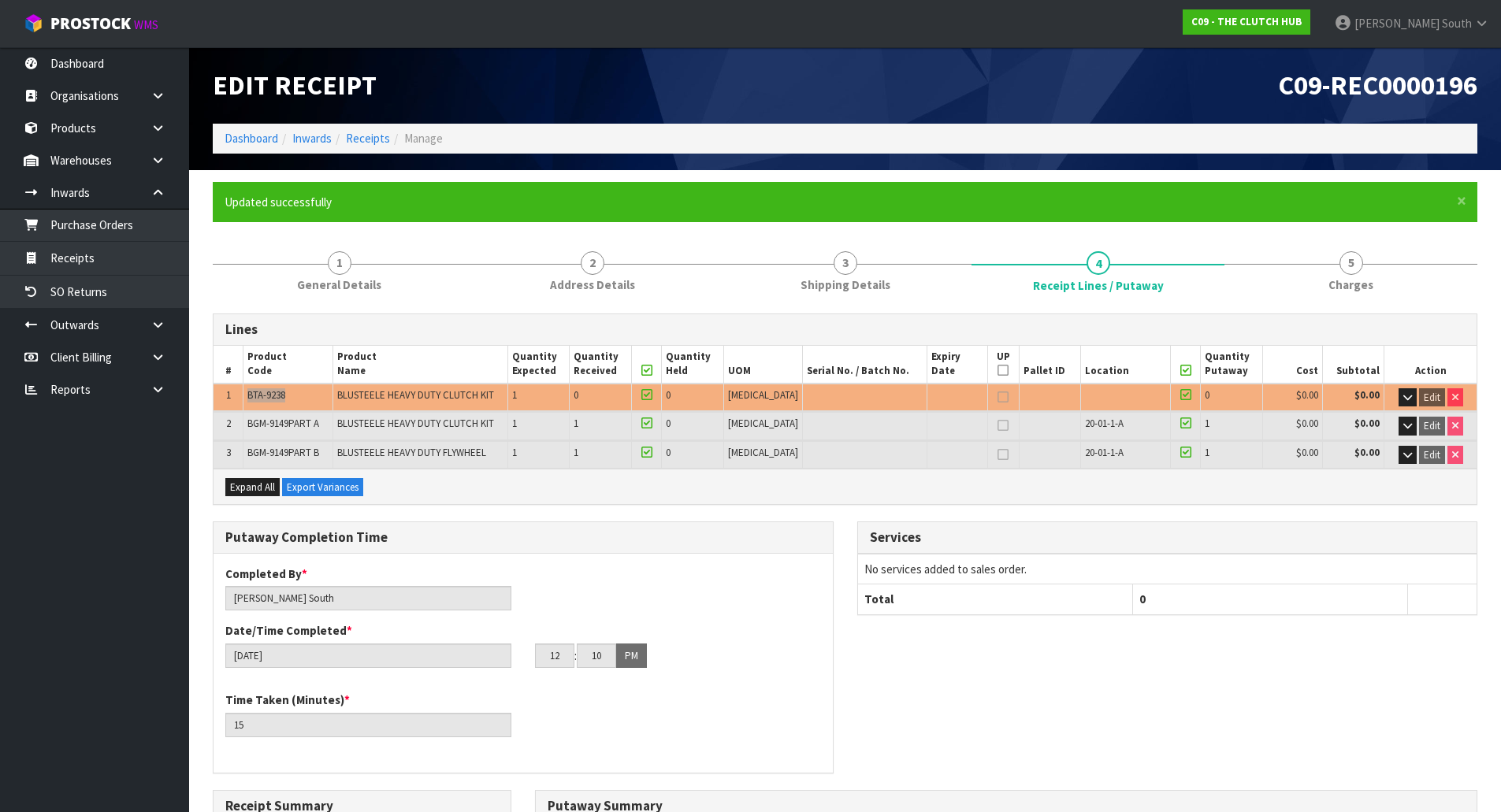
drag, startPoint x: 248, startPoint y: 394, endPoint x: 305, endPoint y: 401, distance: 57.4
click at [305, 401] on td "BTA-9238" at bounding box center [288, 397] width 90 height 28
copy span "BTA-9238"
click at [347, 269] on span "1" at bounding box center [340, 263] width 23 height 23
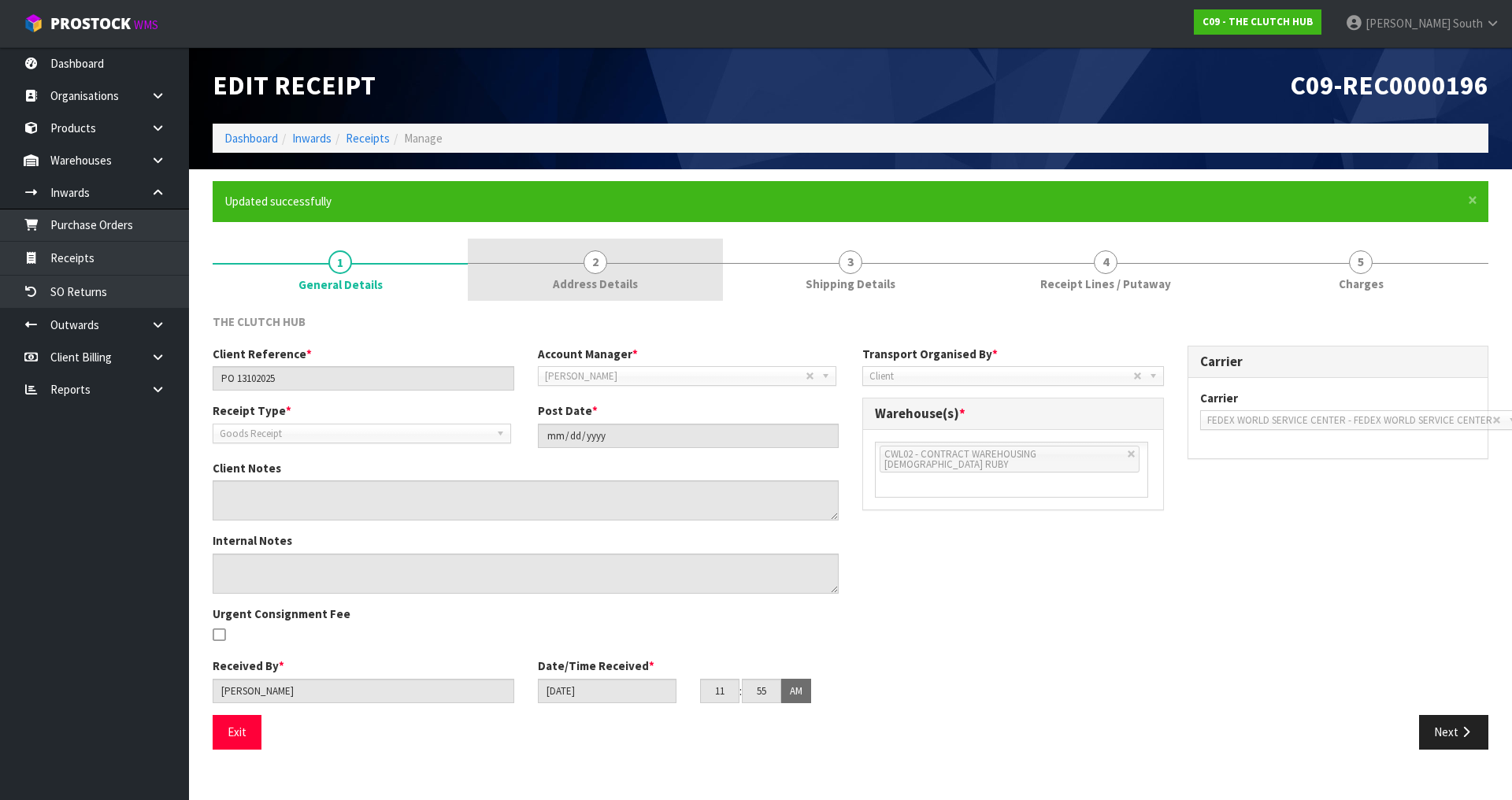
click at [664, 273] on link "2 Address Details" at bounding box center [595, 269] width 255 height 62
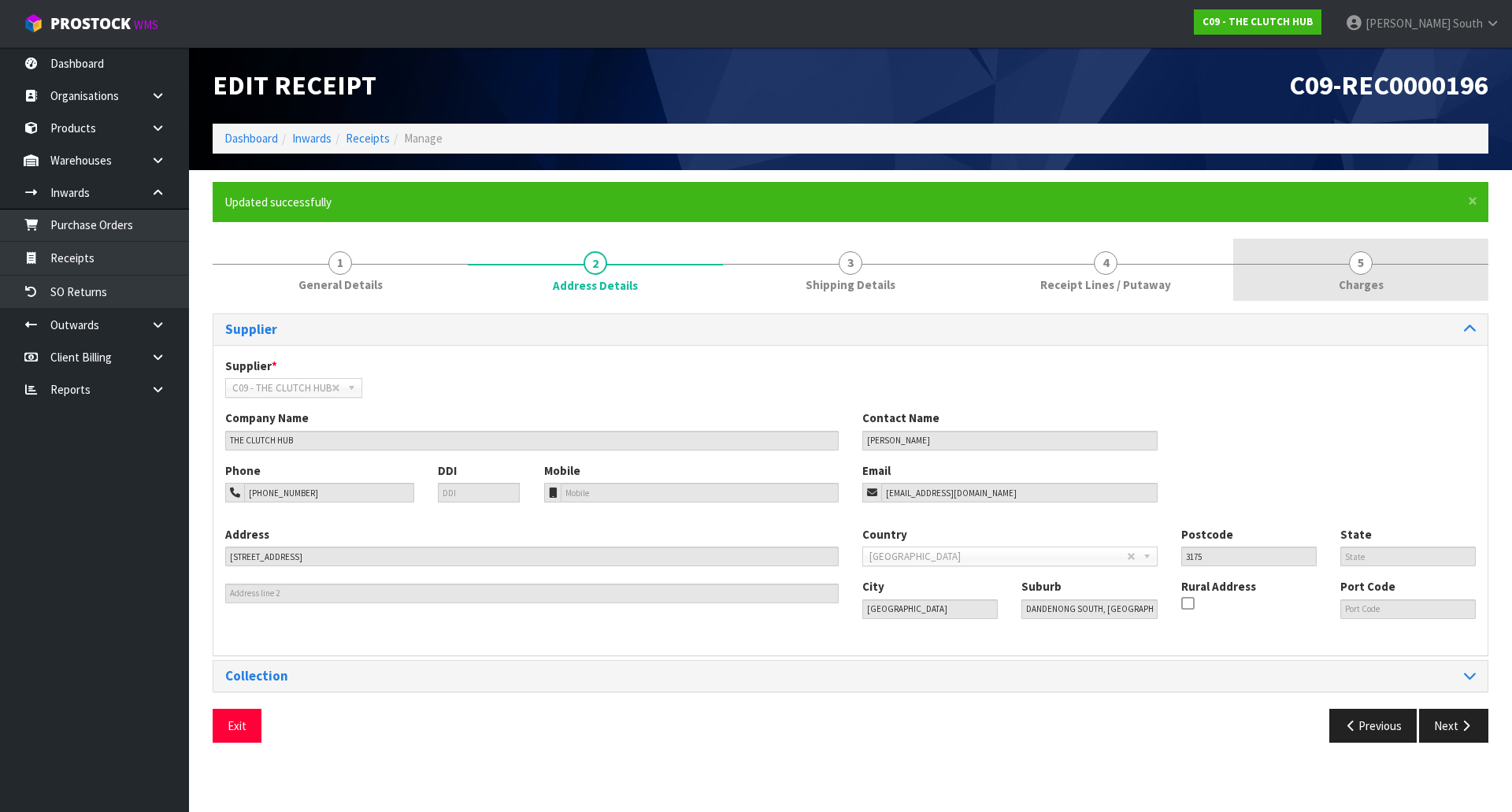
click at [1294, 264] on link "5 [GEOGRAPHIC_DATA]" at bounding box center [1361, 269] width 255 height 62
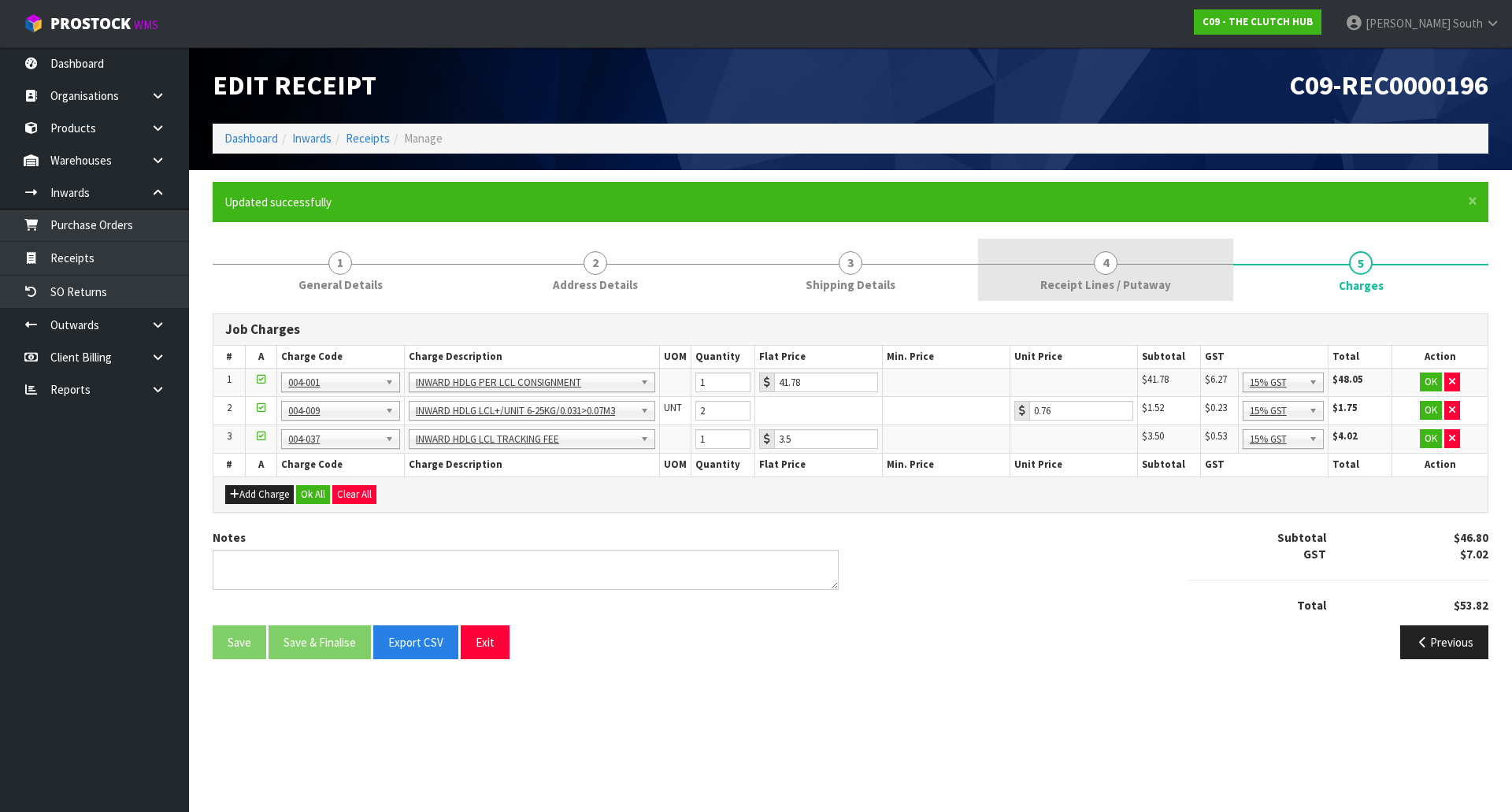
click at [1153, 262] on link "4 Receipt Lines / Putaway" at bounding box center [1106, 269] width 255 height 62
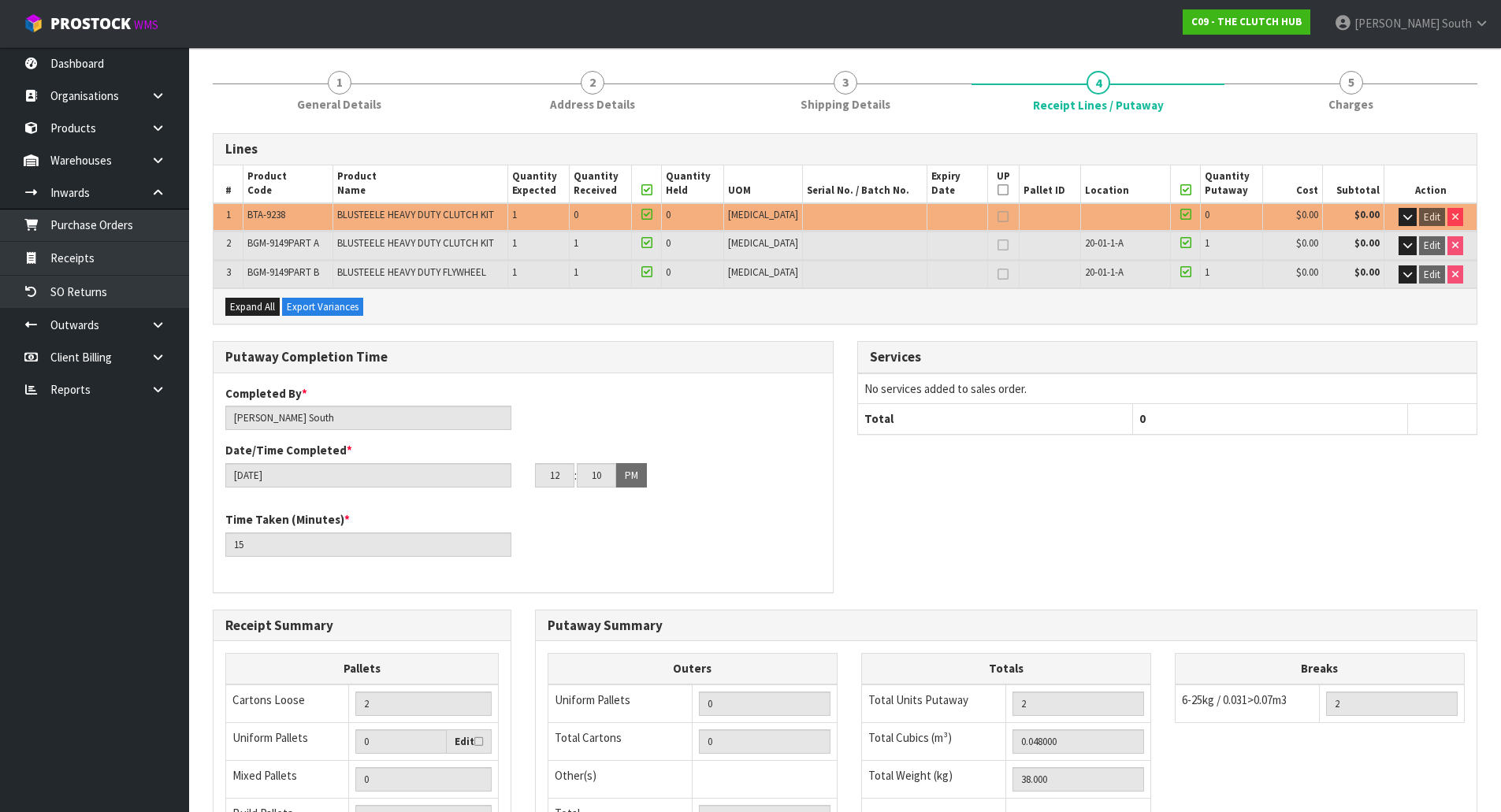
scroll to position [421, 0]
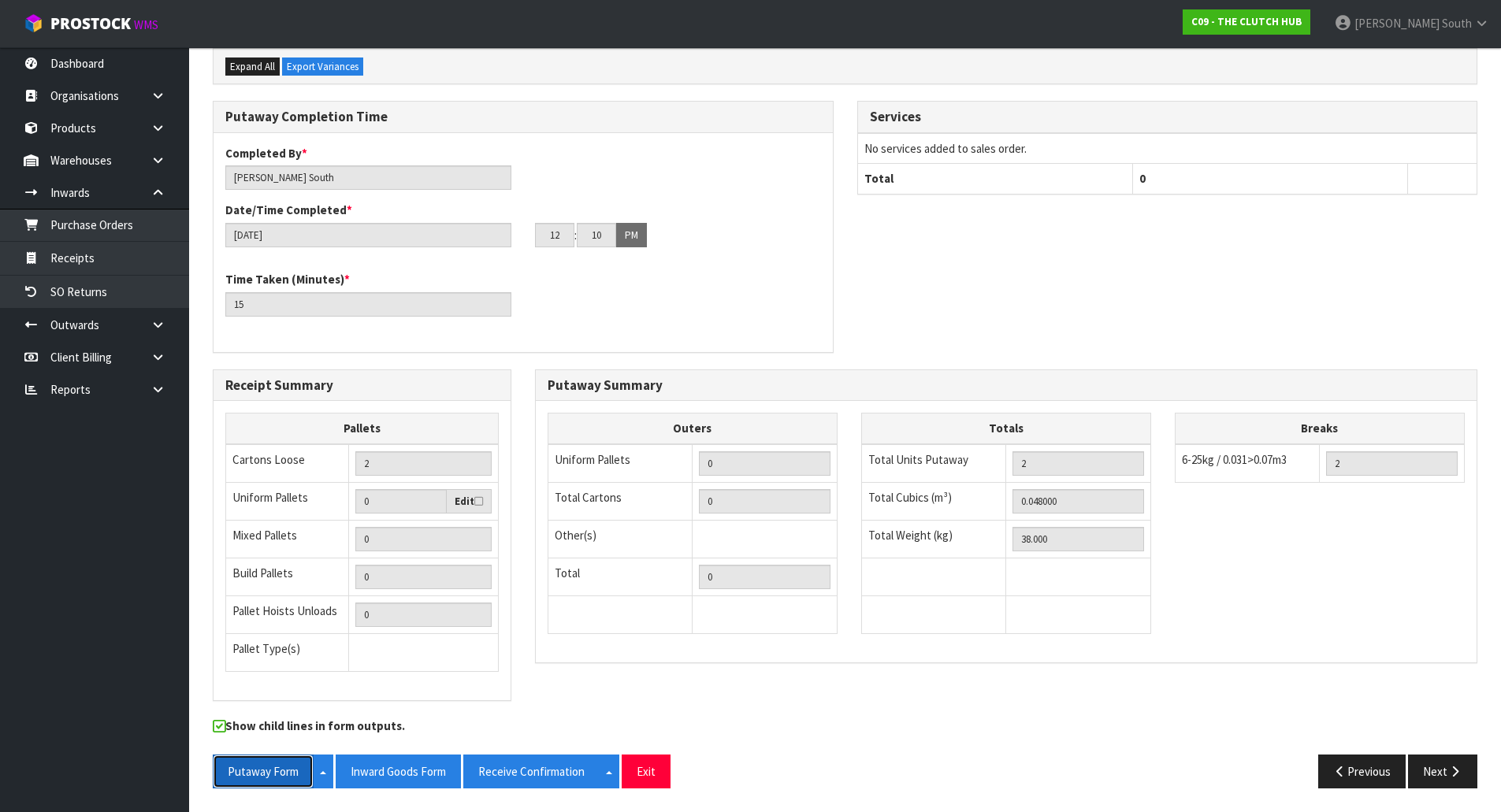
click at [292, 761] on button "Putaway Form" at bounding box center [263, 771] width 101 height 33
click at [543, 772] on button "Receive Confirmation" at bounding box center [531, 771] width 136 height 33
click at [400, 770] on button "Inward Goods Form" at bounding box center [398, 771] width 126 height 33
